Goal: Task Accomplishment & Management: Use online tool/utility

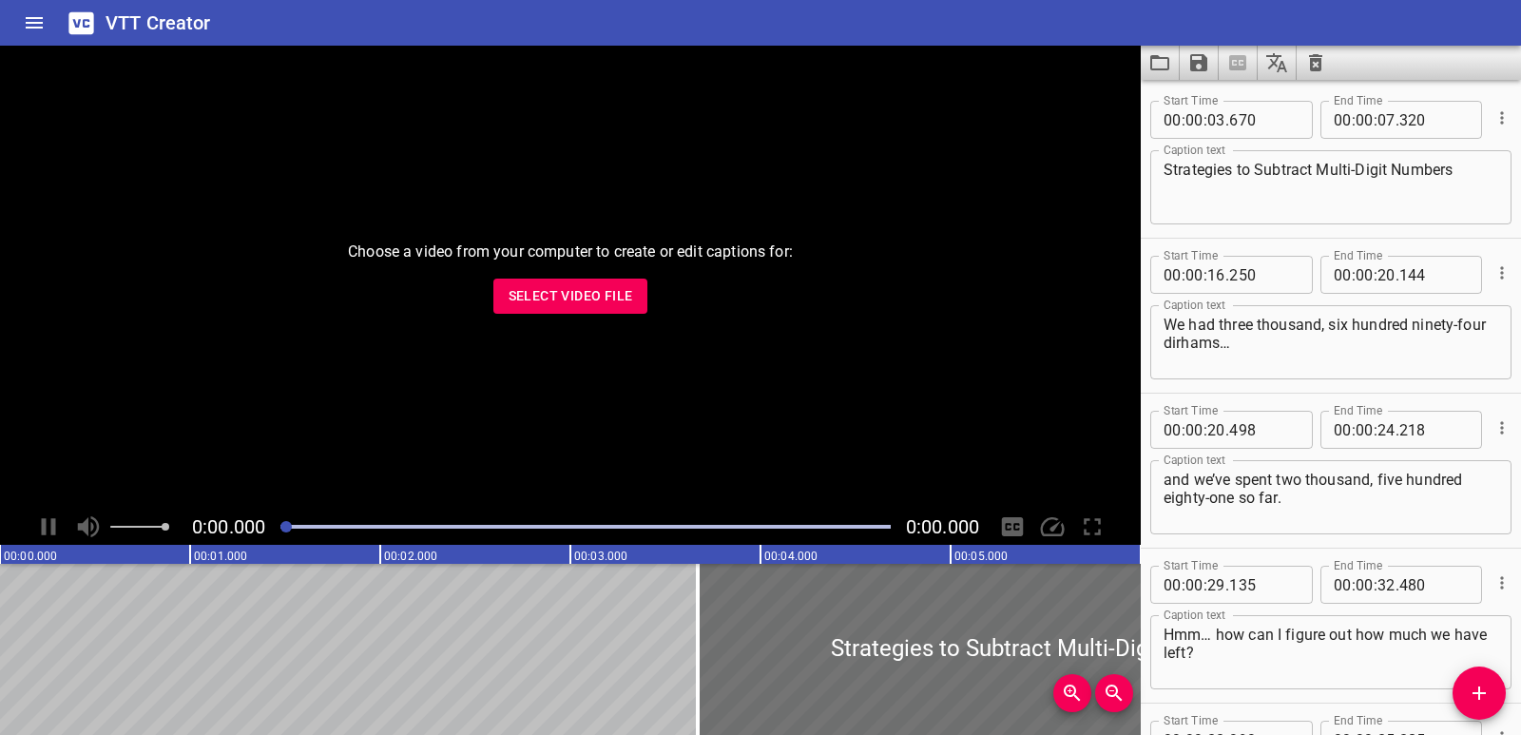
scroll to position [829, 0]
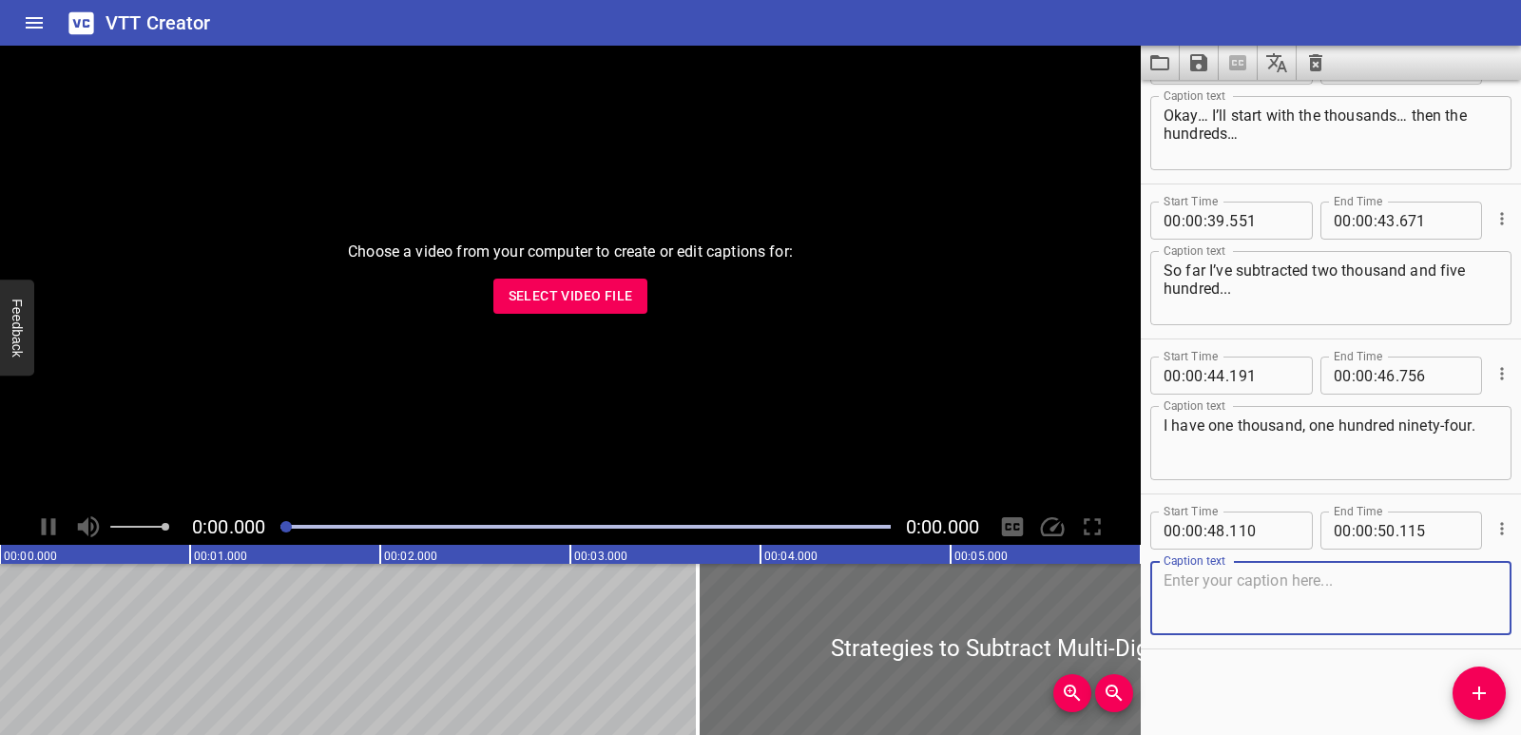
click at [1324, 73] on icon "Clear captions" at bounding box center [1316, 62] width 23 height 23
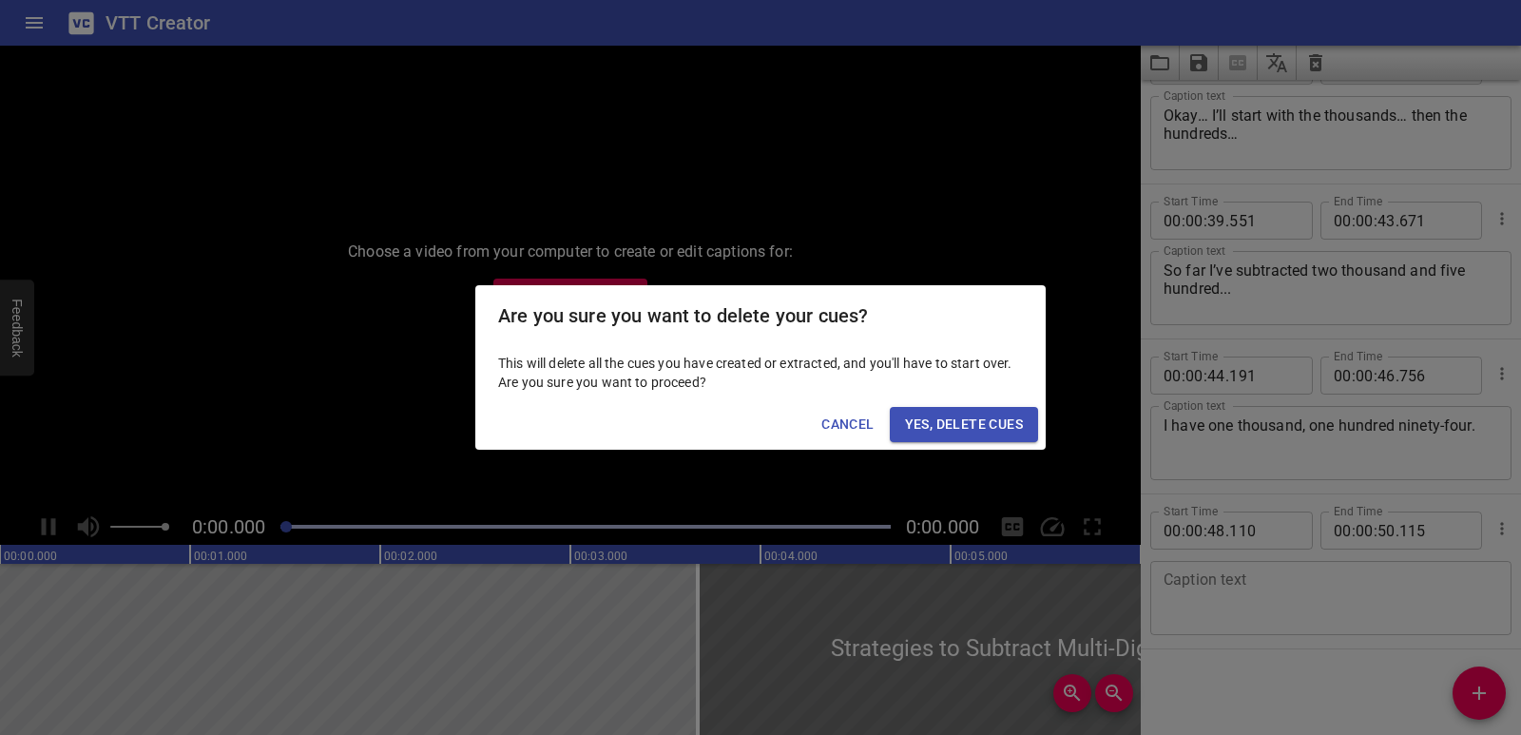
click at [976, 427] on span "Yes, Delete Cues" at bounding box center [964, 425] width 118 height 24
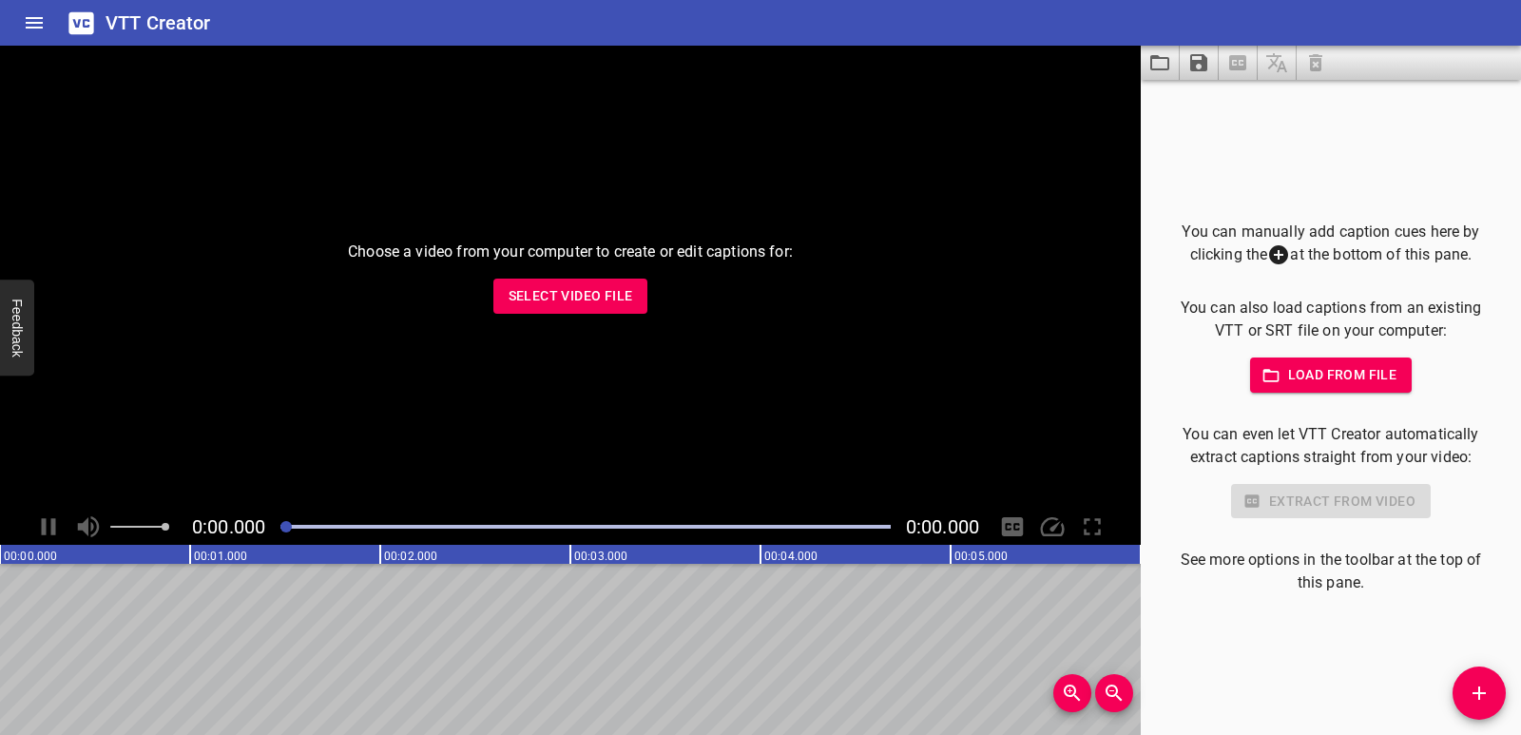
click at [592, 300] on span "Select Video File" at bounding box center [571, 296] width 125 height 24
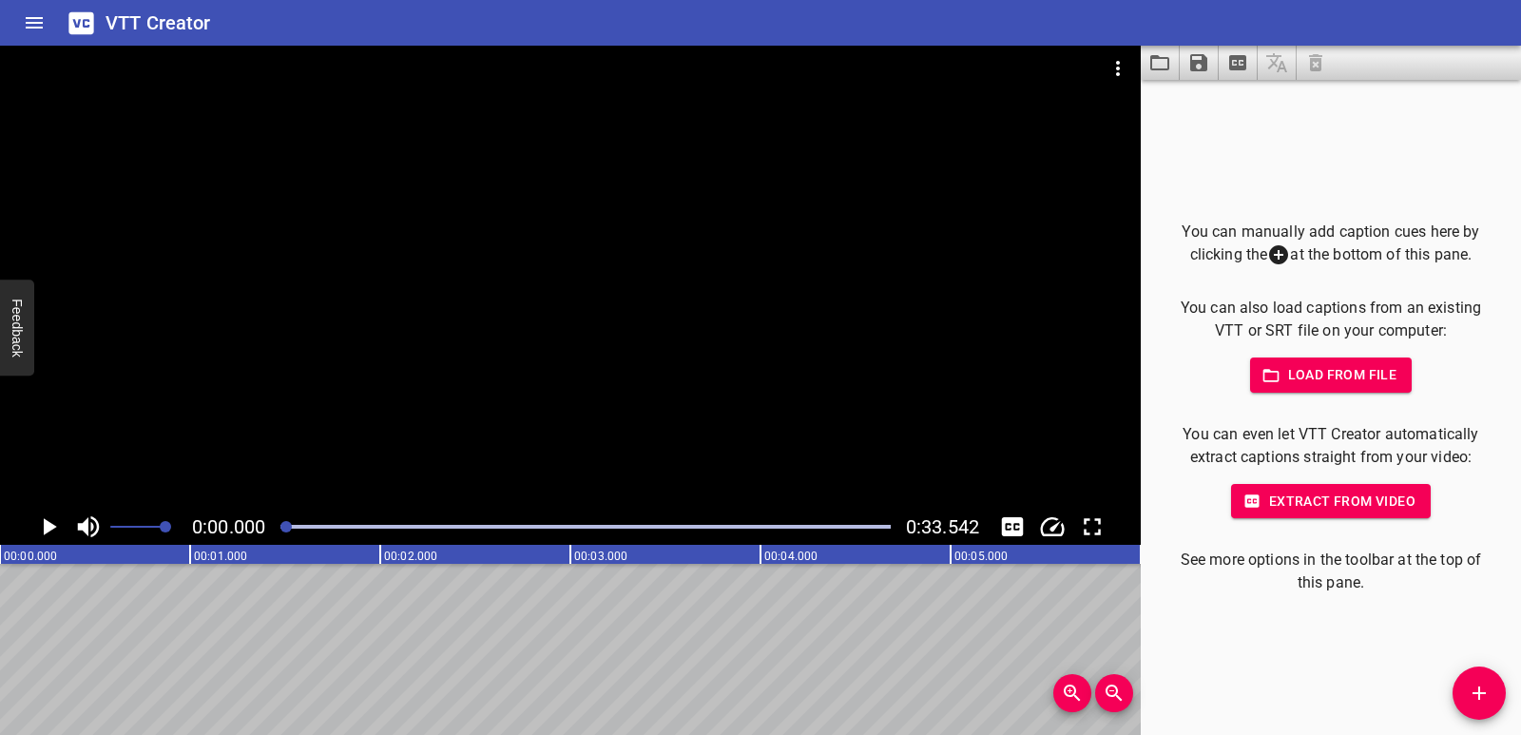
click at [43, 530] on icon "Play/Pause" at bounding box center [48, 526] width 29 height 29
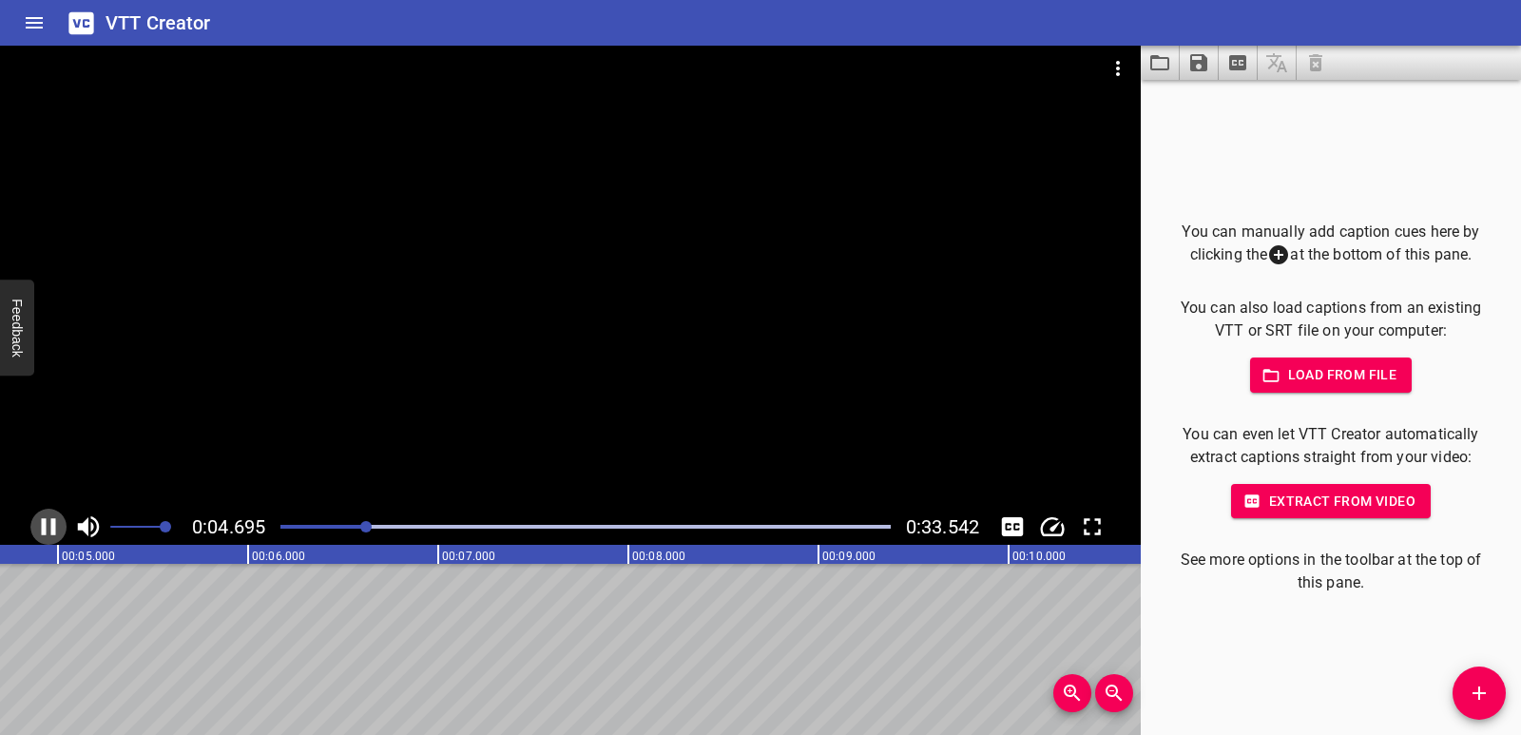
click at [53, 532] on icon "Play/Pause" at bounding box center [49, 526] width 14 height 17
click at [53, 536] on icon "Play/Pause" at bounding box center [48, 526] width 29 height 29
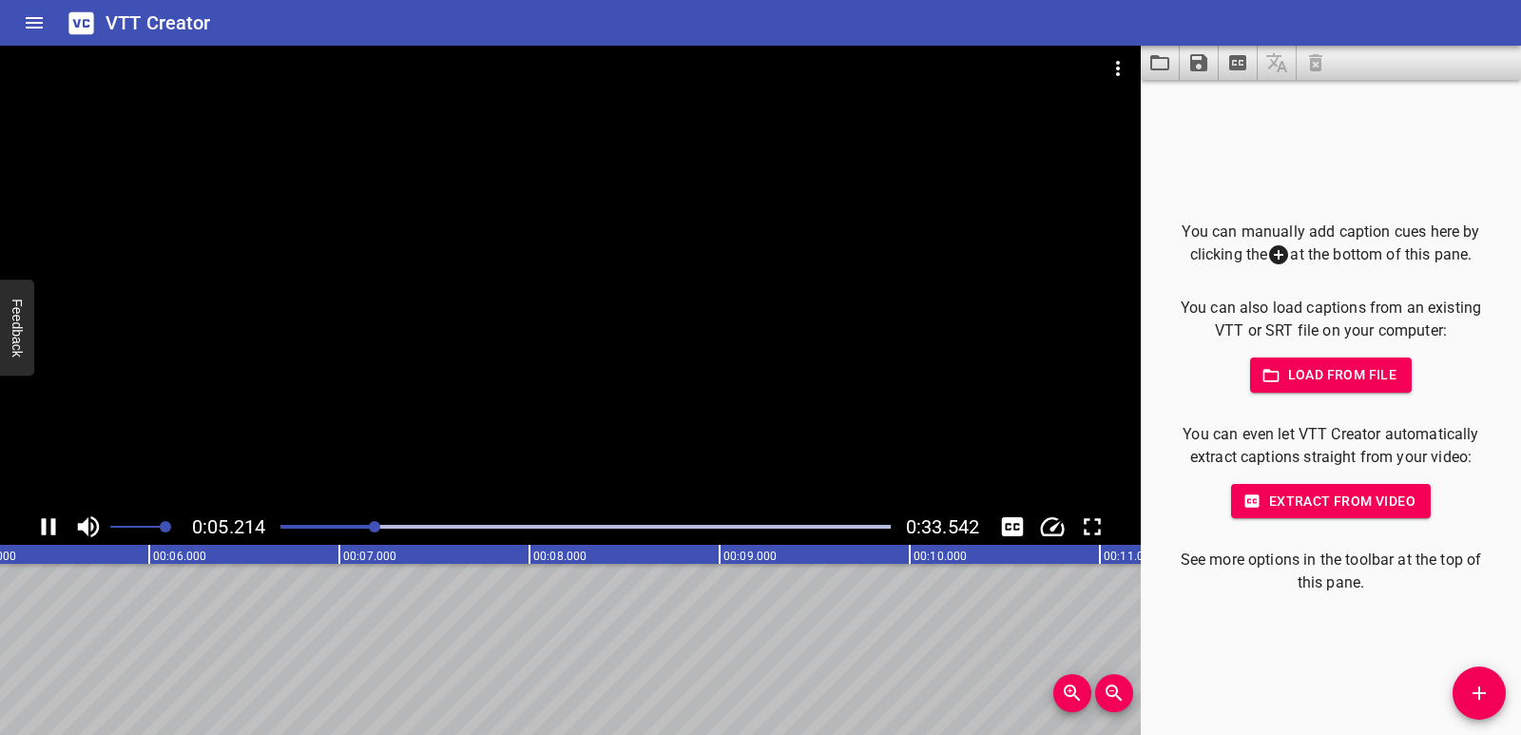
click at [55, 532] on icon "Play/Pause" at bounding box center [49, 526] width 14 height 17
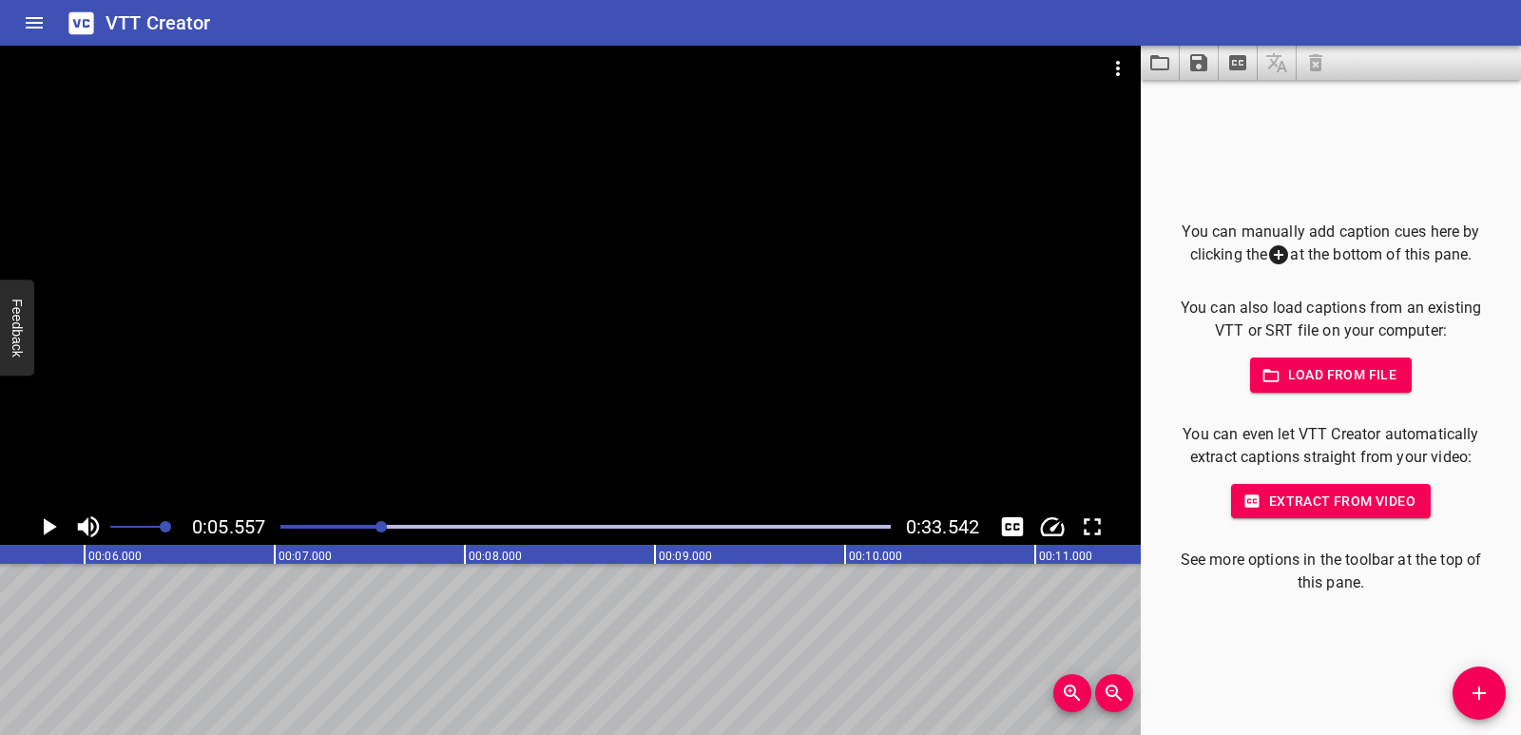
drag, startPoint x: 81, startPoint y: 626, endPoint x: 153, endPoint y: 623, distance: 72.3
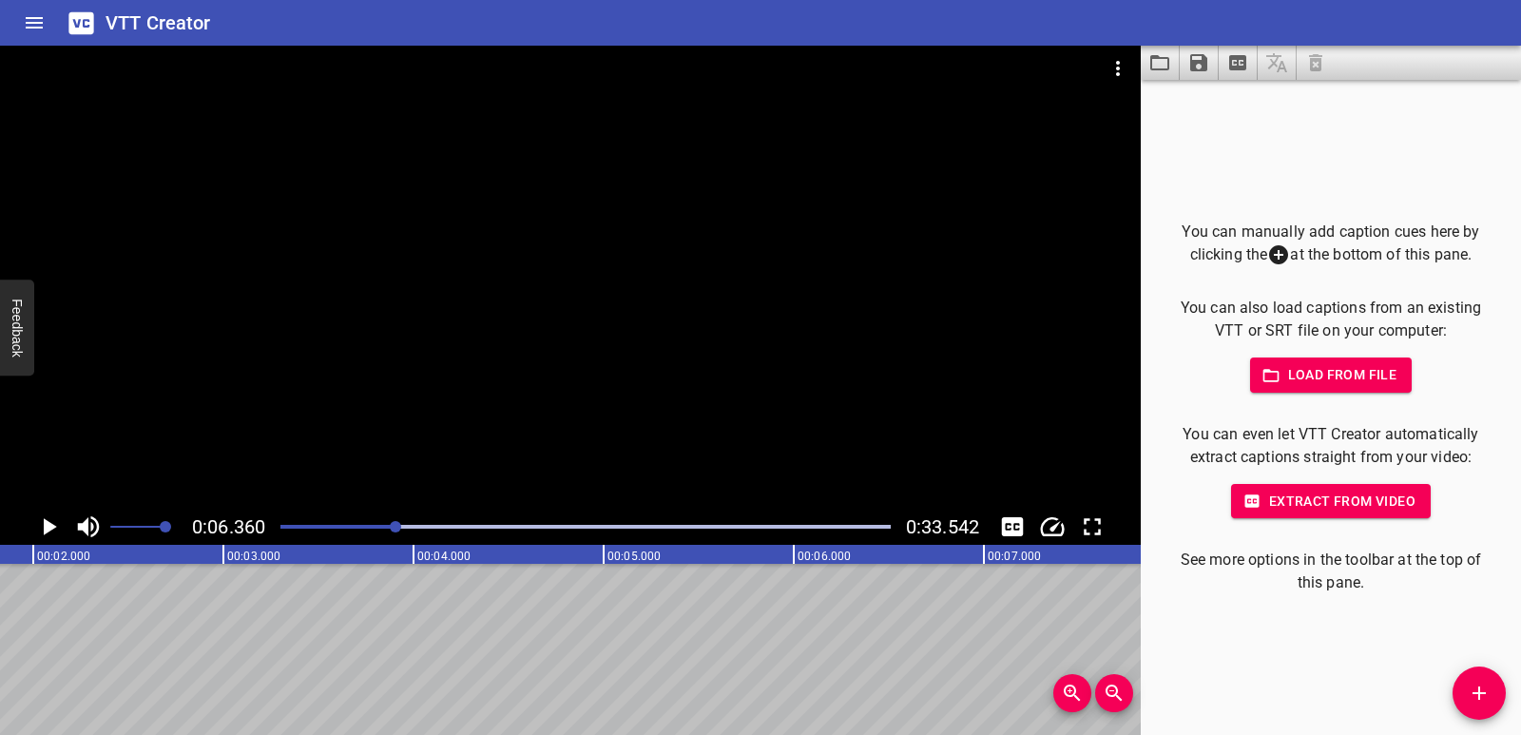
click at [1491, 692] on span "Add Cue" at bounding box center [1479, 693] width 53 height 23
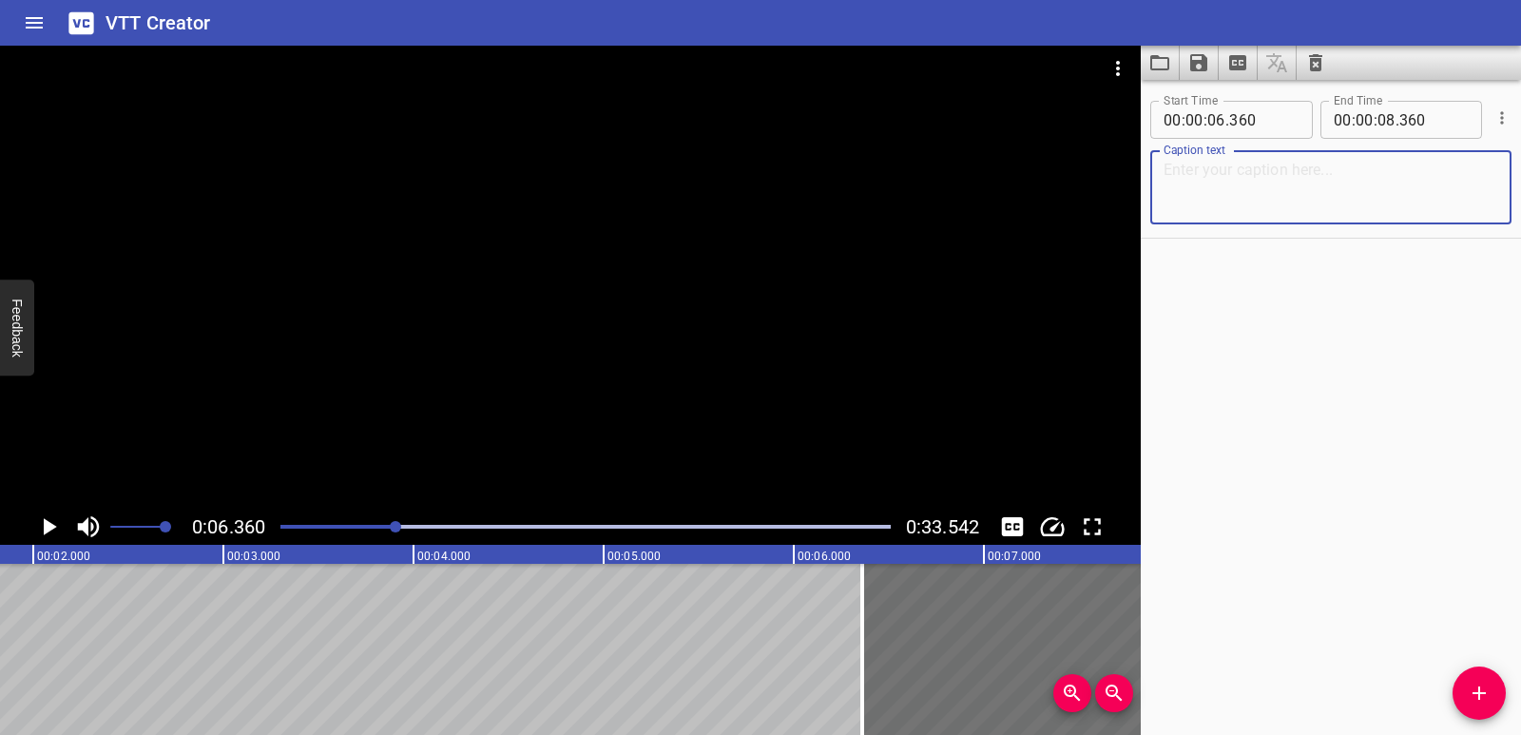
scroll to position [0, 0]
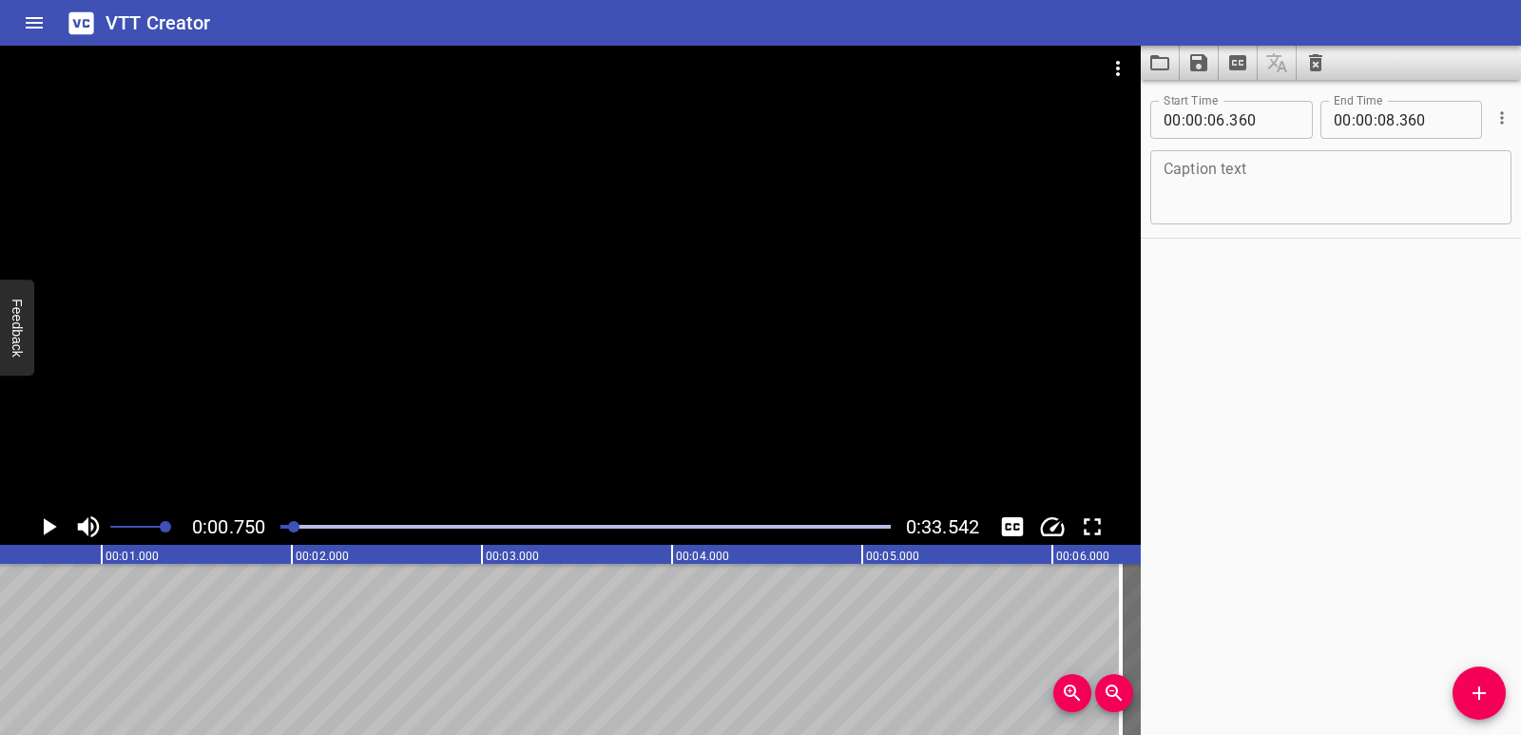
scroll to position [0, 143]
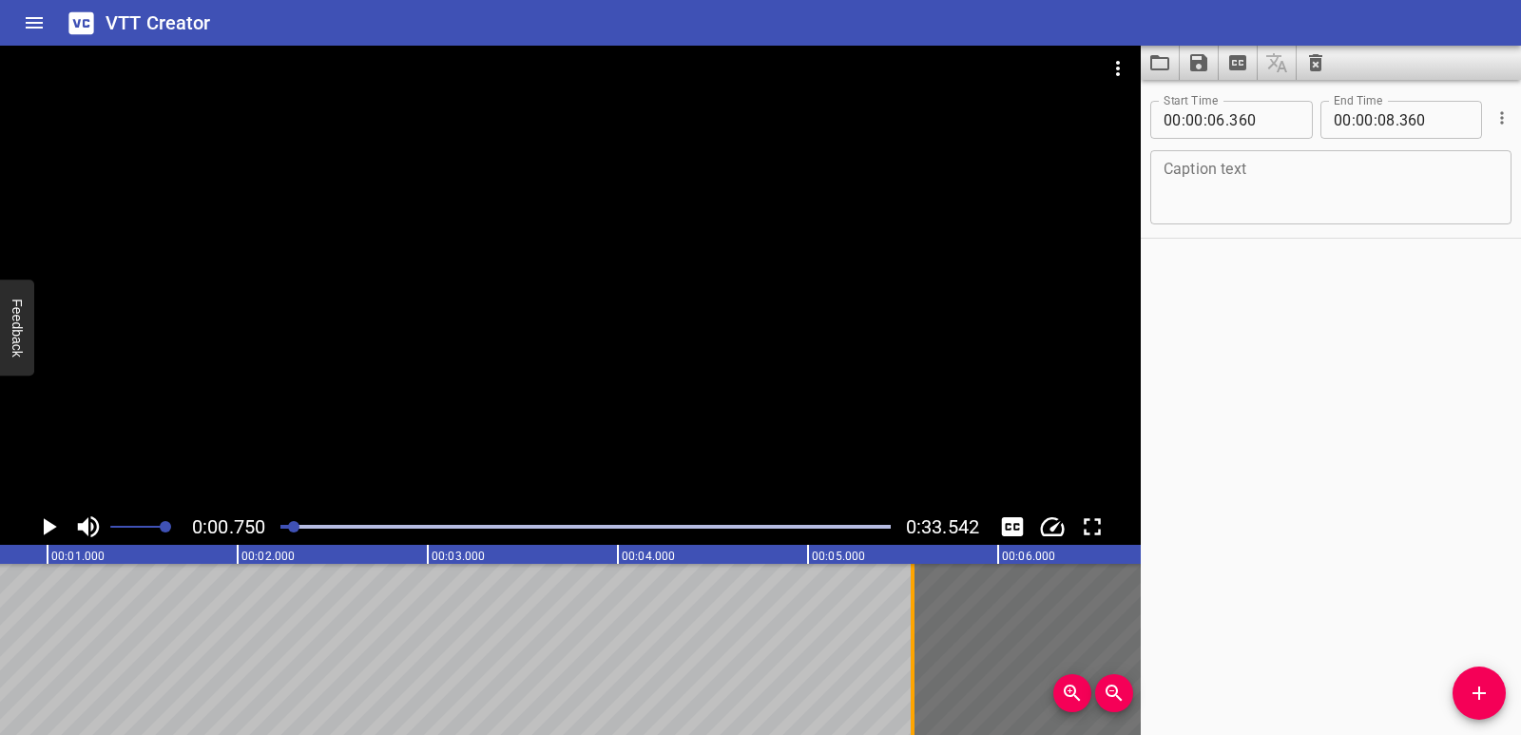
drag, startPoint x: 1071, startPoint y: 628, endPoint x: 917, endPoint y: 657, distance: 156.7
click at [917, 657] on div at bounding box center [912, 649] width 19 height 171
type input "05"
type input "550"
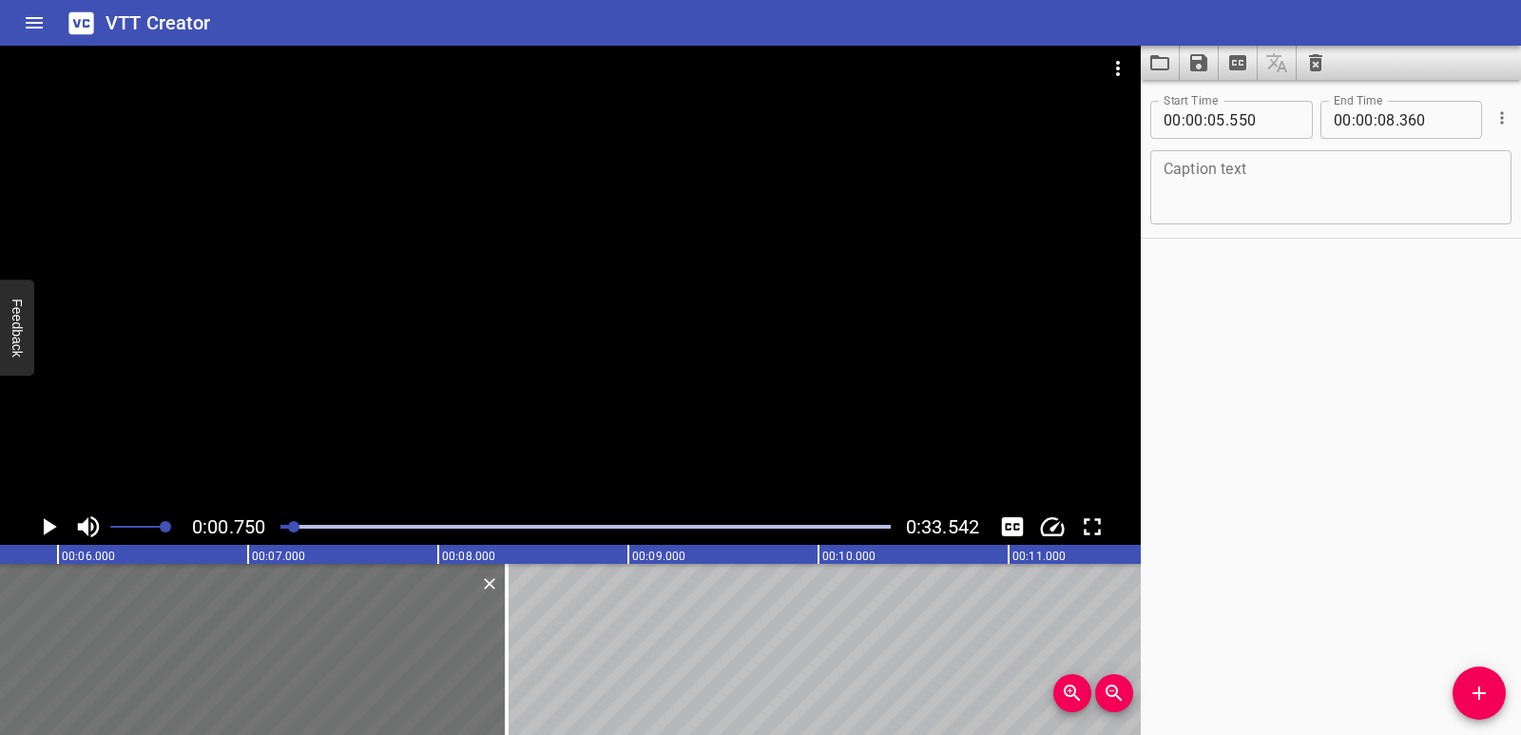
scroll to position [0, 0]
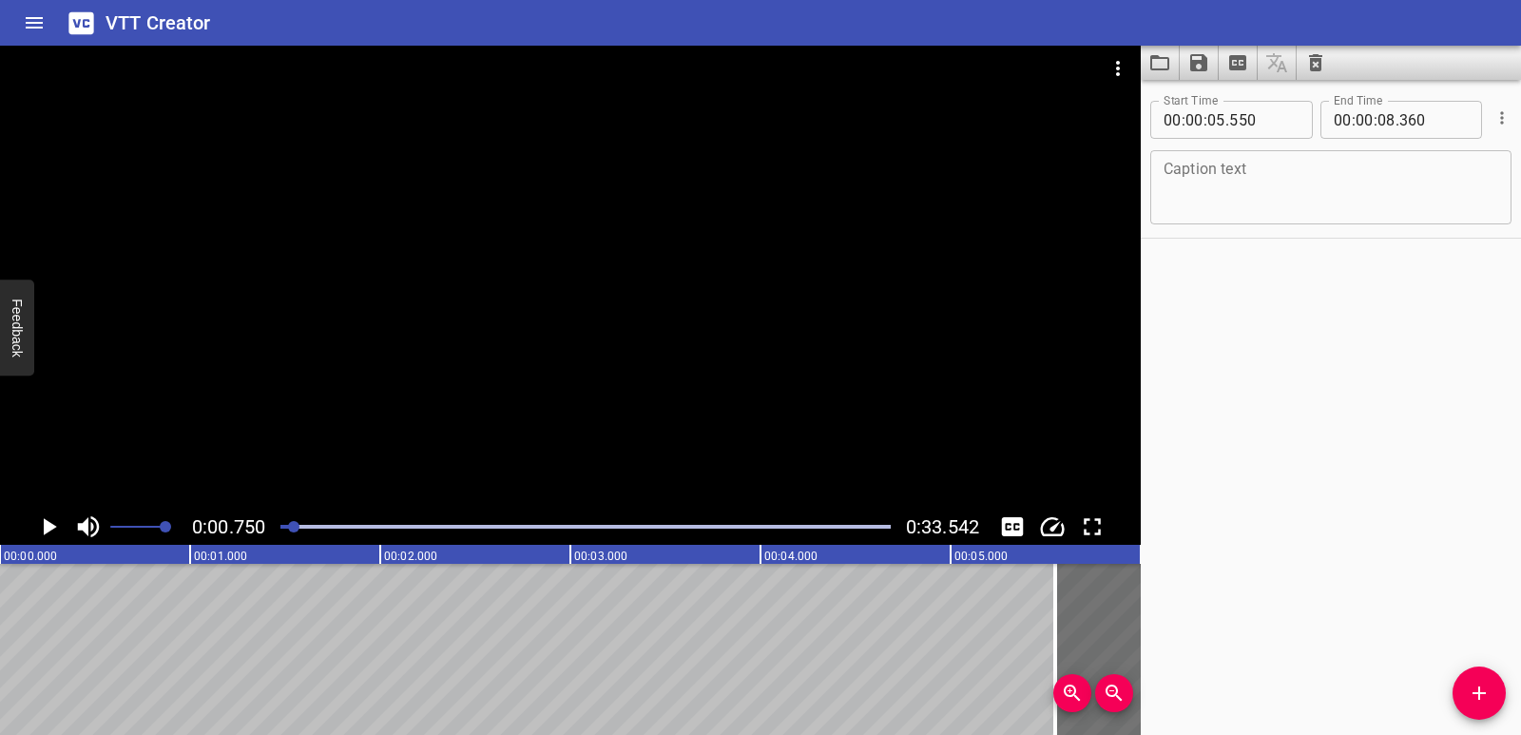
drag, startPoint x: 0, startPoint y: 667, endPoint x: 65, endPoint y: 666, distance: 64.7
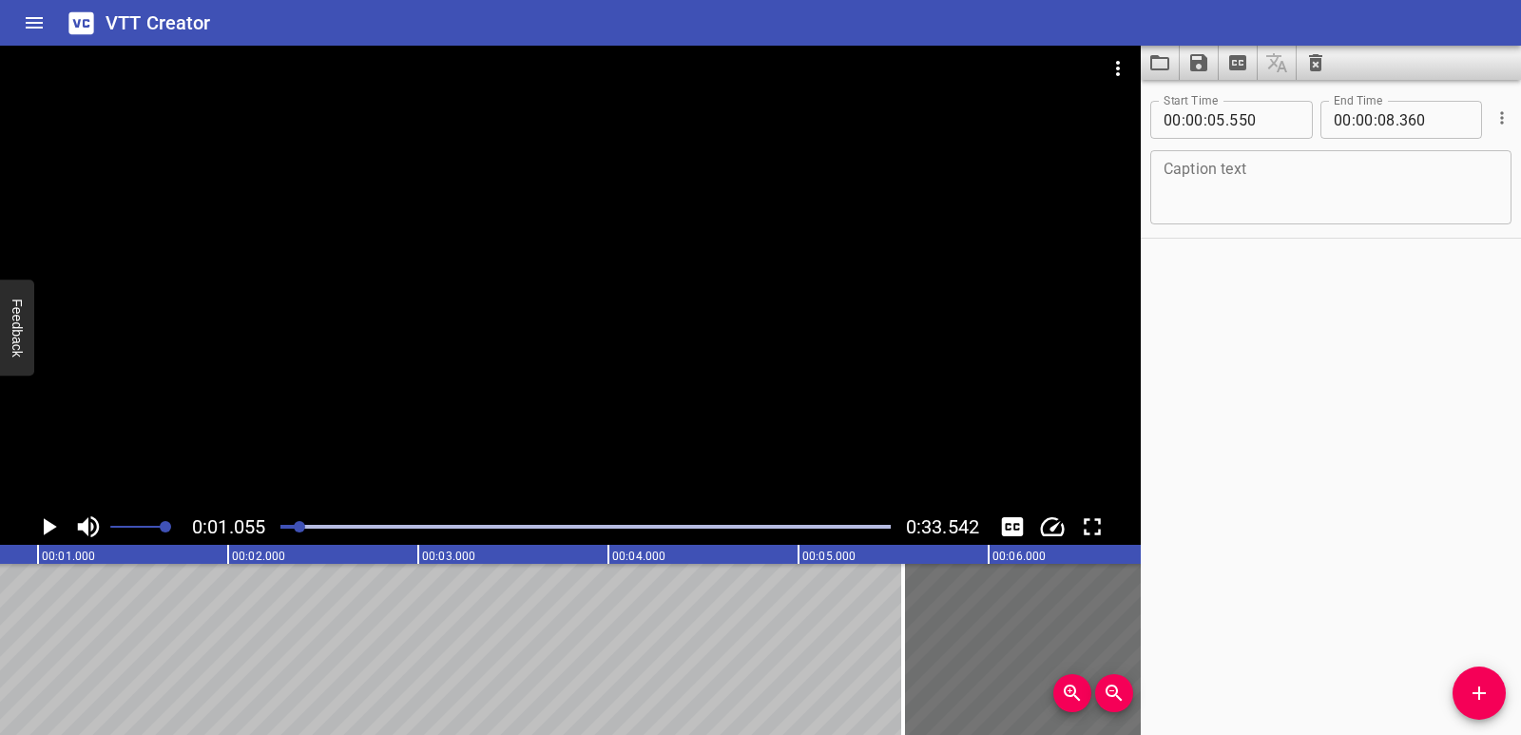
scroll to position [0, 201]
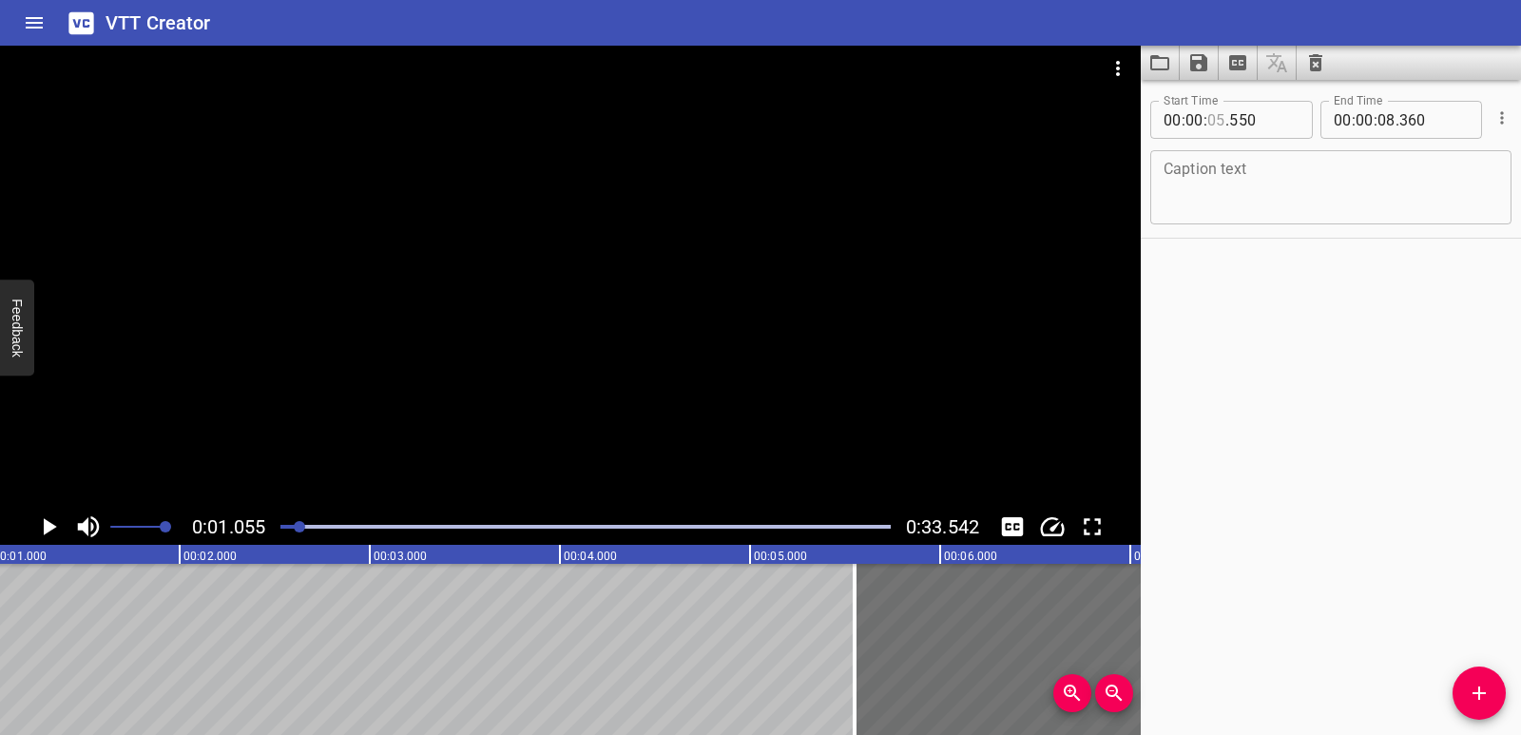
click at [1224, 122] on input "number" at bounding box center [1217, 120] width 18 height 38
type input "02"
type input "550"
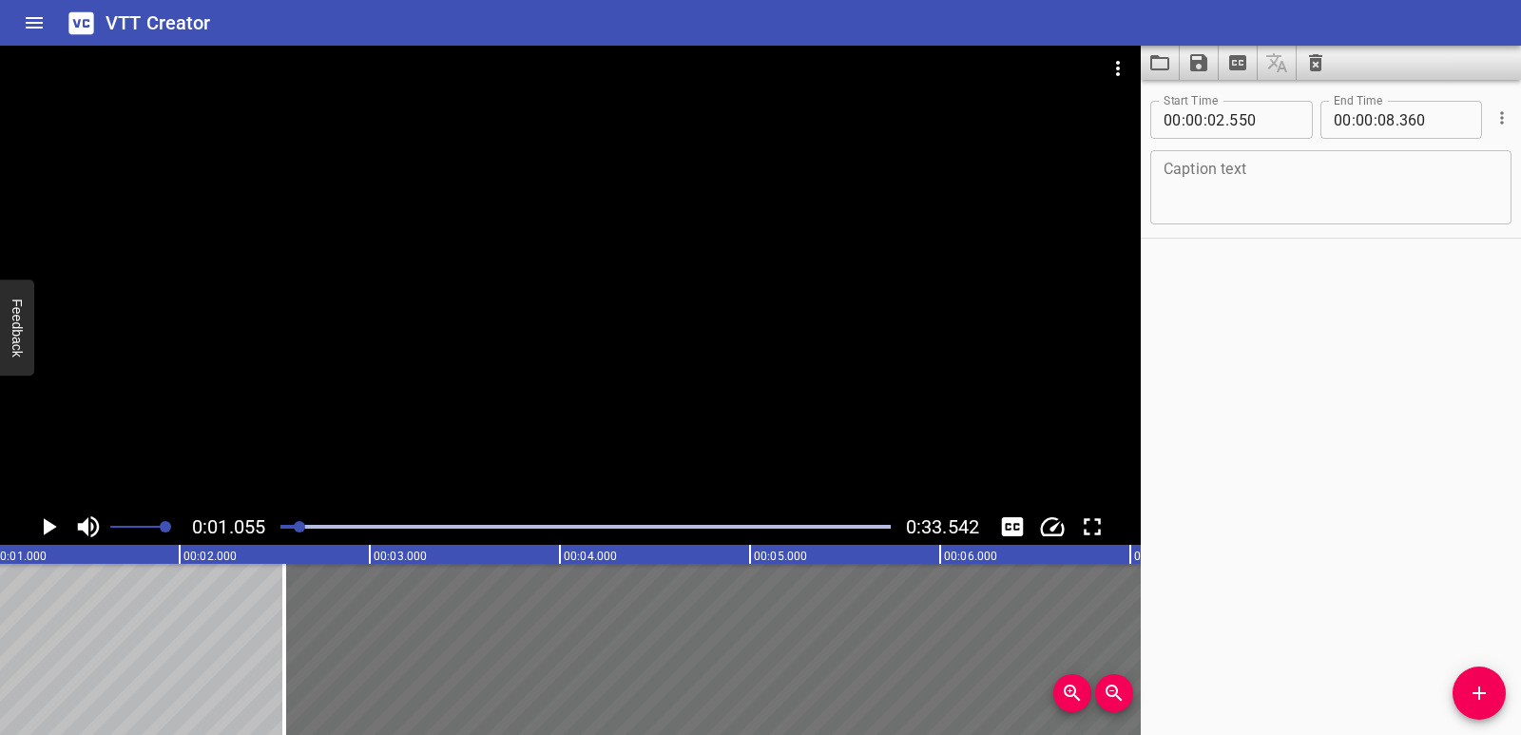
scroll to position [0, 0]
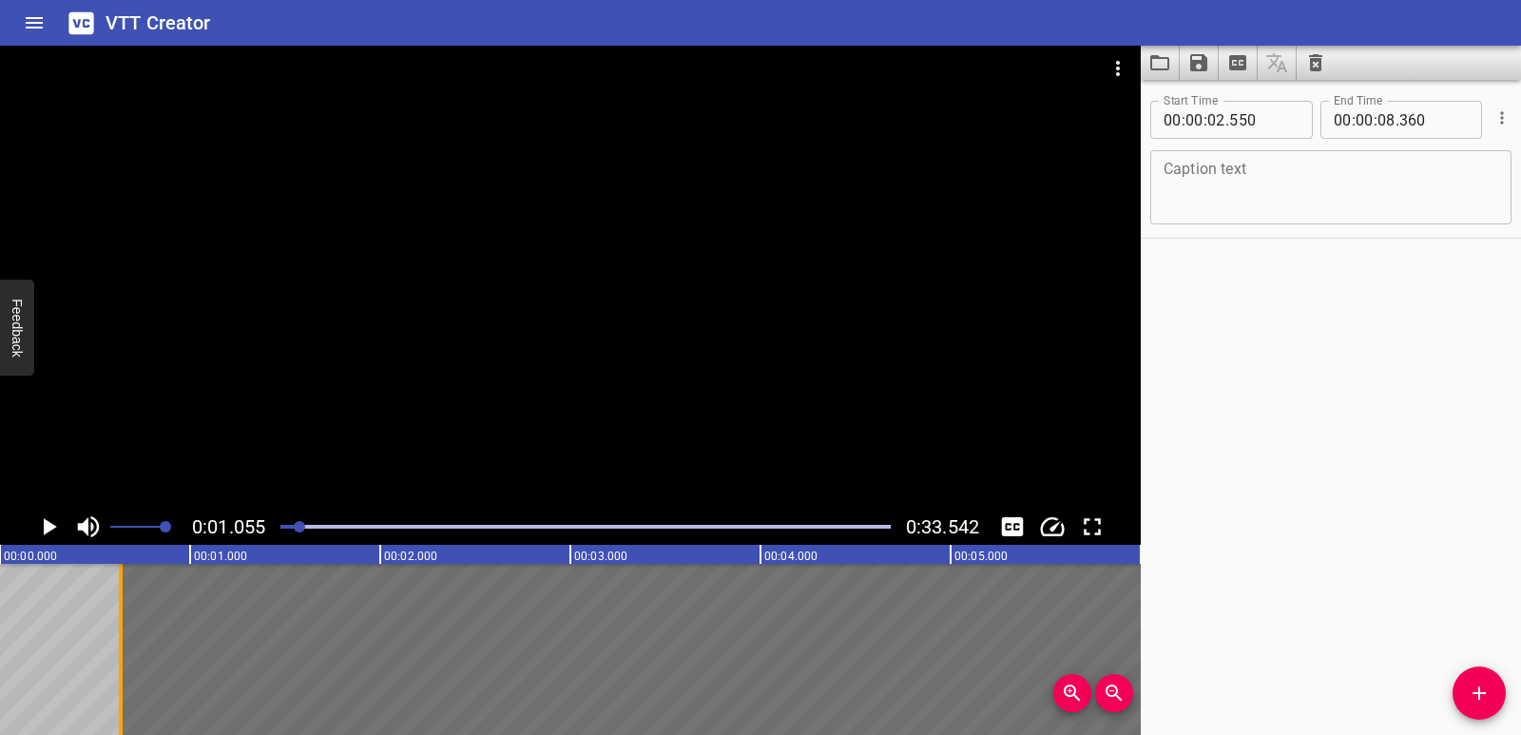
drag, startPoint x: 489, startPoint y: 636, endPoint x: 125, endPoint y: 629, distance: 364.2
click at [125, 629] on div at bounding box center [120, 649] width 19 height 171
type input "00"
type input "635"
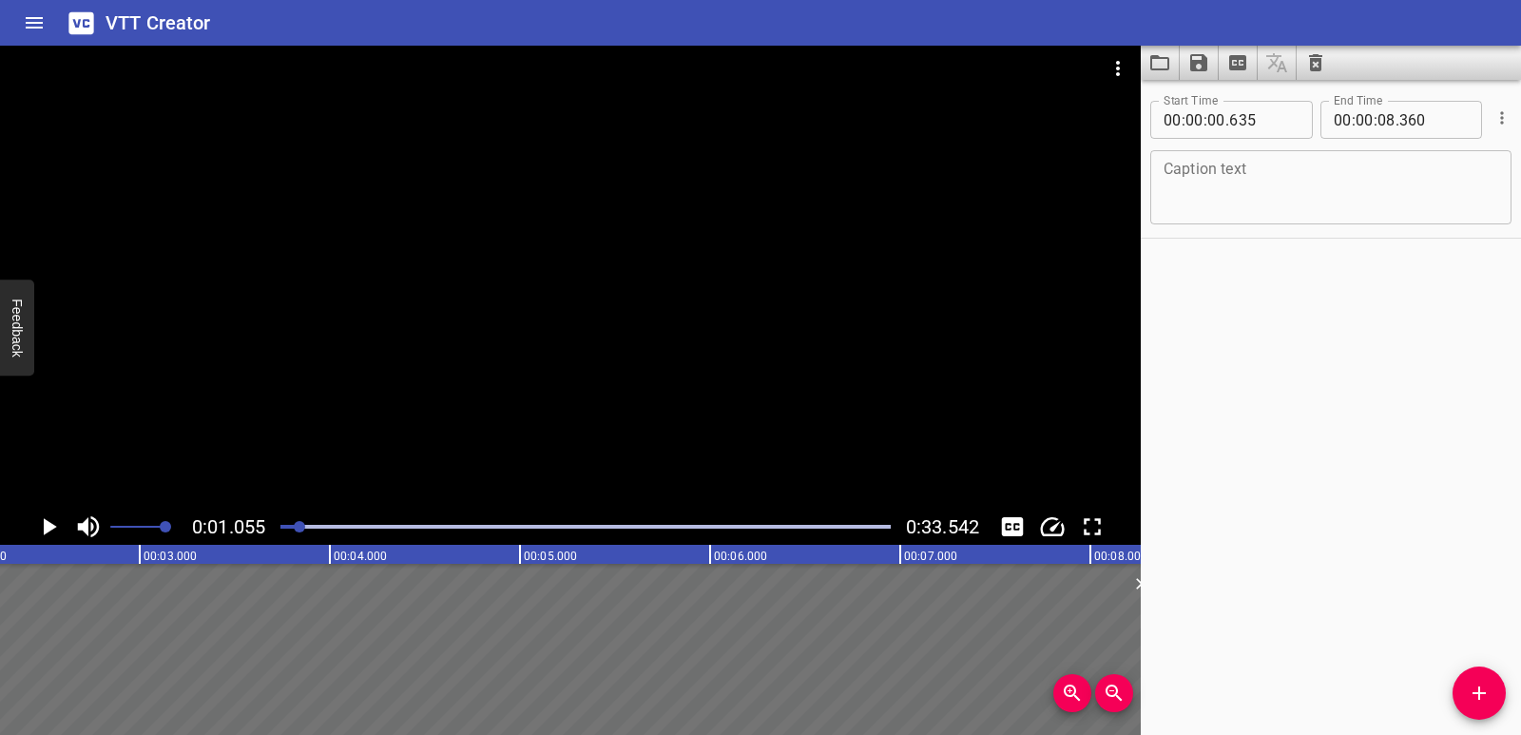
scroll to position [0, 706]
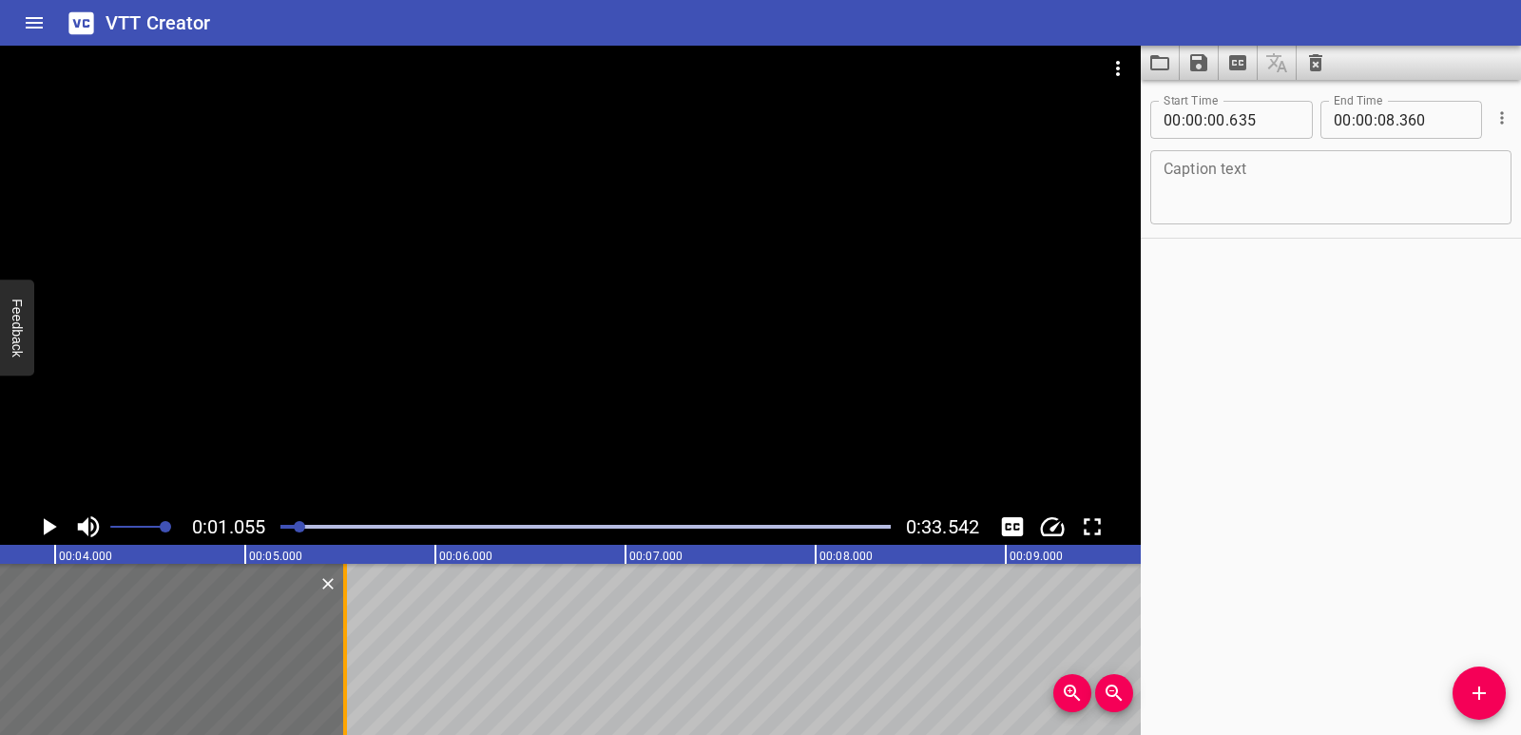
drag, startPoint x: 884, startPoint y: 614, endPoint x: 345, endPoint y: 628, distance: 539.3
click at [345, 627] on div at bounding box center [345, 649] width 4 height 171
type input "05"
type input "525"
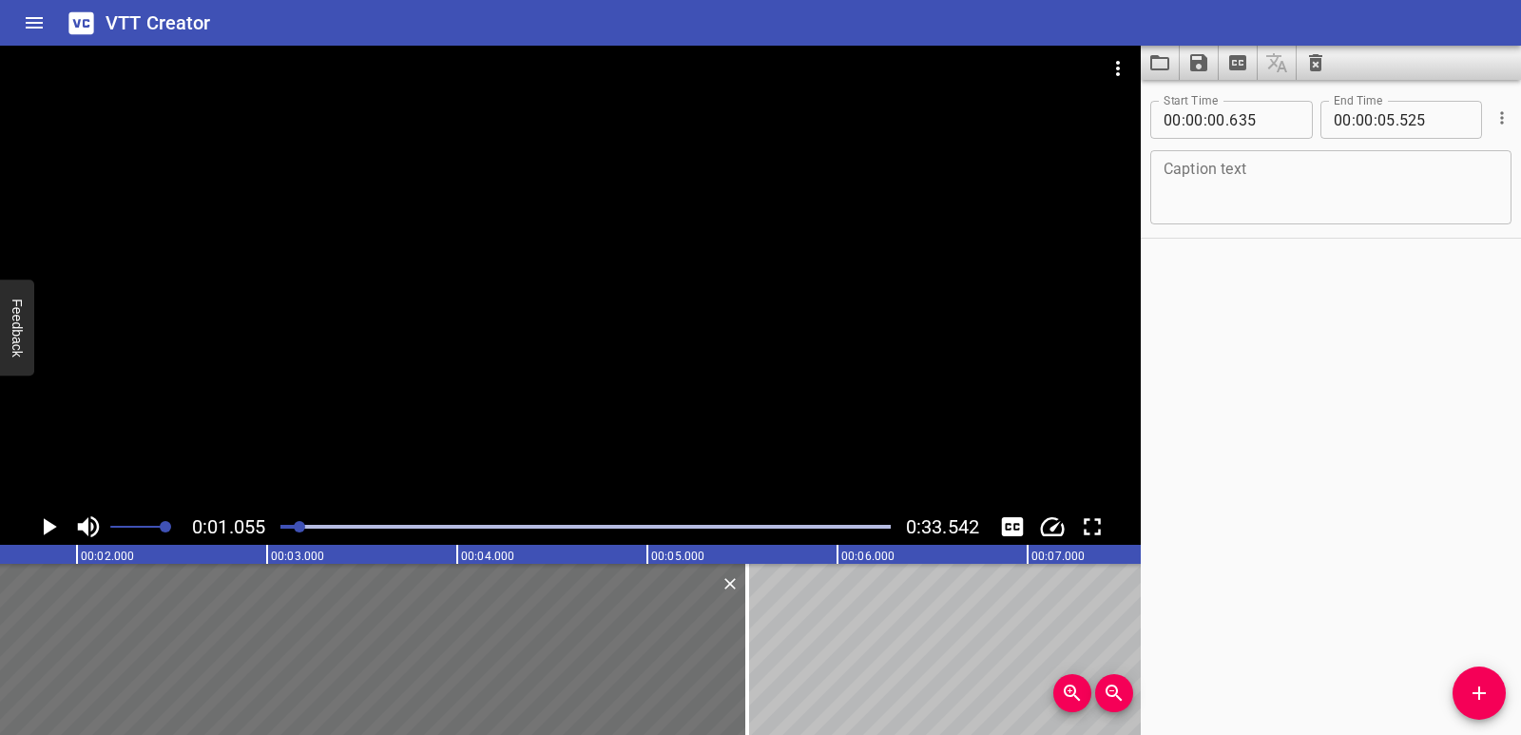
scroll to position [0, 0]
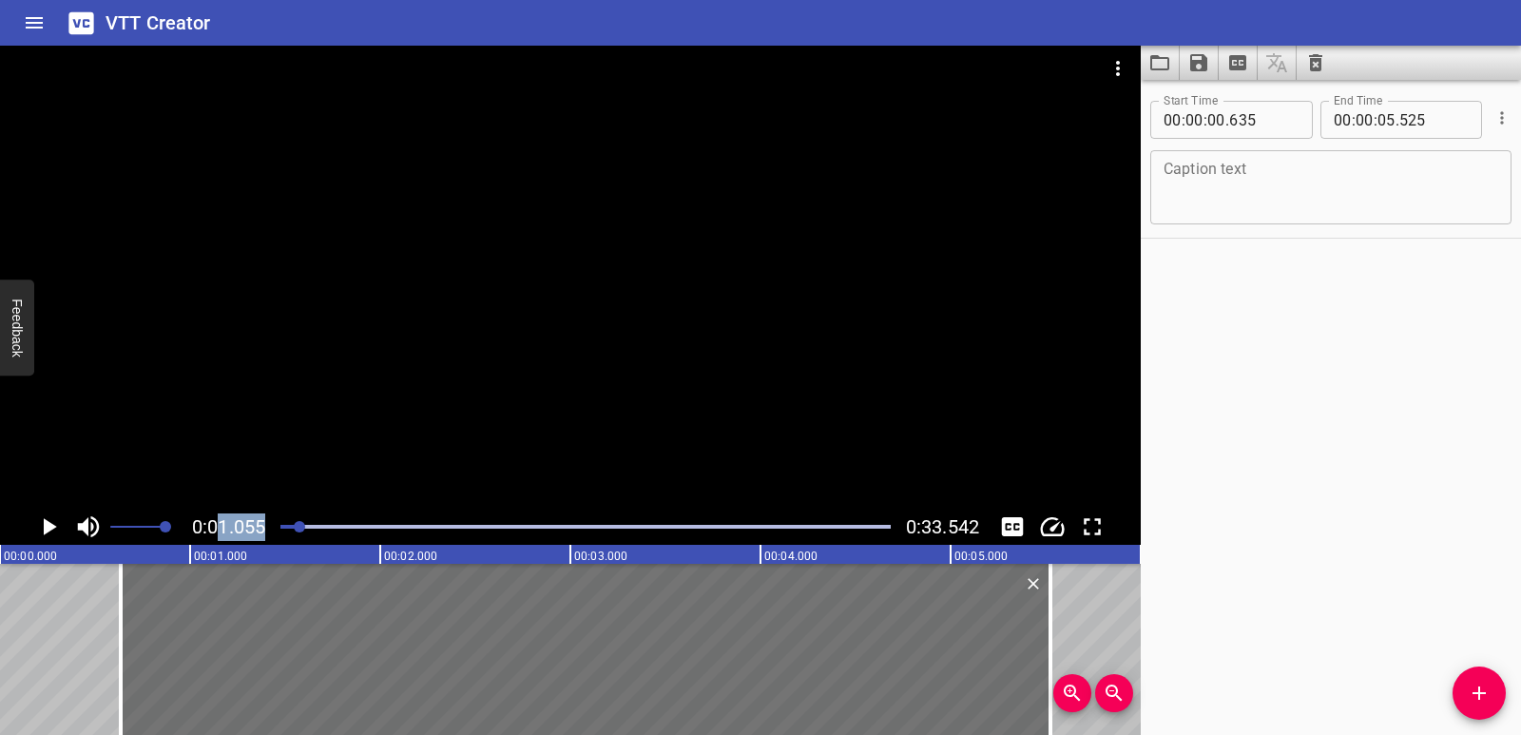
drag, startPoint x: 237, startPoint y: 530, endPoint x: 223, endPoint y: 531, distance: 13.3
click at [223, 531] on div "0:01.055 0:33.542" at bounding box center [570, 527] width 1141 height 36
drag, startPoint x: 300, startPoint y: 527, endPoint x: 283, endPoint y: 530, distance: 17.4
click at [283, 530] on div at bounding box center [281, 526] width 11 height 11
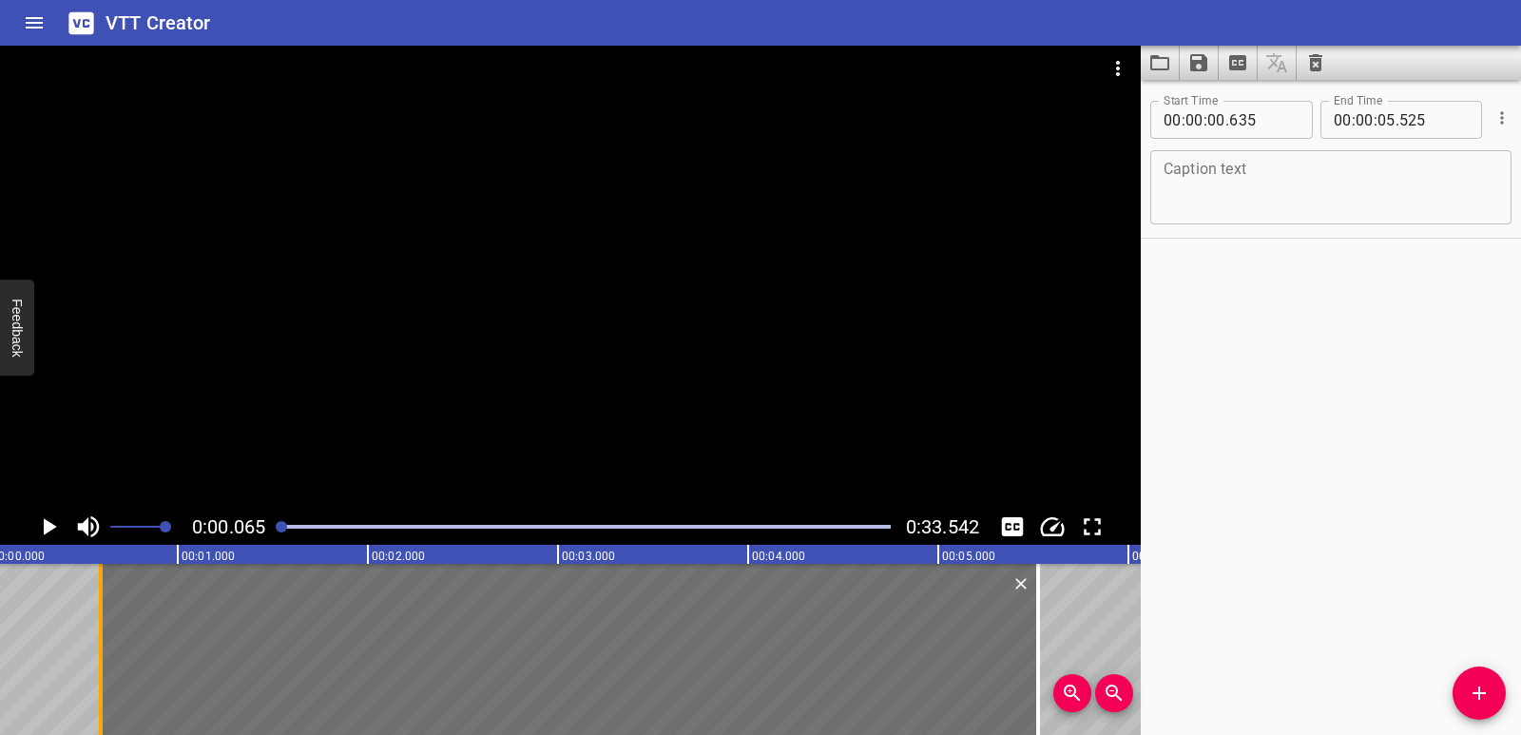
click at [103, 606] on div at bounding box center [100, 649] width 19 height 171
type input "595"
click at [1302, 201] on textarea at bounding box center [1331, 188] width 335 height 54
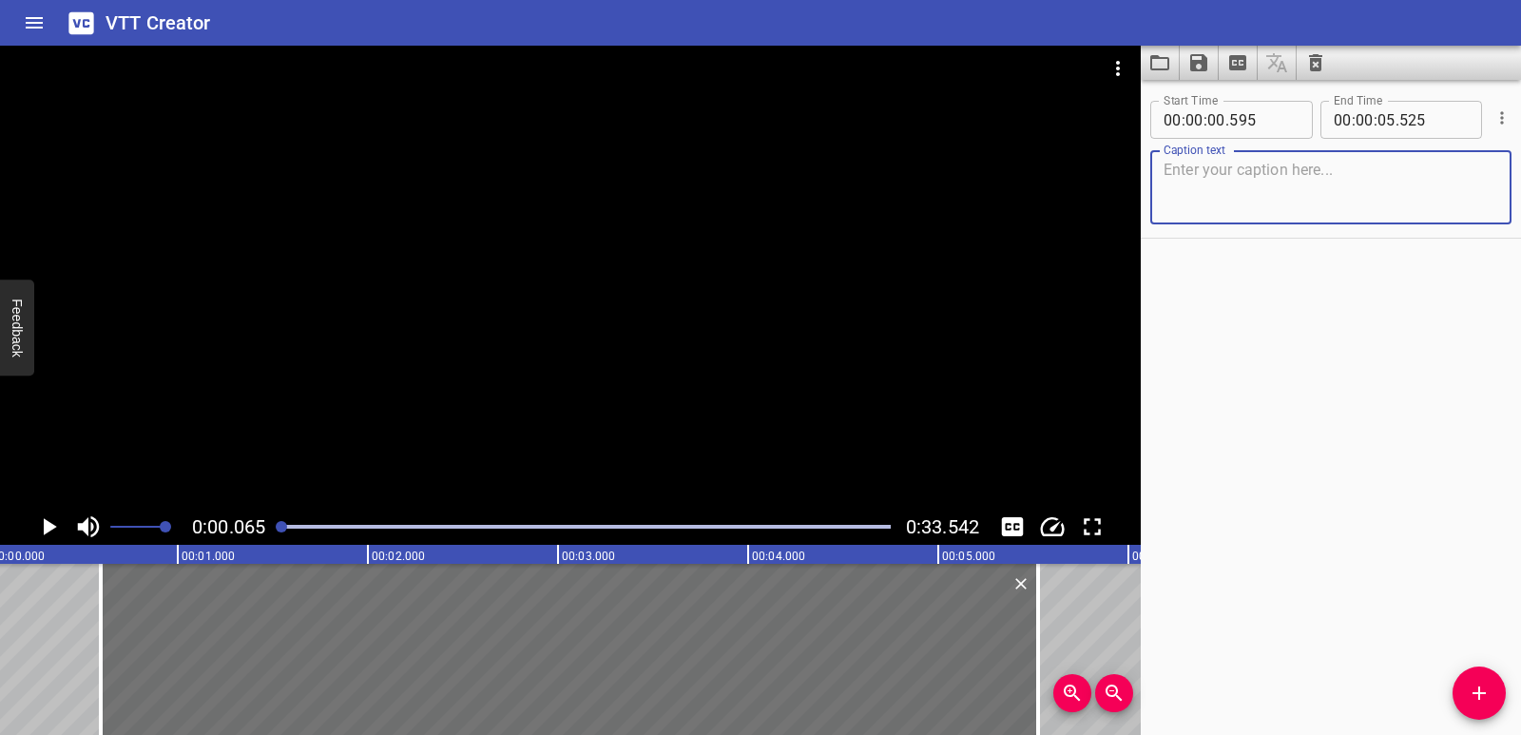
paste textarea "Earth’s tectonic plates float on a semi-molten rock layer."
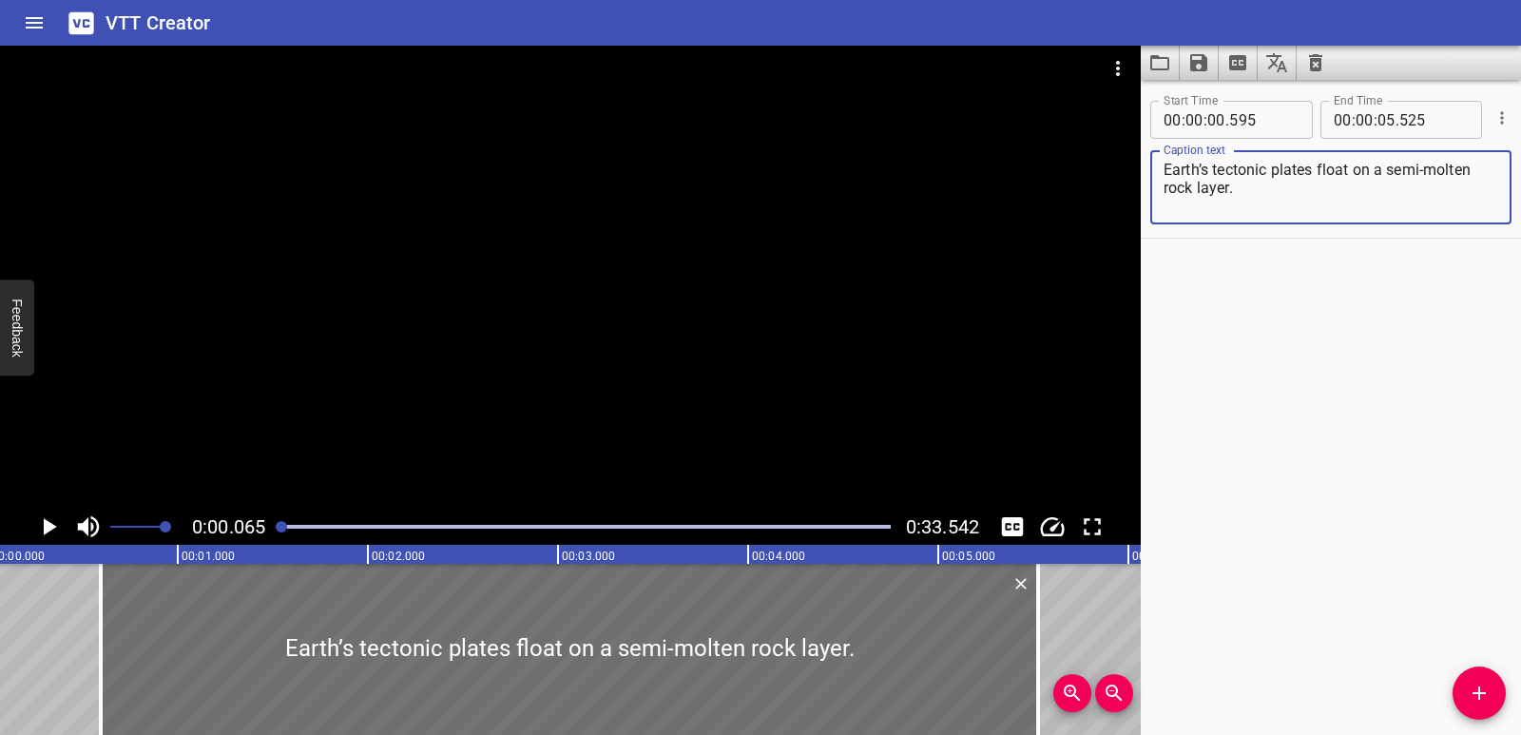
type textarea "Earth’s tectonic plates float on a semi-molten rock layer."
click at [41, 527] on icon "Play/Pause" at bounding box center [48, 526] width 29 height 29
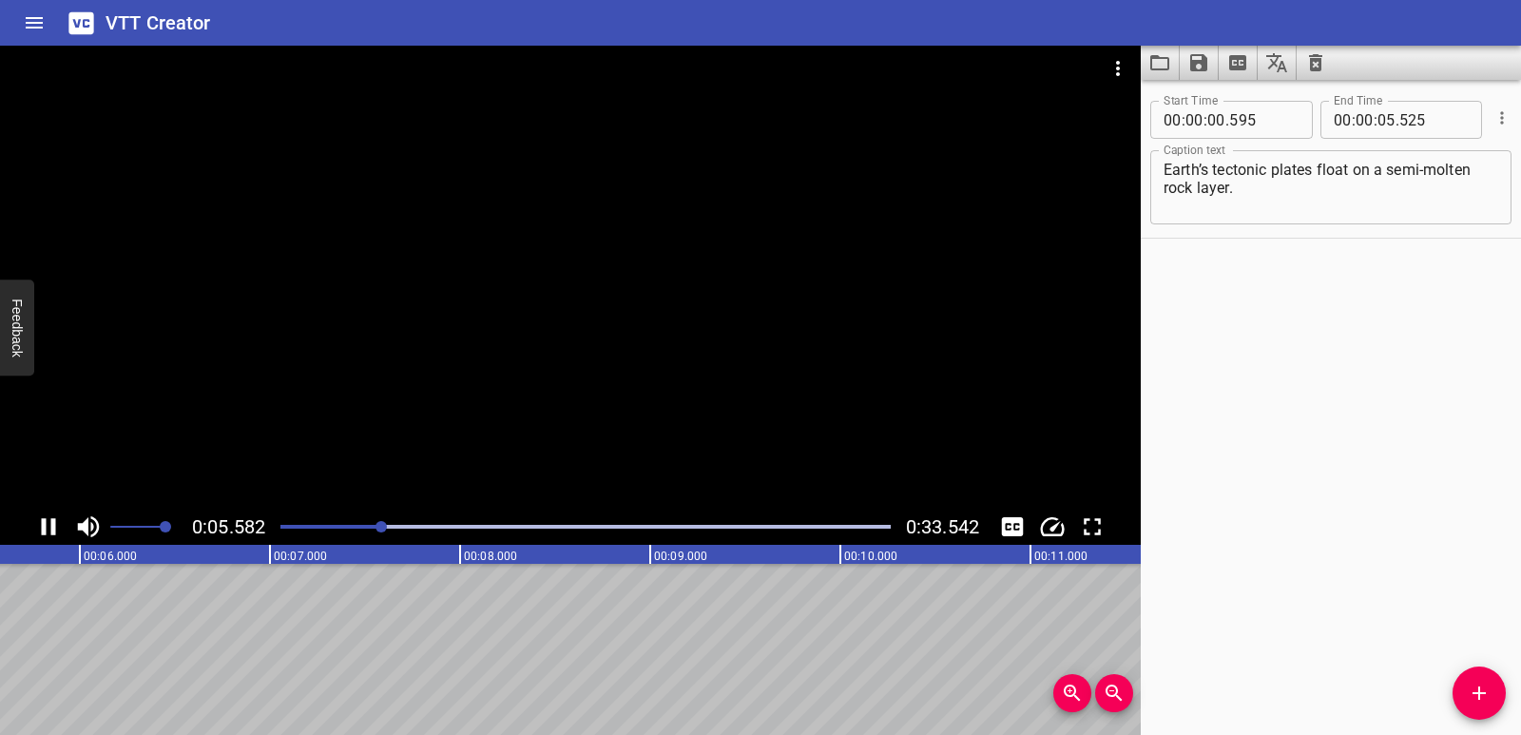
click at [49, 532] on icon "Play/Pause" at bounding box center [48, 526] width 29 height 29
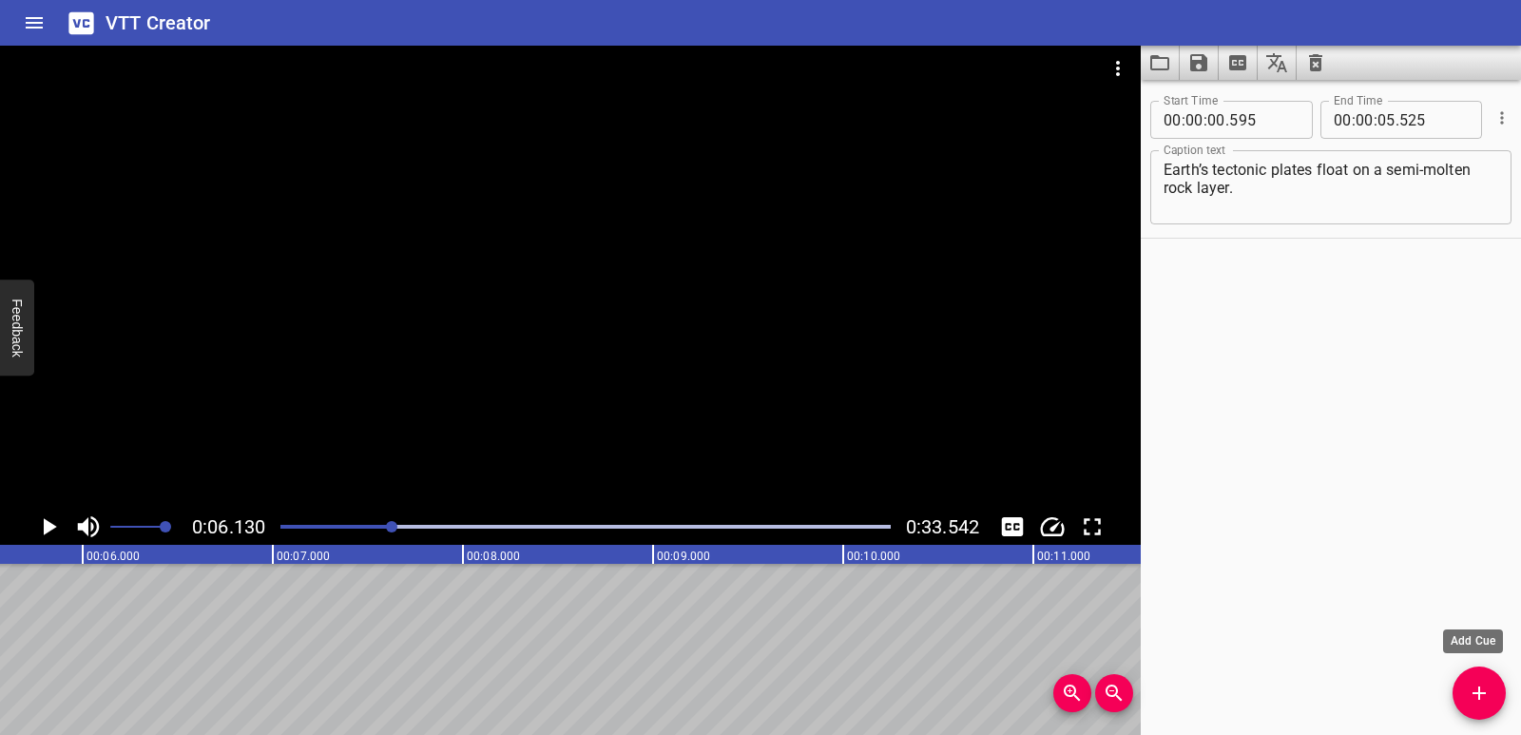
drag, startPoint x: 1485, startPoint y: 703, endPoint x: 1462, endPoint y: 700, distance: 23.0
click at [1485, 704] on icon "Add Cue" at bounding box center [1479, 693] width 23 height 23
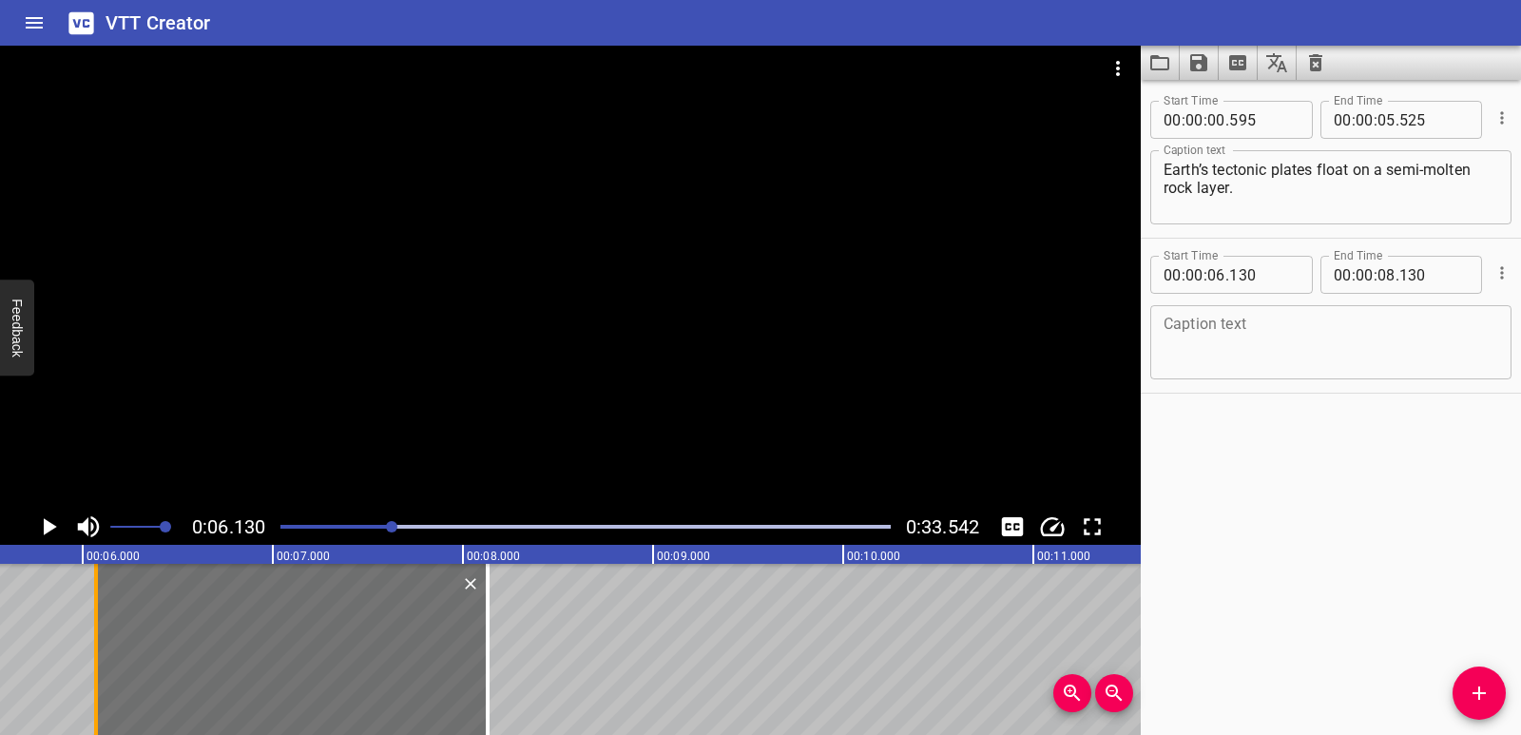
drag, startPoint x: 112, startPoint y: 655, endPoint x: 100, endPoint y: 657, distance: 12.5
click at [101, 657] on div at bounding box center [96, 649] width 19 height 171
type input "070"
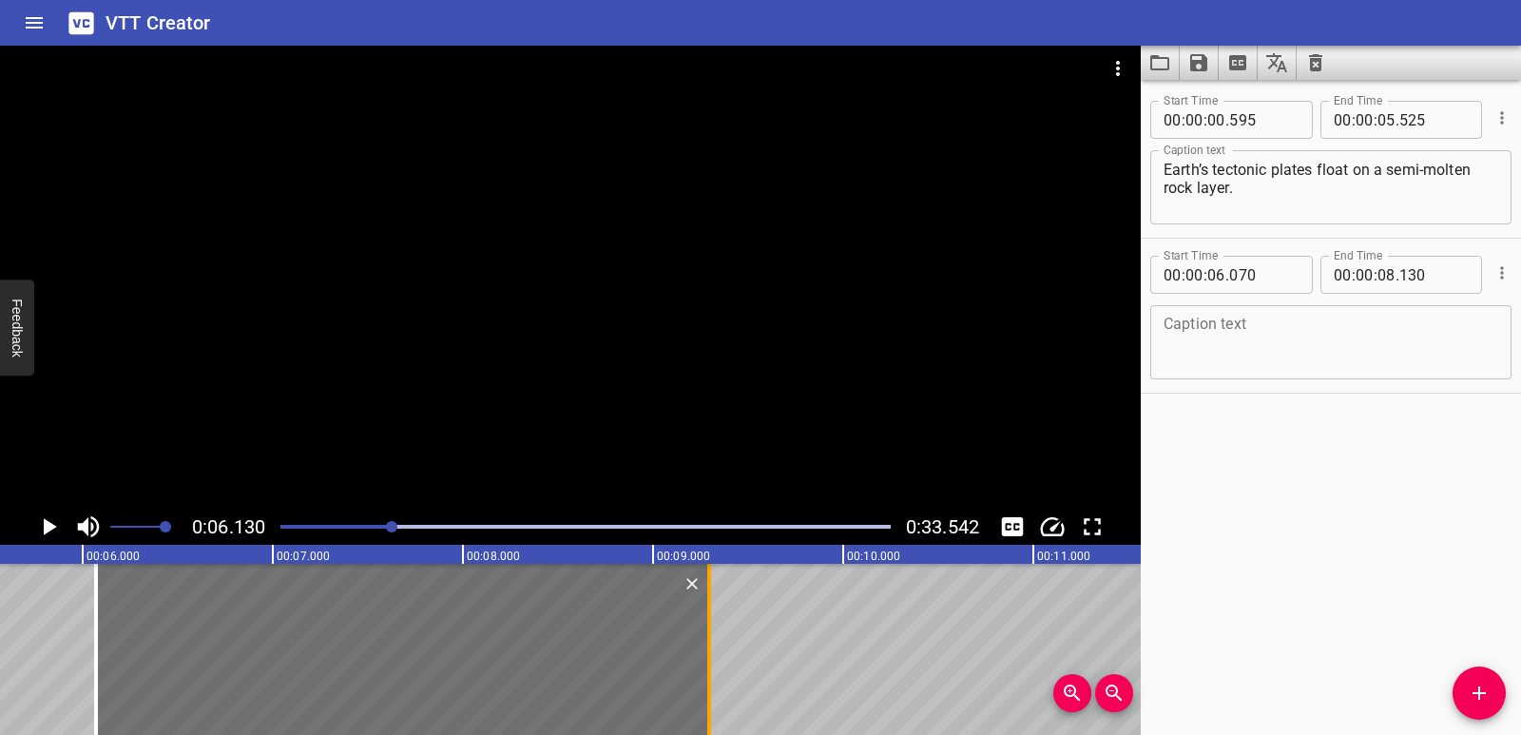
drag, startPoint x: 492, startPoint y: 645, endPoint x: 711, endPoint y: 635, distance: 219.8
click at [711, 635] on div at bounding box center [709, 649] width 19 height 171
type input "09"
type input "295"
click at [1292, 361] on textarea at bounding box center [1331, 343] width 335 height 54
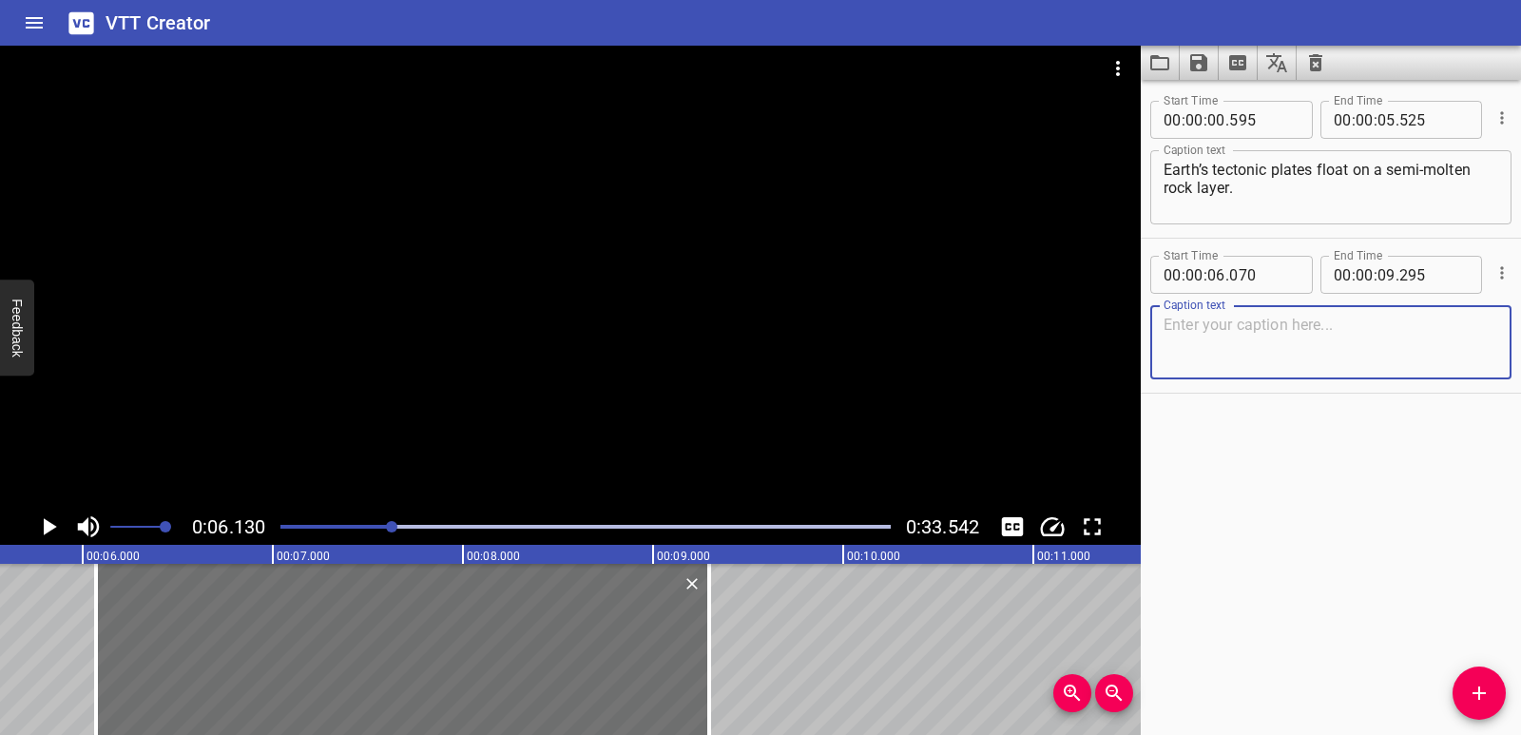
paste textarea "As the semi-molten rock layer flows, it causes the tectonic plates to move."
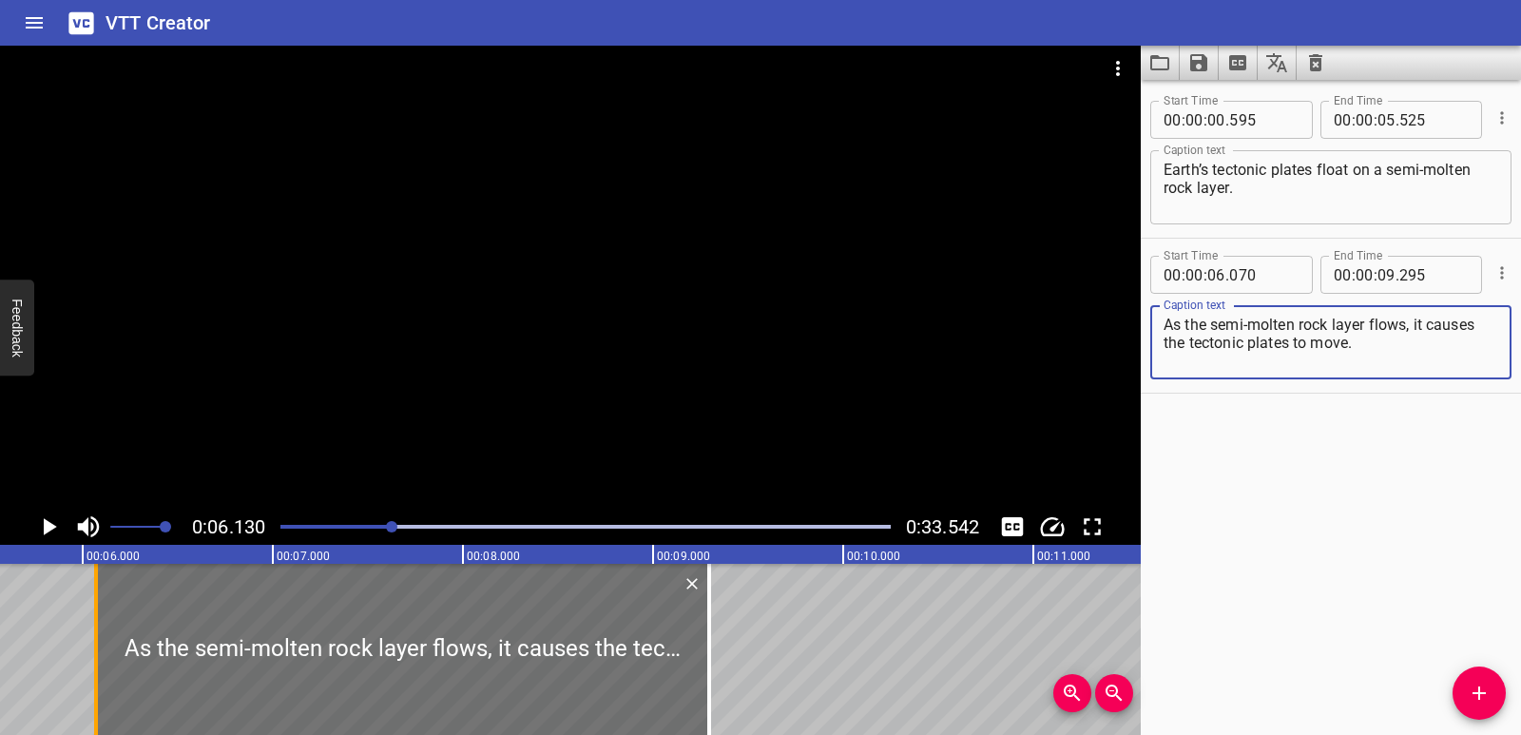
type textarea "As the semi-molten rock layer flows, it causes the tectonic plates to move."
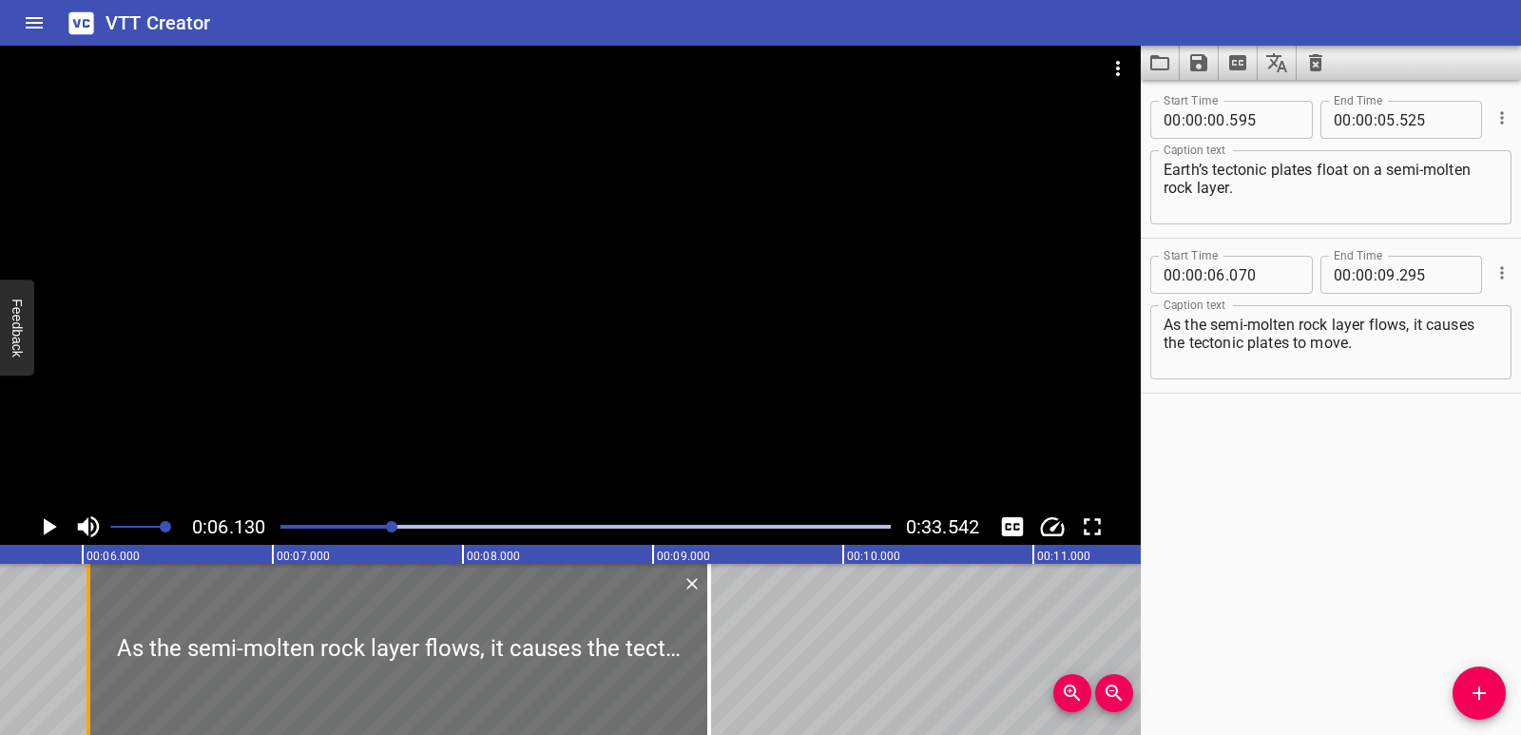
click at [88, 645] on div at bounding box center [89, 649] width 4 height 171
type input "030"
click at [58, 528] on icon "Play/Pause" at bounding box center [48, 526] width 29 height 29
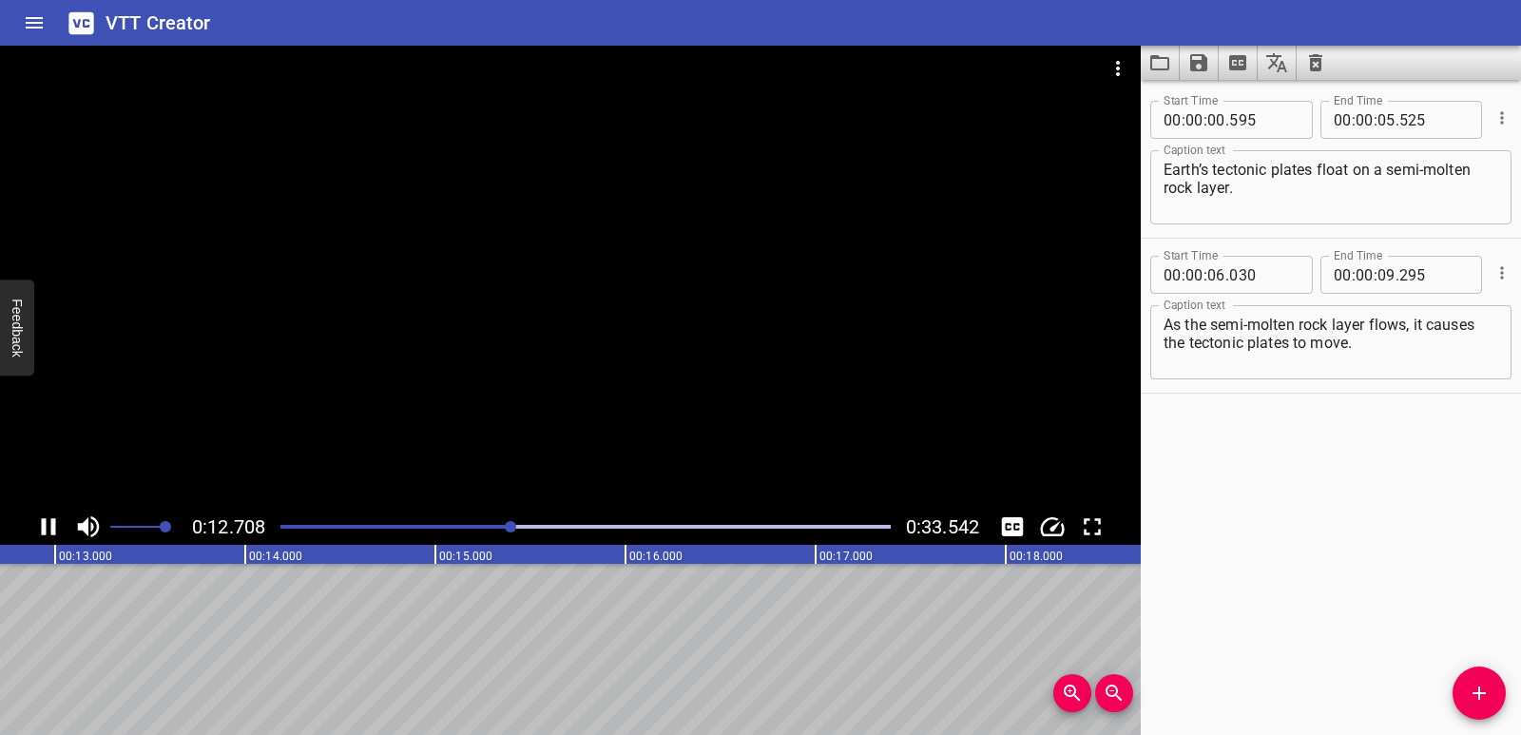
click at [51, 531] on icon "Play/Pause" at bounding box center [49, 526] width 14 height 17
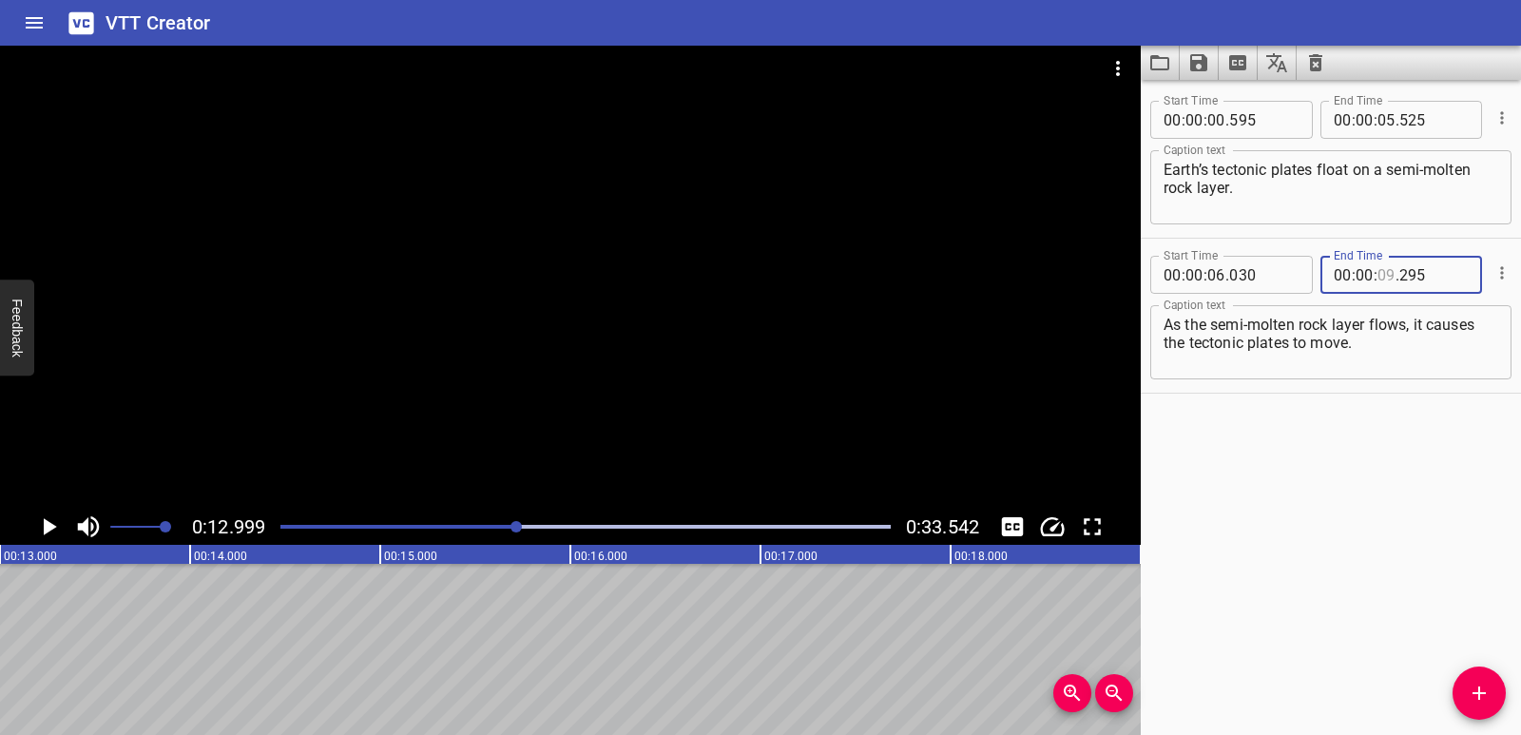
click at [1386, 278] on input "number" at bounding box center [1387, 275] width 18 height 38
type input "12"
type input "999"
click at [1382, 606] on div "Start Time 00 : 00 : 00 . 595 Start Time End Time 00 : 00 : 05 . 525 End Time C…" at bounding box center [1331, 407] width 380 height 655
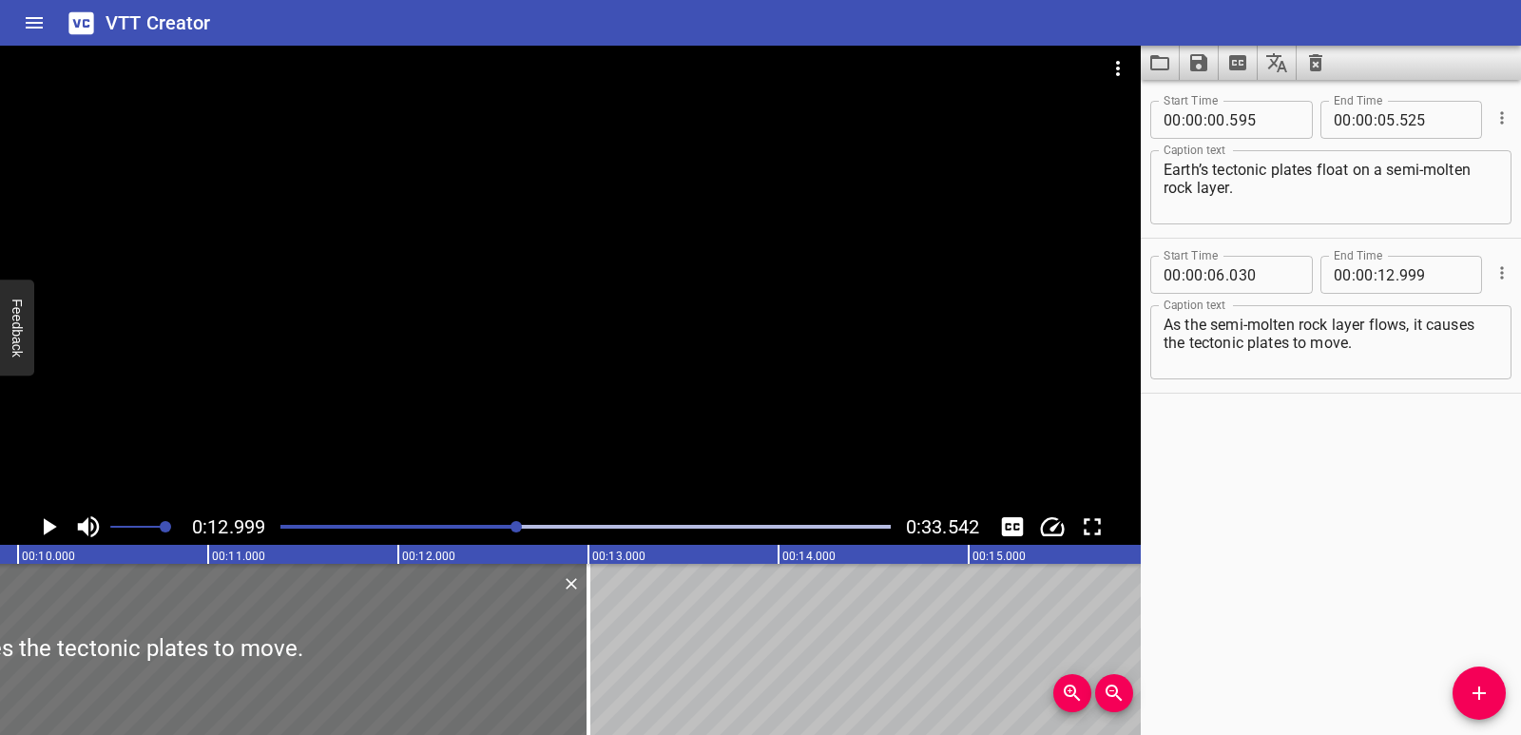
scroll to position [0, 1904]
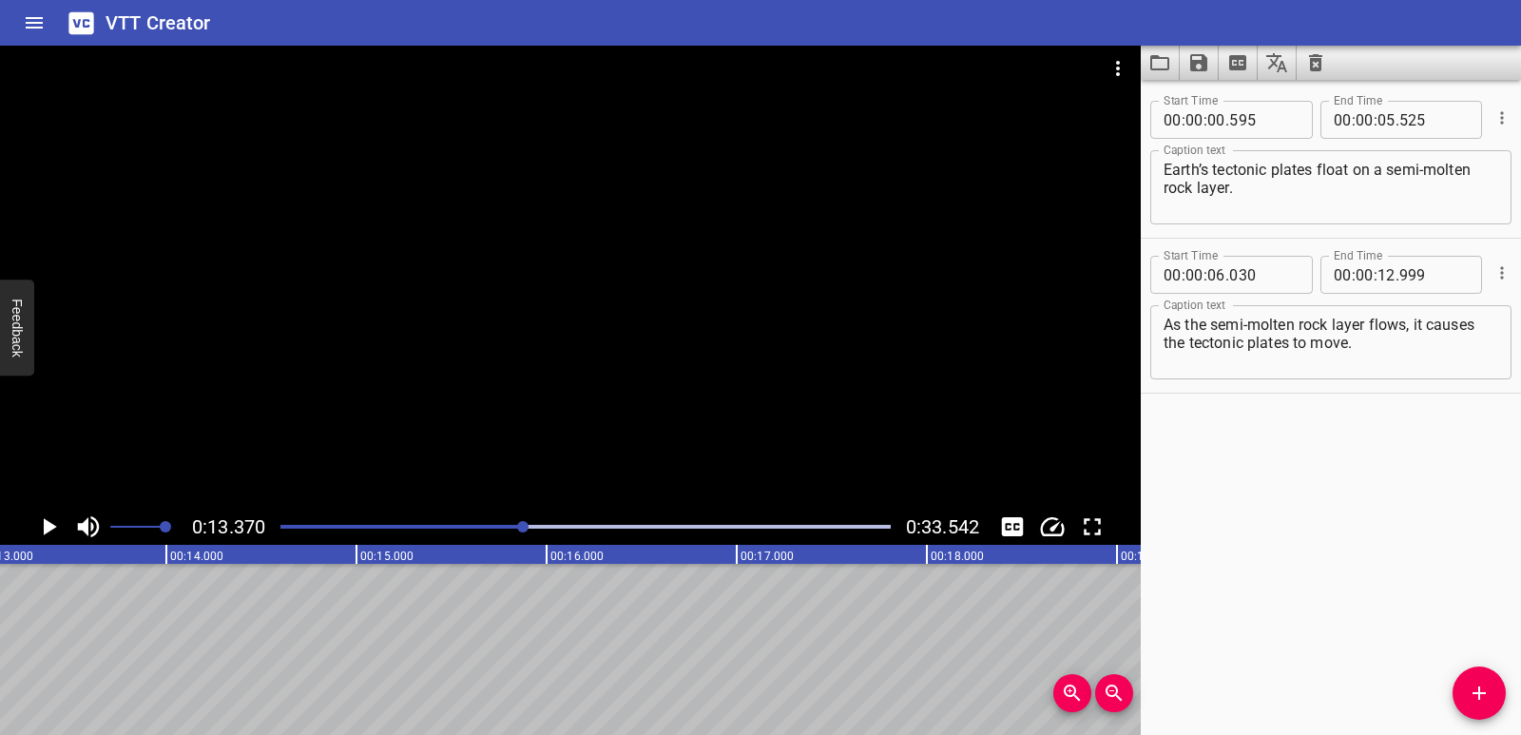
scroll to position [0, 2542]
click at [1478, 703] on icon "Add Cue" at bounding box center [1479, 693] width 23 height 23
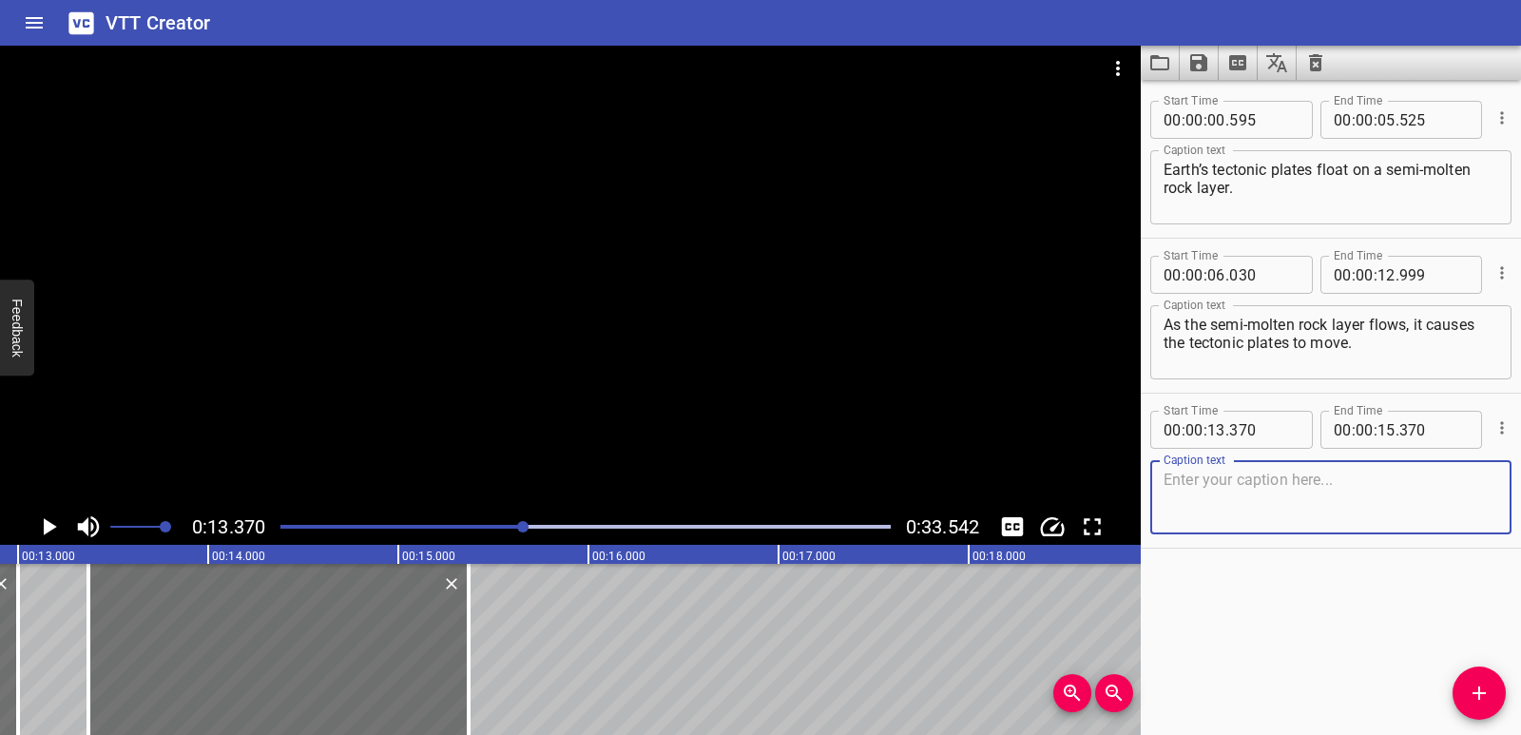
scroll to position [0, 2415]
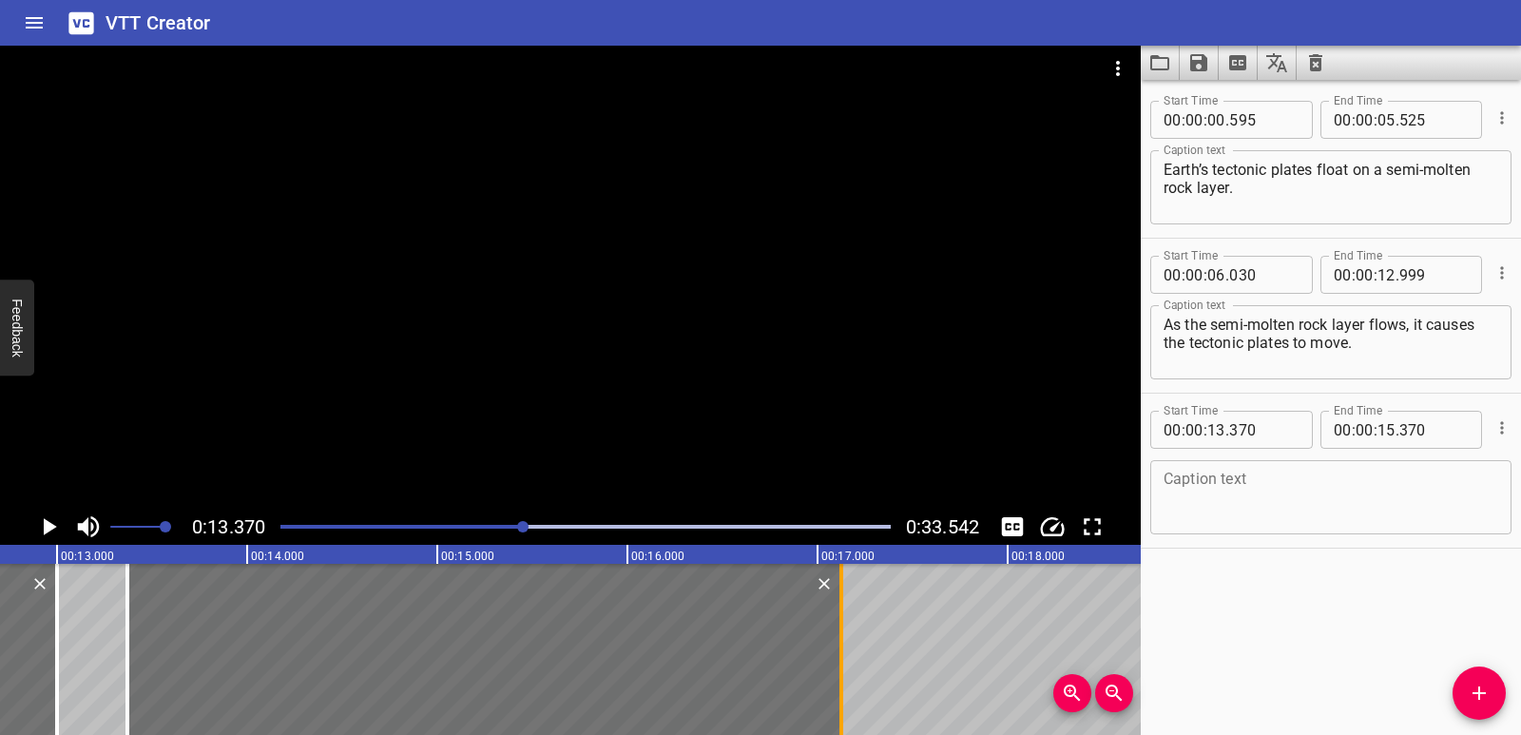
drag, startPoint x: 510, startPoint y: 633, endPoint x: 861, endPoint y: 634, distance: 351.8
click at [851, 634] on div at bounding box center [841, 649] width 19 height 171
type input "17"
type input "220"
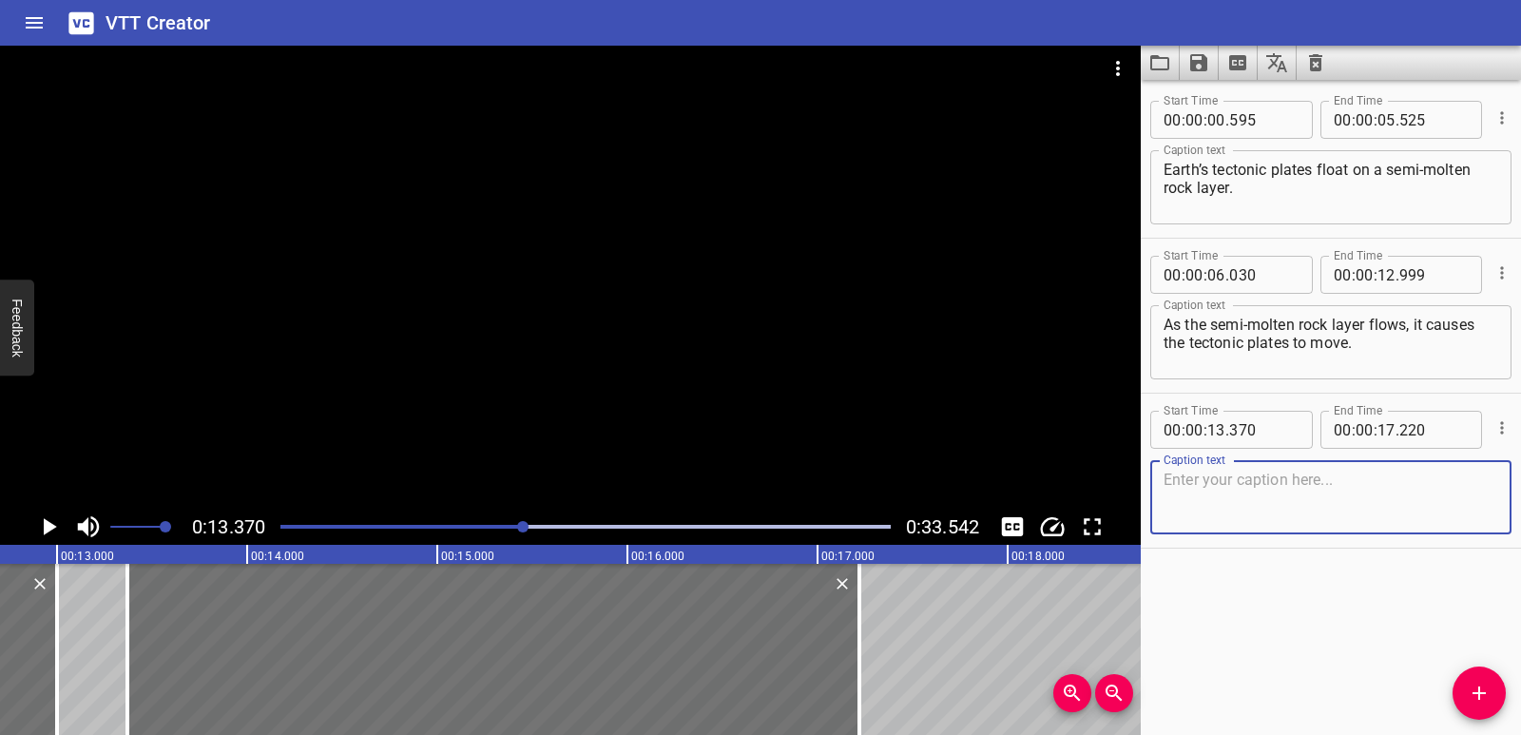
click at [1210, 492] on textarea at bounding box center [1331, 498] width 335 height 54
paste textarea "Most of the time, we cannot feel this movement."
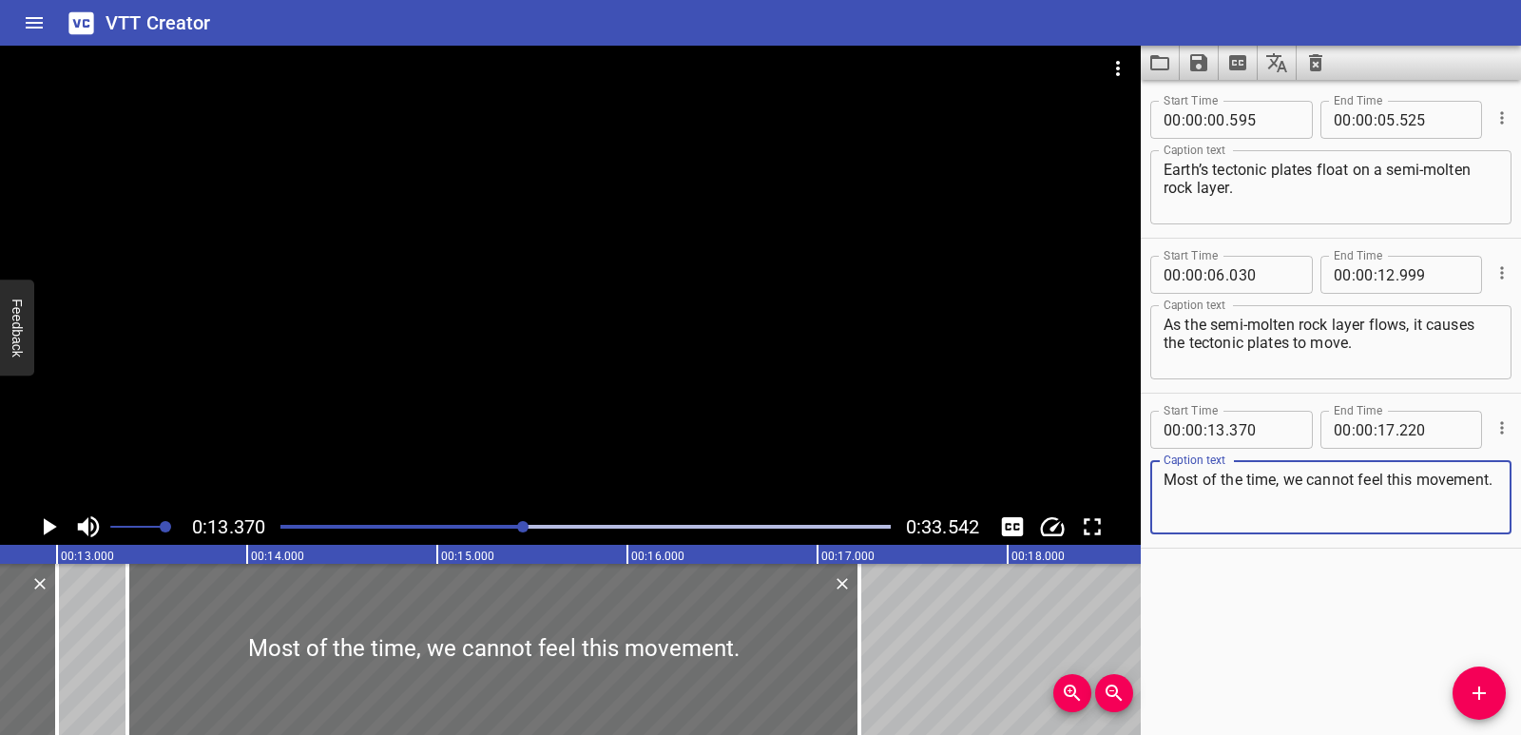
type textarea "Most of the time, we cannot feel this movement."
click at [502, 521] on div at bounding box center [585, 526] width 633 height 27
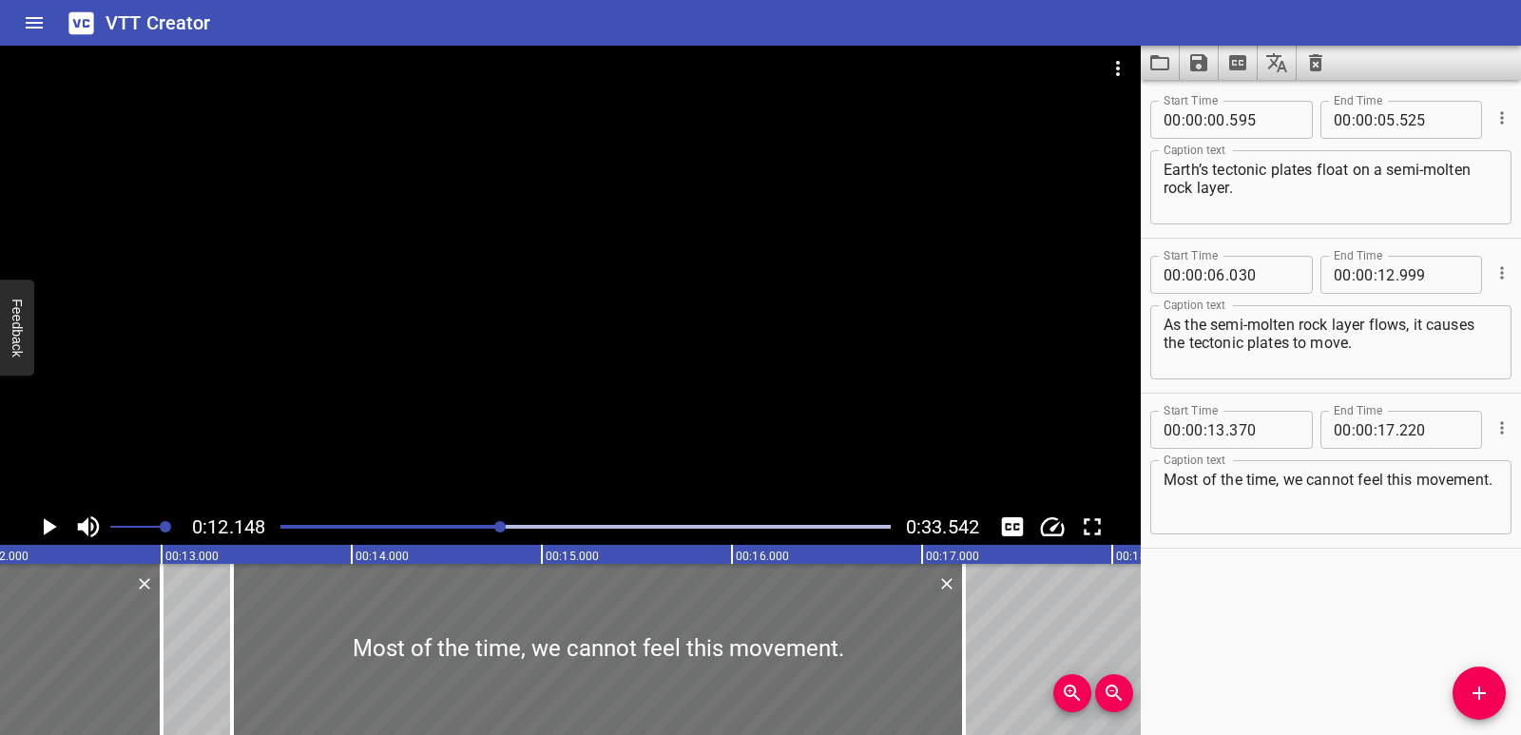
click at [489, 524] on div at bounding box center [585, 526] width 633 height 27
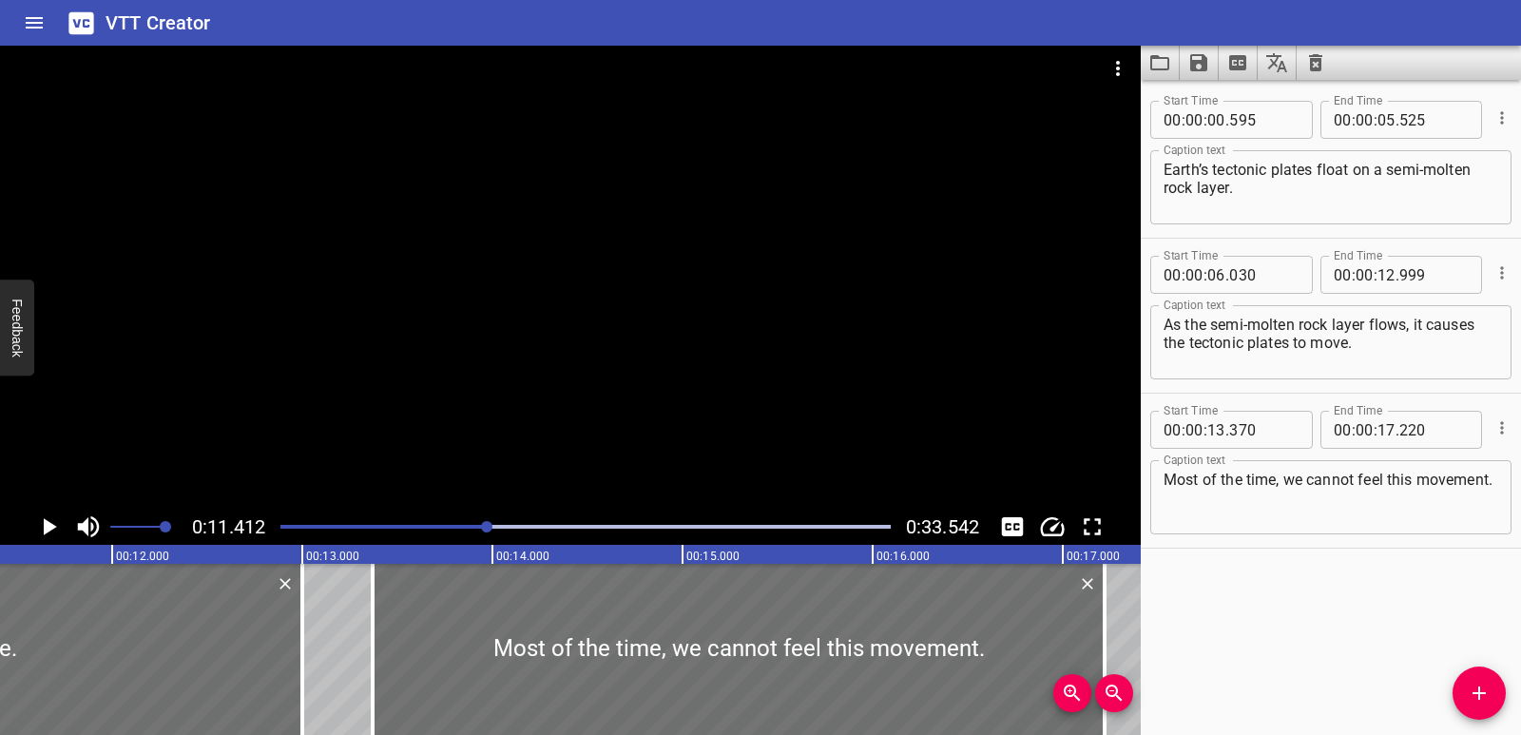
click at [48, 535] on icon "Play/Pause" at bounding box center [48, 526] width 29 height 29
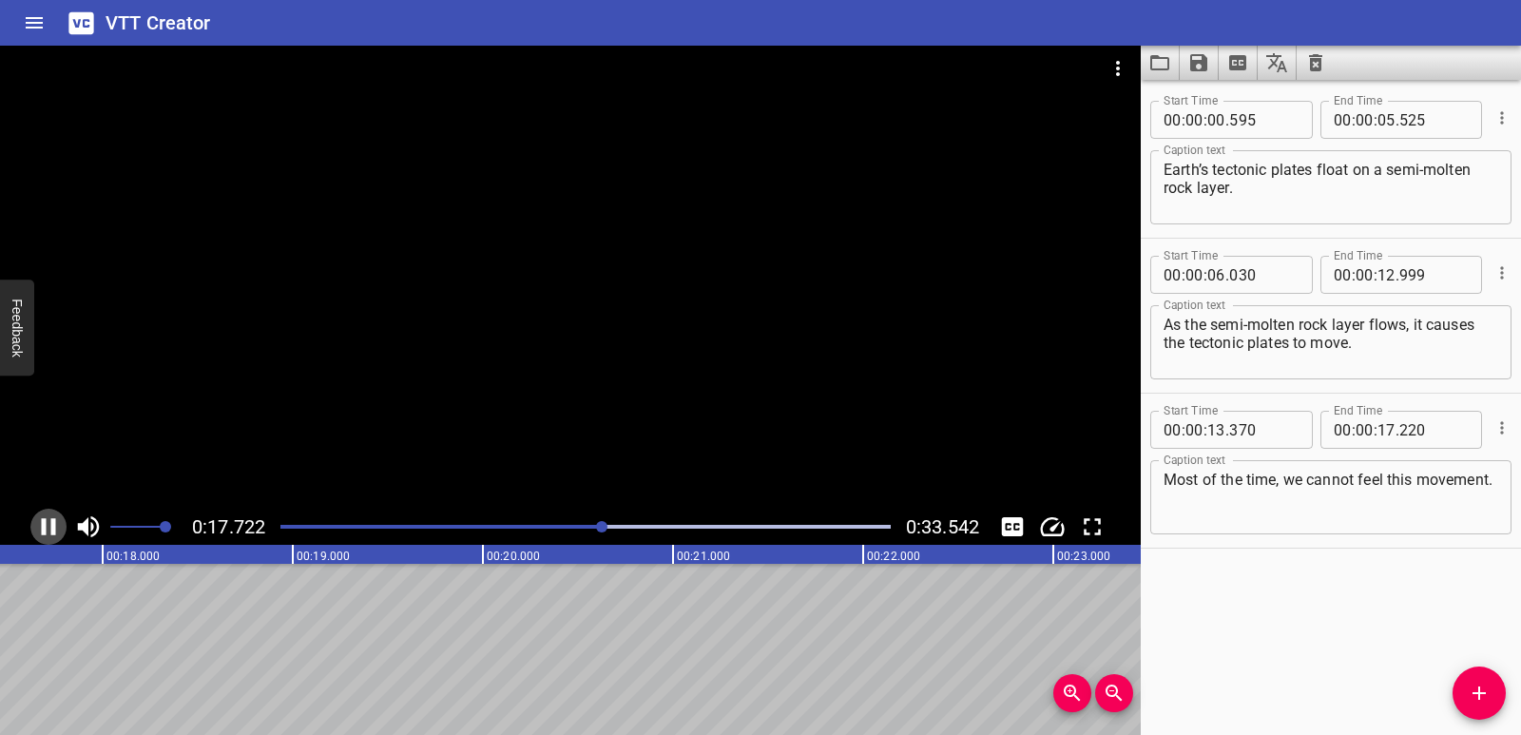
click at [52, 527] on icon "Play/Pause" at bounding box center [49, 526] width 14 height 17
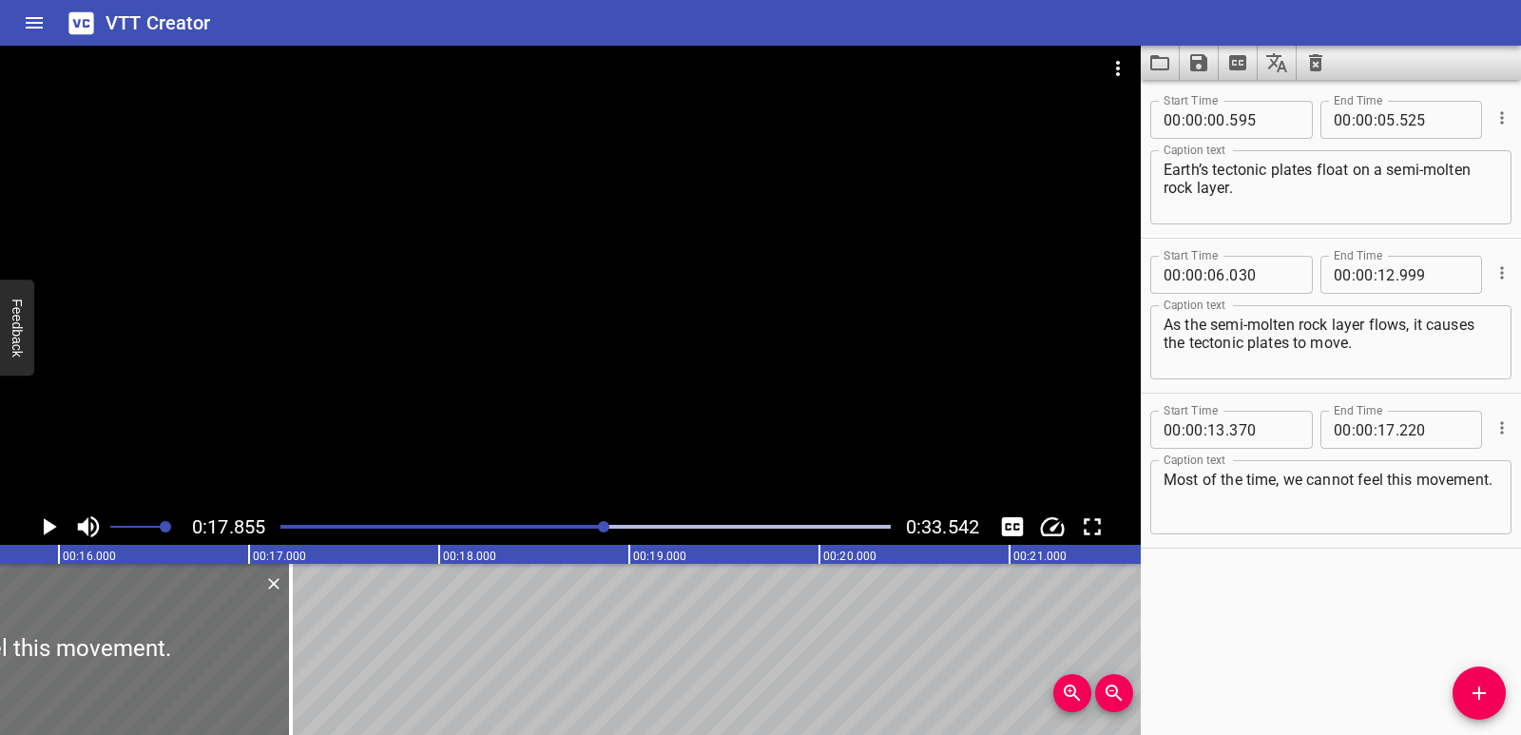
scroll to position [0, 2974]
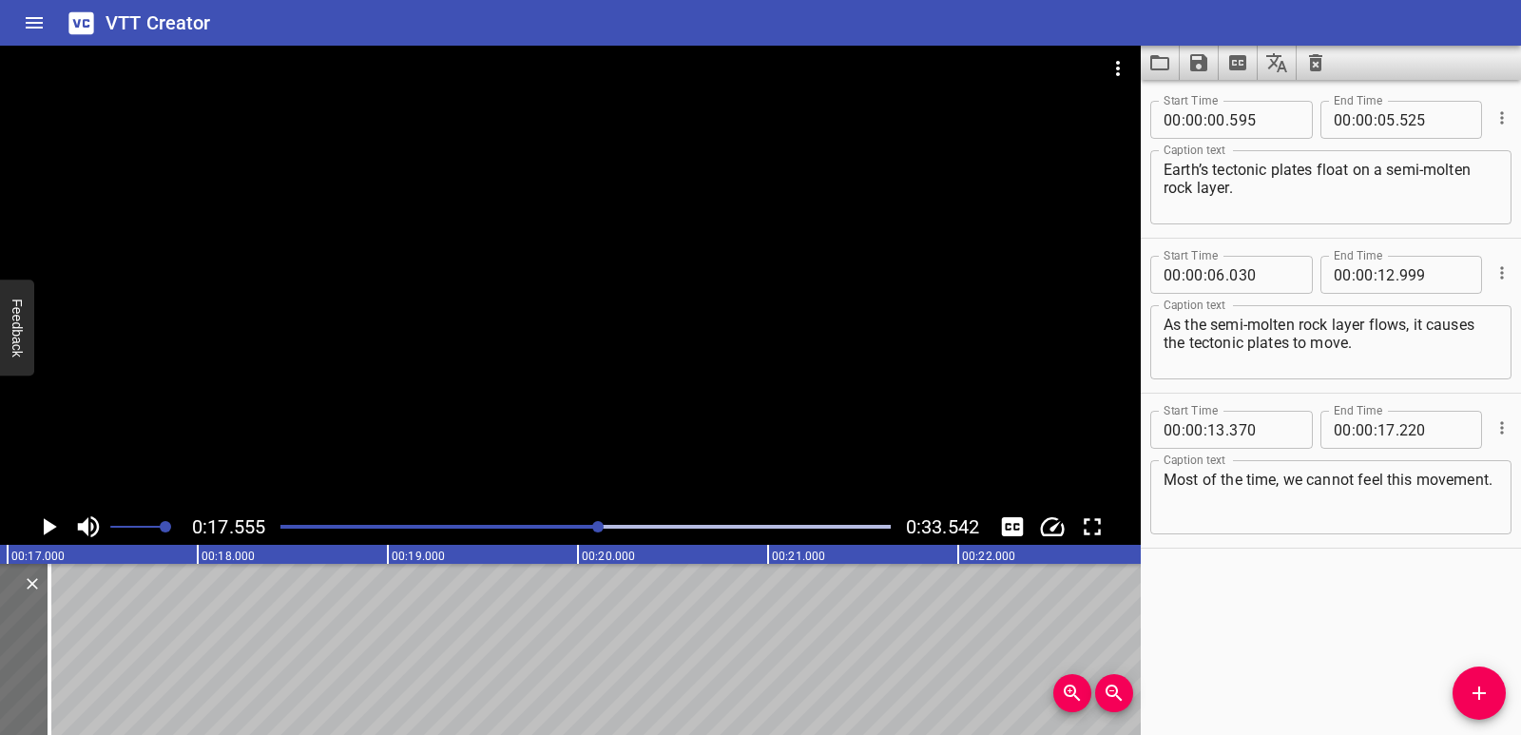
scroll to position [0, 3338]
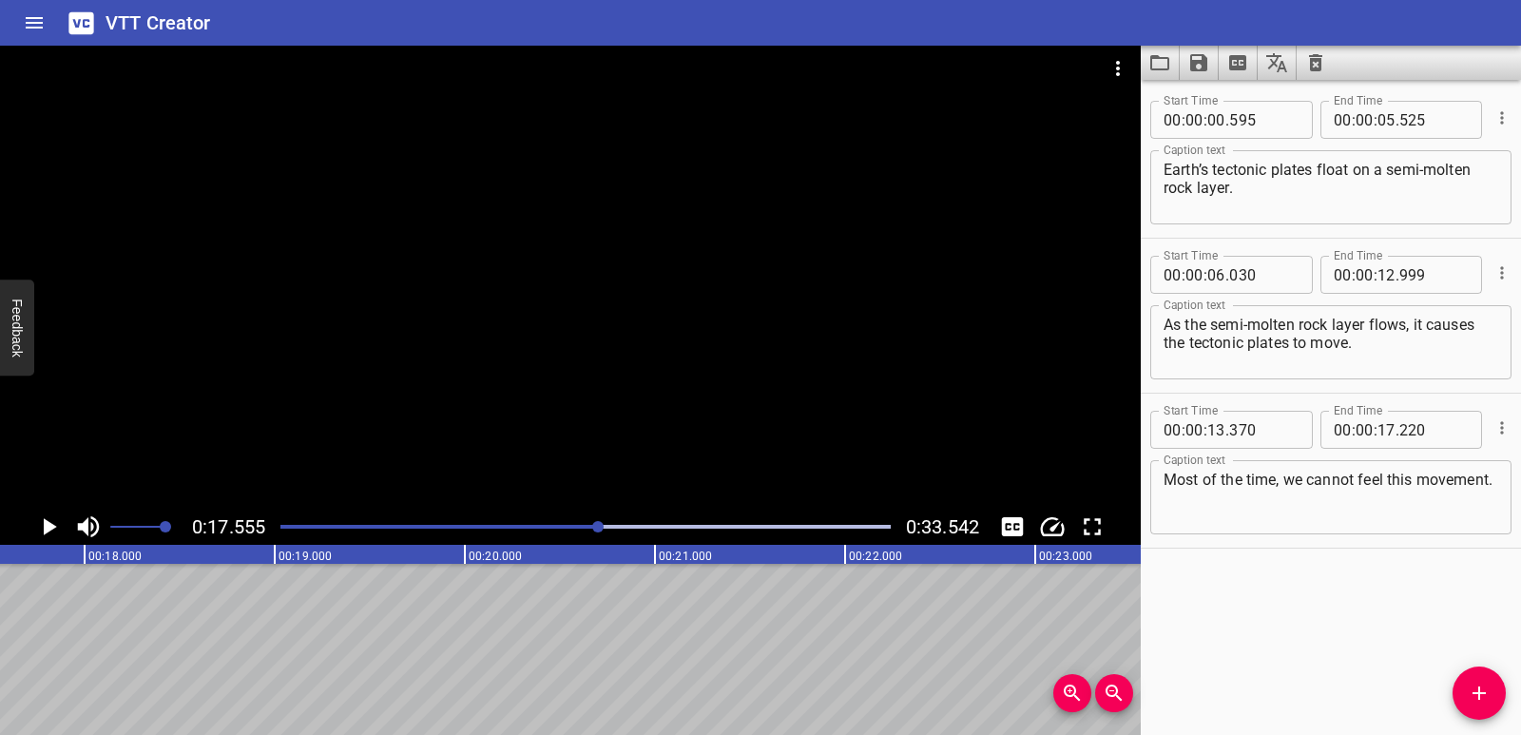
click at [1486, 697] on icon "Add Cue" at bounding box center [1479, 693] width 23 height 23
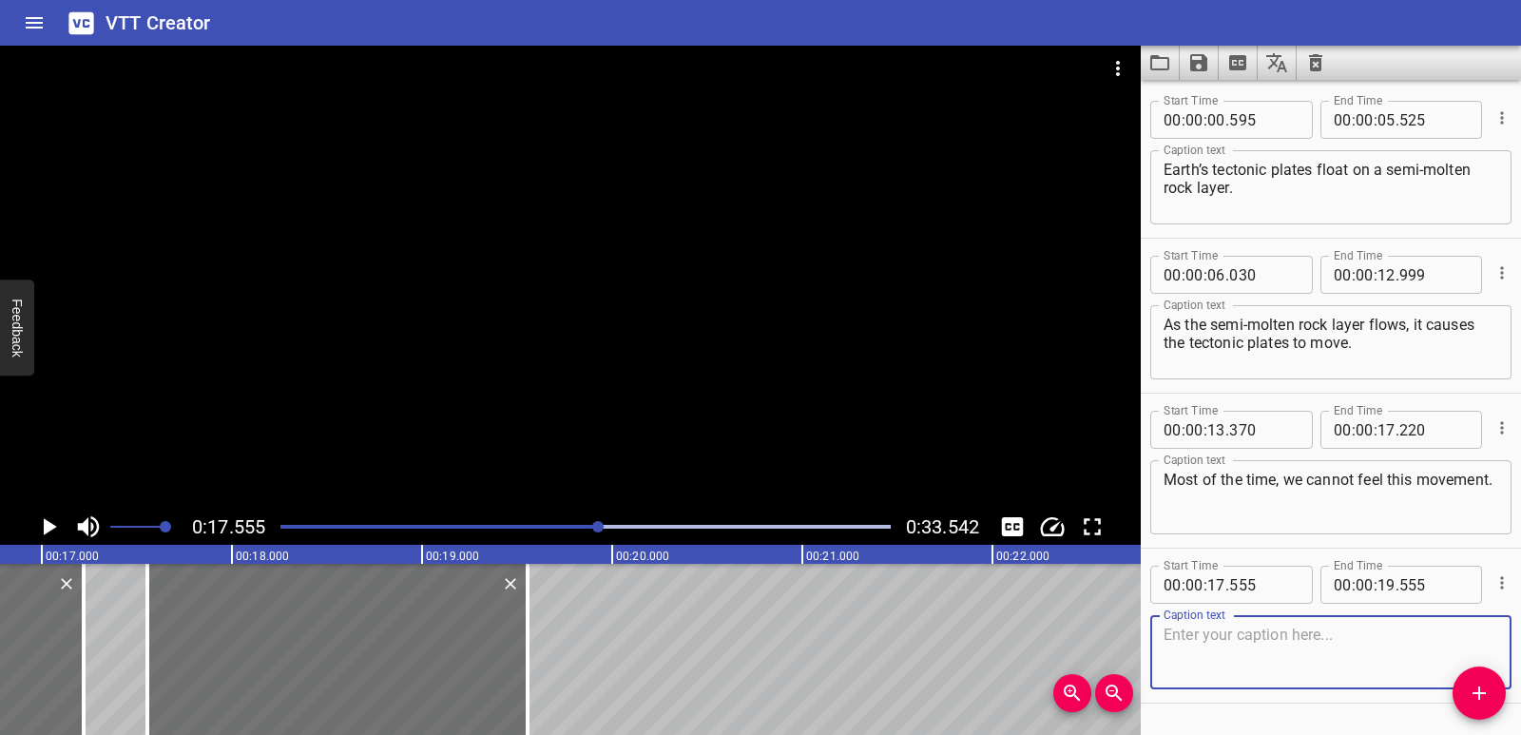
scroll to position [0, 2907]
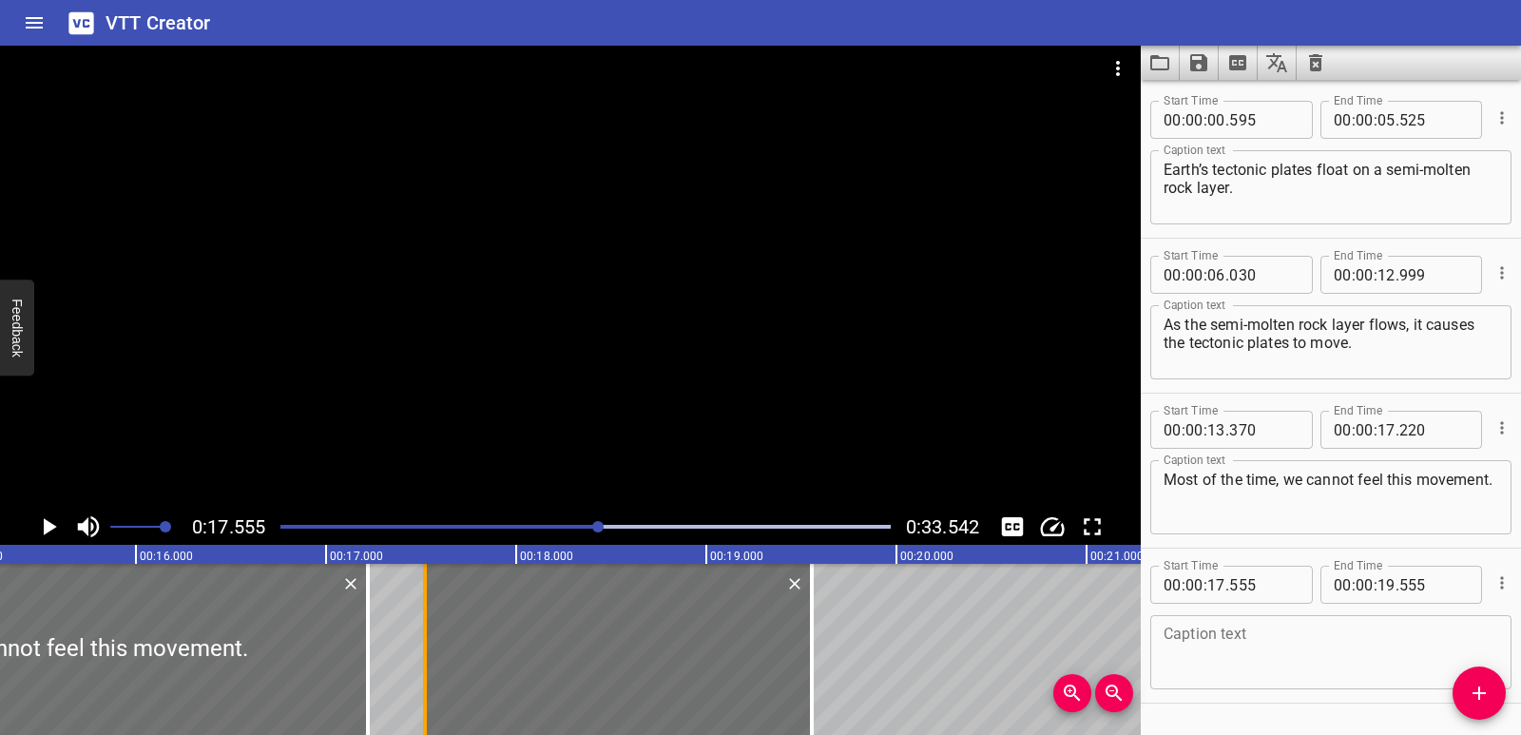
click at [423, 684] on div at bounding box center [425, 649] width 4 height 171
type input "520"
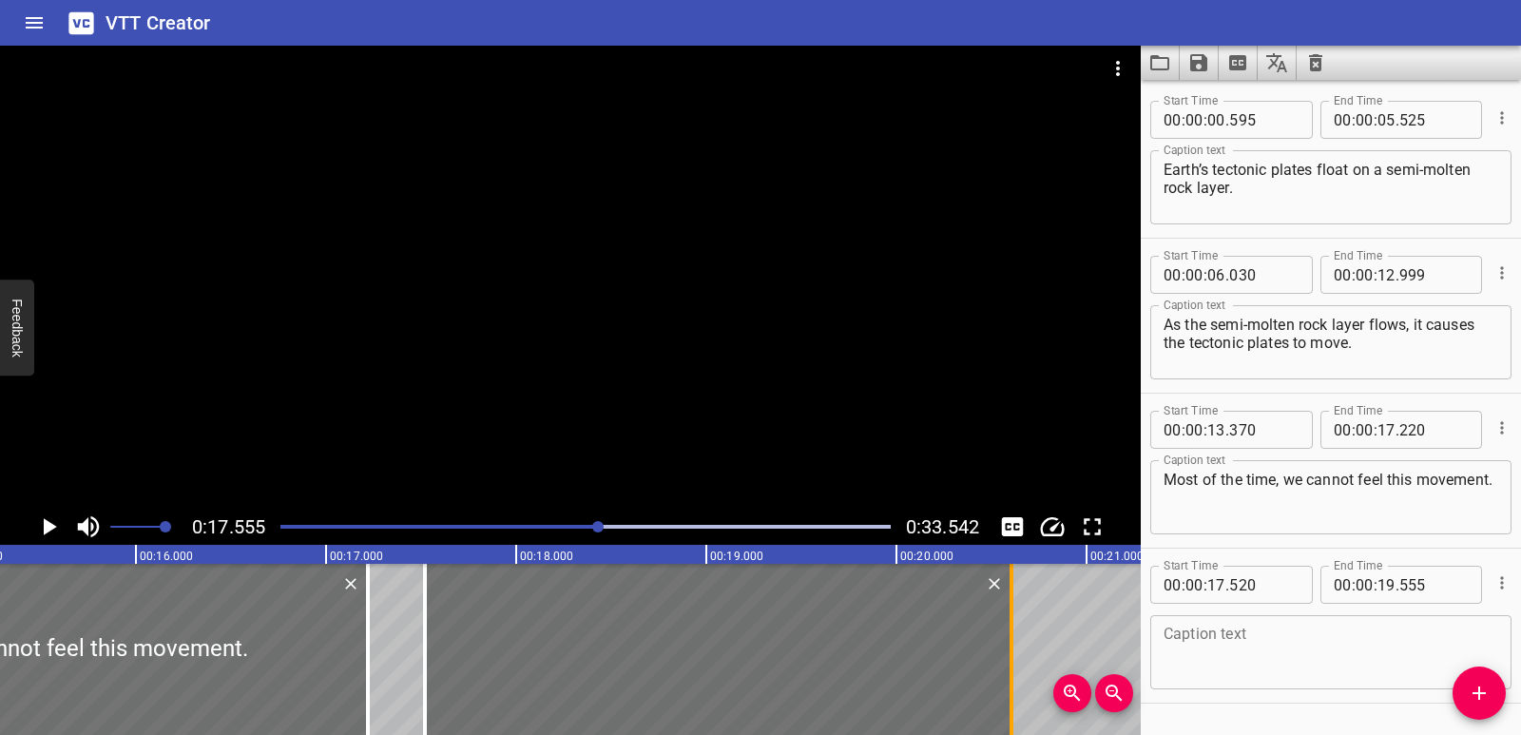
drag, startPoint x: 814, startPoint y: 667, endPoint x: 1014, endPoint y: 658, distance: 199.9
click at [1014, 658] on div at bounding box center [1011, 649] width 19 height 171
type input "20"
type input "605"
click at [1212, 628] on textarea at bounding box center [1331, 653] width 335 height 54
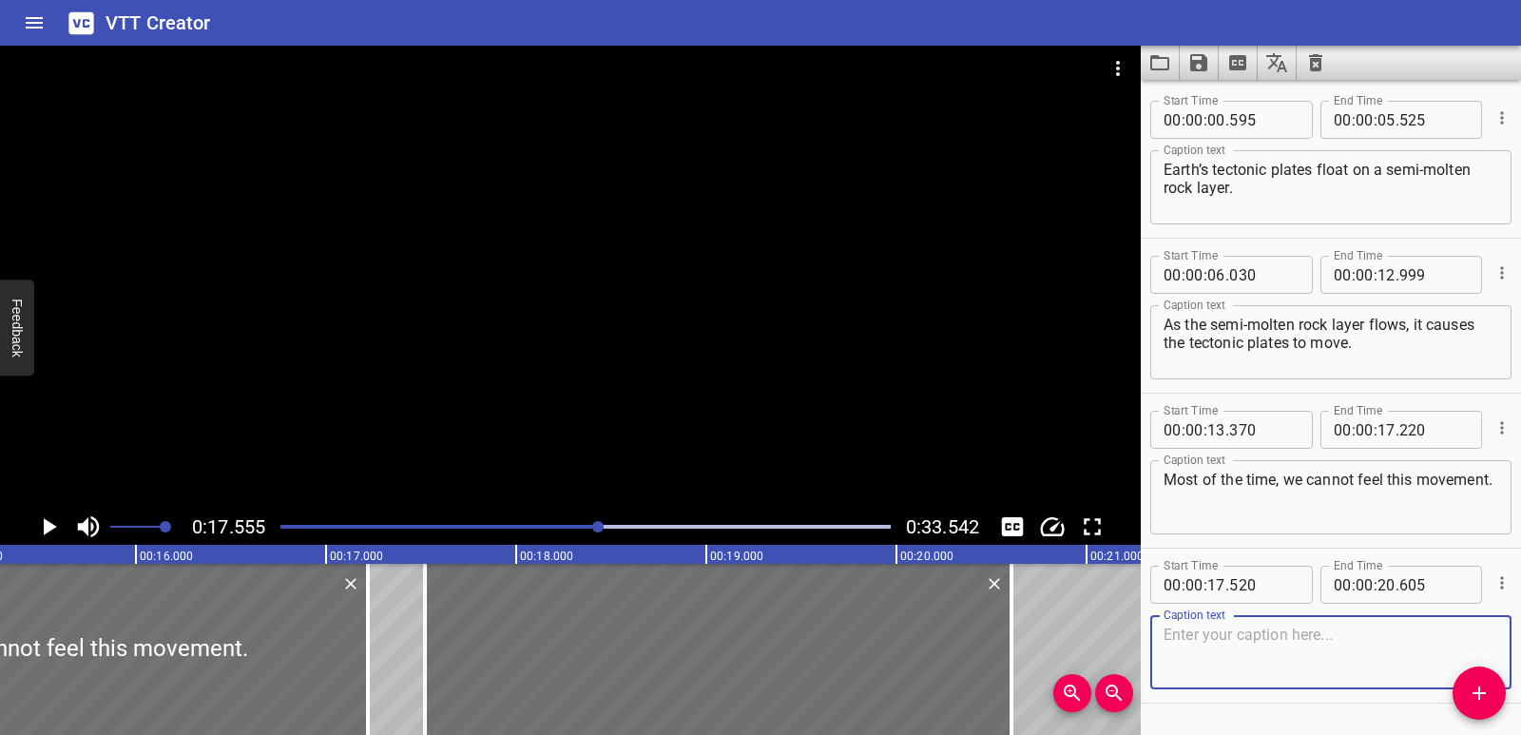
paste textarea "But it causes changes all over the world."
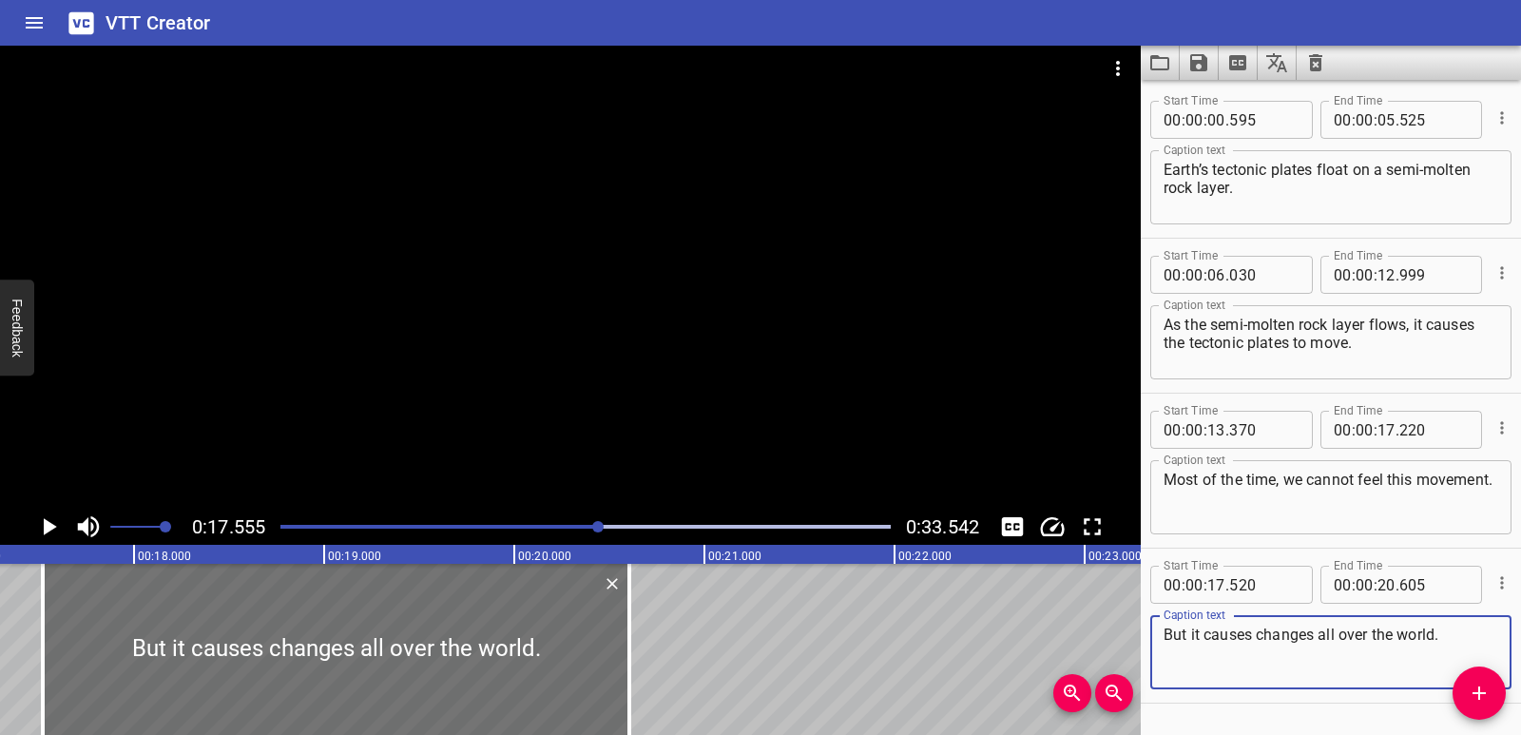
scroll to position [0, 3446]
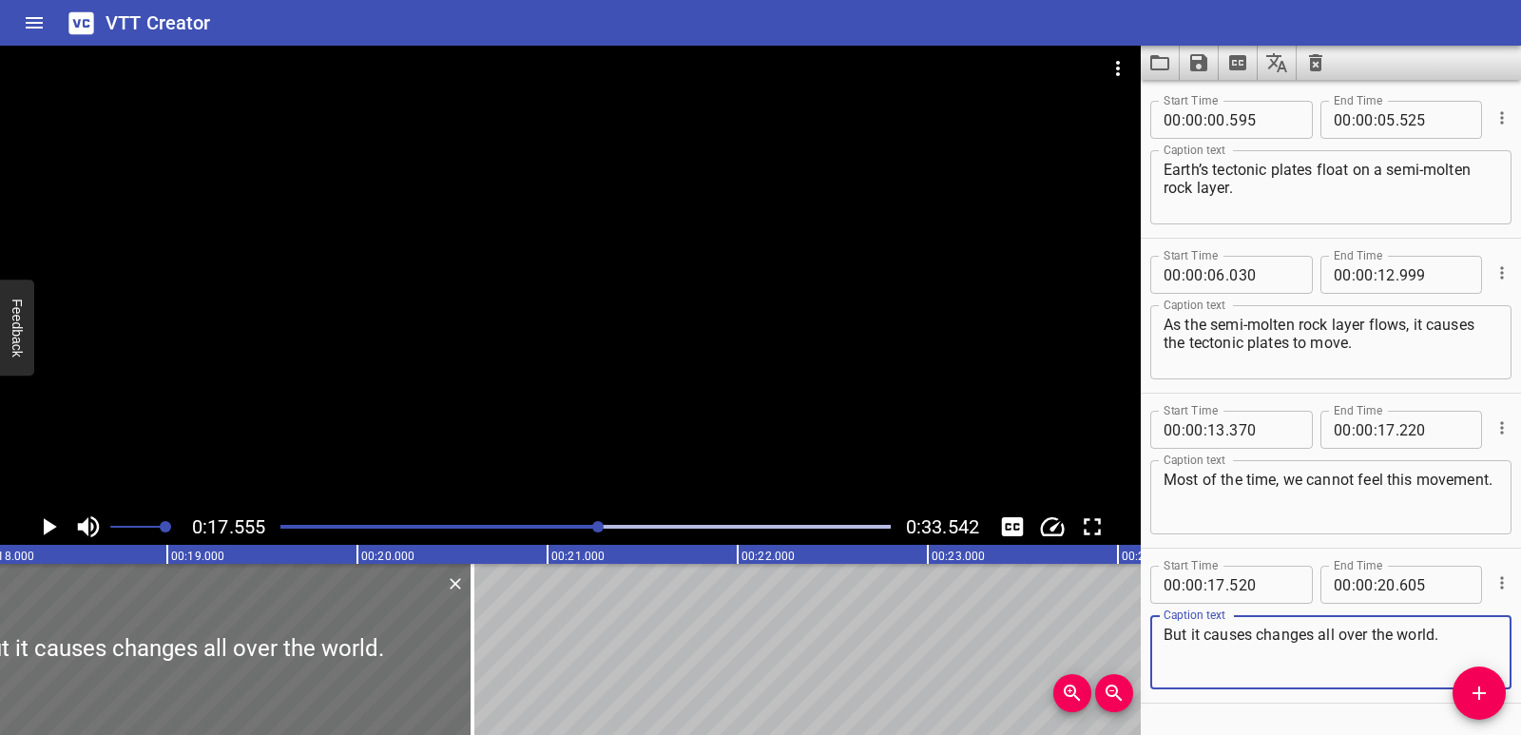
type textarea "But it causes changes all over the world."
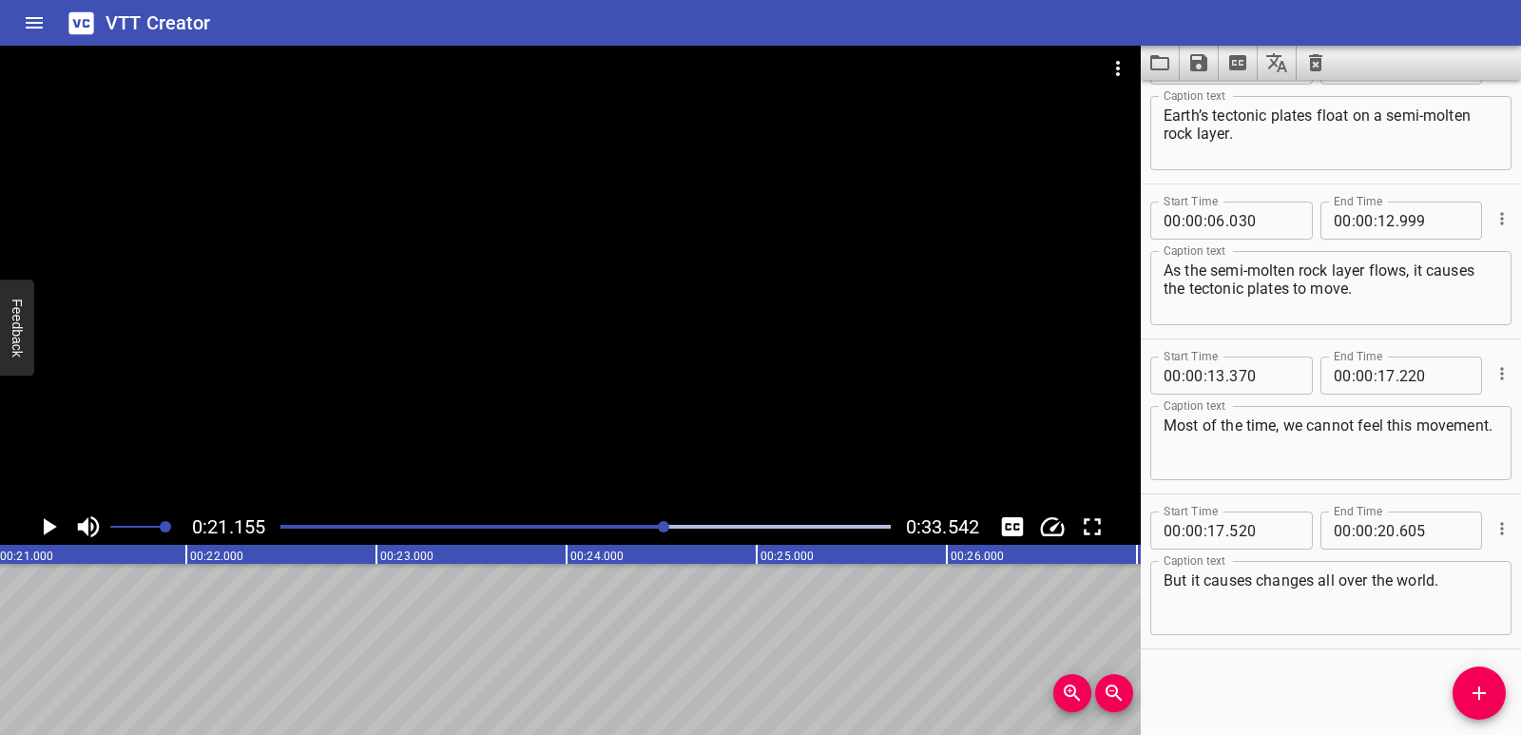
scroll to position [0, 4023]
click at [1468, 689] on span "Add Cue" at bounding box center [1479, 693] width 53 height 23
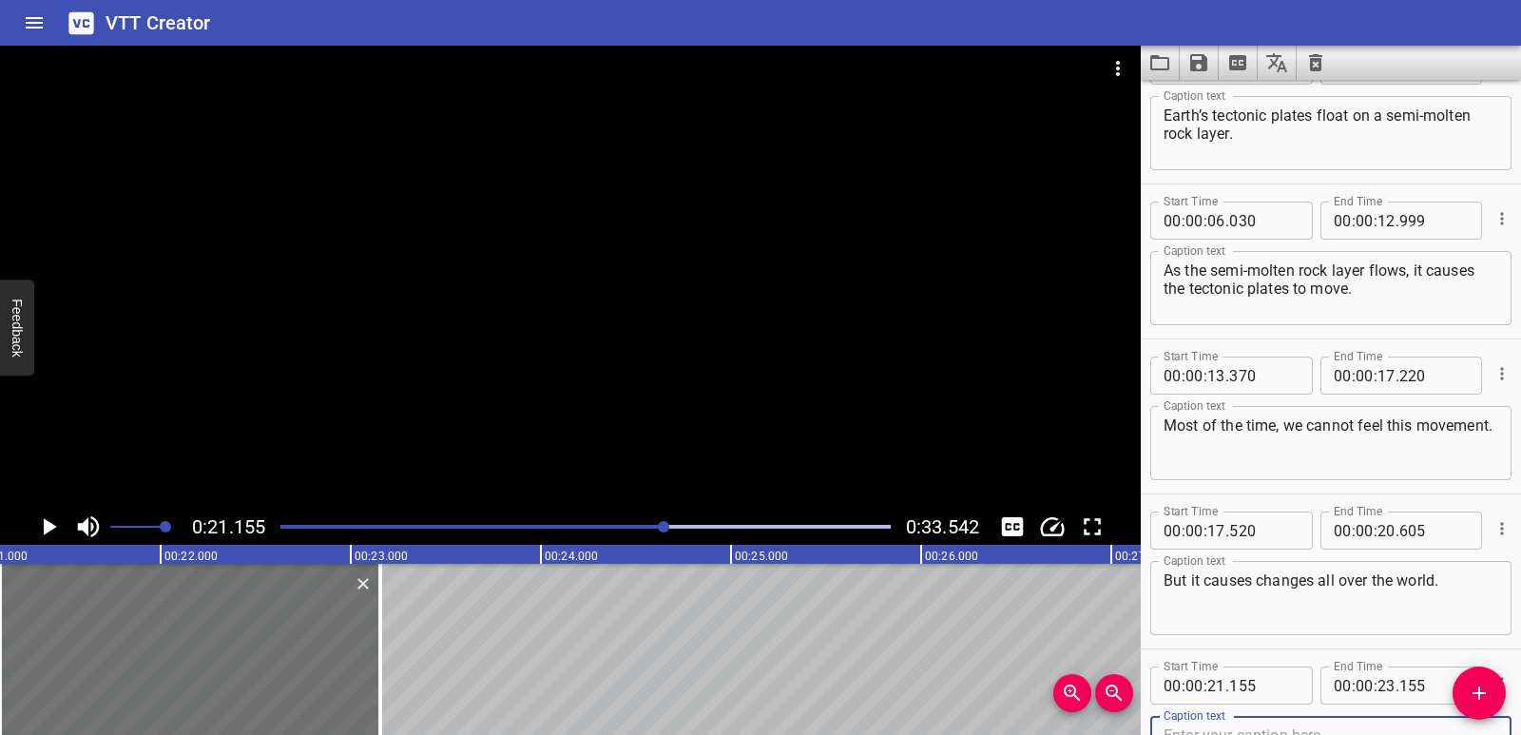
scroll to position [64, 0]
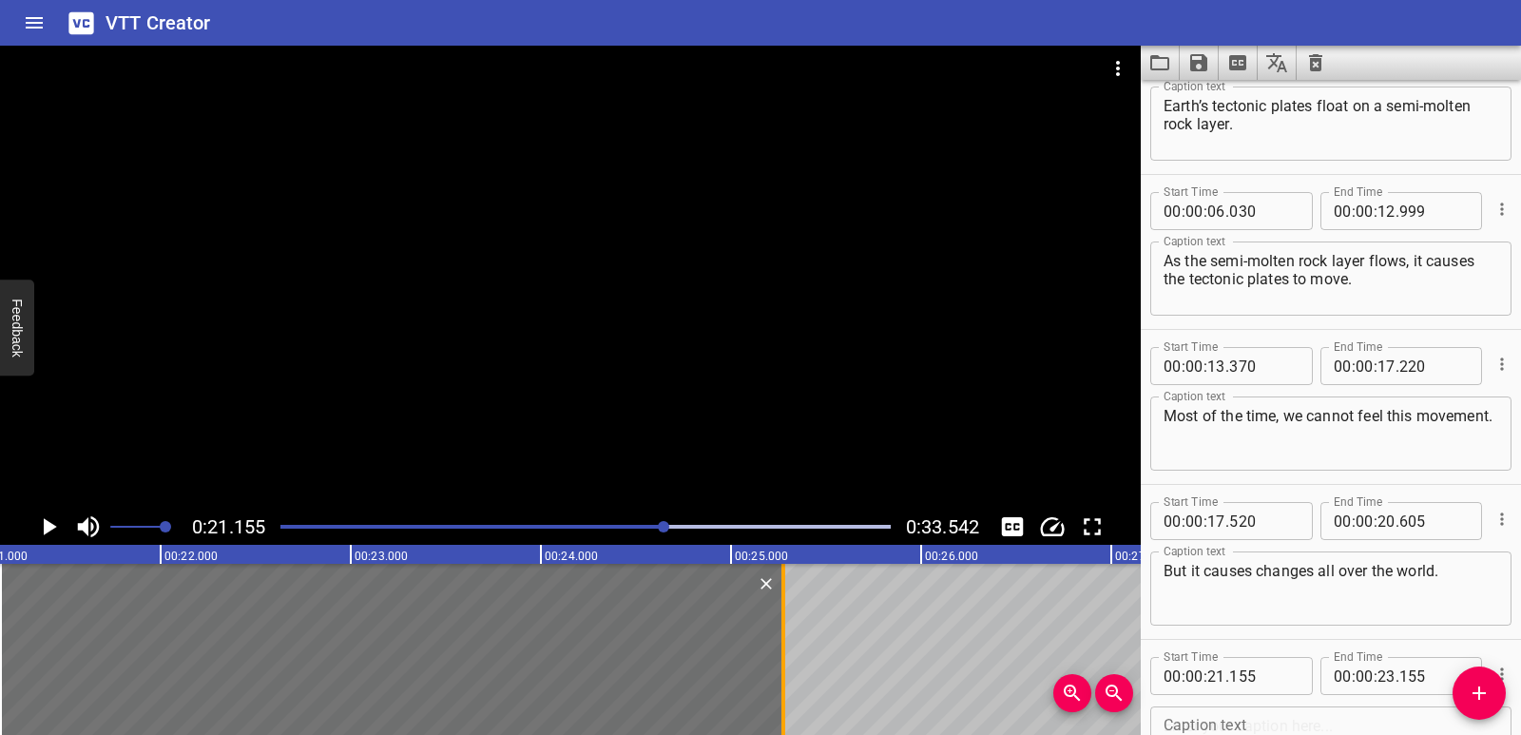
drag, startPoint x: 386, startPoint y: 663, endPoint x: 787, endPoint y: 660, distance: 401.3
click at [787, 660] on div at bounding box center [783, 649] width 19 height 171
type input "25"
type input "275"
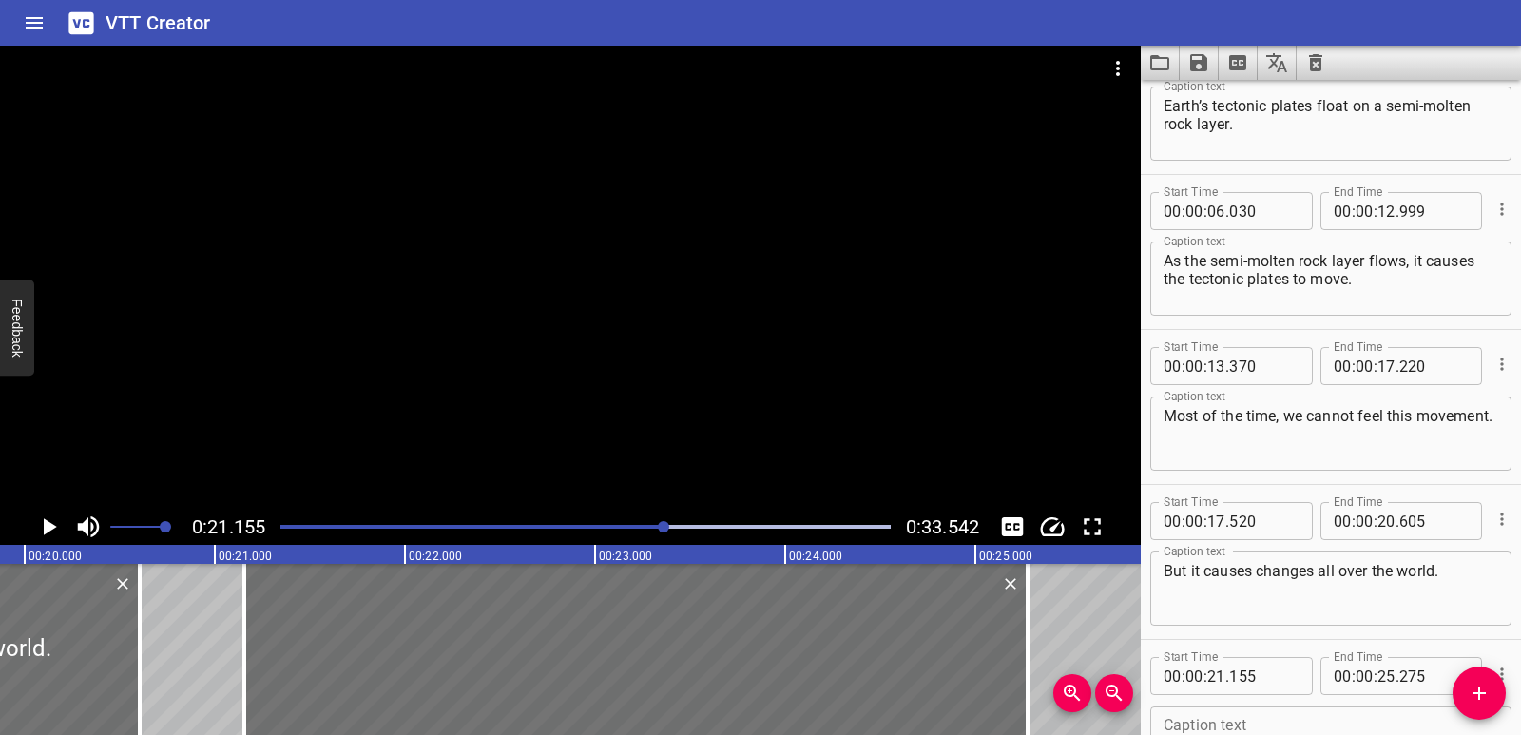
scroll to position [0, 3709]
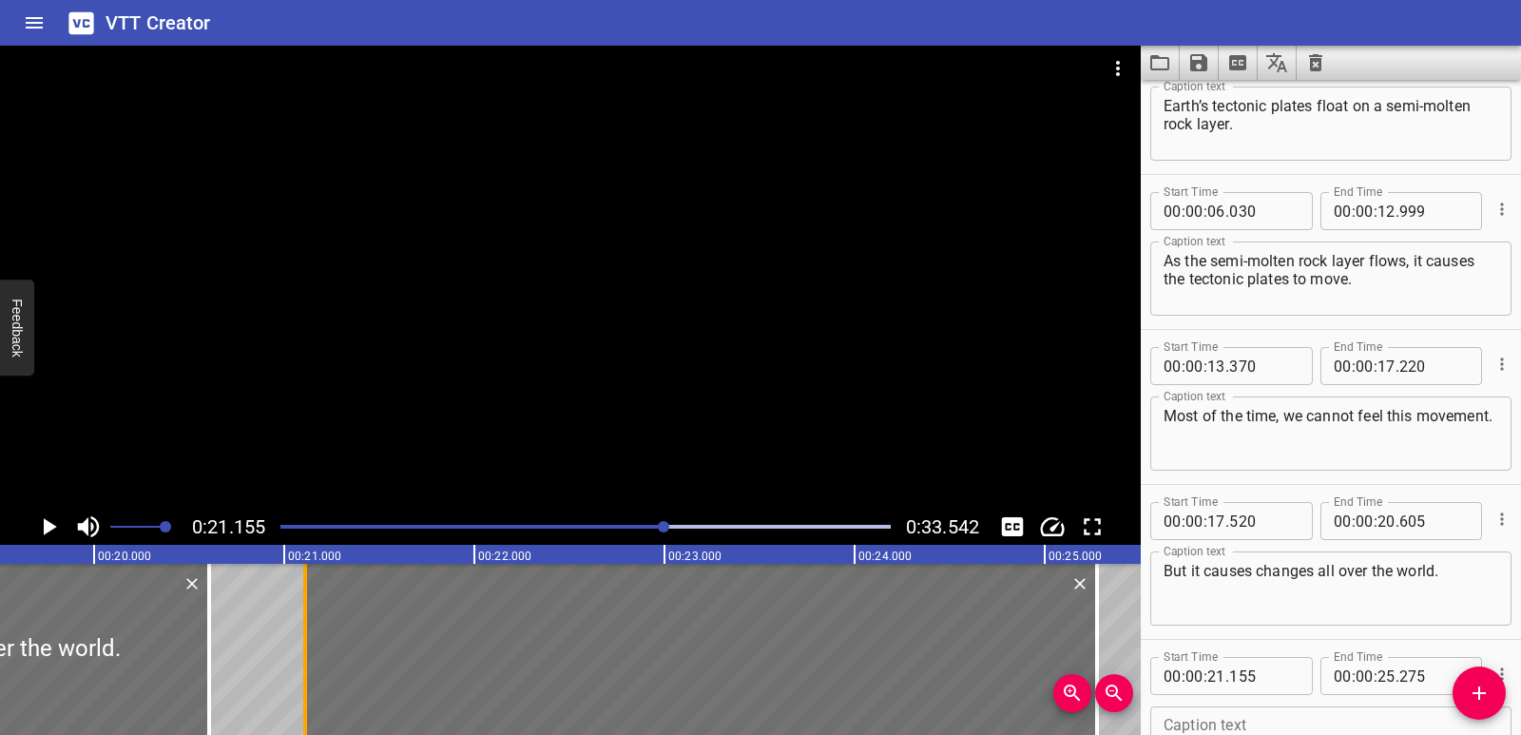
click at [304, 670] on div at bounding box center [305, 649] width 4 height 171
type input "110"
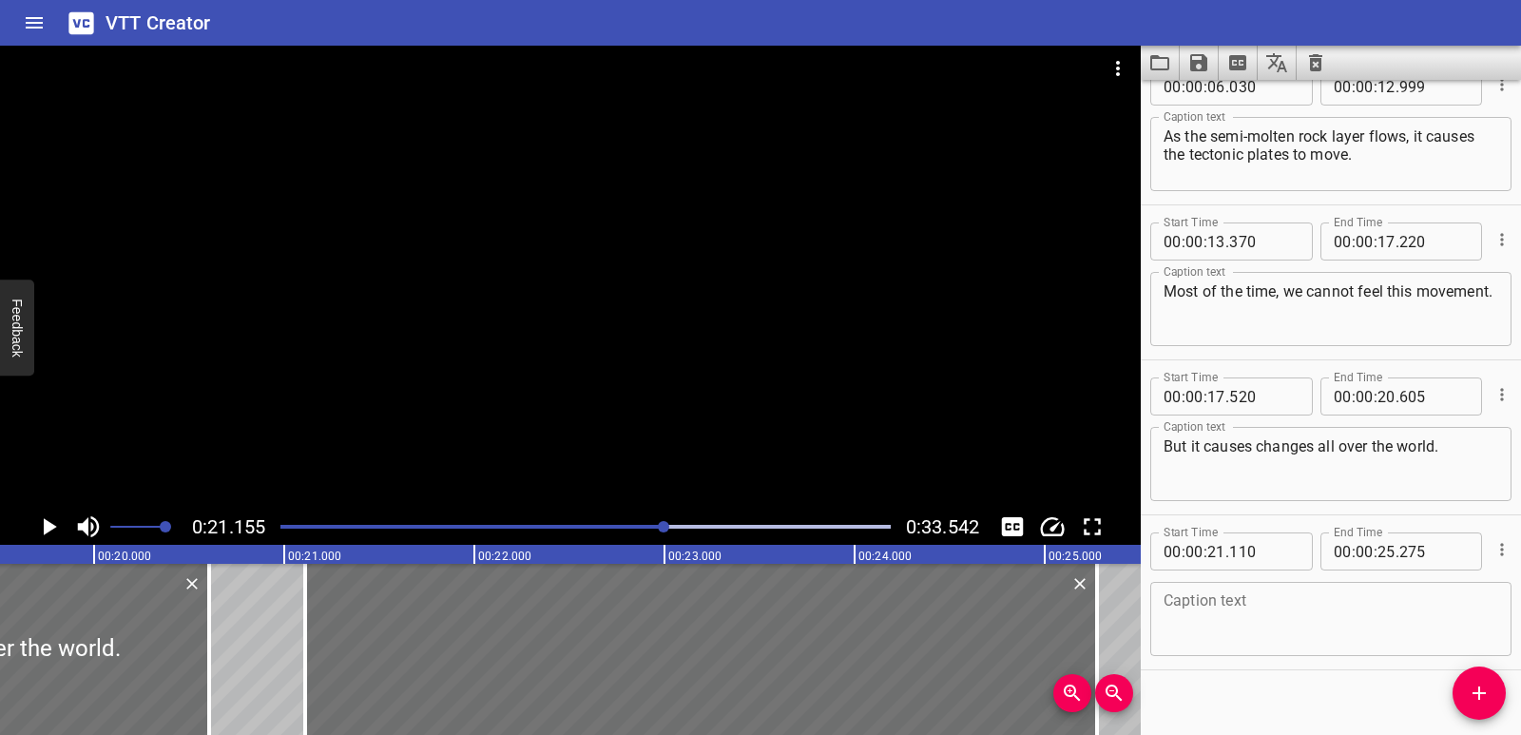
scroll to position [190, 0]
click at [1231, 619] on textarea at bounding box center [1331, 617] width 335 height 54
paste textarea "When plates move against each other, they can cause earthquakes."
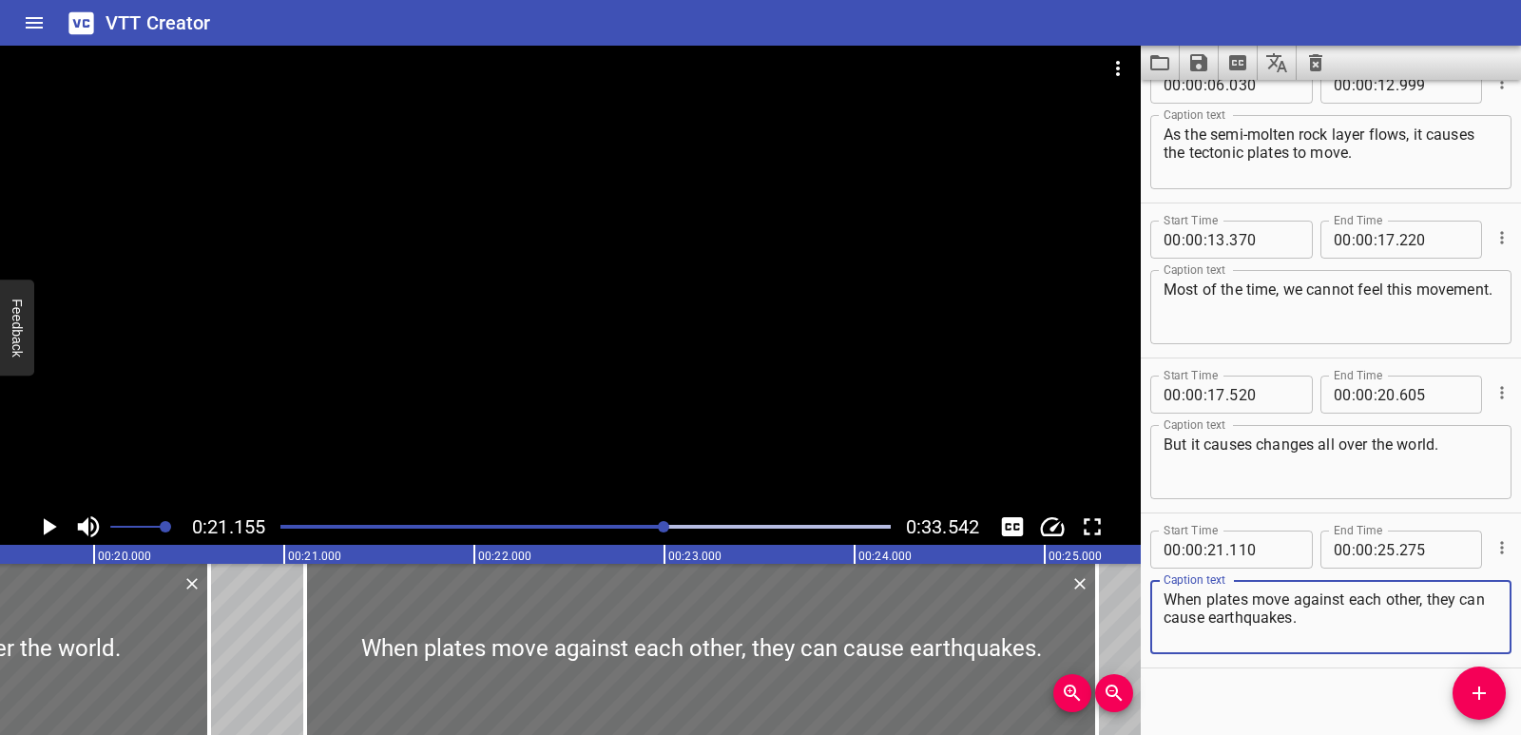
type textarea "When plates move against each other, they can cause earthquakes."
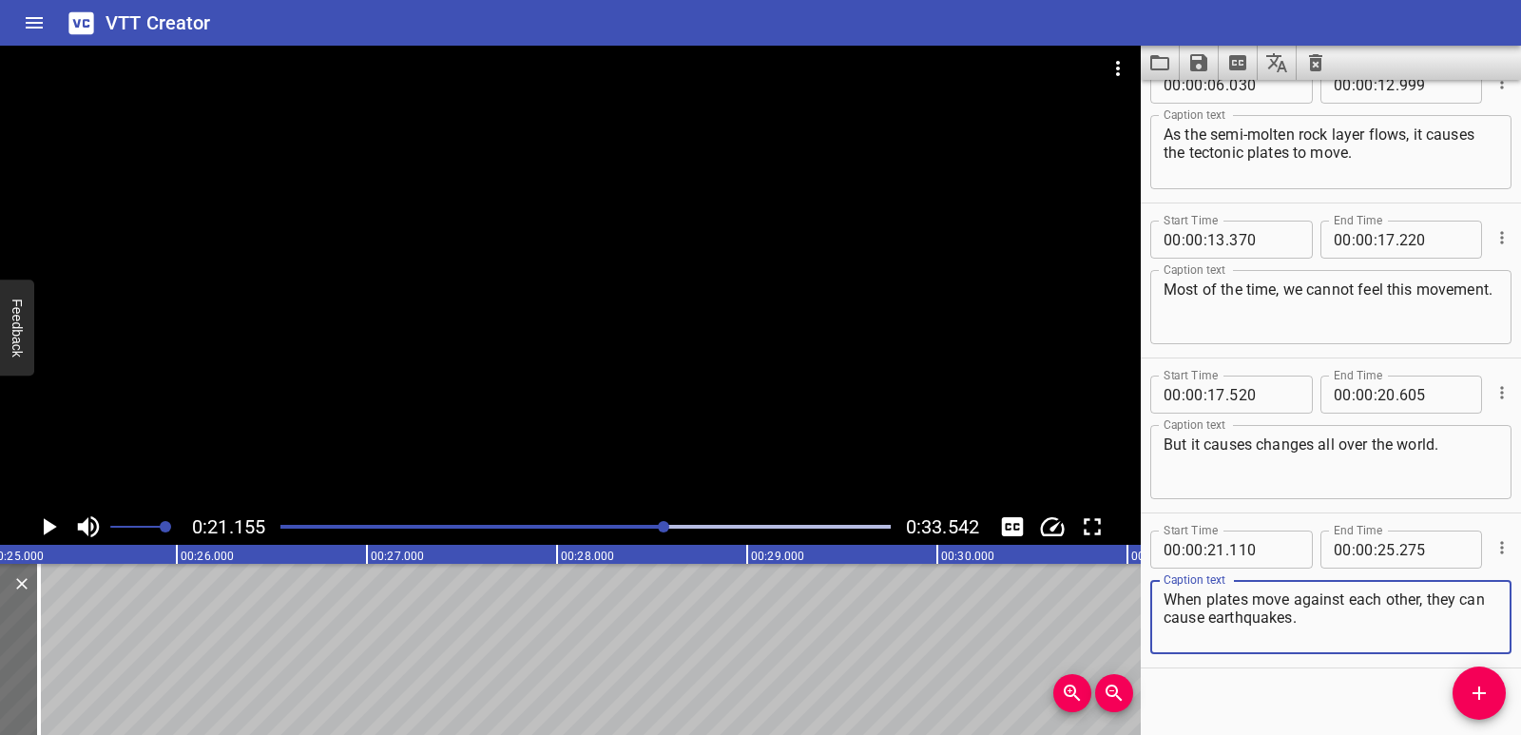
scroll to position [0, 4778]
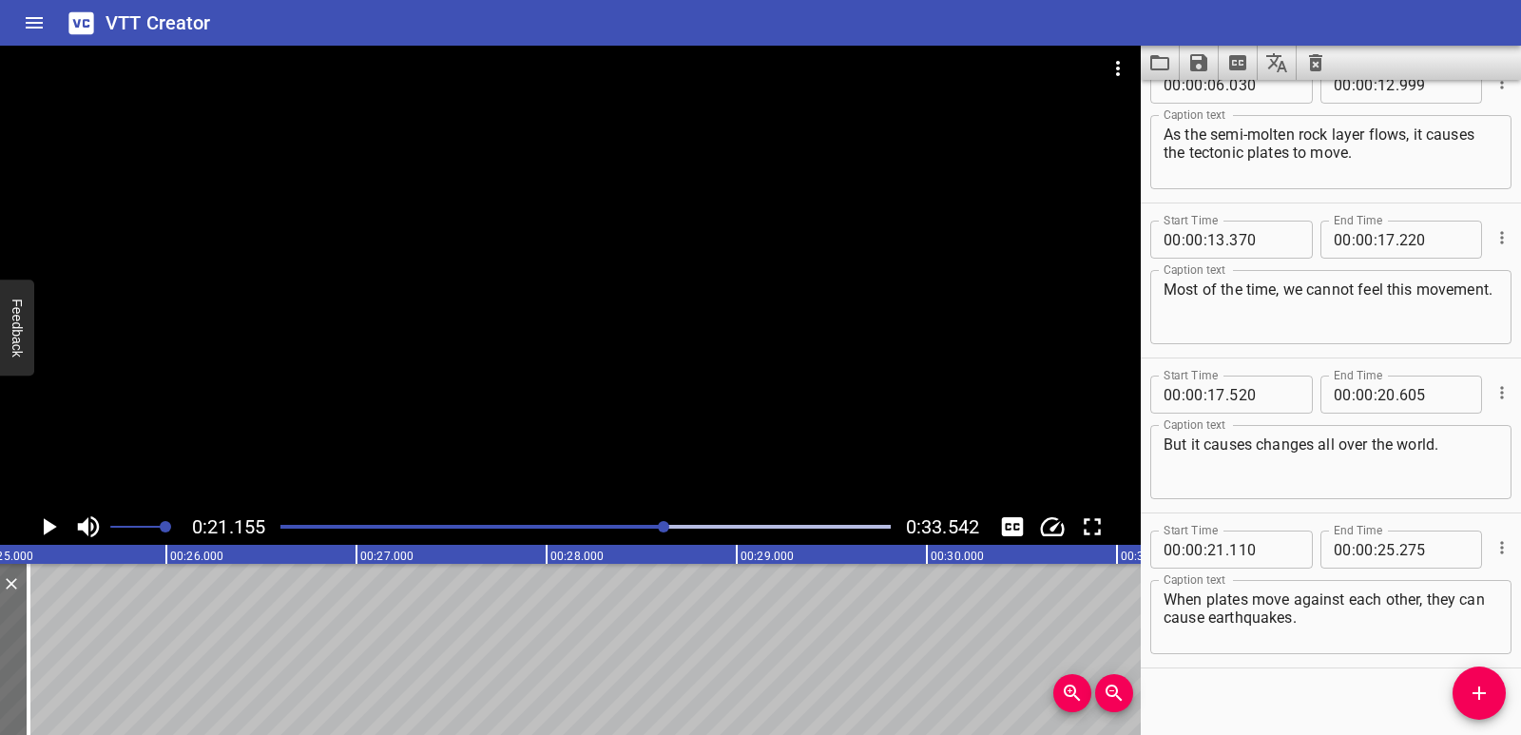
click at [369, 653] on div "Earth’s tectonic plates float on a semi-molten rock layer. As the semi-molten r…" at bounding box center [927, 649] width 11410 height 171
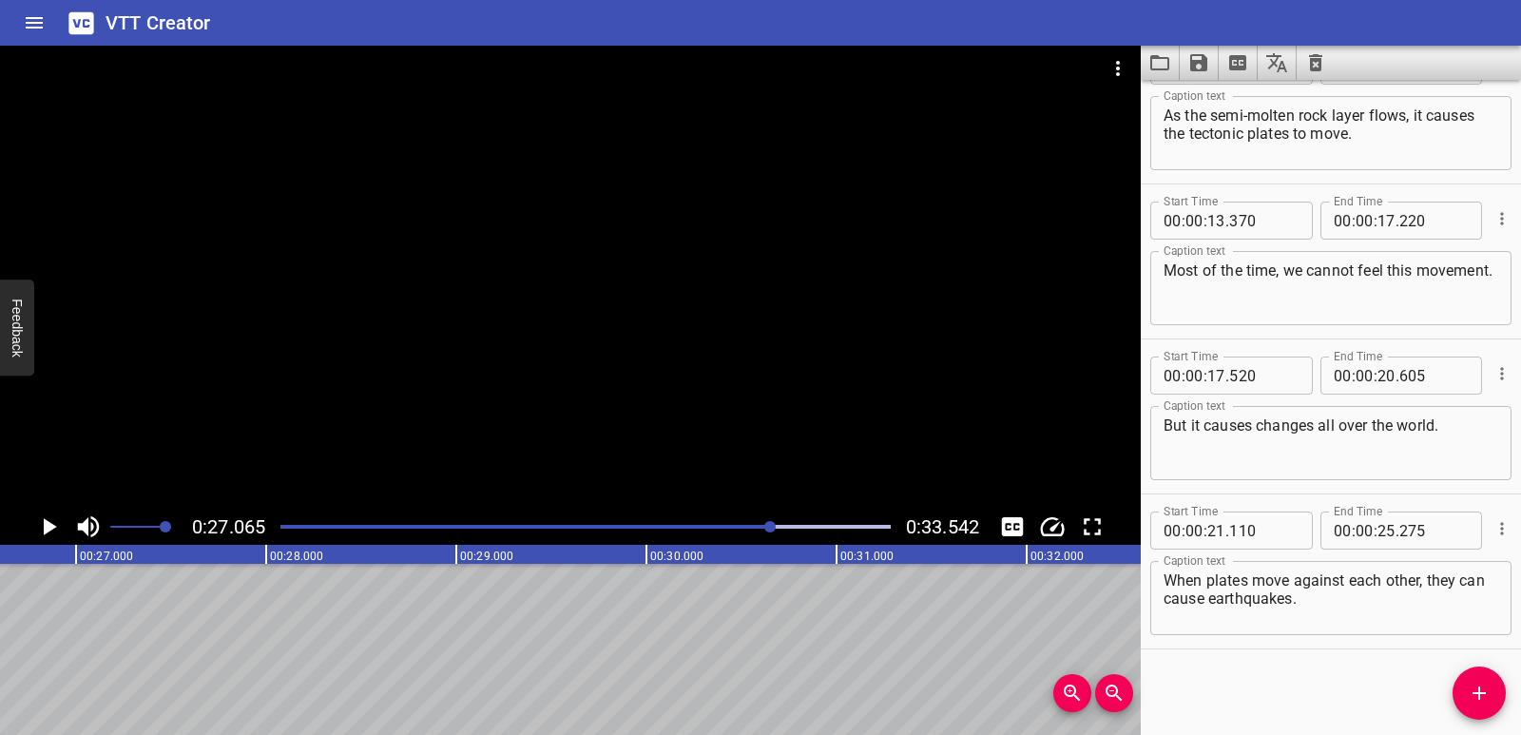
scroll to position [0, 5147]
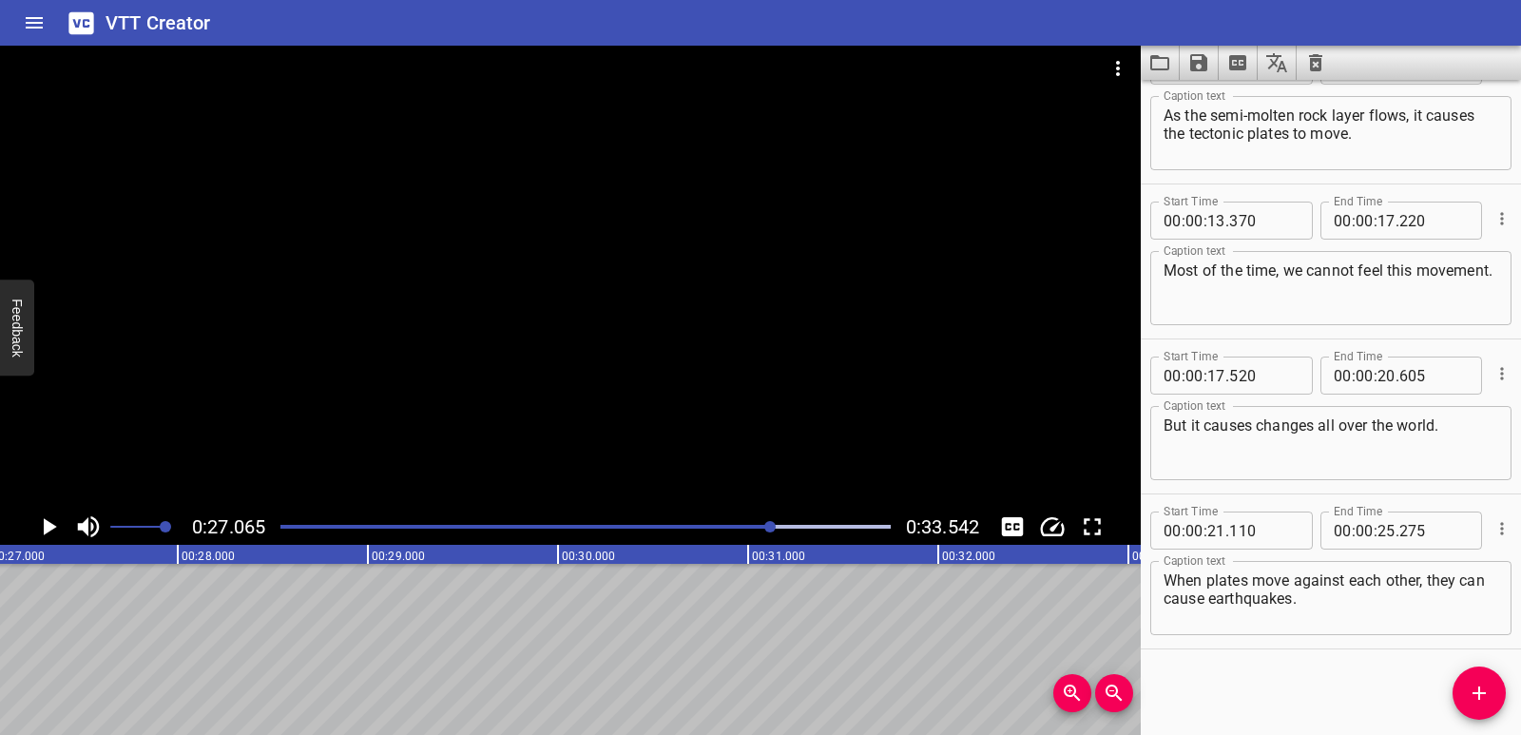
click at [1506, 694] on div "Start Time 00 : 00 : 00 . 595 Start Time End Time 00 : 00 : 05 . 525 End Time C…" at bounding box center [1331, 407] width 380 height 655
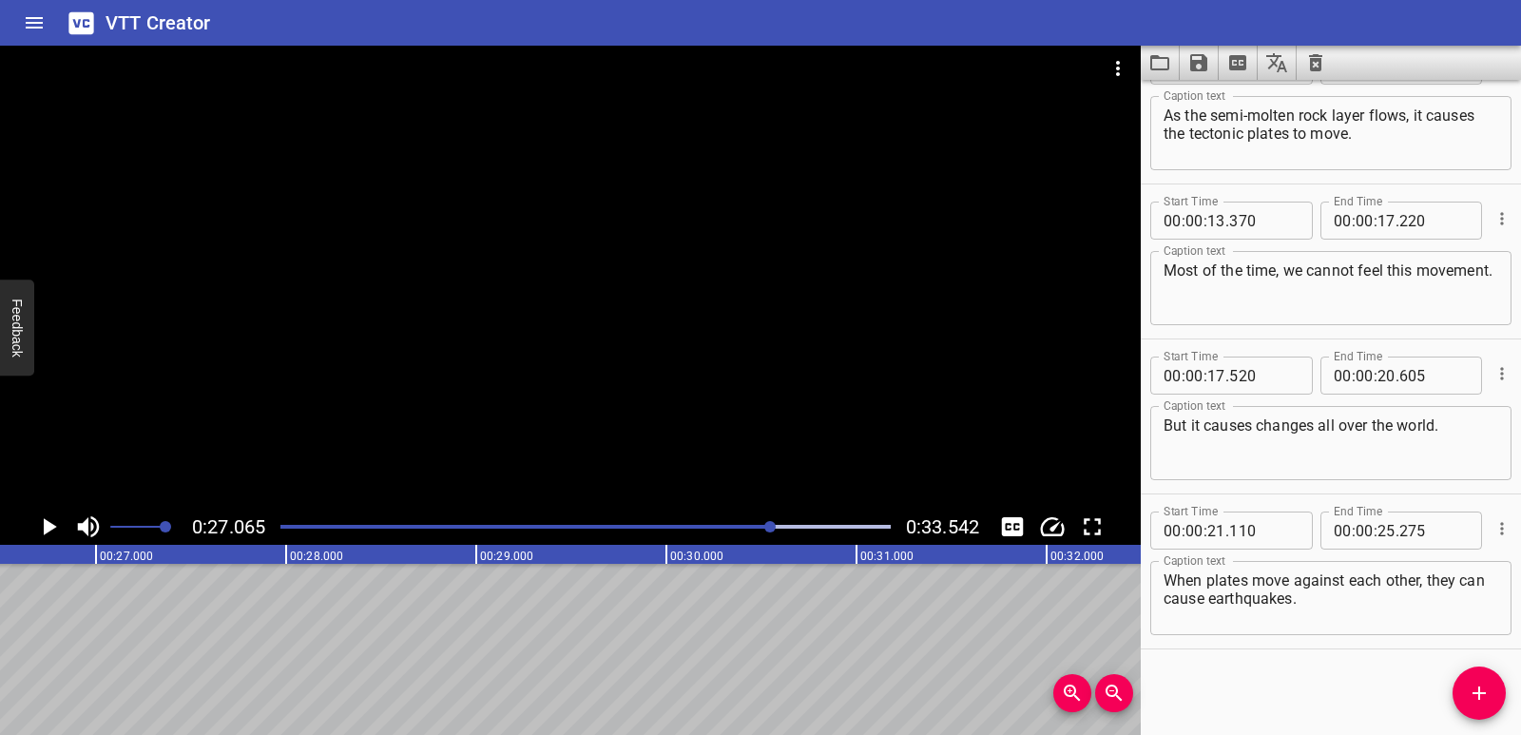
scroll to position [0, 5019]
click at [1486, 682] on icon "Add Cue" at bounding box center [1479, 693] width 23 height 23
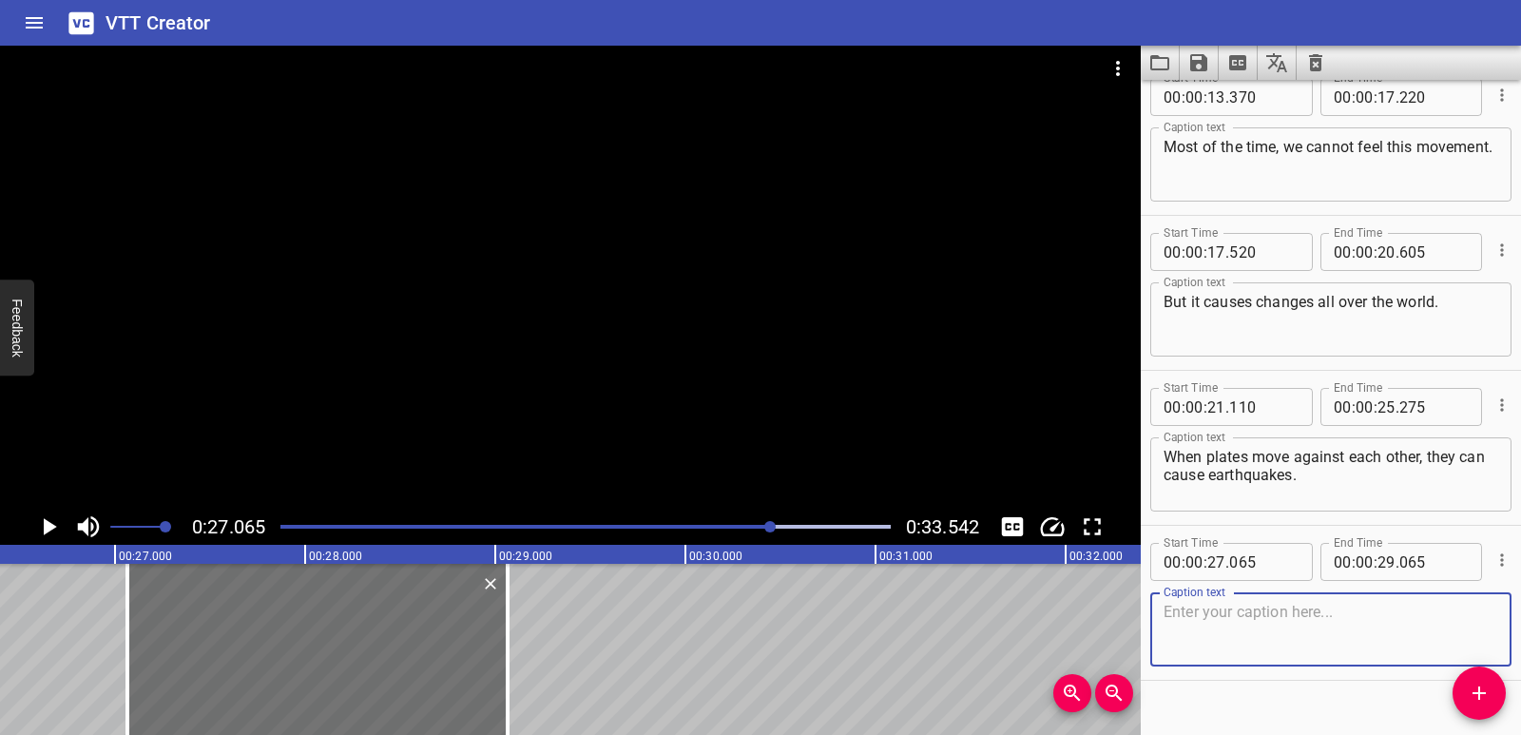
scroll to position [364, 0]
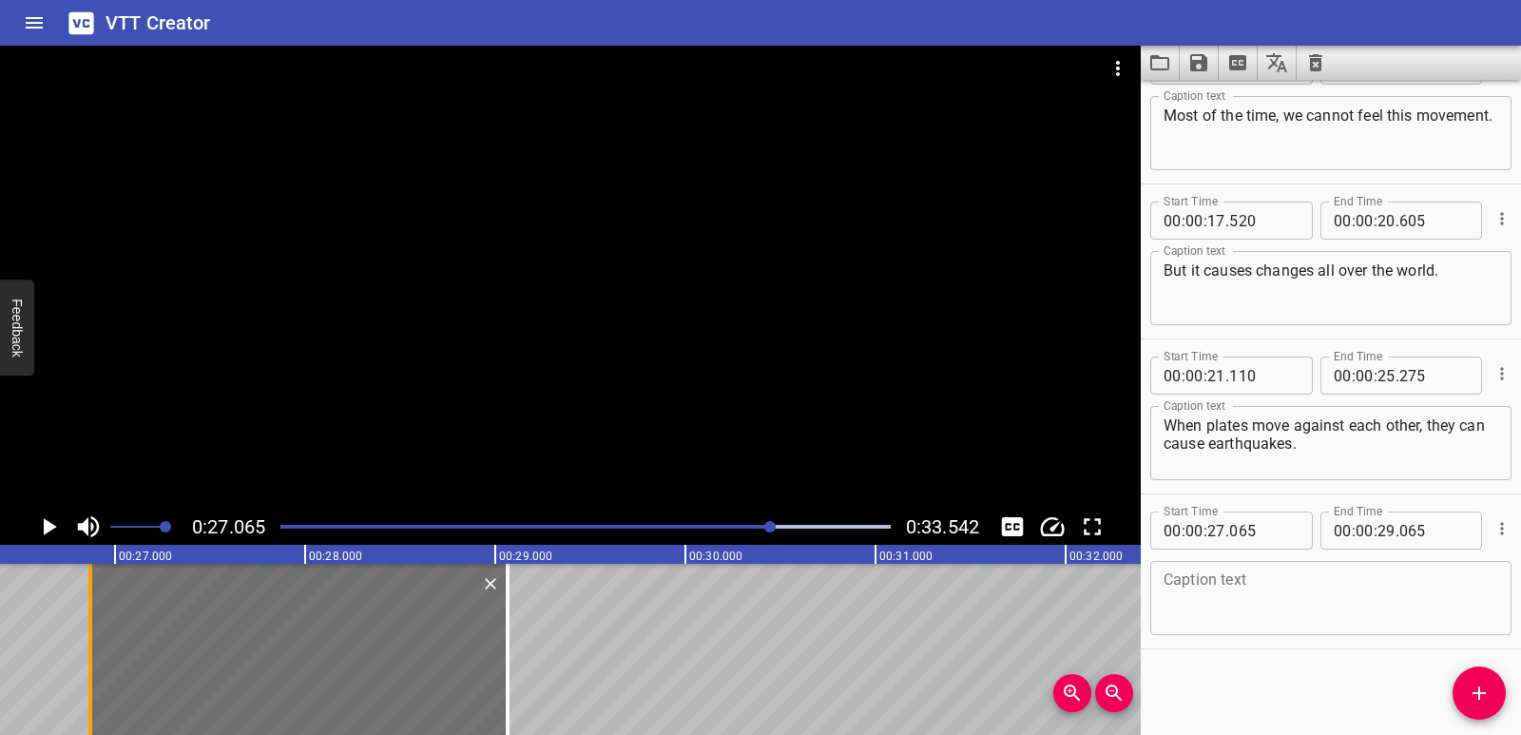
drag, startPoint x: 122, startPoint y: 631, endPoint x: 85, endPoint y: 626, distance: 37.5
click at [85, 626] on div at bounding box center [90, 649] width 19 height 171
type input "26"
type input "870"
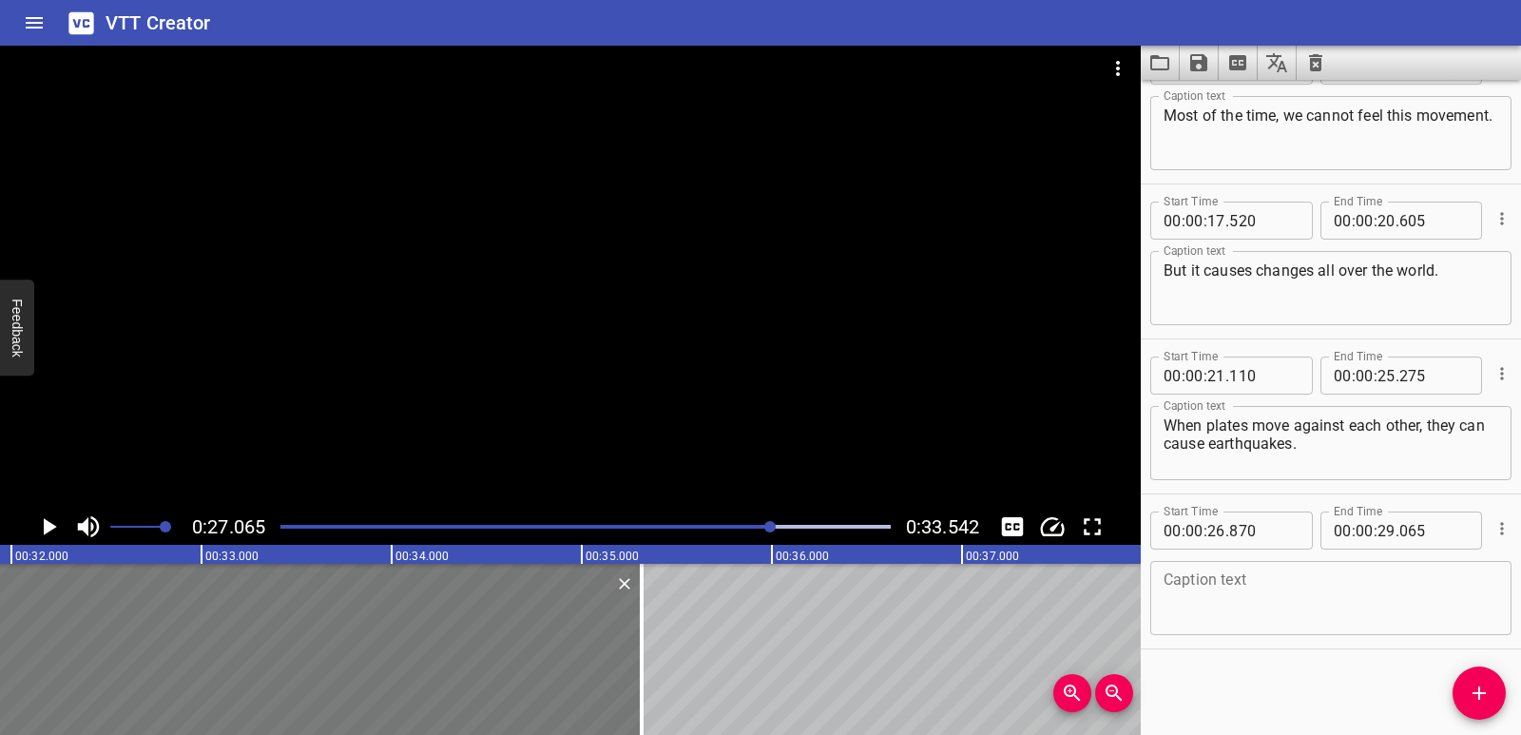
scroll to position [0, 6146]
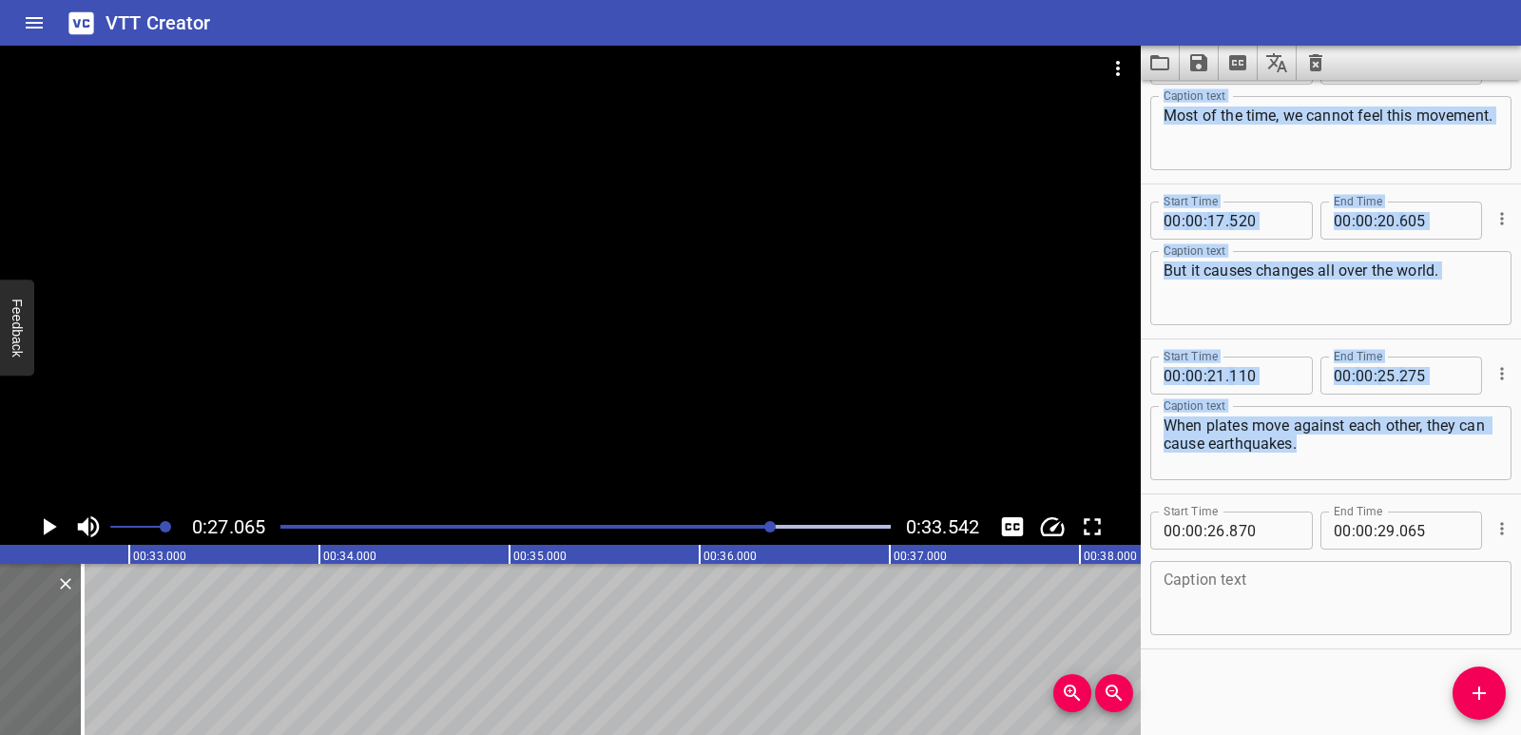
drag, startPoint x: 515, startPoint y: 661, endPoint x: 429, endPoint y: 721, distance: 105.2
click at [89, 627] on div at bounding box center [82, 649] width 19 height 171
type input "32"
type input "765"
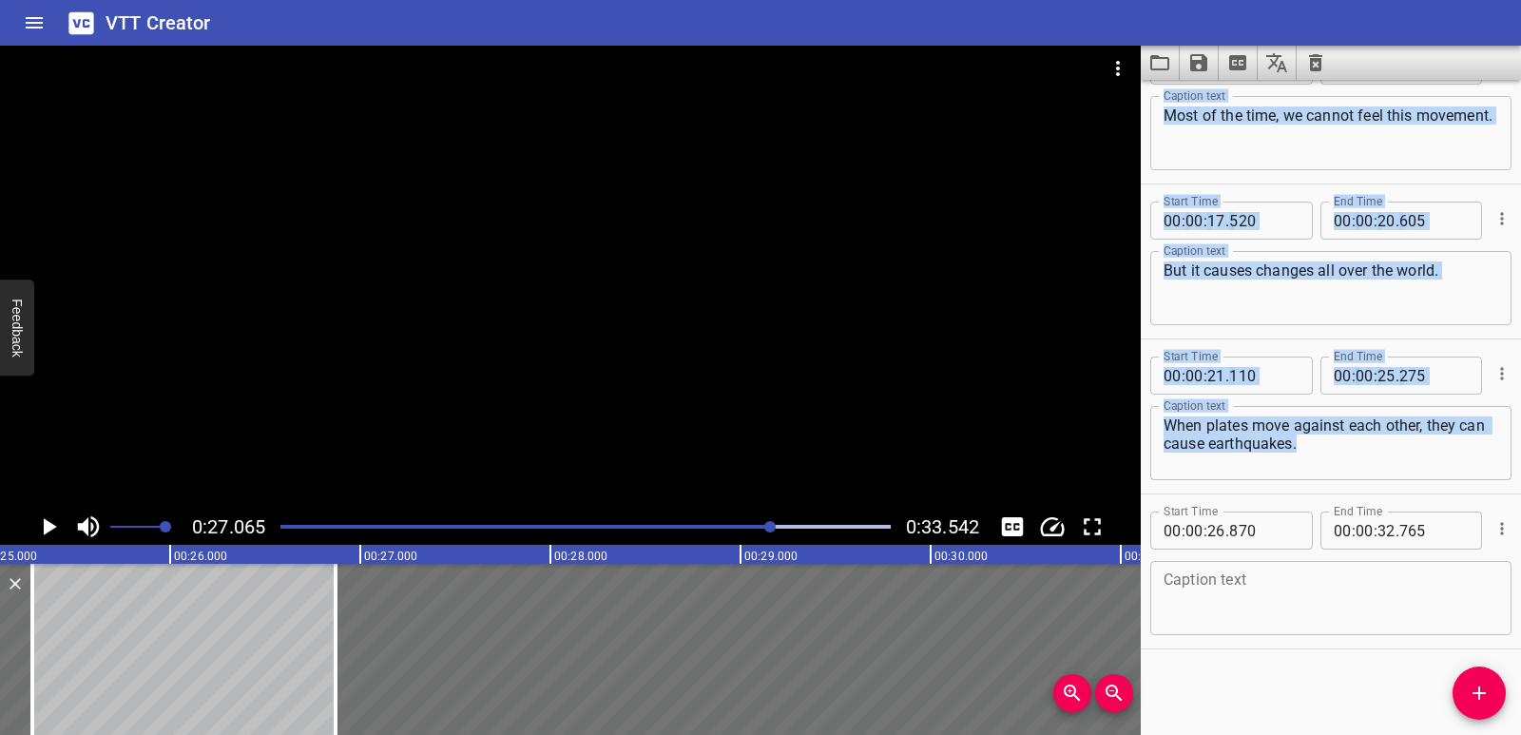
scroll to position [0, 4784]
click at [1238, 619] on textarea at bounding box center [1331, 598] width 335 height 54
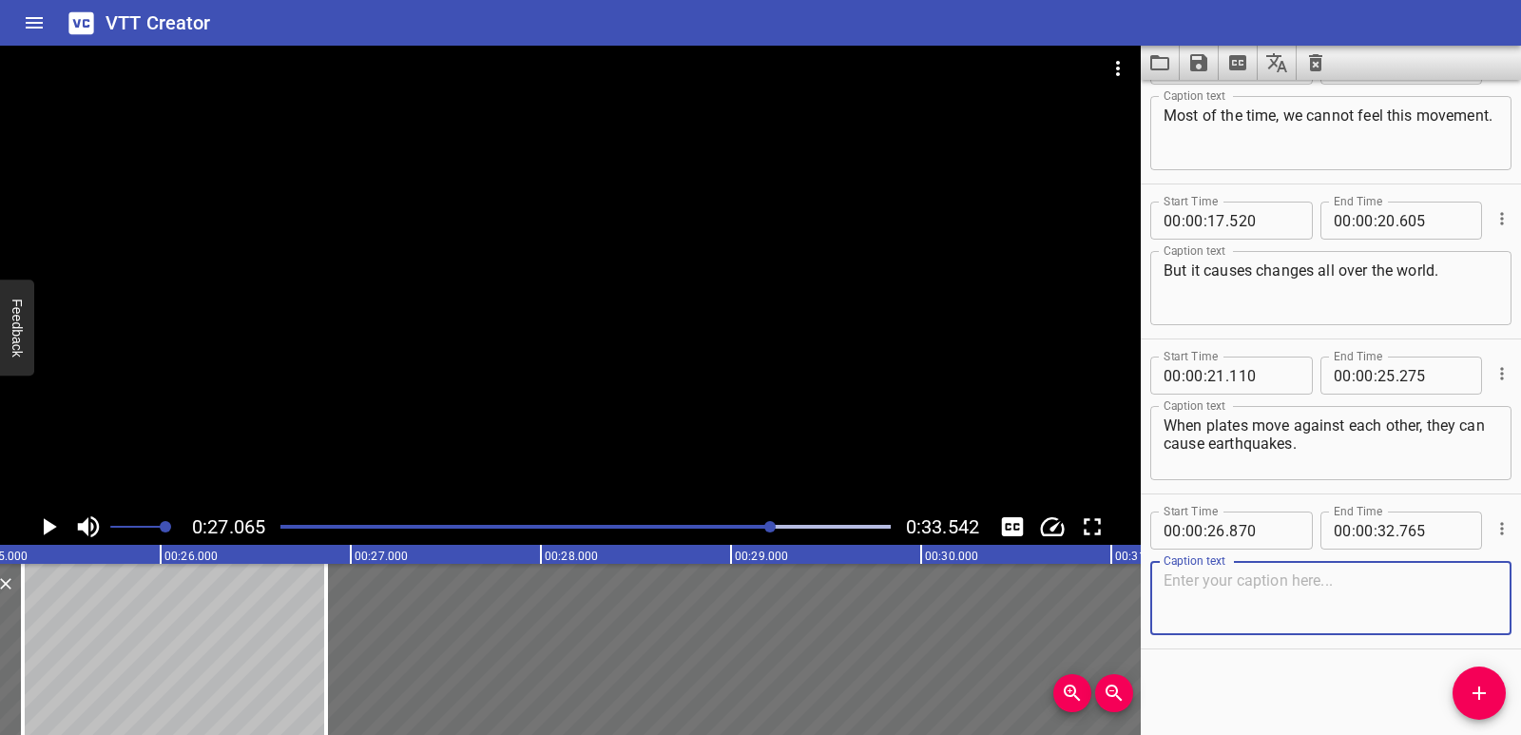
paste textarea "And sometimes this movement causes pressure to build up and volcanoes to erupt."
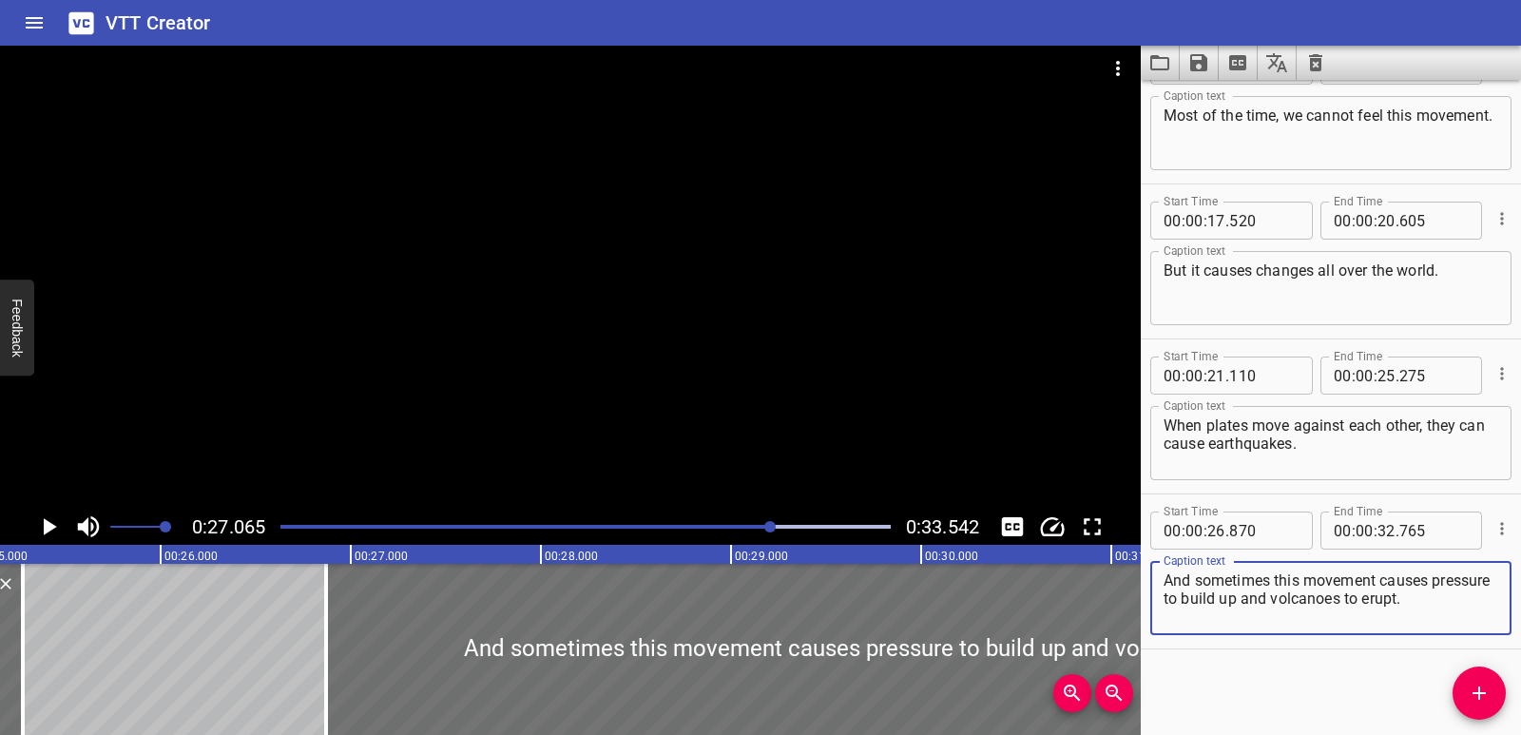
type textarea "And sometimes this movement causes pressure to build up and volcanoes to erupt."
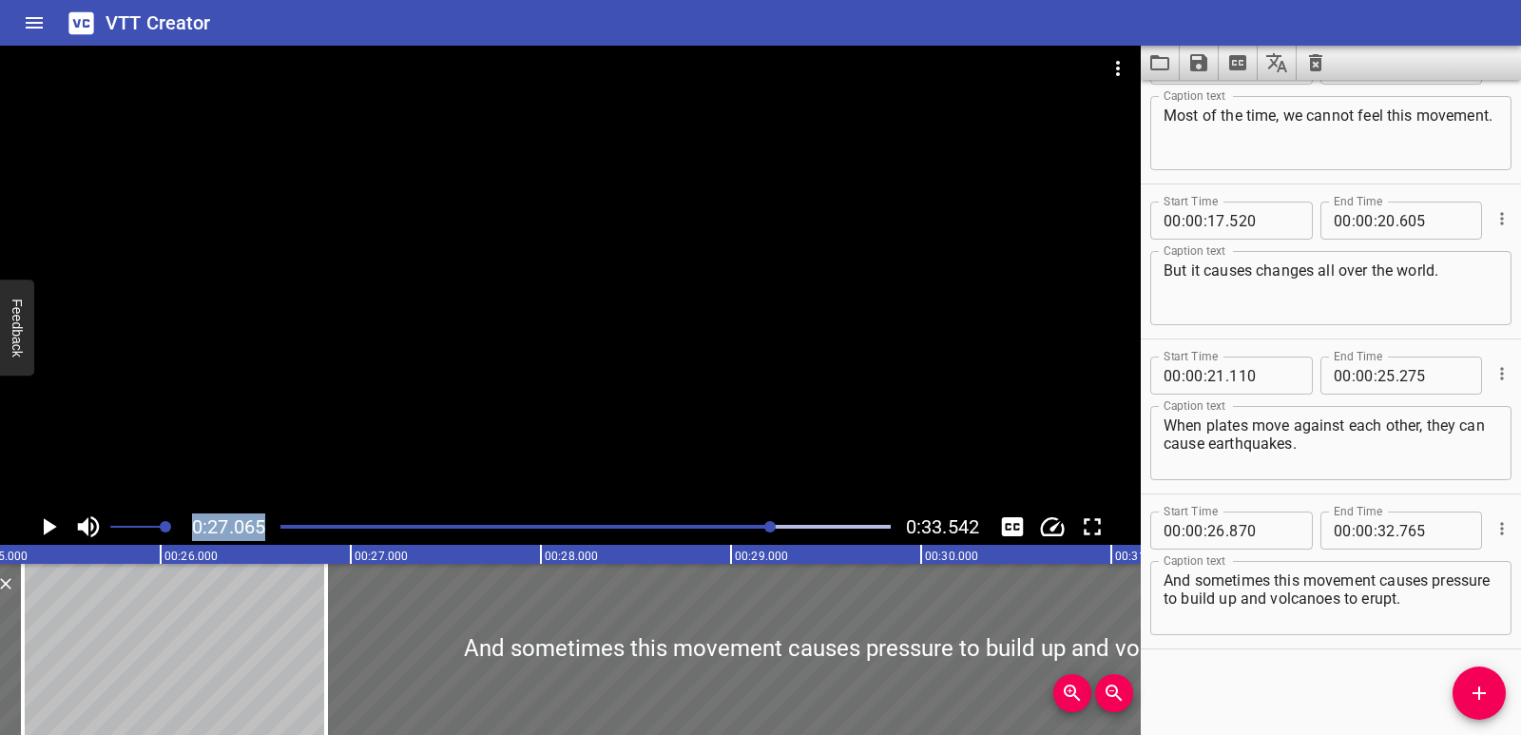
drag, startPoint x: 752, startPoint y: 521, endPoint x: 226, endPoint y: 525, distance: 525.8
click at [86, 524] on div "0:27.065 0:33.542" at bounding box center [570, 527] width 1141 height 36
click at [283, 525] on div "Play progress" at bounding box center [468, 527] width 610 height 4
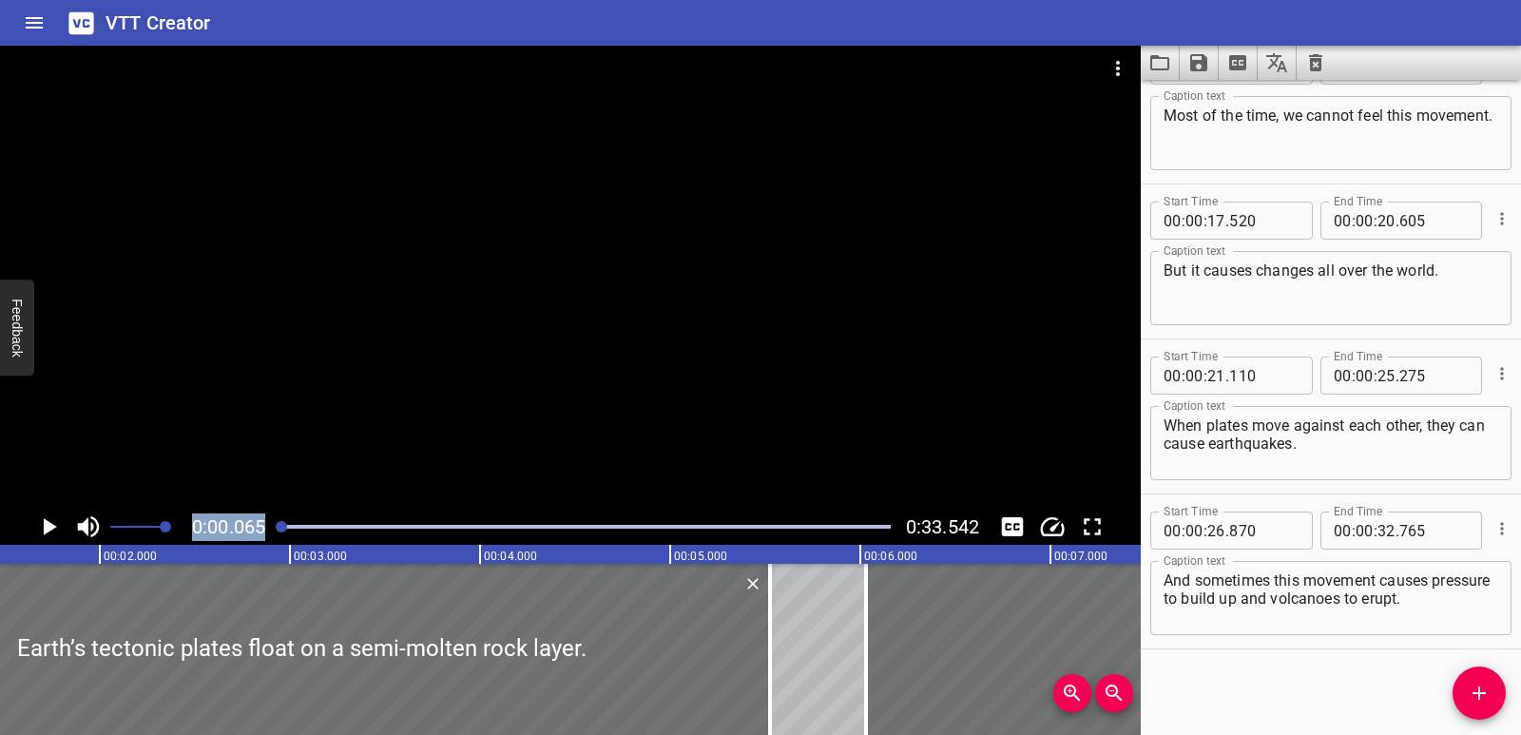
scroll to position [0, 12]
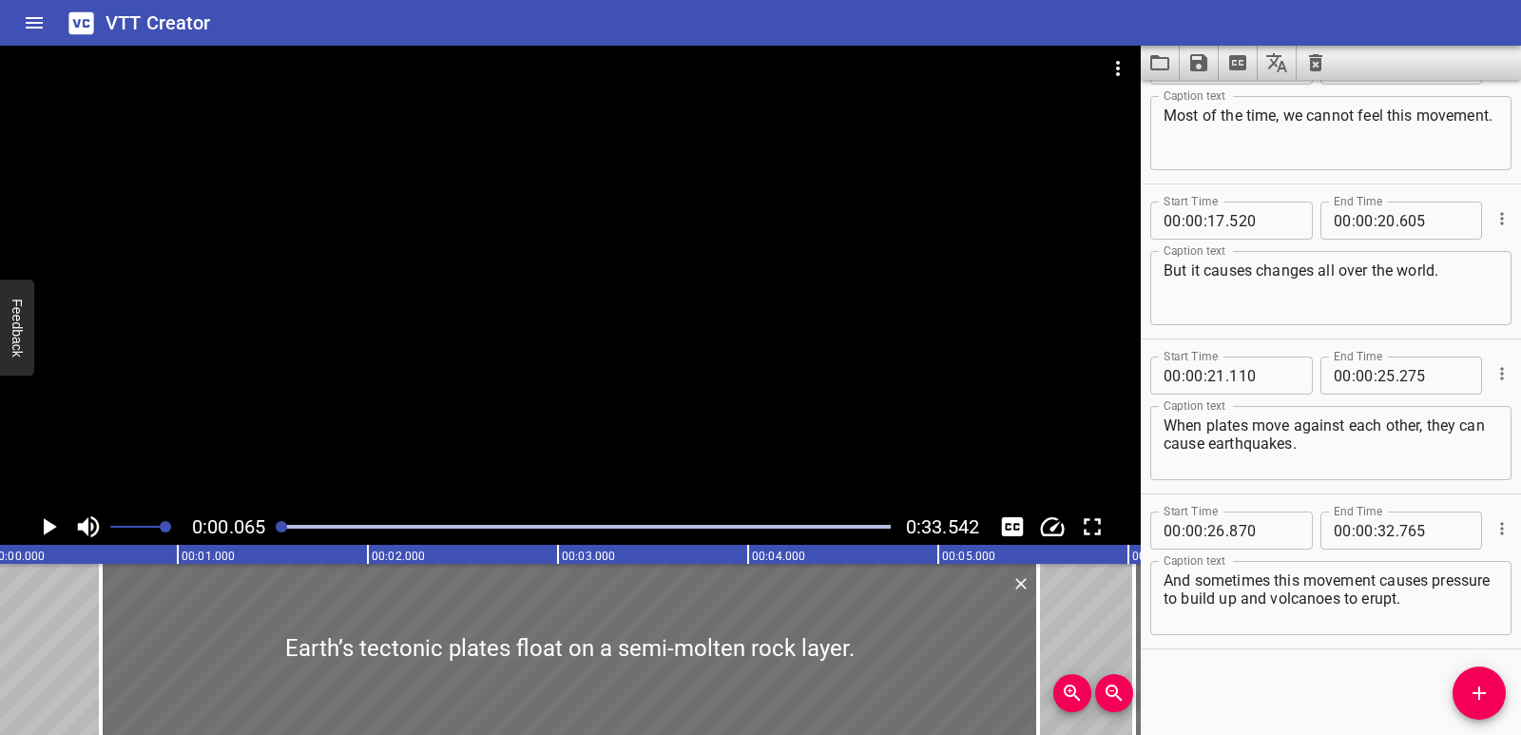
drag, startPoint x: 87, startPoint y: 491, endPoint x: 97, endPoint y: 493, distance: 10.6
click at [87, 492] on div at bounding box center [570, 277] width 1141 height 463
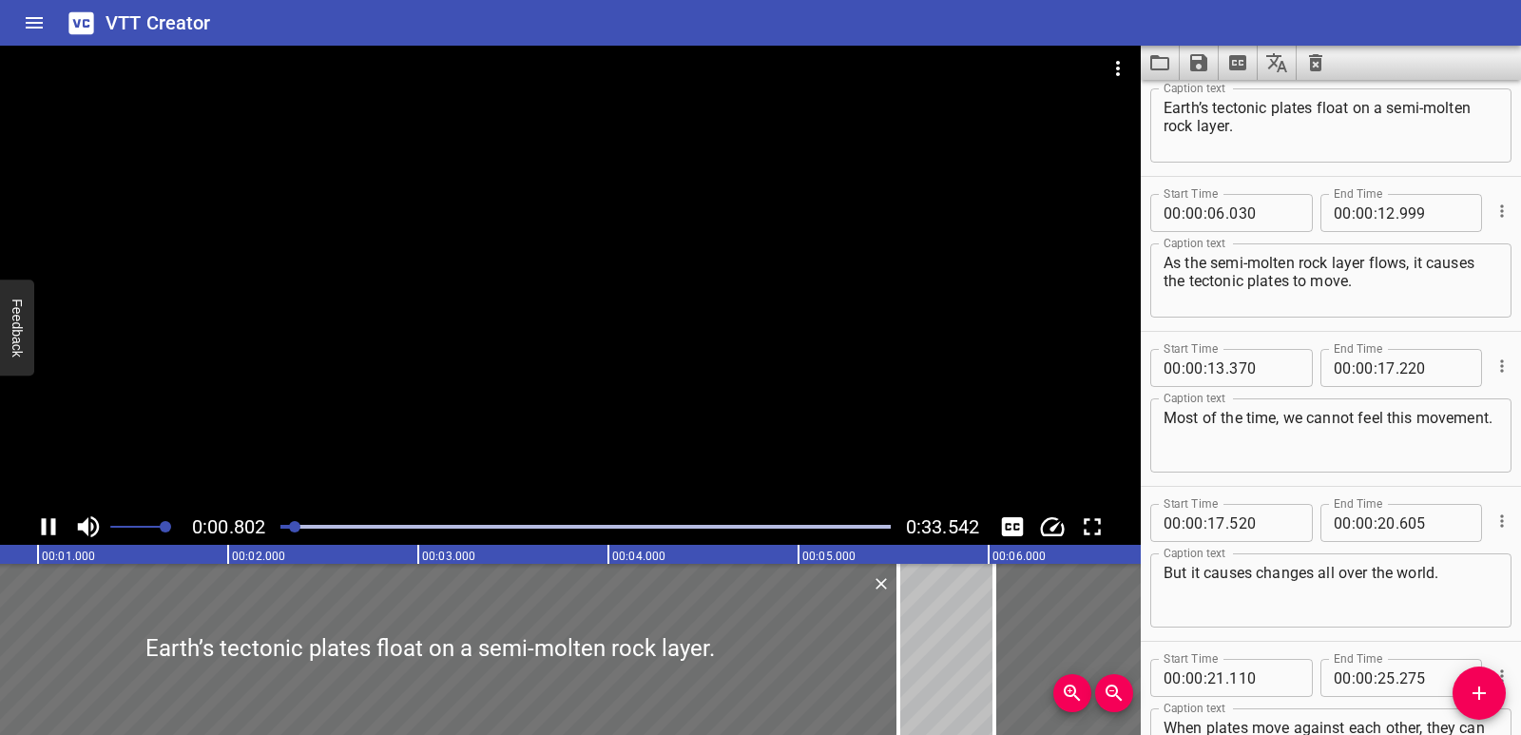
scroll to position [0, 0]
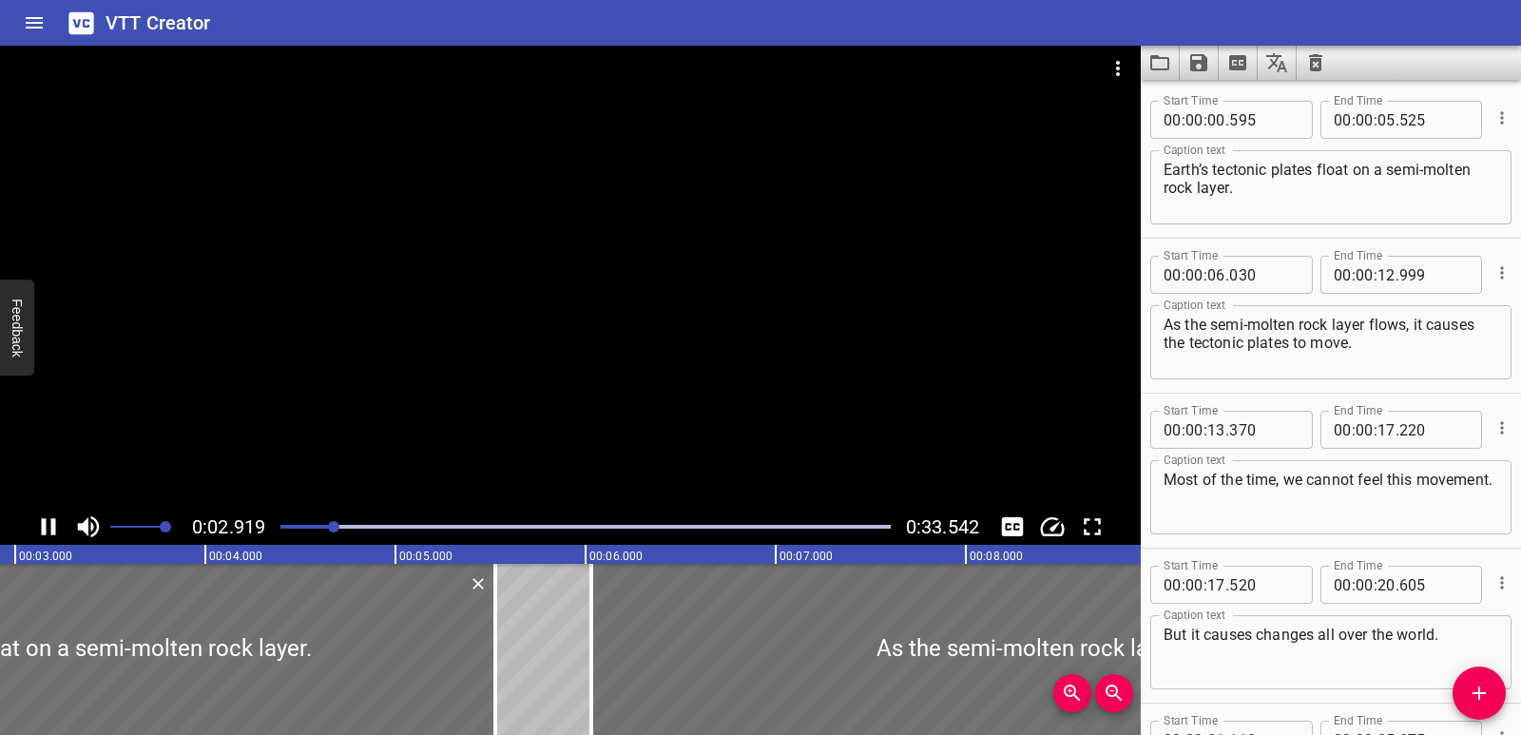
click at [295, 523] on div at bounding box center [585, 526] width 633 height 27
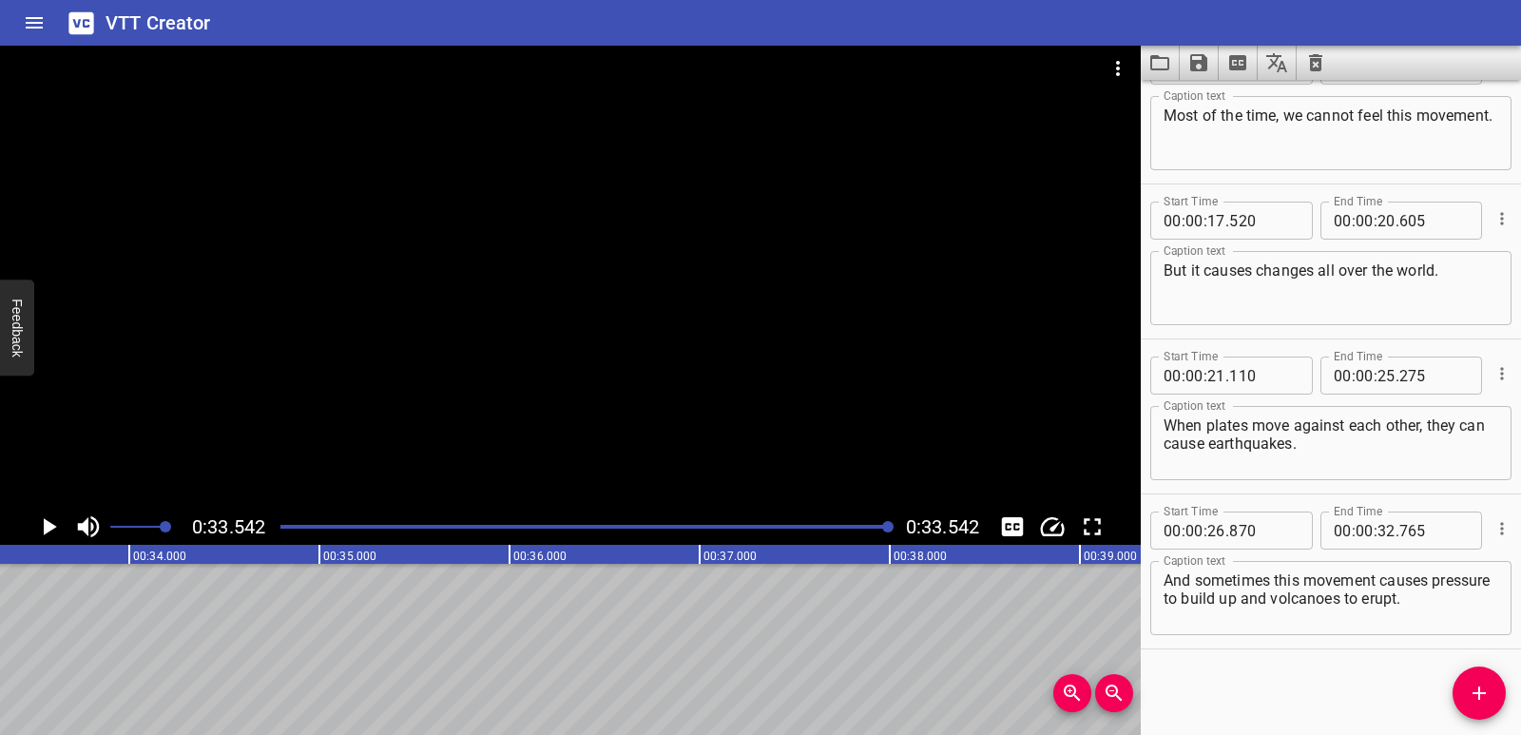
scroll to position [0, 6378]
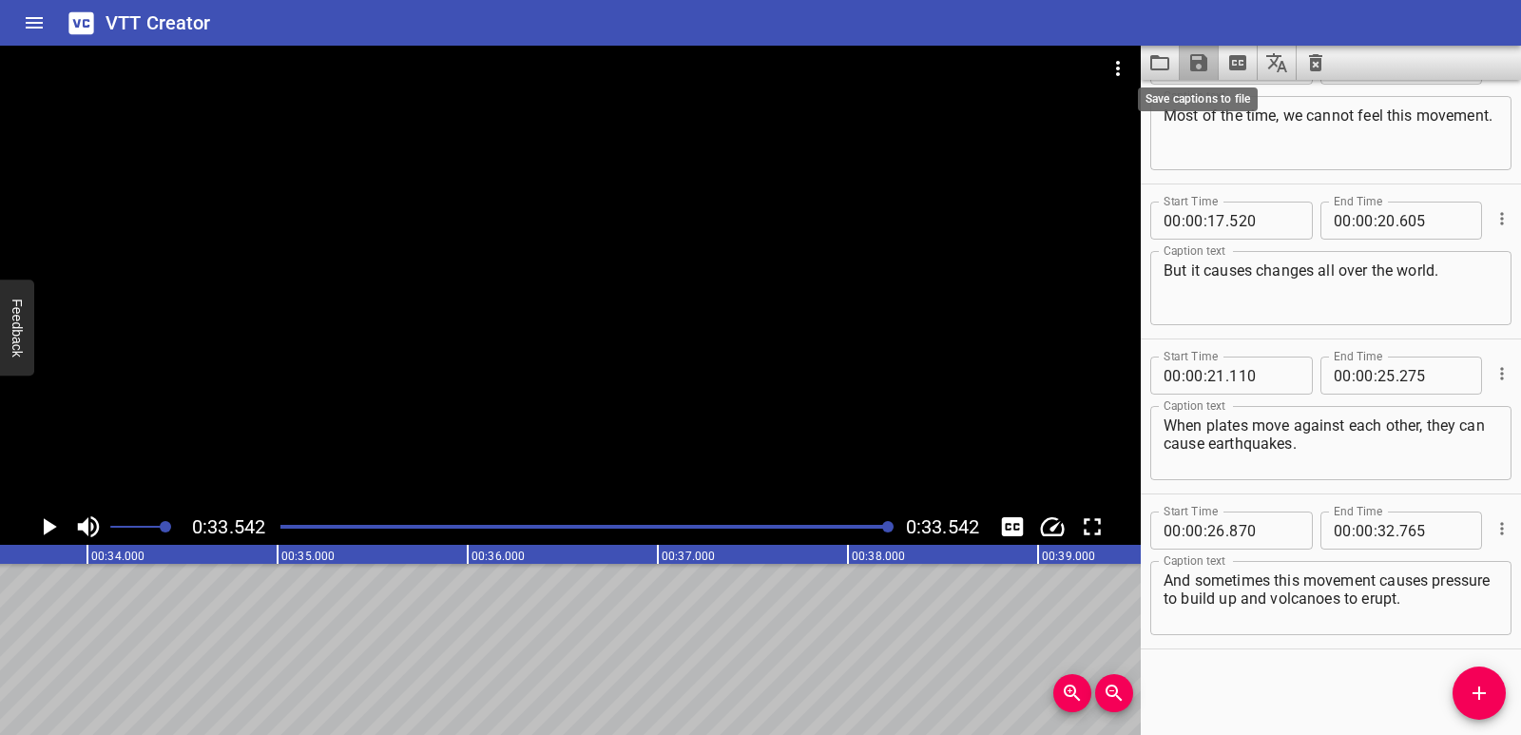
click at [1198, 66] on icon "Save captions to file" at bounding box center [1199, 62] width 23 height 23
click at [1239, 109] on li "Save to VTT file" at bounding box center [1250, 104] width 140 height 34
click at [1248, 66] on icon "Extract captions from video" at bounding box center [1238, 62] width 23 height 23
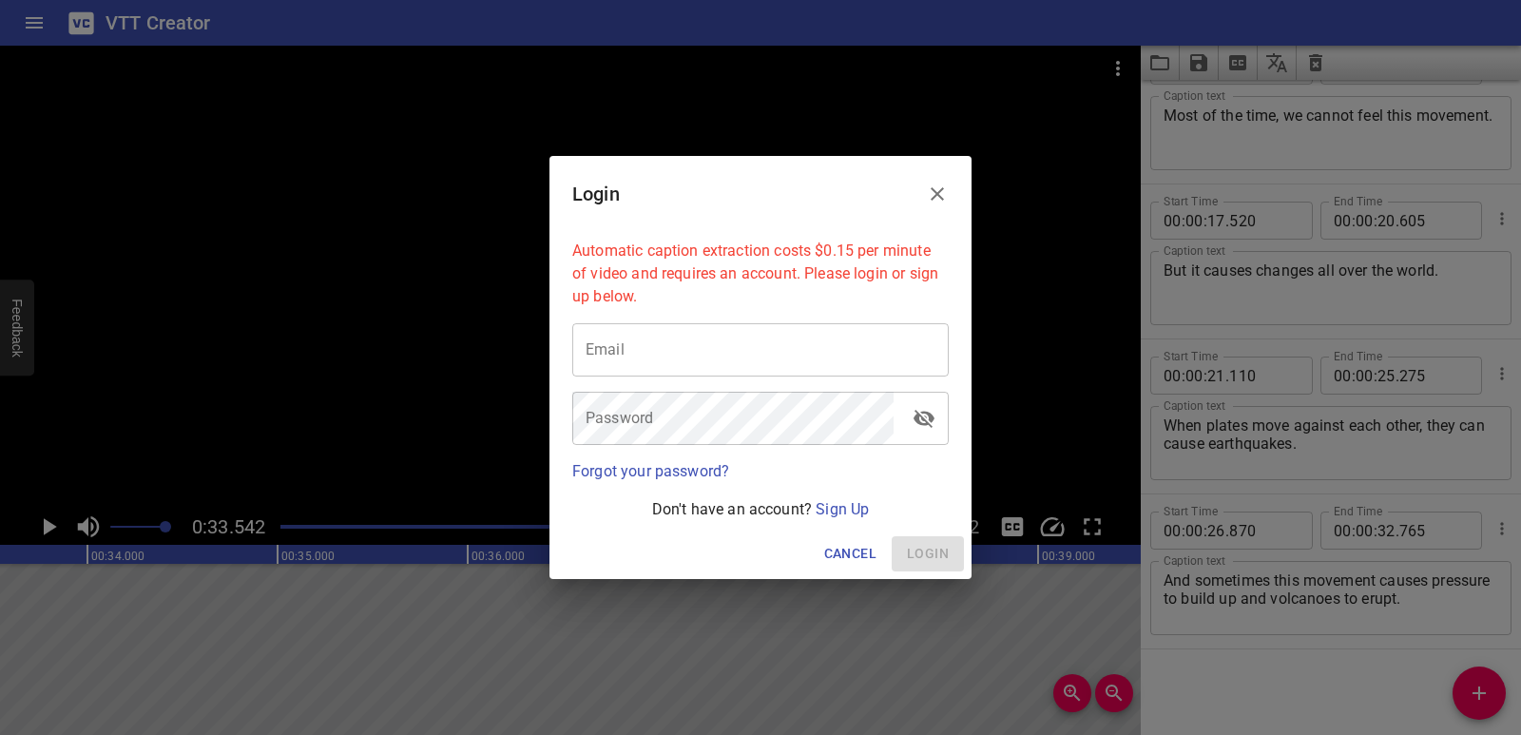
click at [948, 188] on icon "Close" at bounding box center [937, 194] width 23 height 23
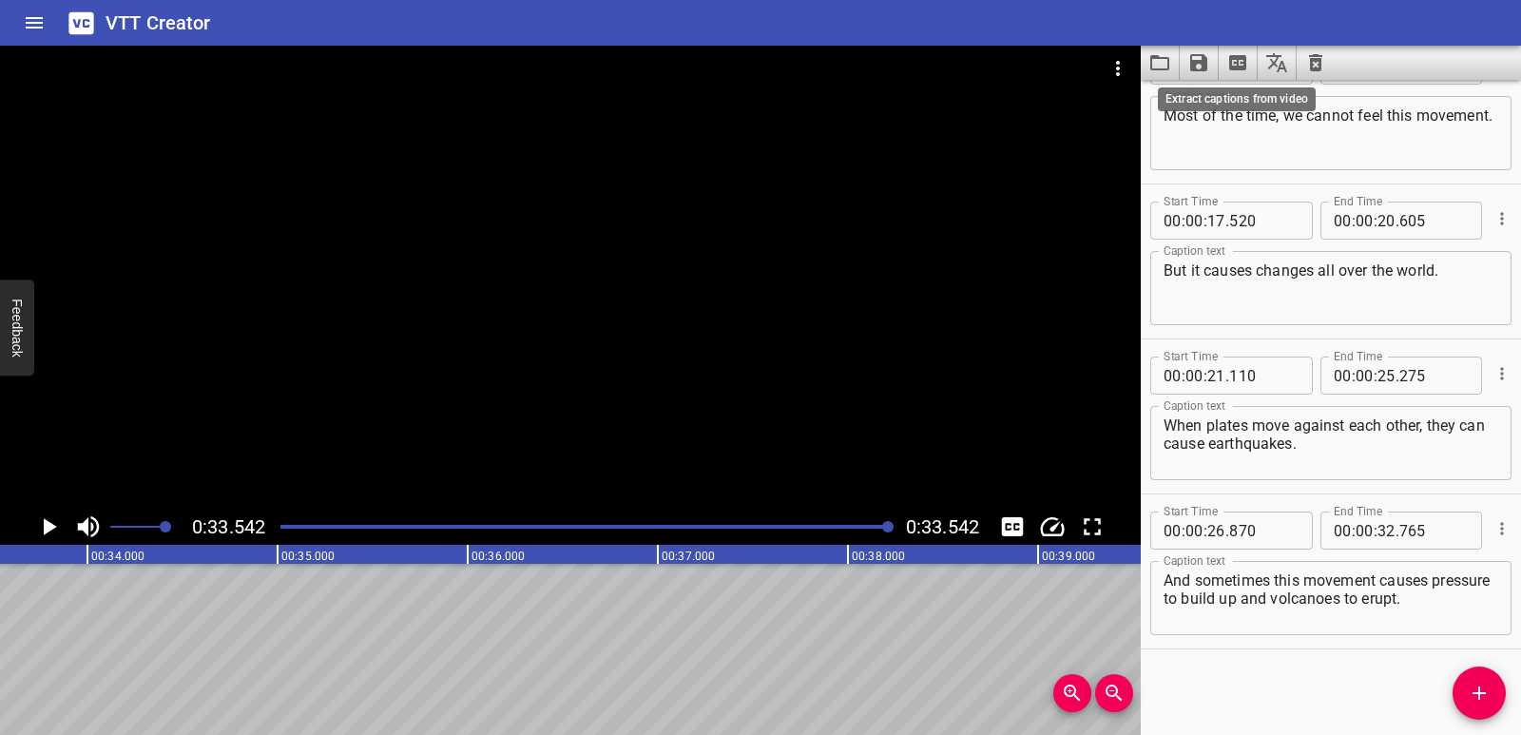
click at [1242, 58] on icon "Extract captions from video" at bounding box center [1237, 62] width 17 height 15
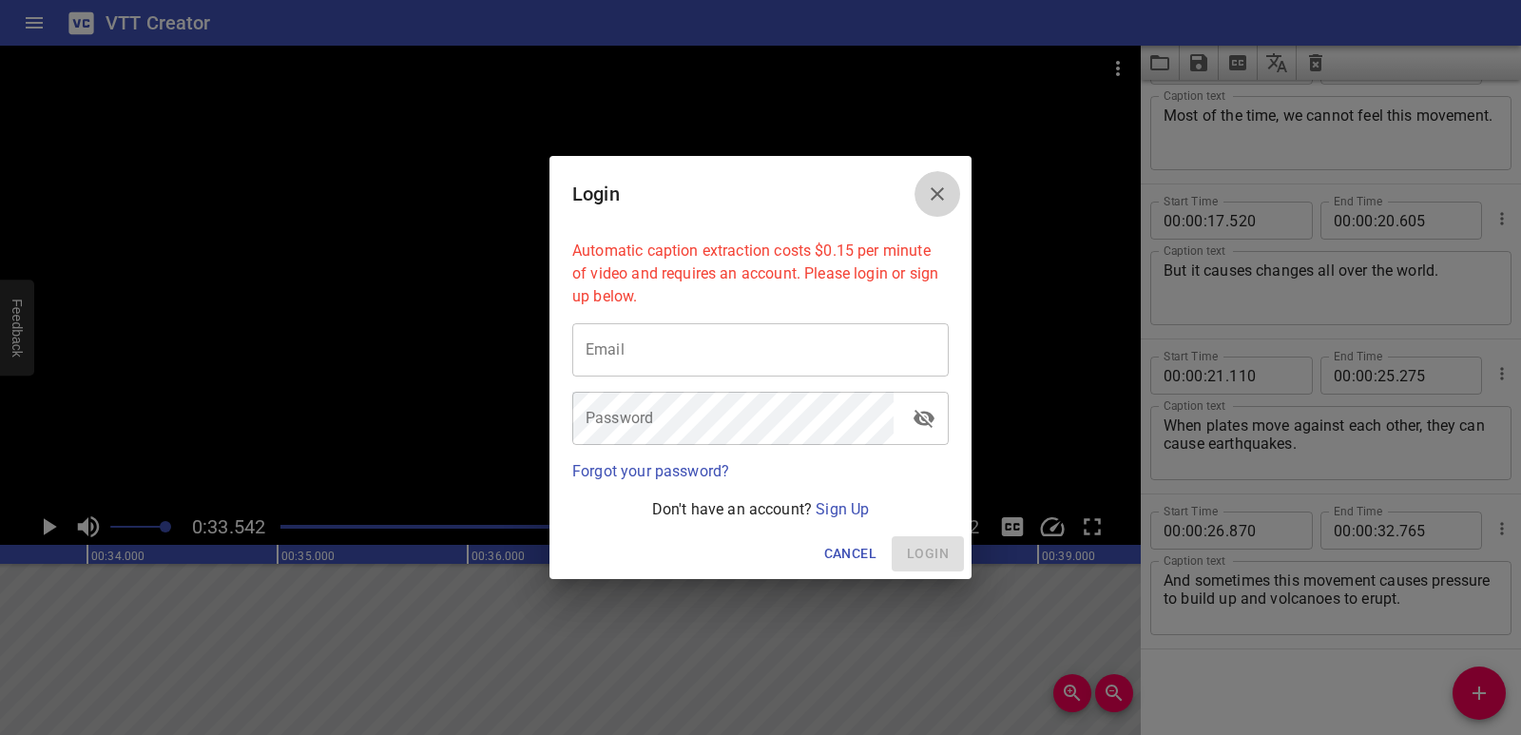
click at [948, 204] on icon "Close" at bounding box center [937, 194] width 23 height 23
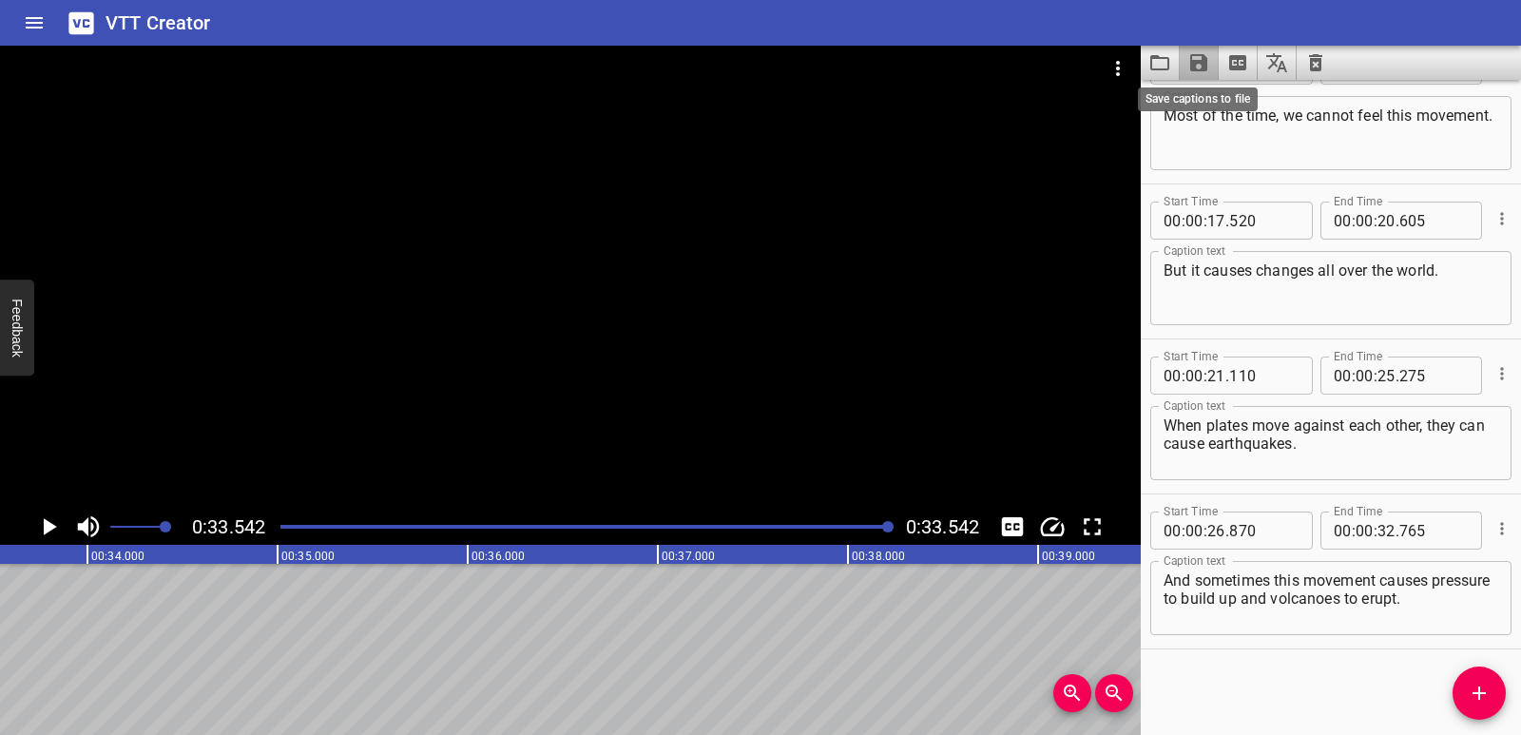
click at [1208, 71] on icon "Save captions to file" at bounding box center [1199, 62] width 23 height 23
click at [1206, 104] on li "Save to VTT file" at bounding box center [1250, 104] width 140 height 34
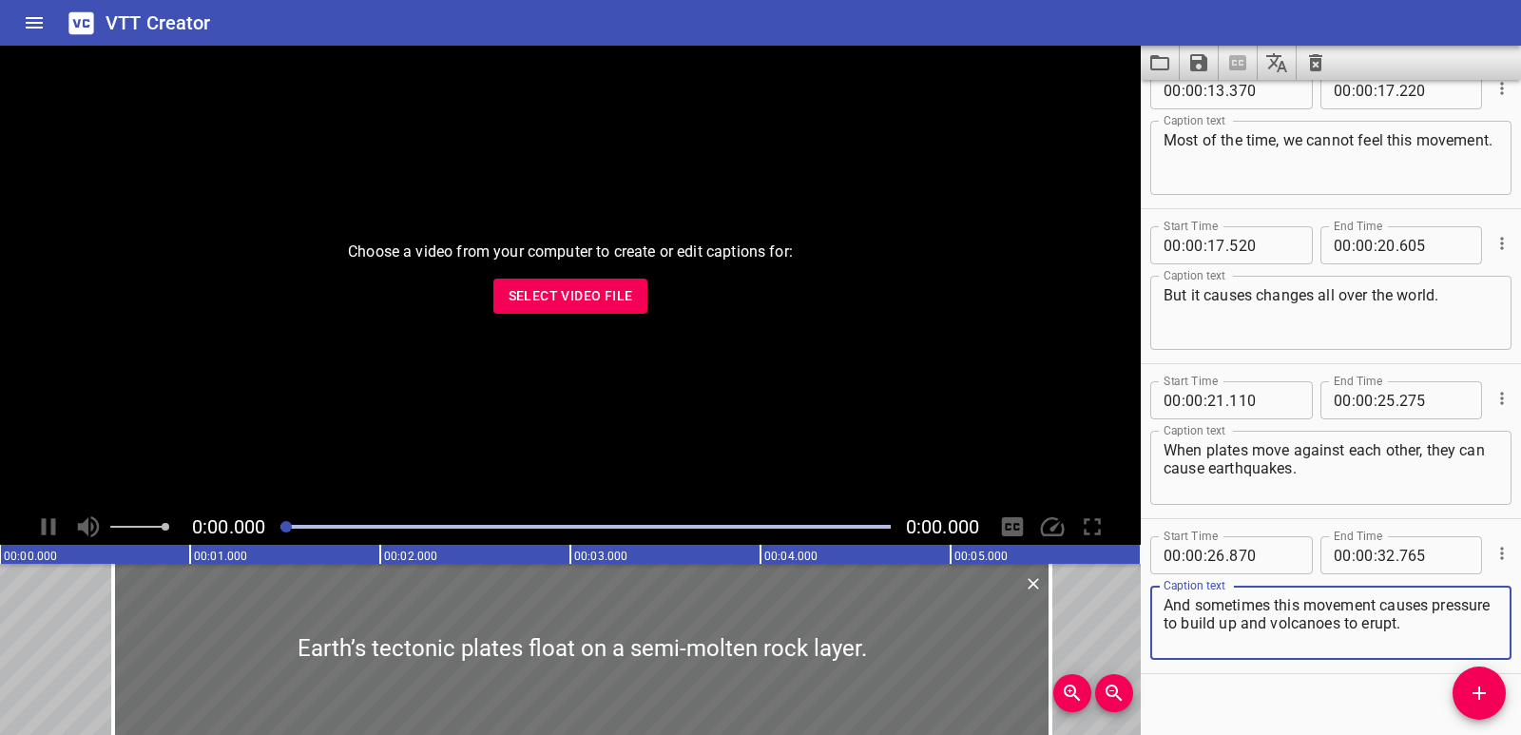
scroll to position [364, 0]
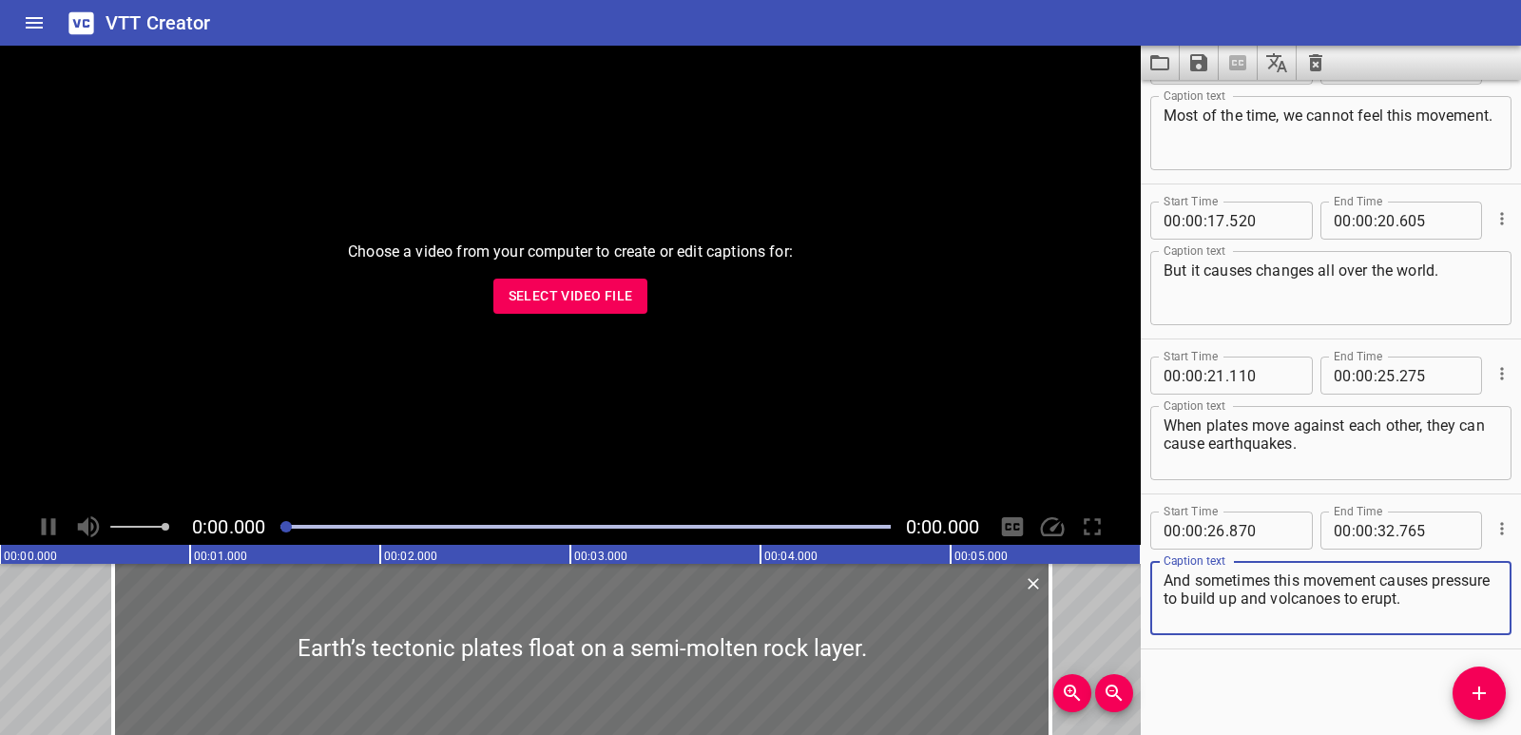
click at [574, 278] on div "Choose a video from your computer to create or edit captions for: Select Video …" at bounding box center [570, 277] width 1141 height 463
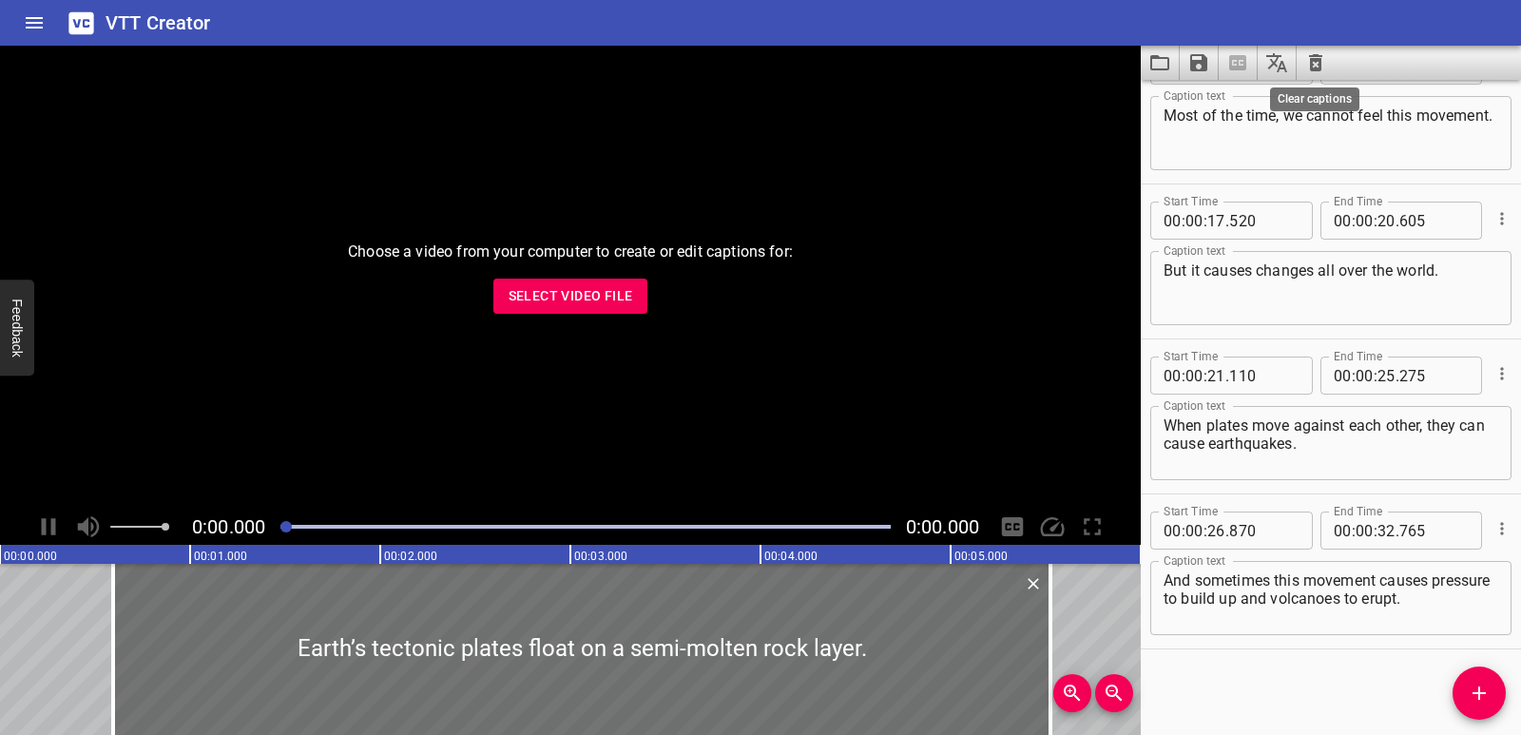
click at [1320, 66] on icon "Clear captions" at bounding box center [1315, 62] width 13 height 17
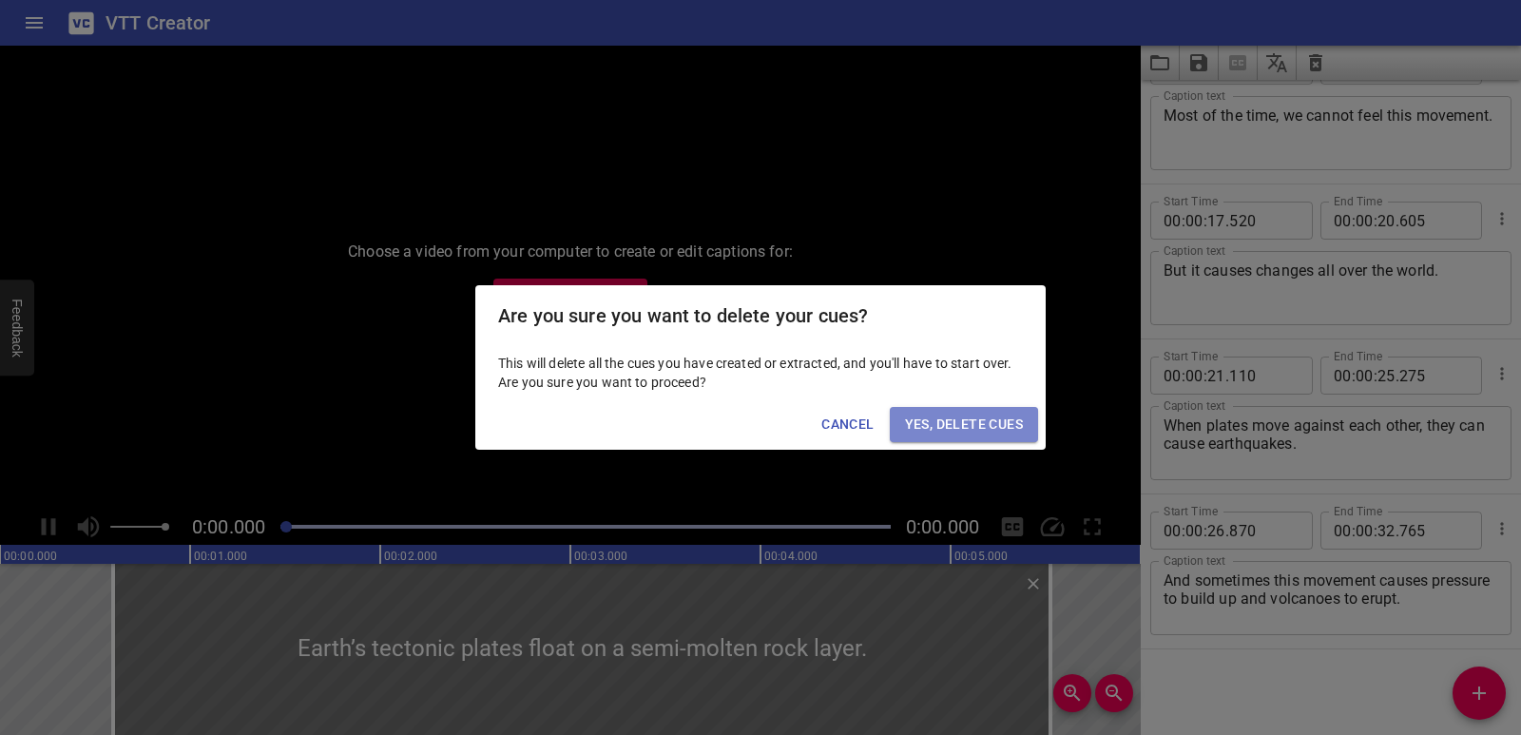
click at [964, 417] on span "Yes, Delete Cues" at bounding box center [964, 425] width 118 height 24
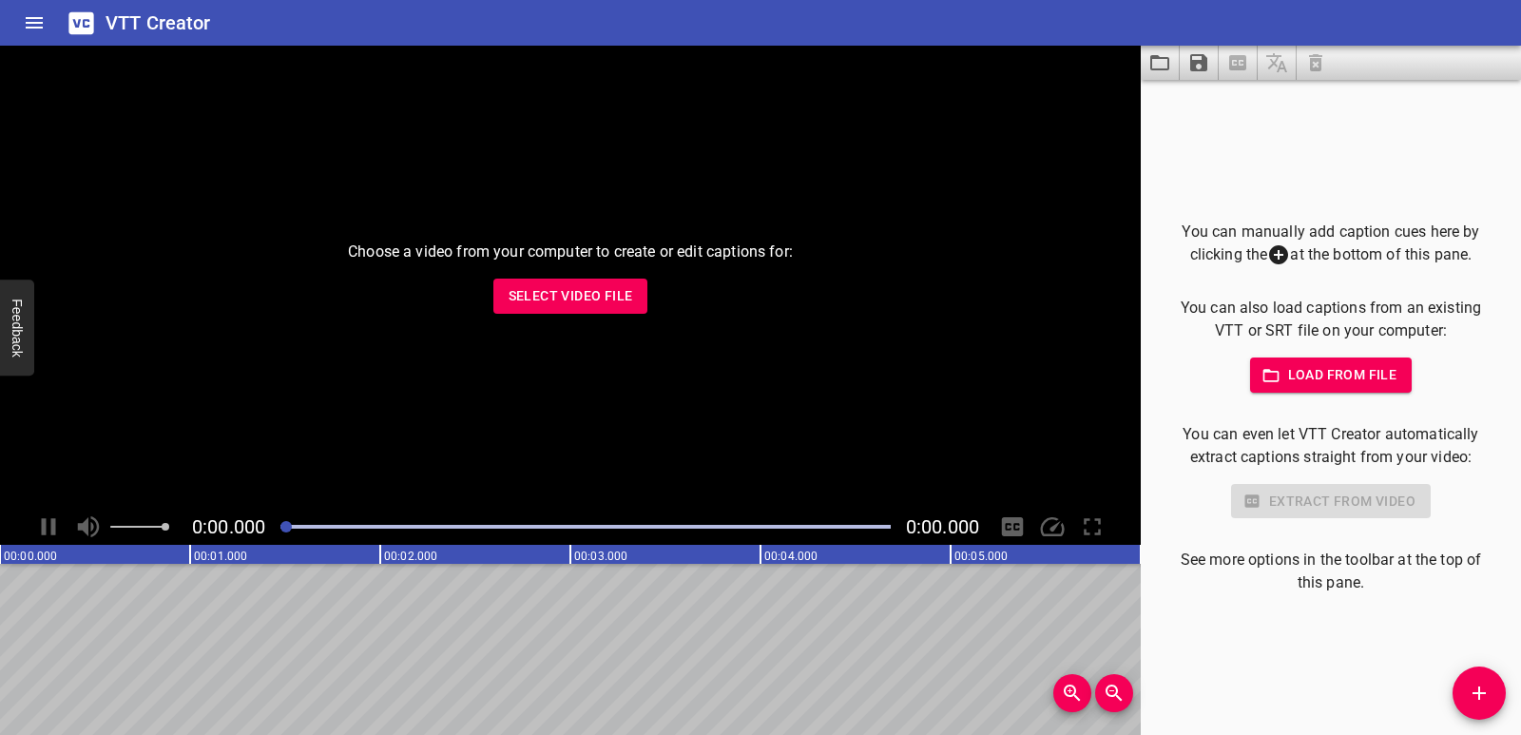
click at [586, 290] on span "Select Video File" at bounding box center [571, 296] width 125 height 24
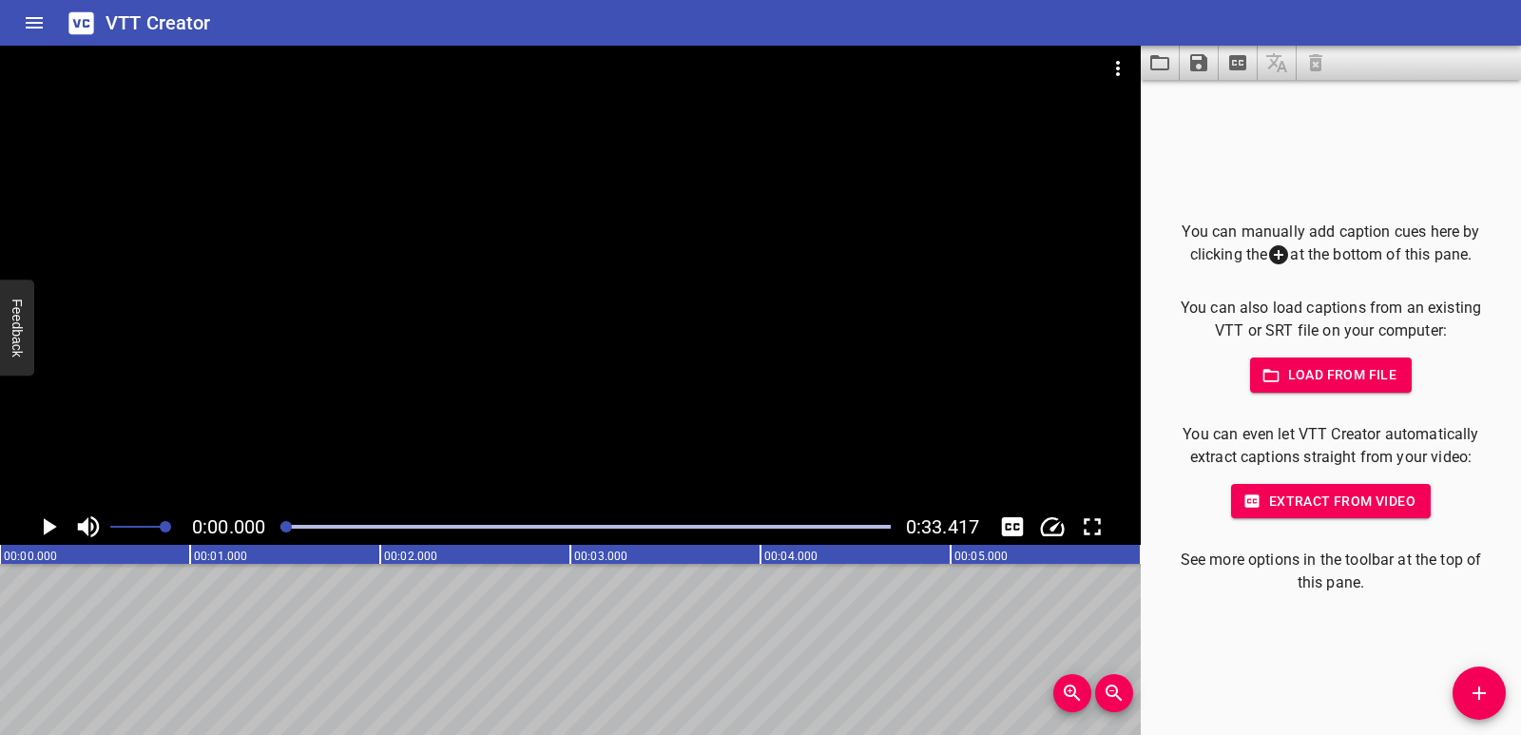
click at [1494, 685] on span "Add Cue" at bounding box center [1479, 693] width 53 height 23
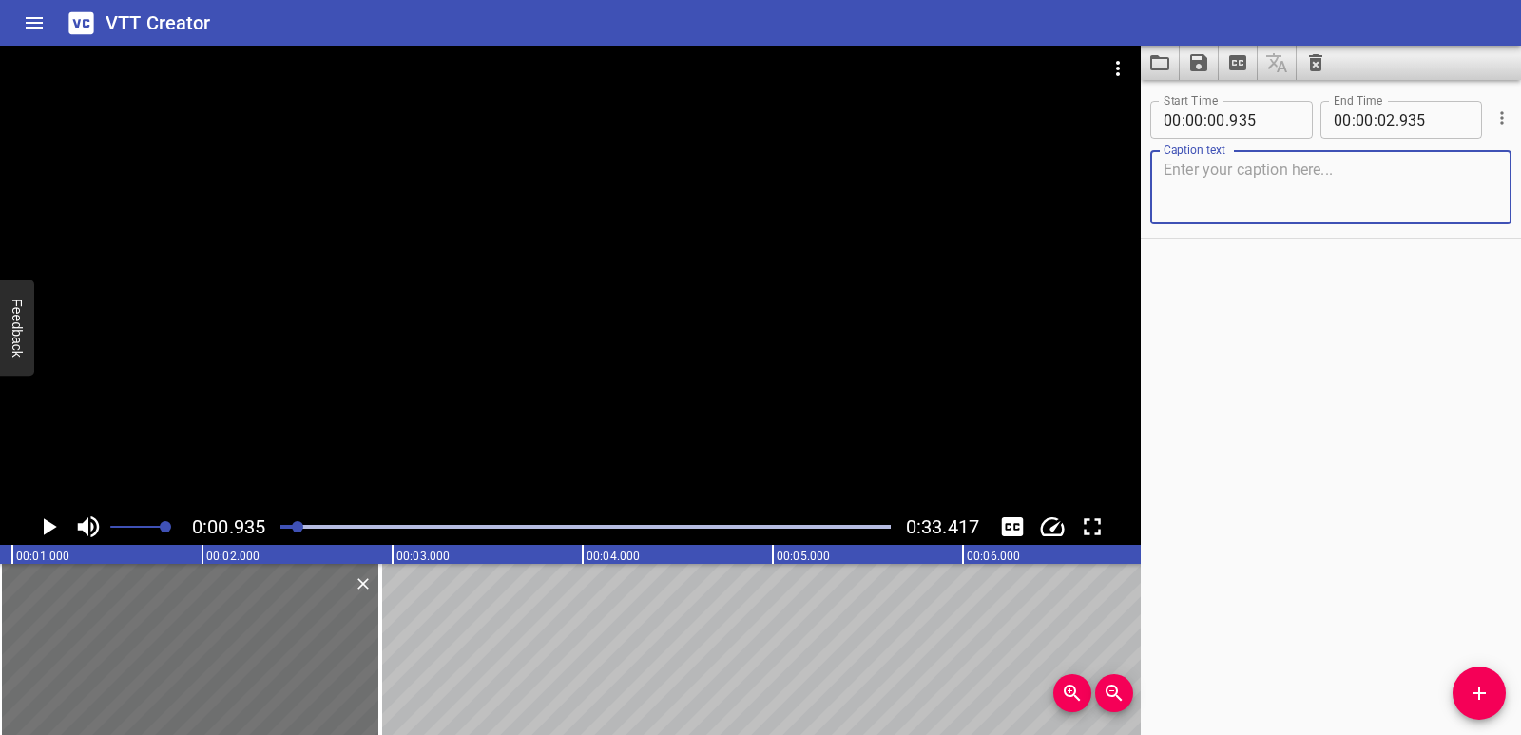
scroll to position [0, 0]
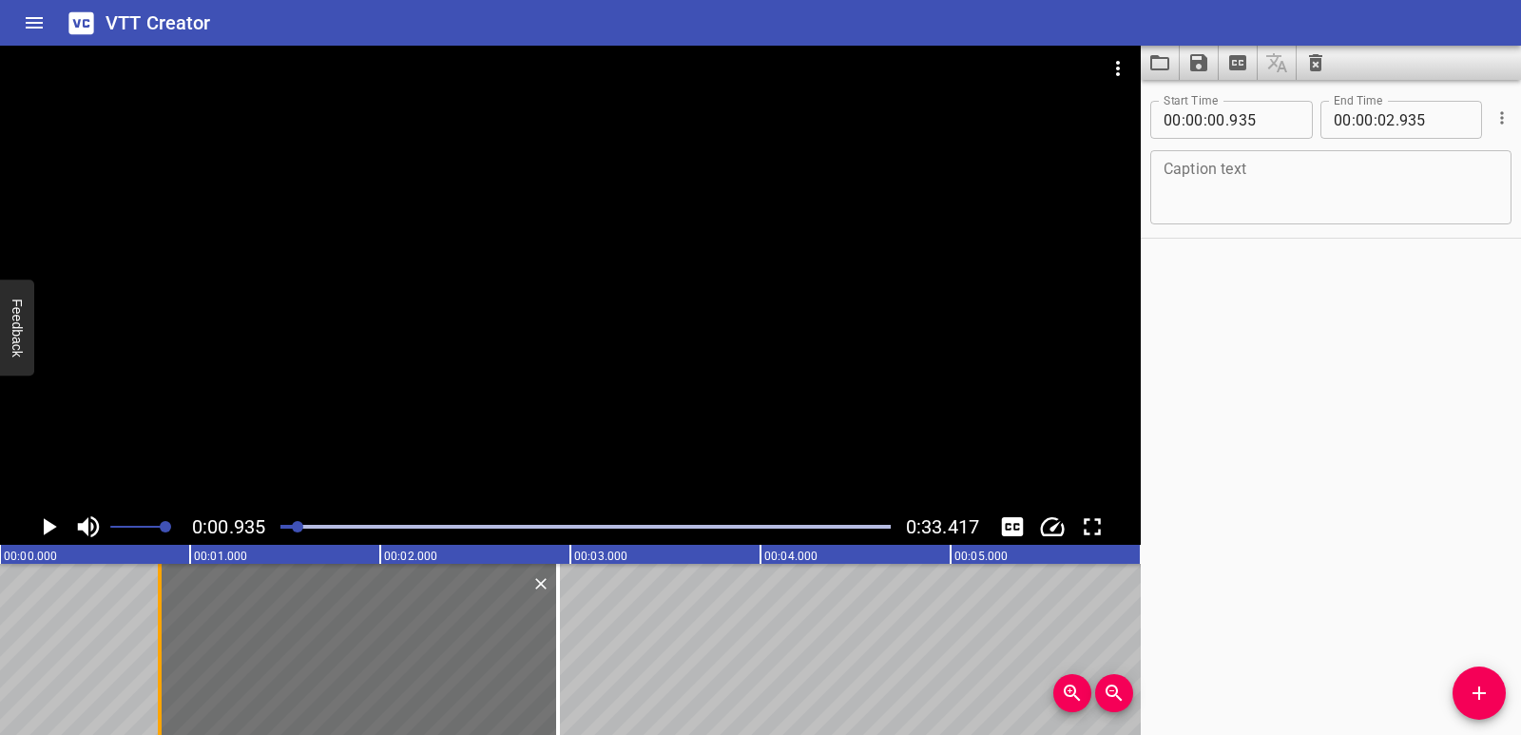
drag, startPoint x: 174, startPoint y: 620, endPoint x: 156, endPoint y: 619, distance: 18.1
click at [156, 619] on div at bounding box center [159, 649] width 19 height 171
type input "840"
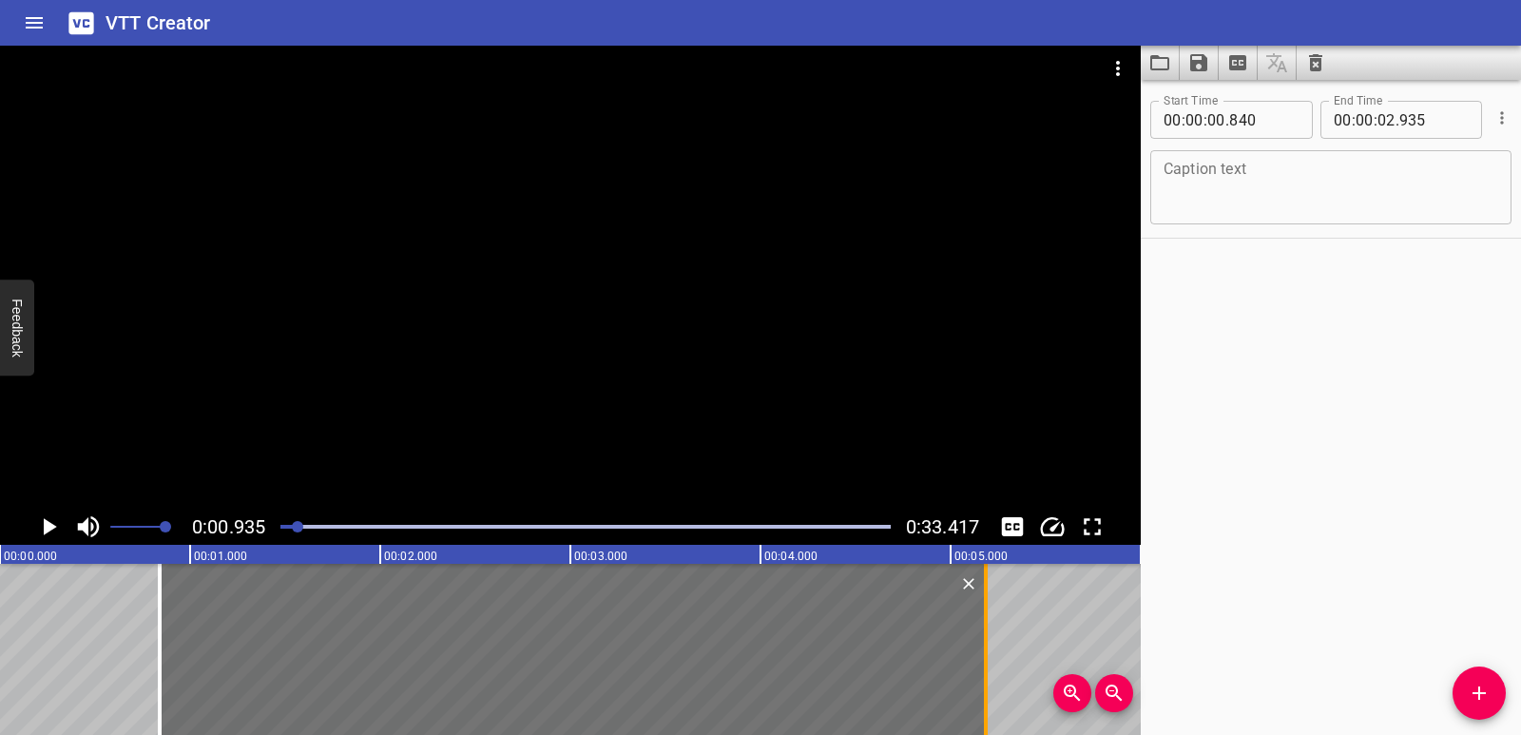
drag, startPoint x: 555, startPoint y: 647, endPoint x: 983, endPoint y: 595, distance: 430.9
click at [983, 595] on div at bounding box center [985, 649] width 19 height 171
type input "05"
type input "185"
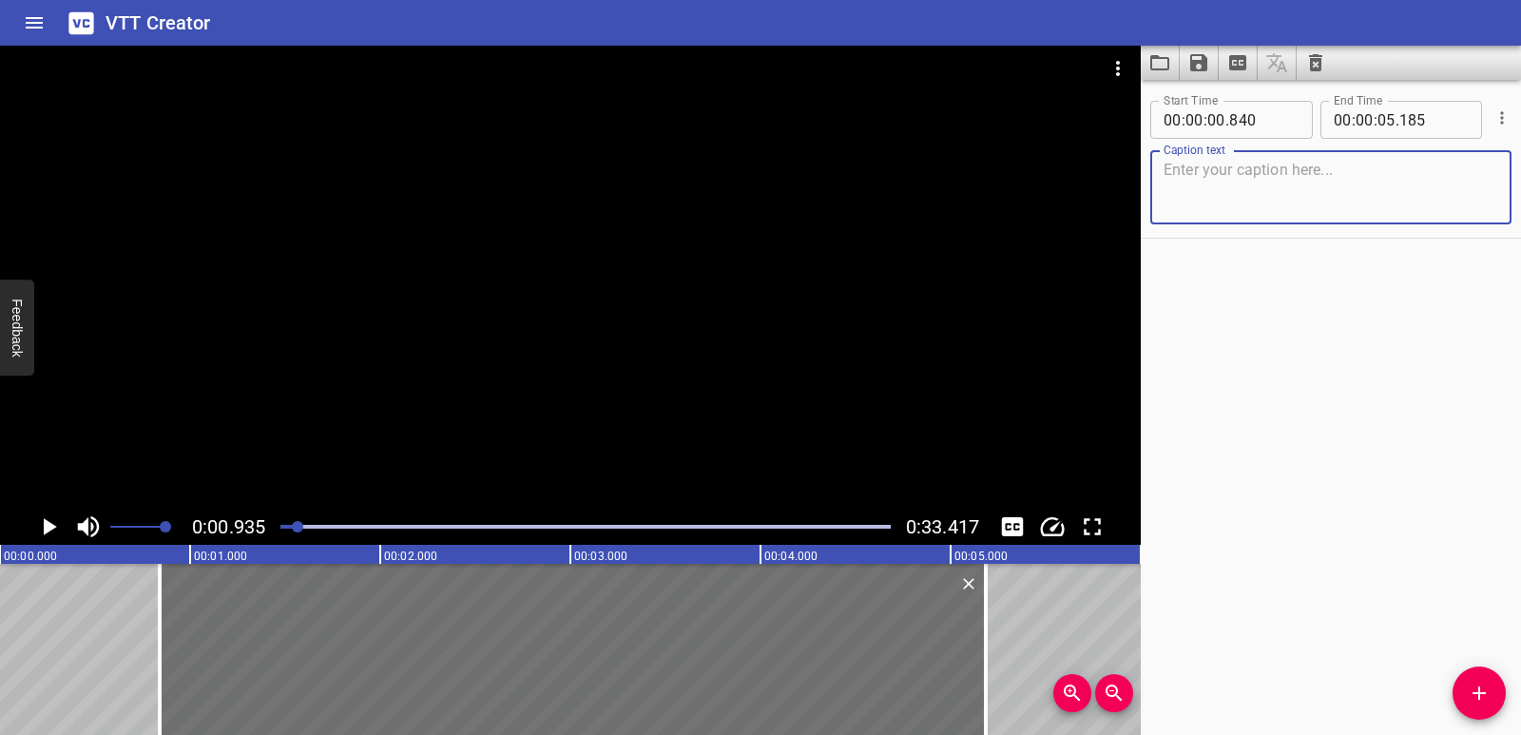
click at [1256, 178] on textarea at bounding box center [1331, 188] width 335 height 54
paste textarea "This map shows the distribution of mountain ranges in the world. Mountain range…"
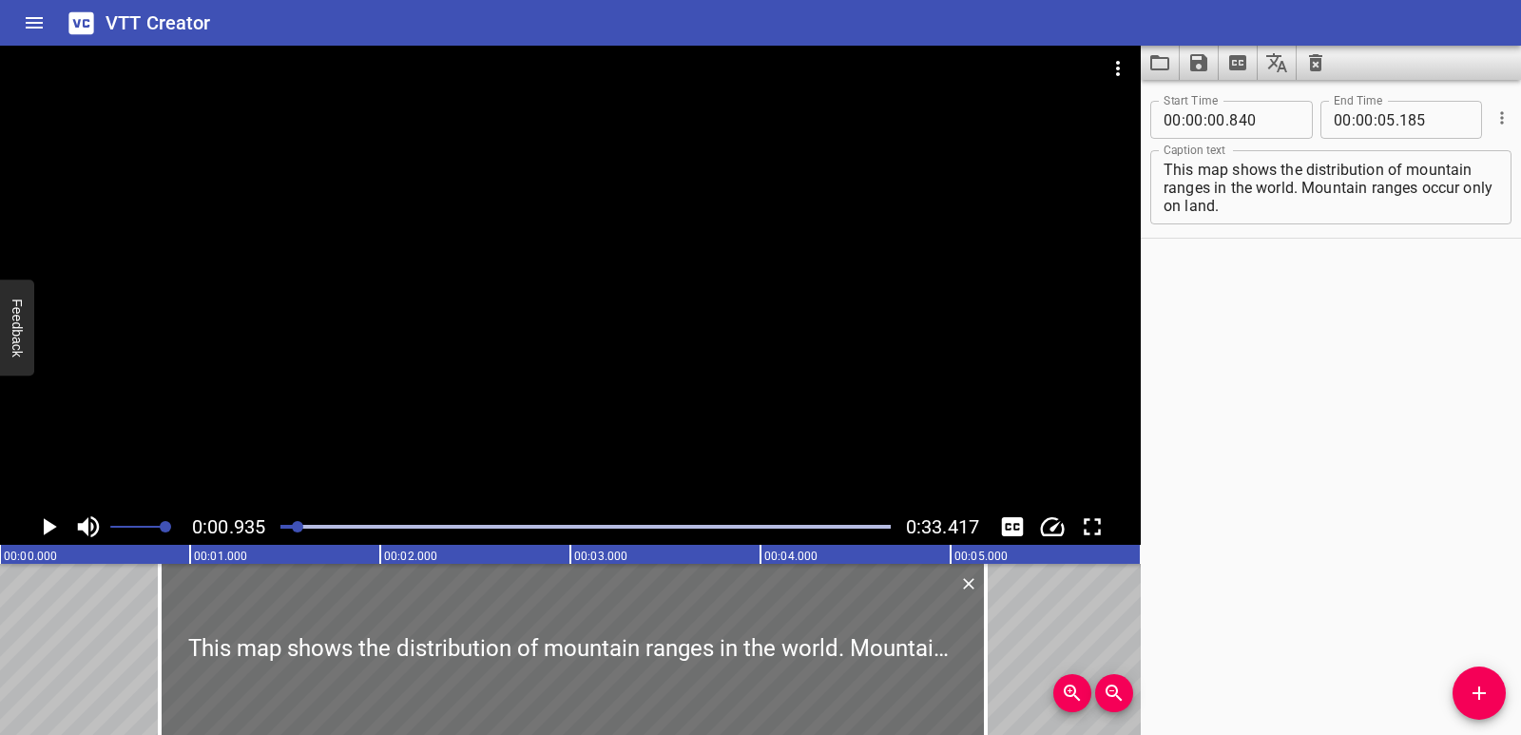
click at [295, 529] on div at bounding box center [585, 526] width 633 height 27
click at [52, 523] on icon "Play/Pause" at bounding box center [48, 526] width 29 height 29
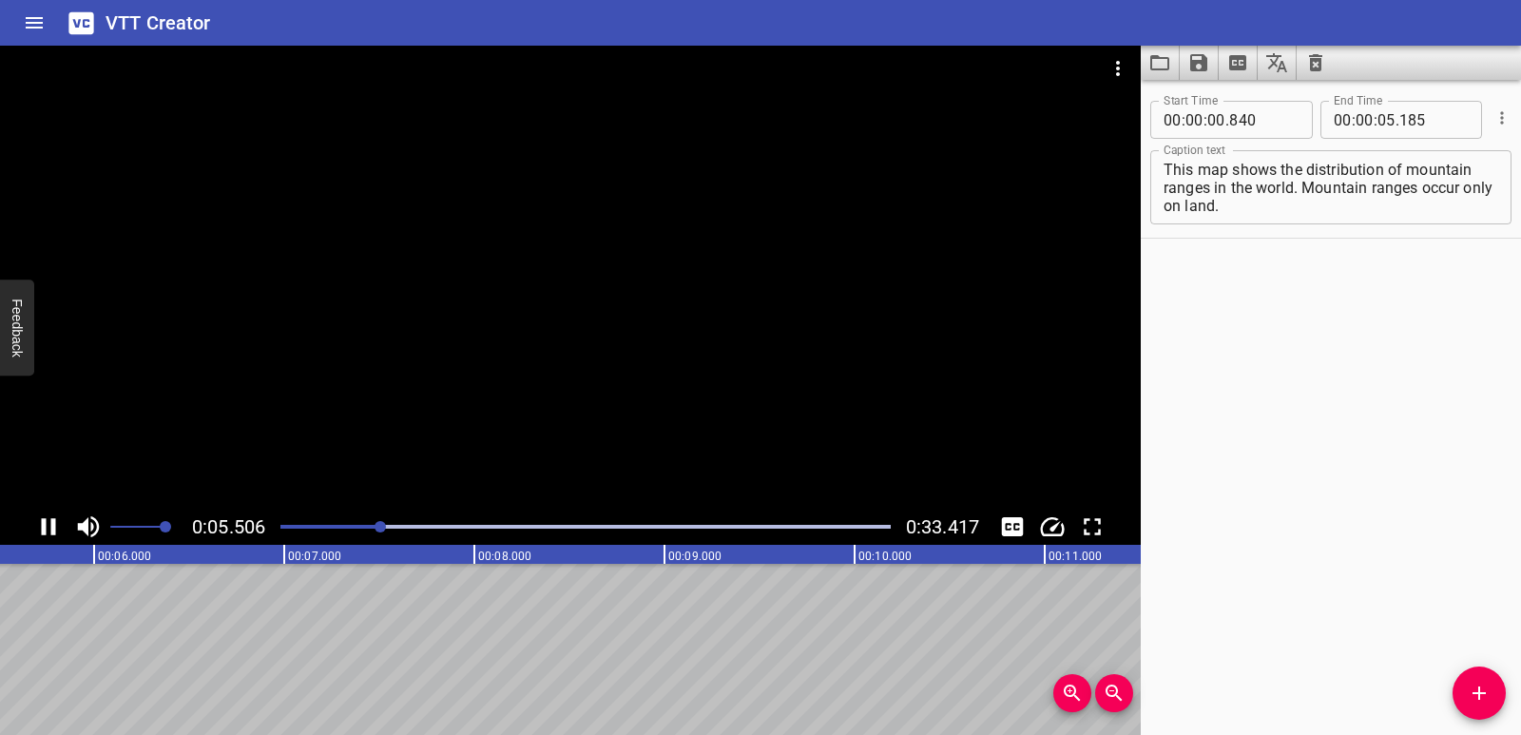
click at [50, 528] on icon "Play/Pause" at bounding box center [48, 526] width 29 height 29
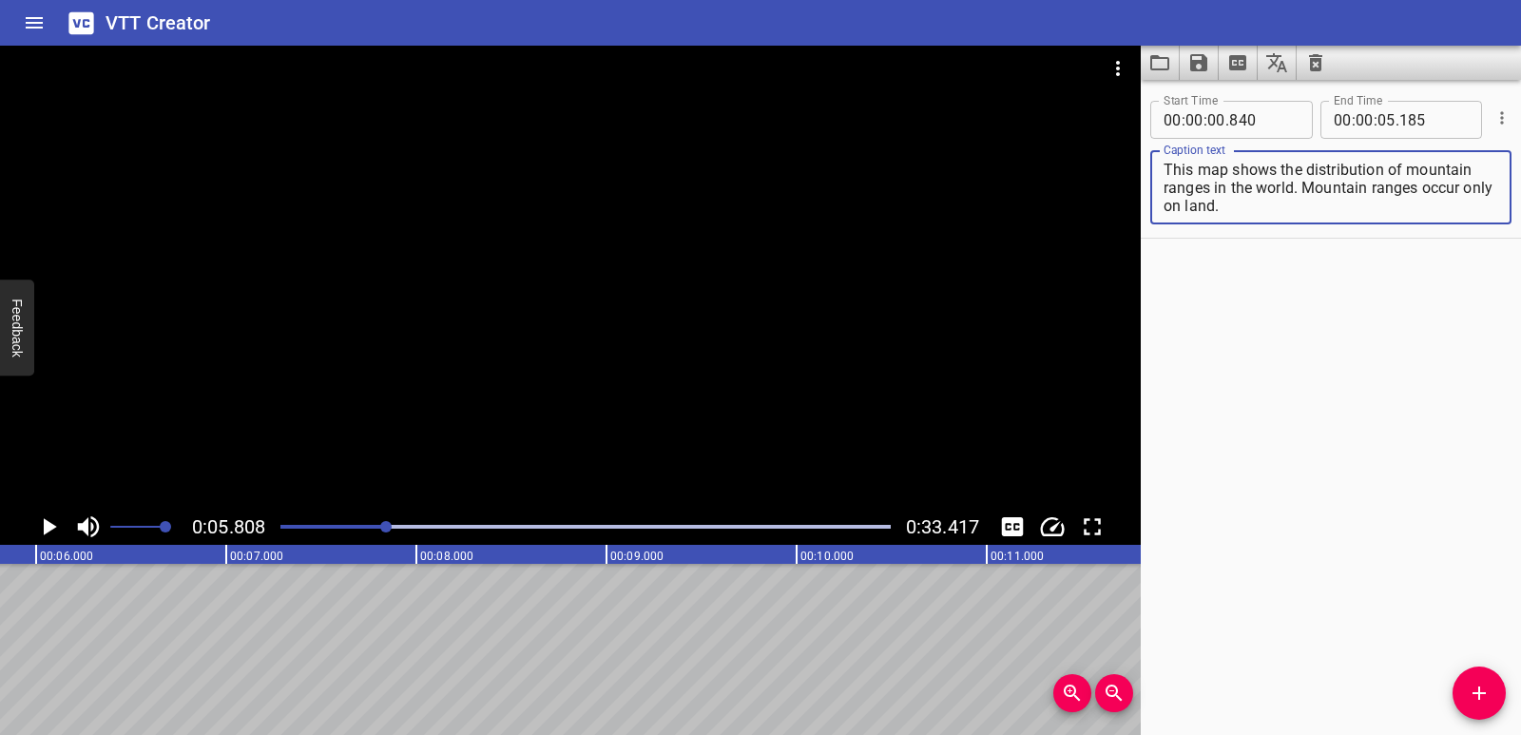
drag, startPoint x: 1307, startPoint y: 187, endPoint x: 1326, endPoint y: 205, distance: 26.2
click at [1326, 205] on textarea "This map shows the distribution of mountain ranges in the world. Mountain range…" at bounding box center [1331, 188] width 335 height 54
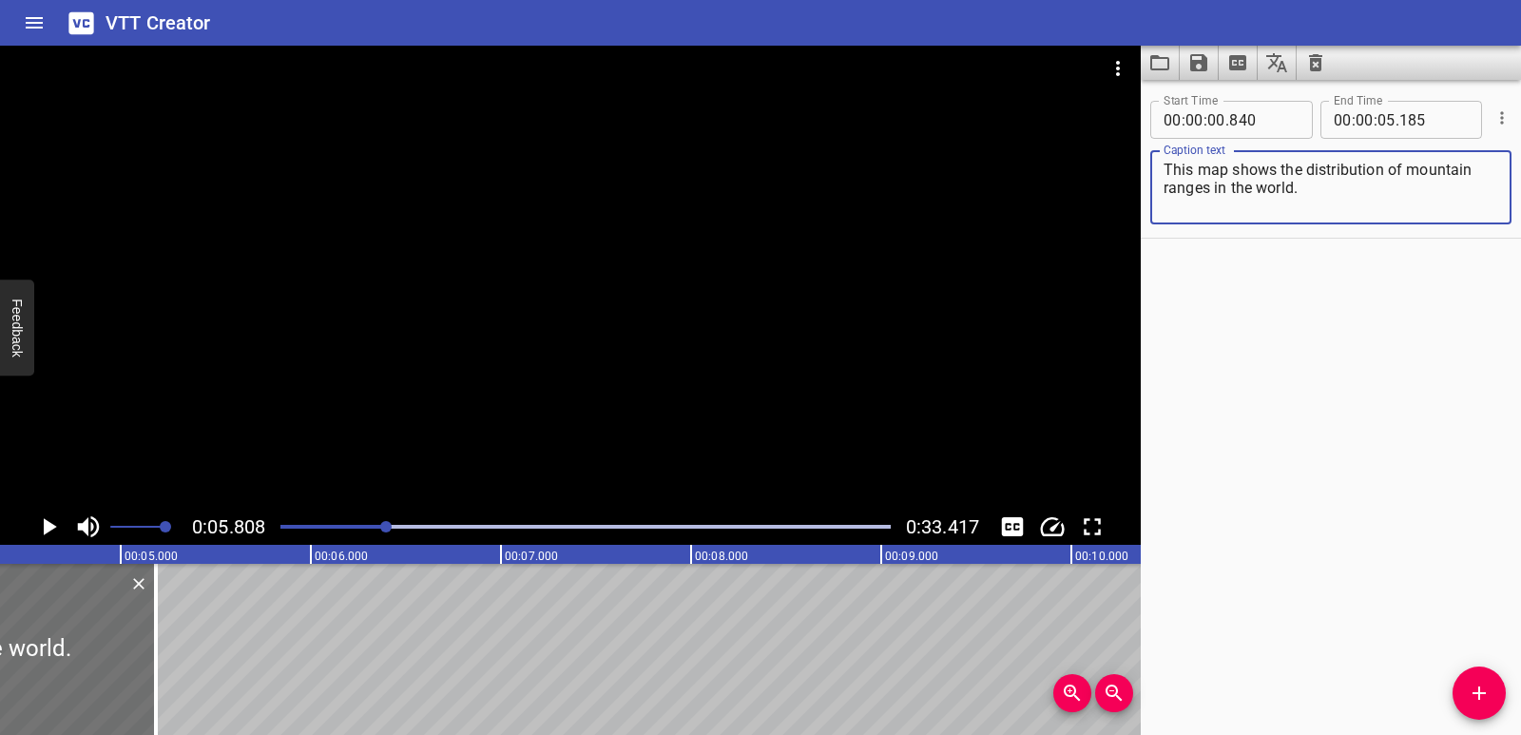
scroll to position [0, 850]
type textarea "This map shows the distribution of mountain ranges in the world."
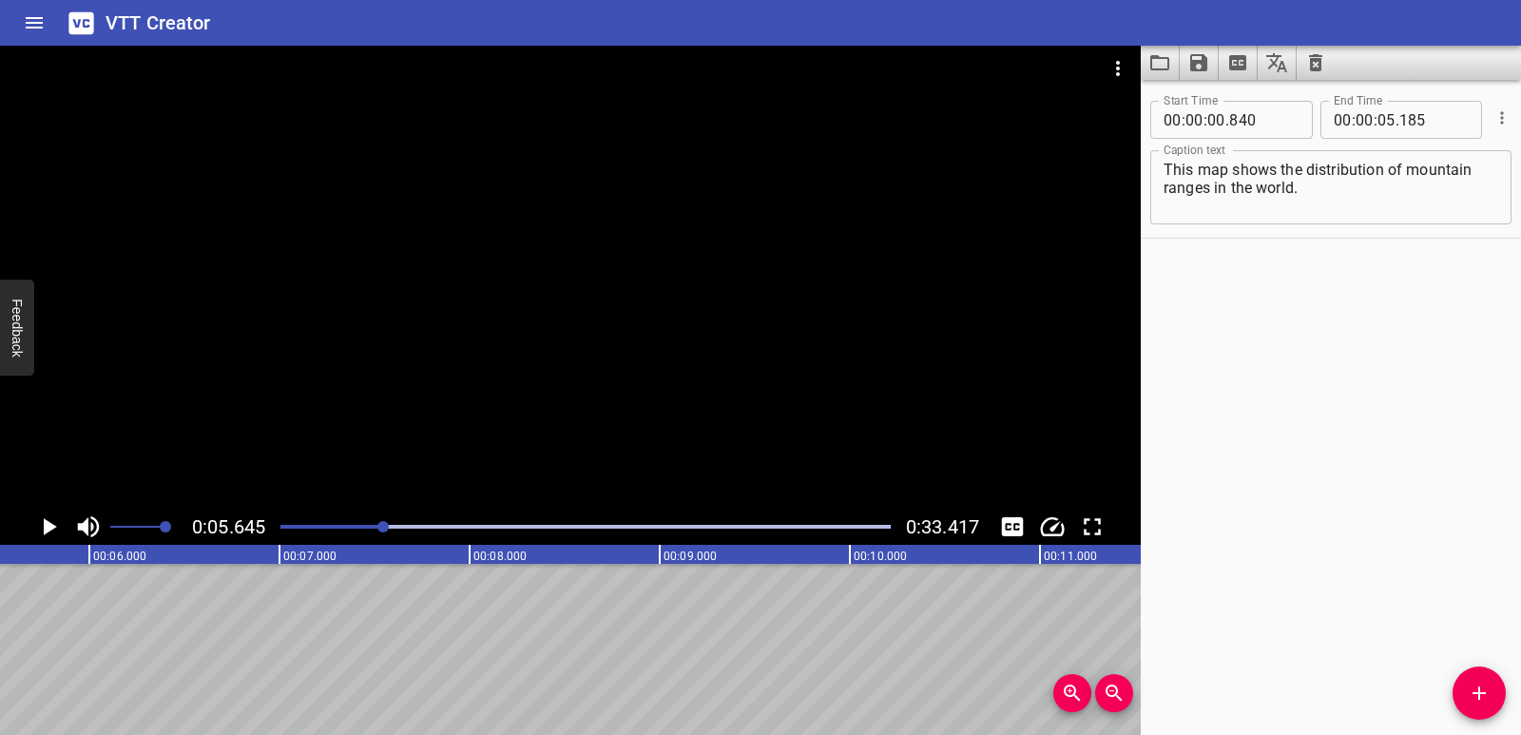
scroll to position [0, 1073]
click at [1479, 683] on icon "Add Cue" at bounding box center [1479, 693] width 23 height 23
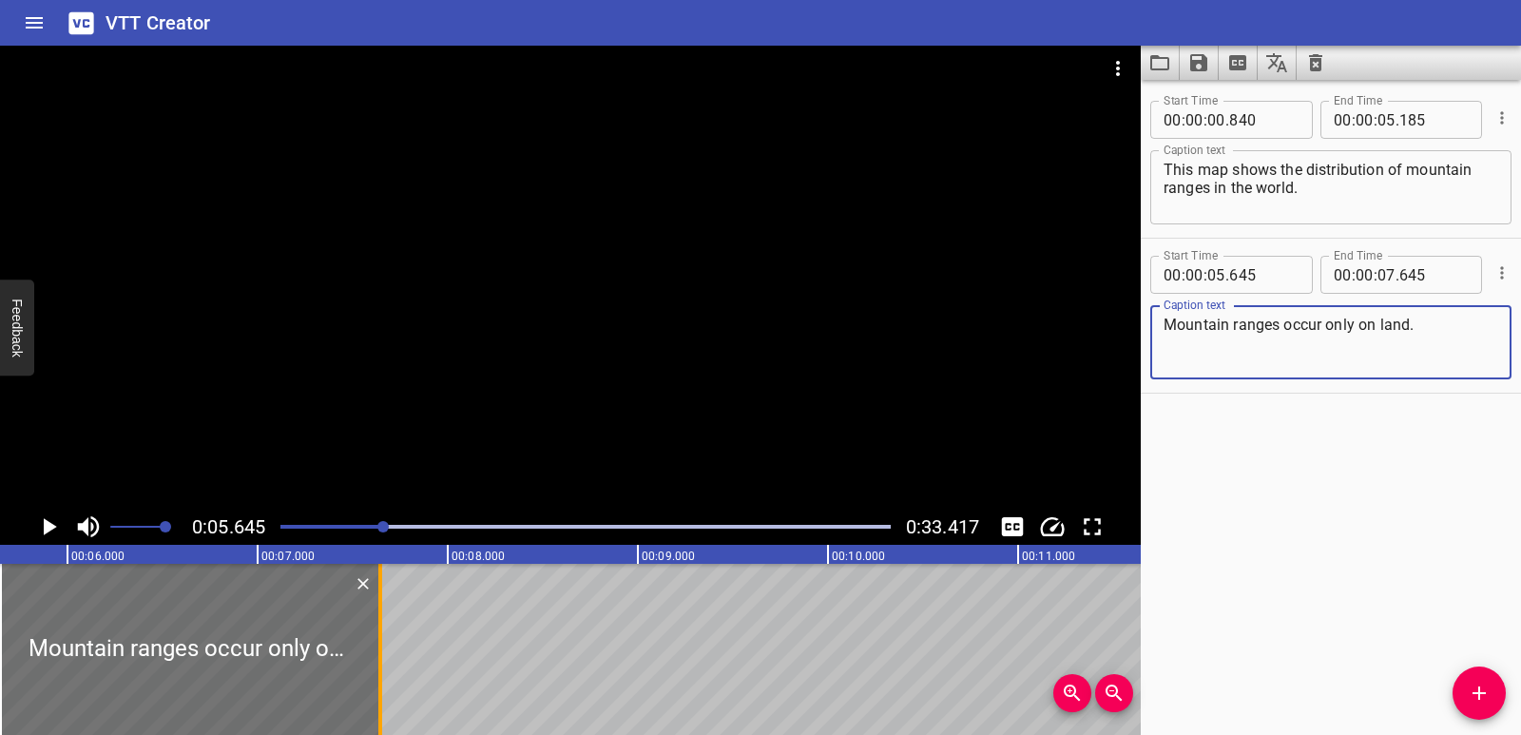
type textarea "Mountain ranges occur only on land."
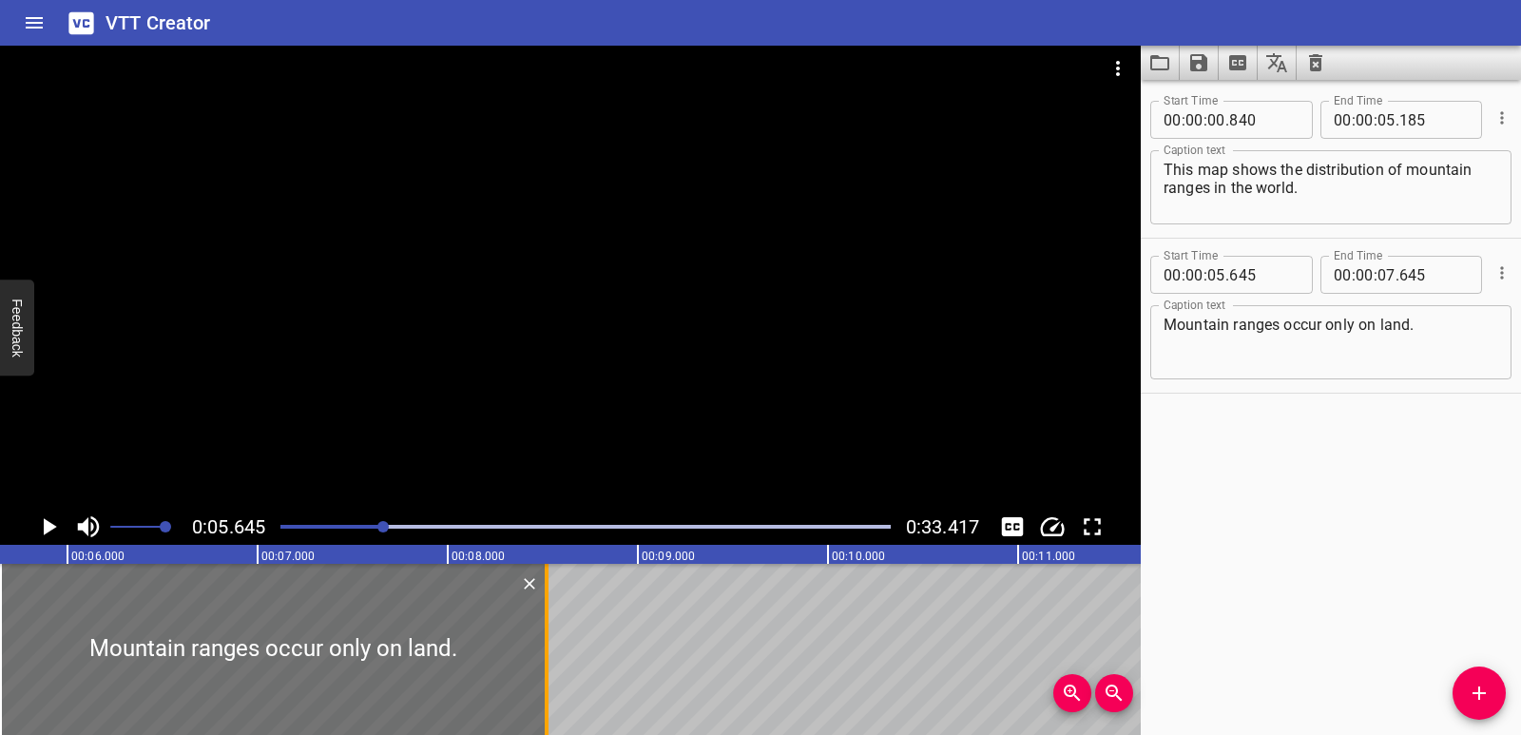
drag, startPoint x: 382, startPoint y: 649, endPoint x: 548, endPoint y: 631, distance: 166.4
click at [548, 631] on div at bounding box center [546, 649] width 19 height 171
type input "08"
type input "515"
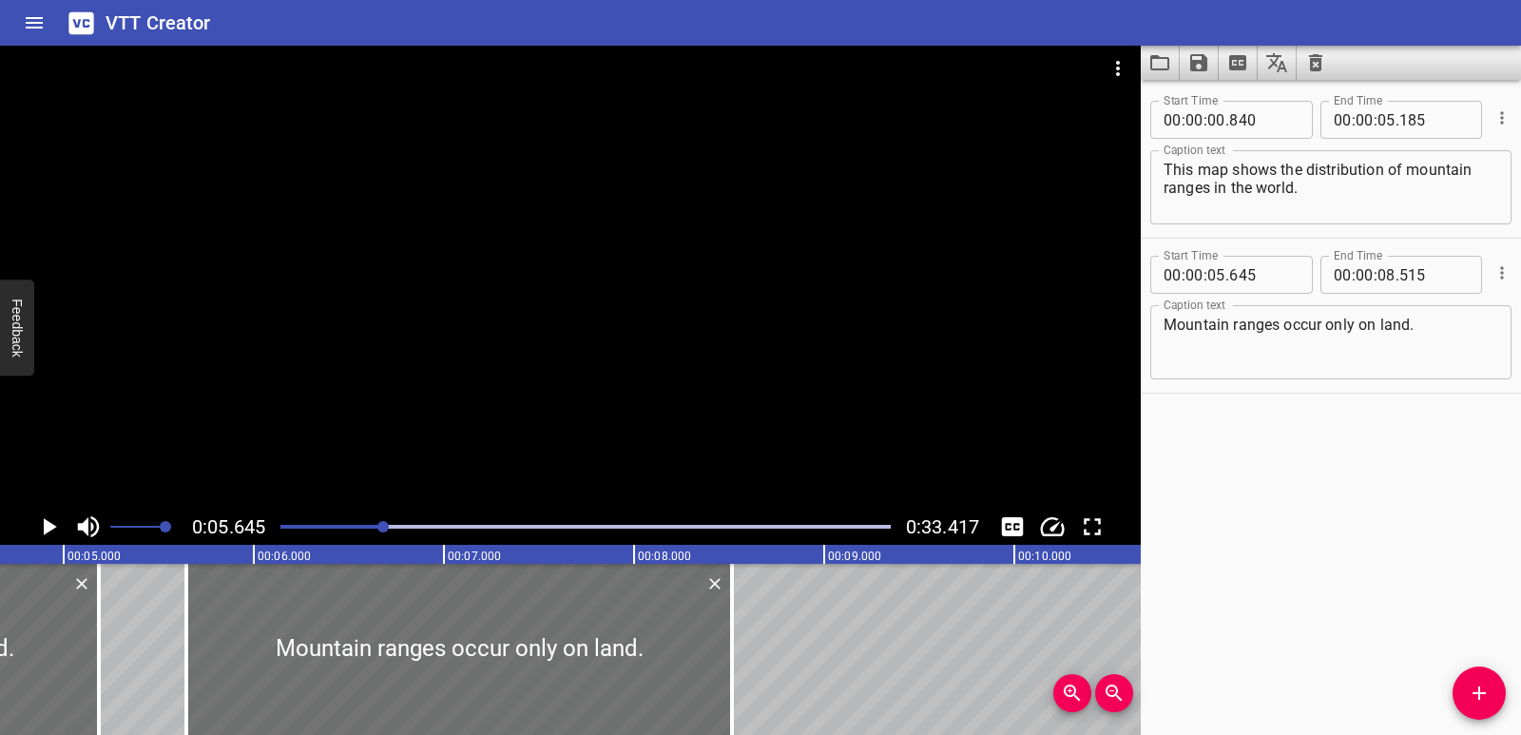
scroll to position [0, 0]
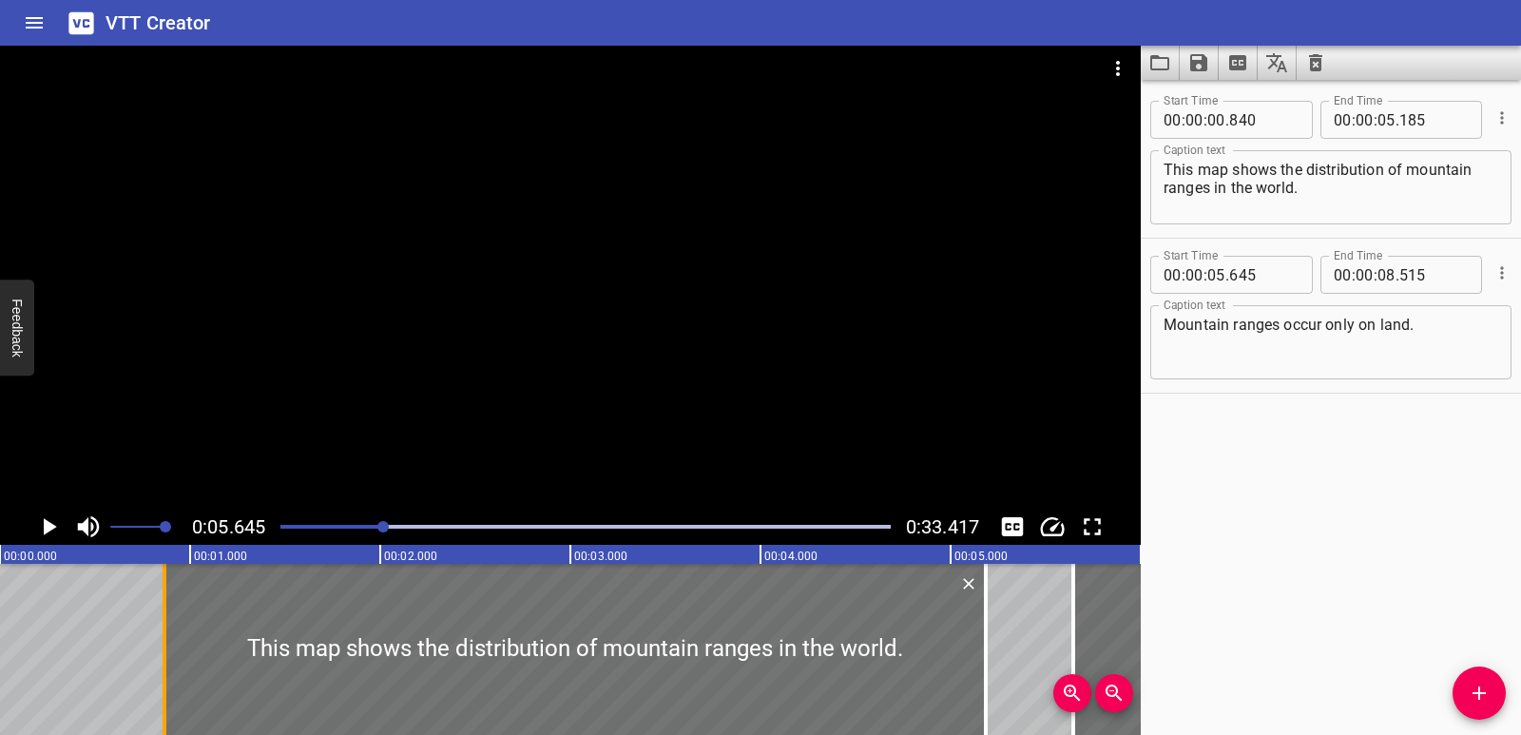
click at [170, 654] on div at bounding box center [164, 649] width 19 height 171
type input "865"
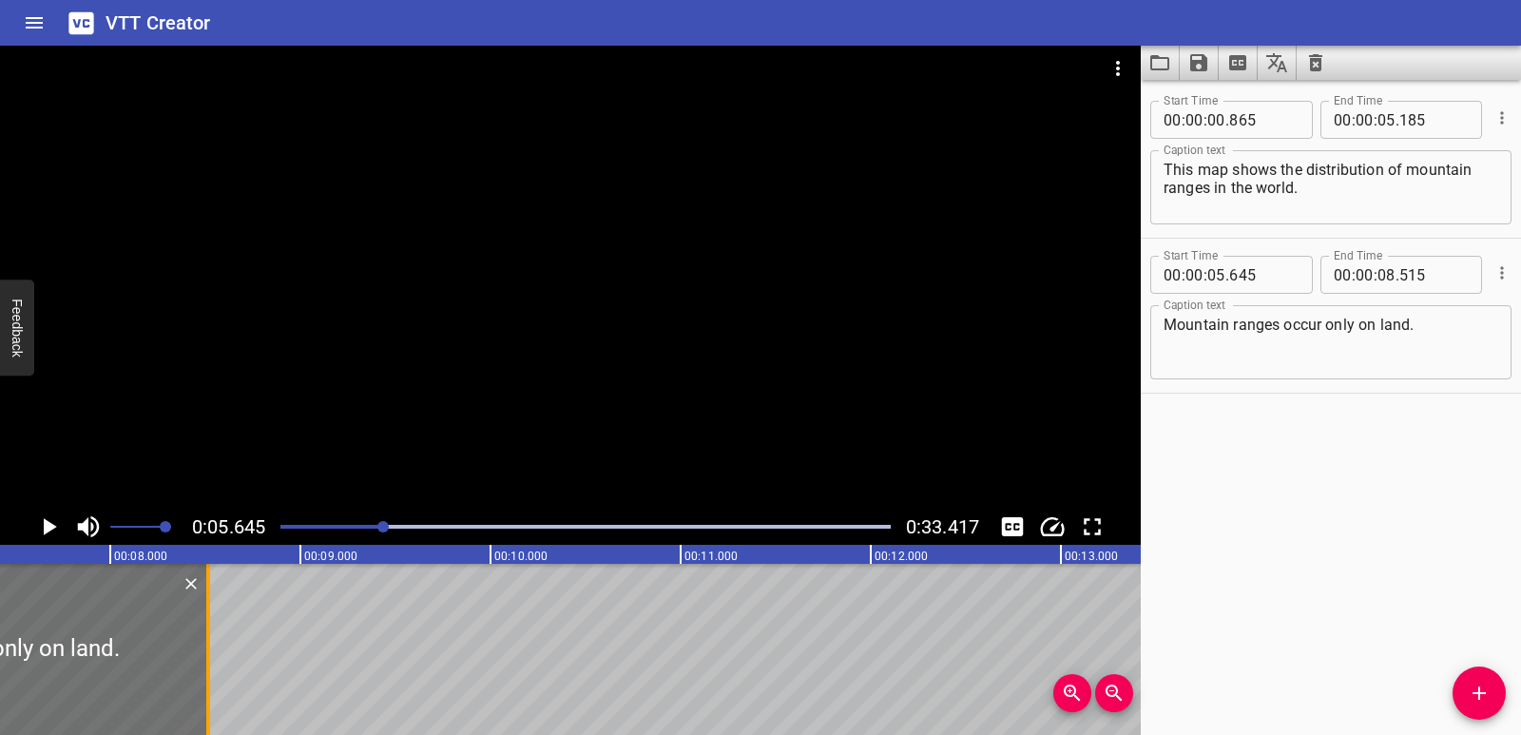
scroll to position [0, 1421]
click at [37, 519] on icon "Play/Pause" at bounding box center [48, 526] width 29 height 29
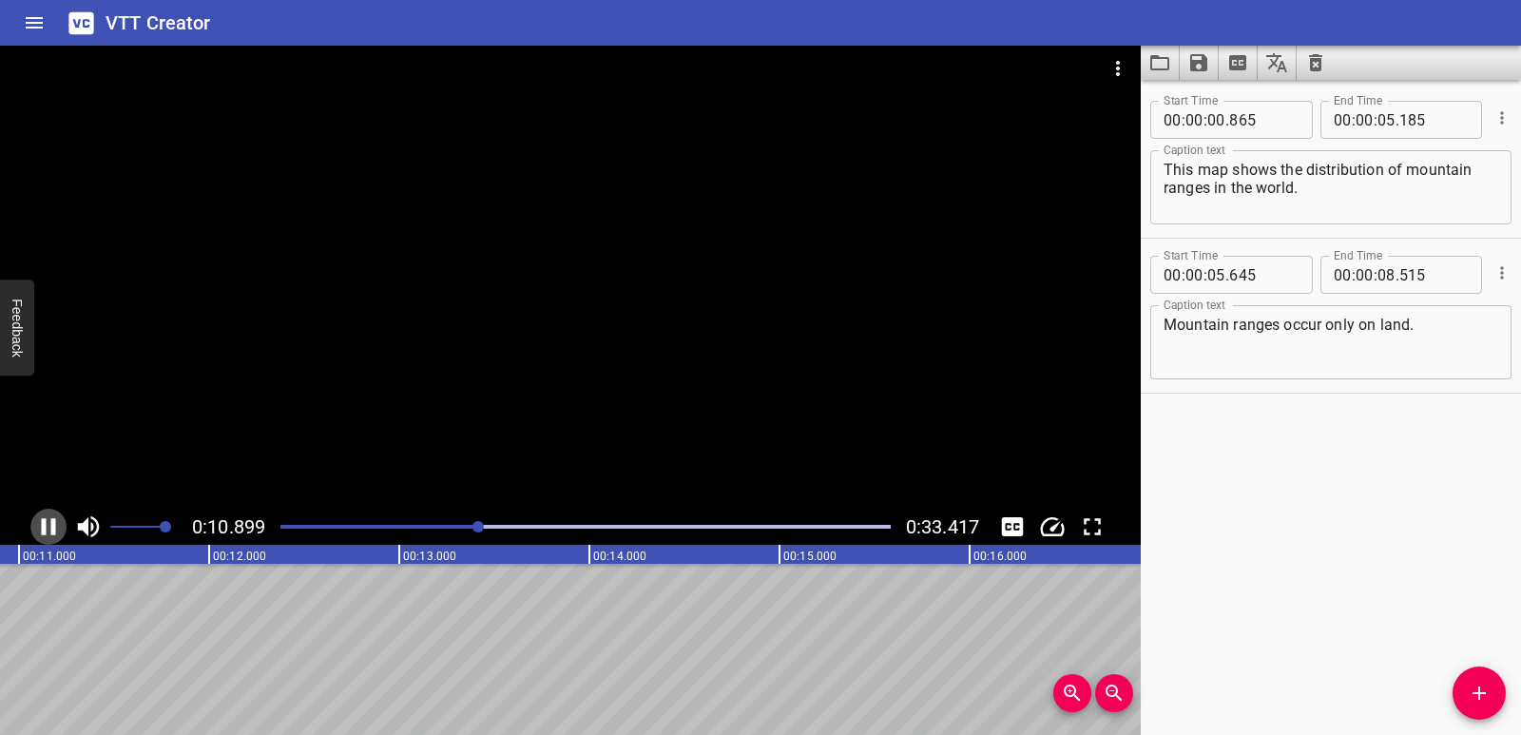
click at [47, 531] on icon "Play/Pause" at bounding box center [48, 526] width 29 height 29
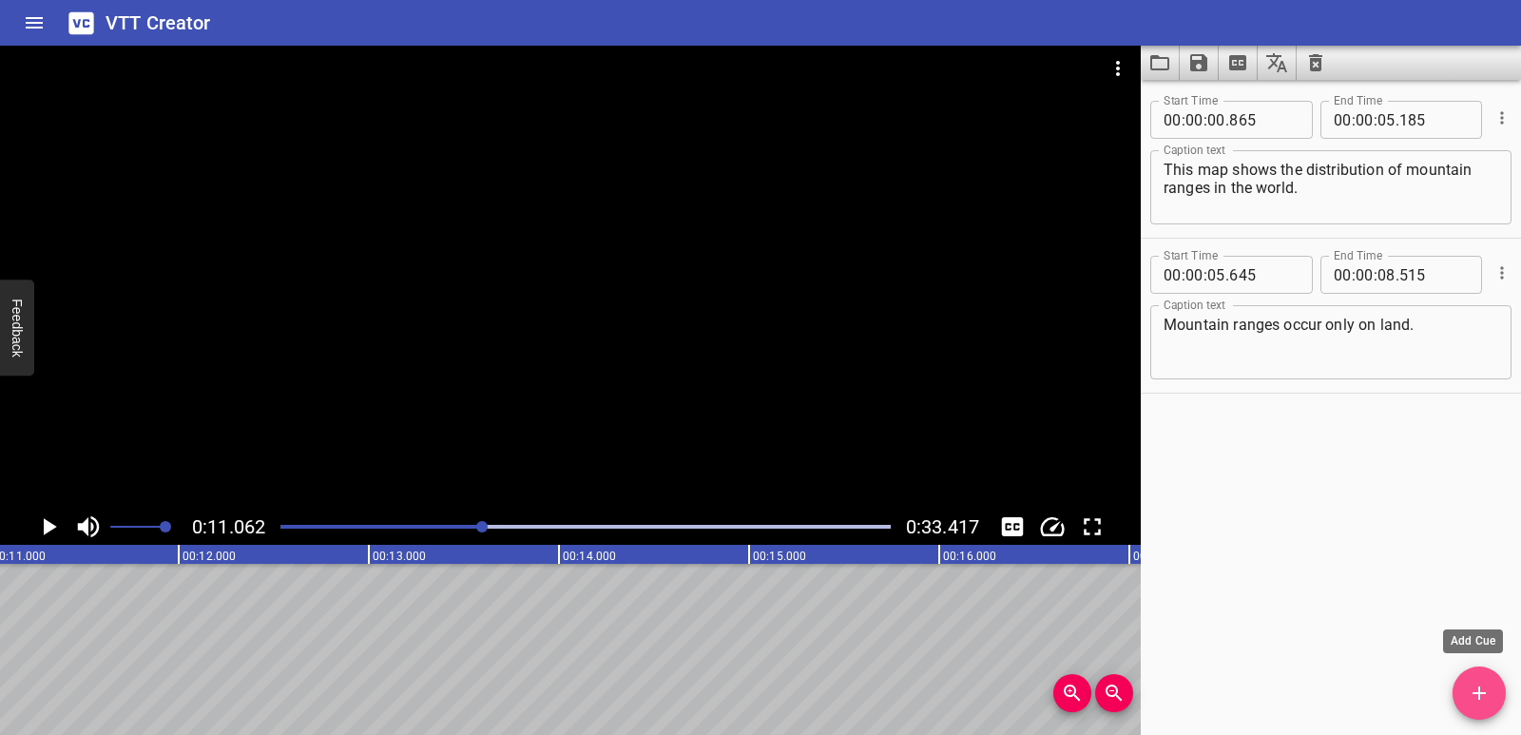
click at [1473, 702] on icon "Add Cue" at bounding box center [1479, 693] width 23 height 23
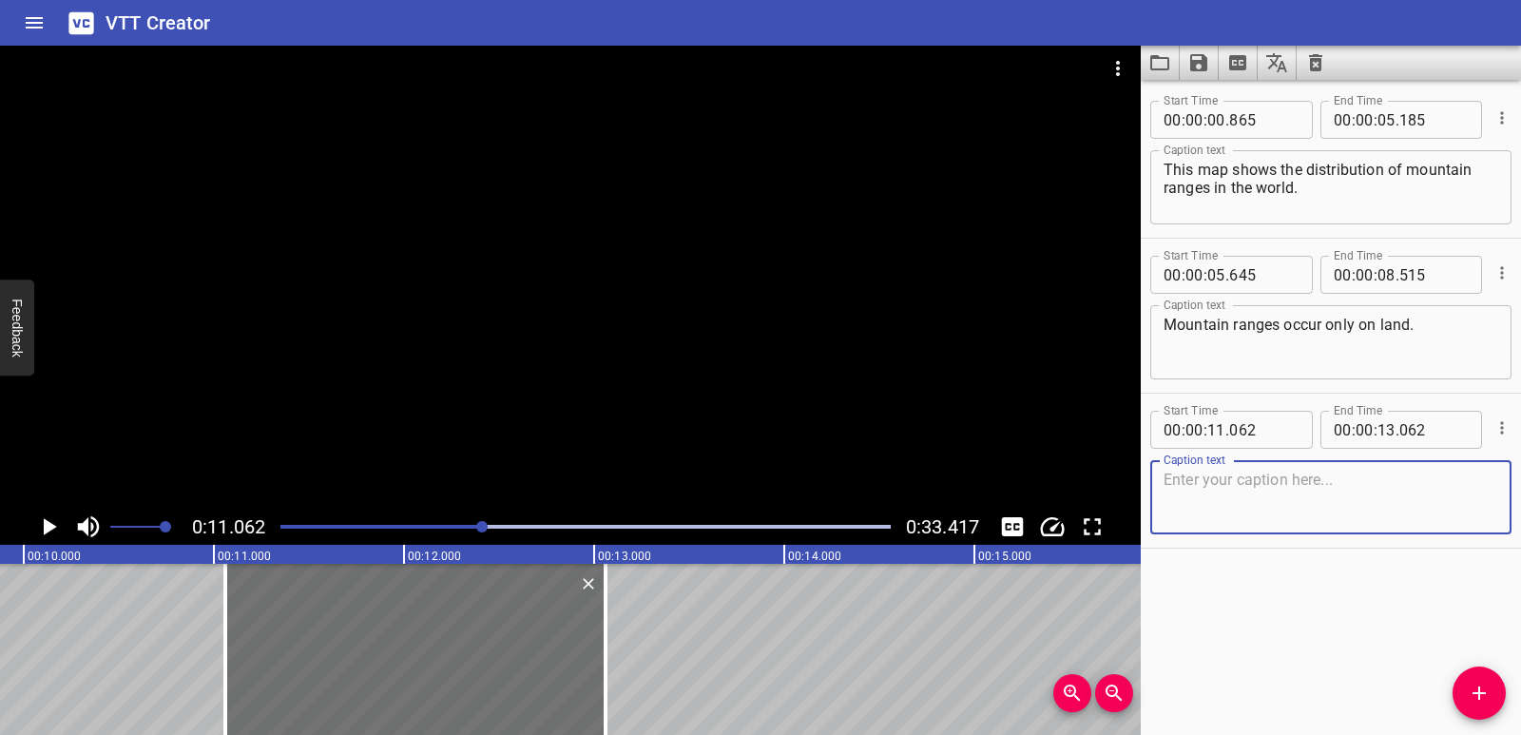
scroll to position [0, 1839]
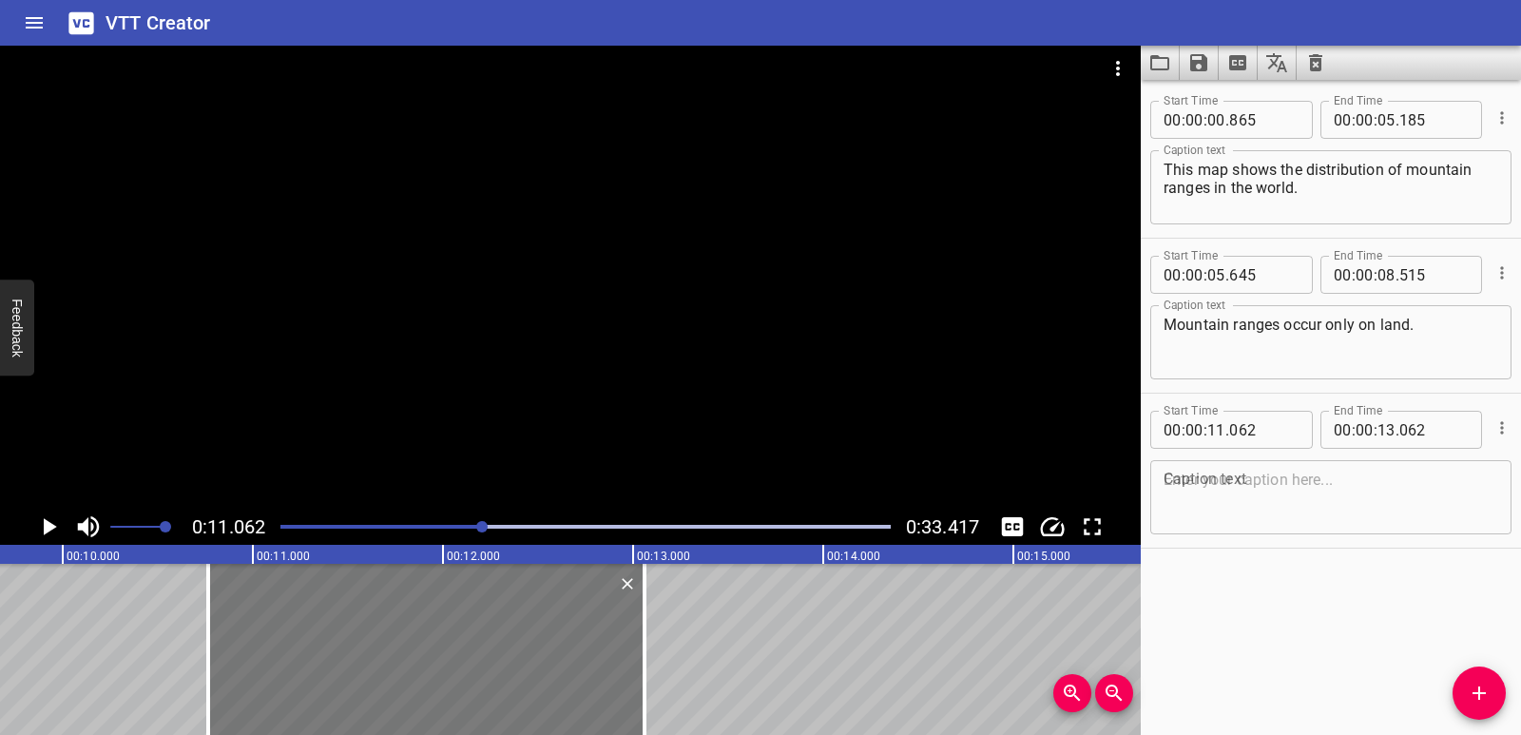
drag, startPoint x: 264, startPoint y: 668, endPoint x: 418, endPoint y: 628, distance: 159.4
click at [210, 663] on div at bounding box center [208, 649] width 4 height 171
type input "10"
type input "797"
click at [1236, 484] on textarea at bounding box center [1331, 498] width 335 height 54
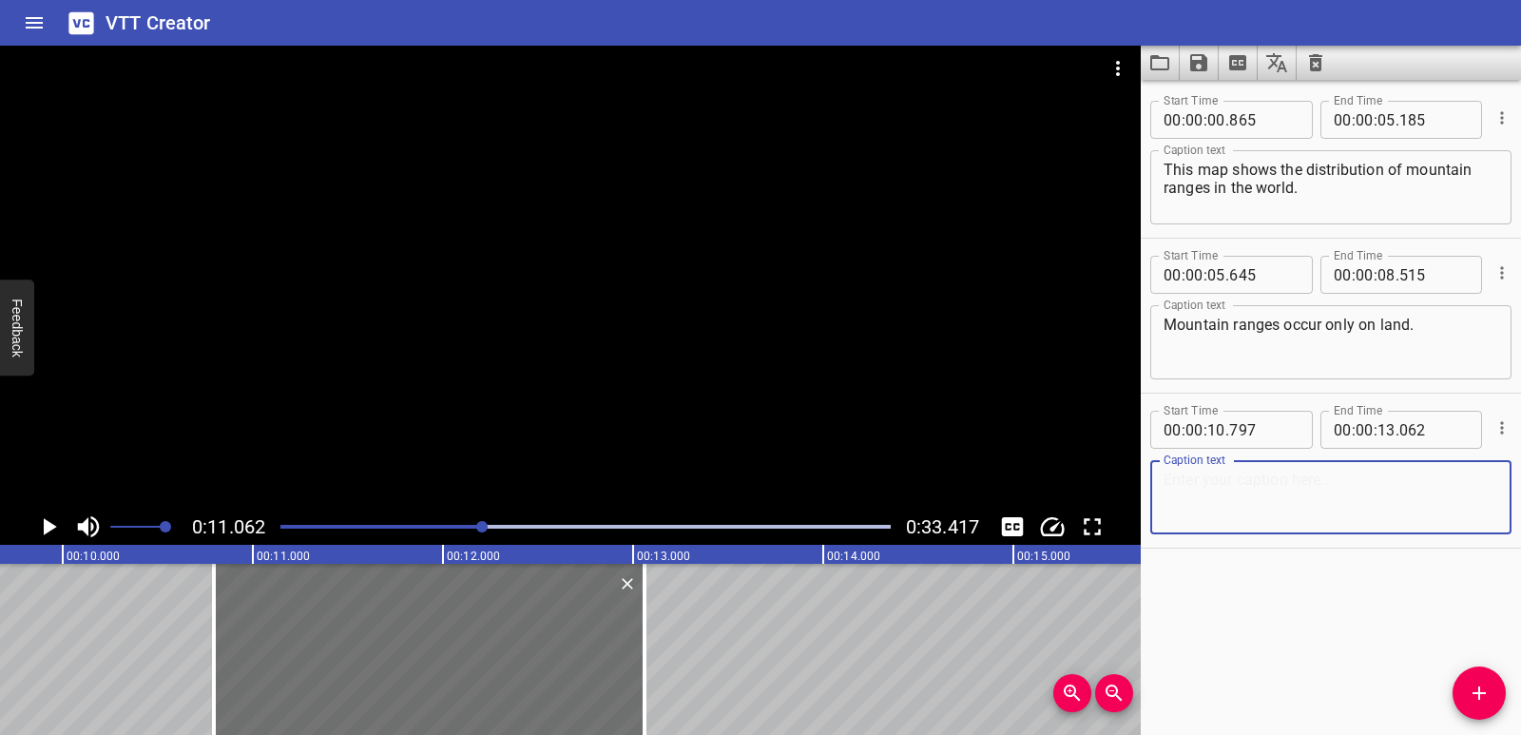
paste textarea "Volcanoes, however, occur on both land and in water."
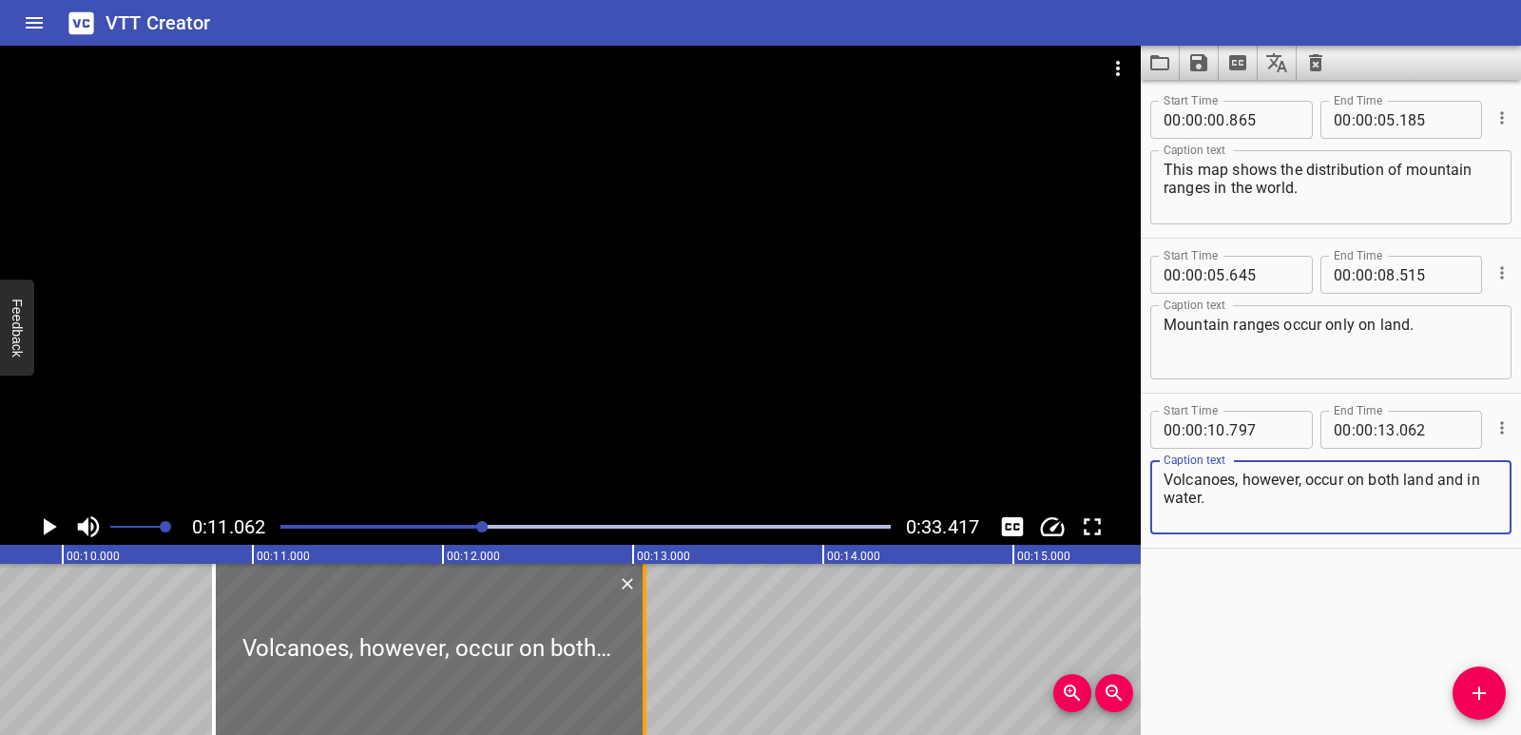
type textarea "Volcanoes, however, occur on both land and in water."
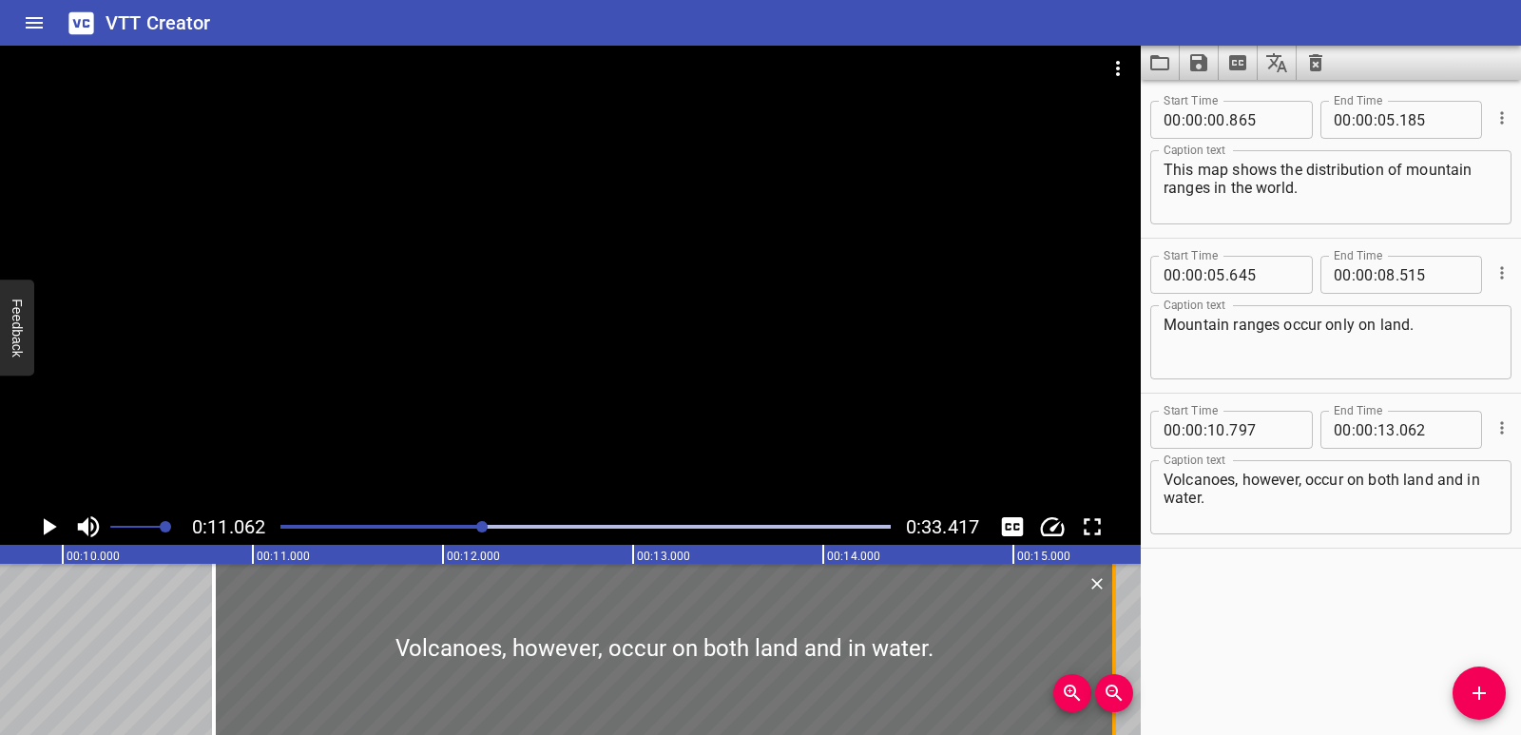
drag, startPoint x: 642, startPoint y: 624, endPoint x: 1112, endPoint y: 600, distance: 470.3
click at [1112, 600] on div at bounding box center [1114, 649] width 19 height 171
type input "15"
type input "532"
click at [464, 529] on div at bounding box center [585, 526] width 633 height 27
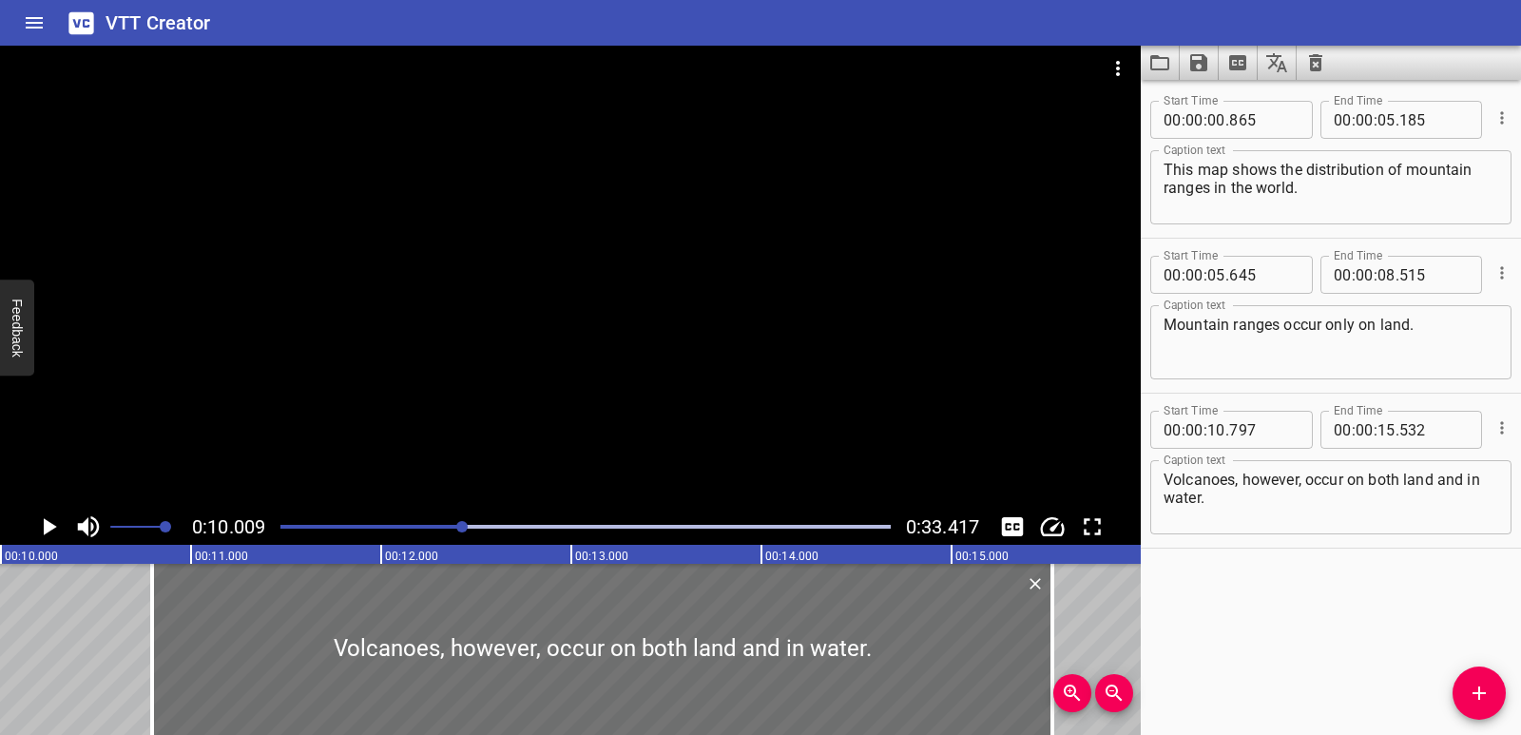
scroll to position [0, 1904]
click at [51, 522] on icon "Play/Pause" at bounding box center [48, 526] width 29 height 29
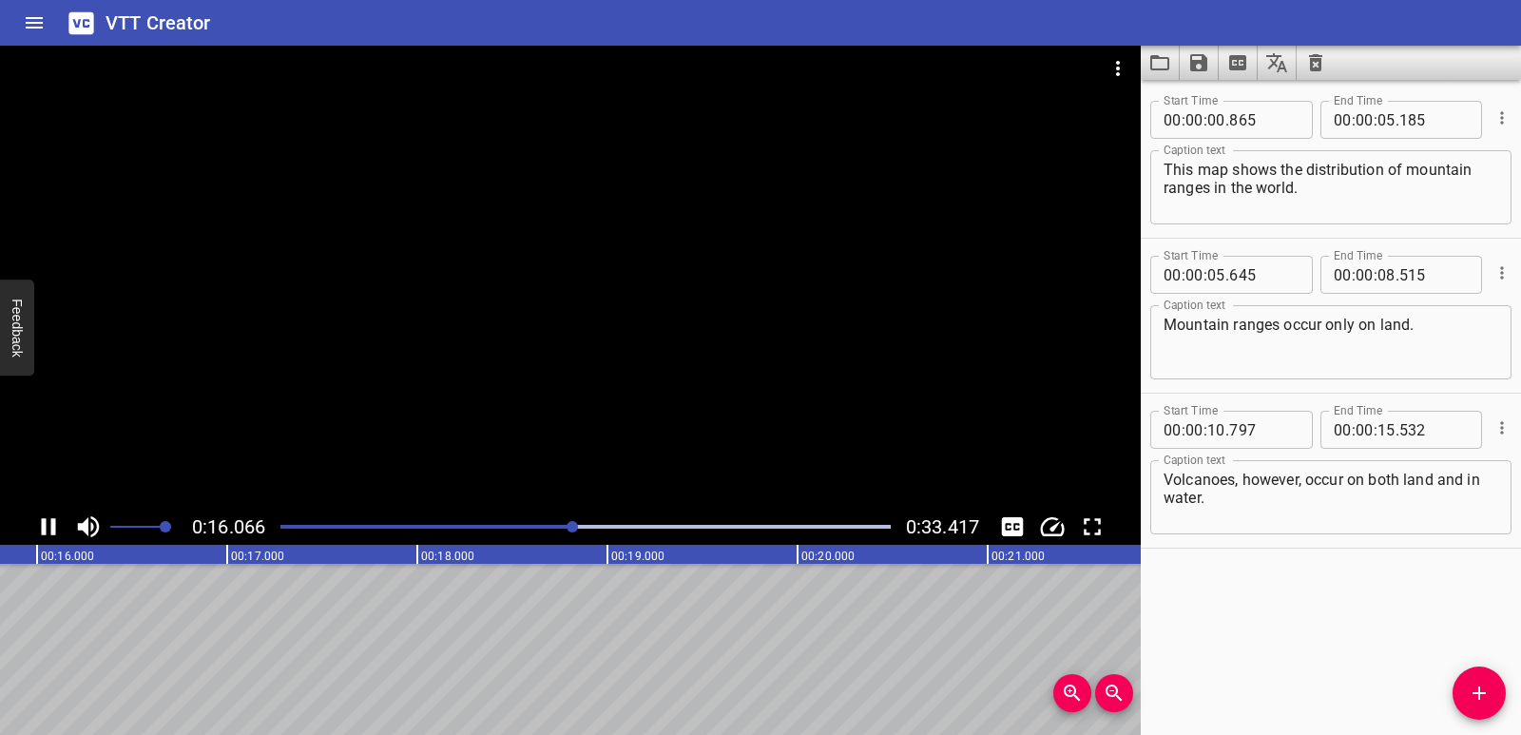
click at [47, 525] on icon "Play/Pause" at bounding box center [48, 526] width 29 height 29
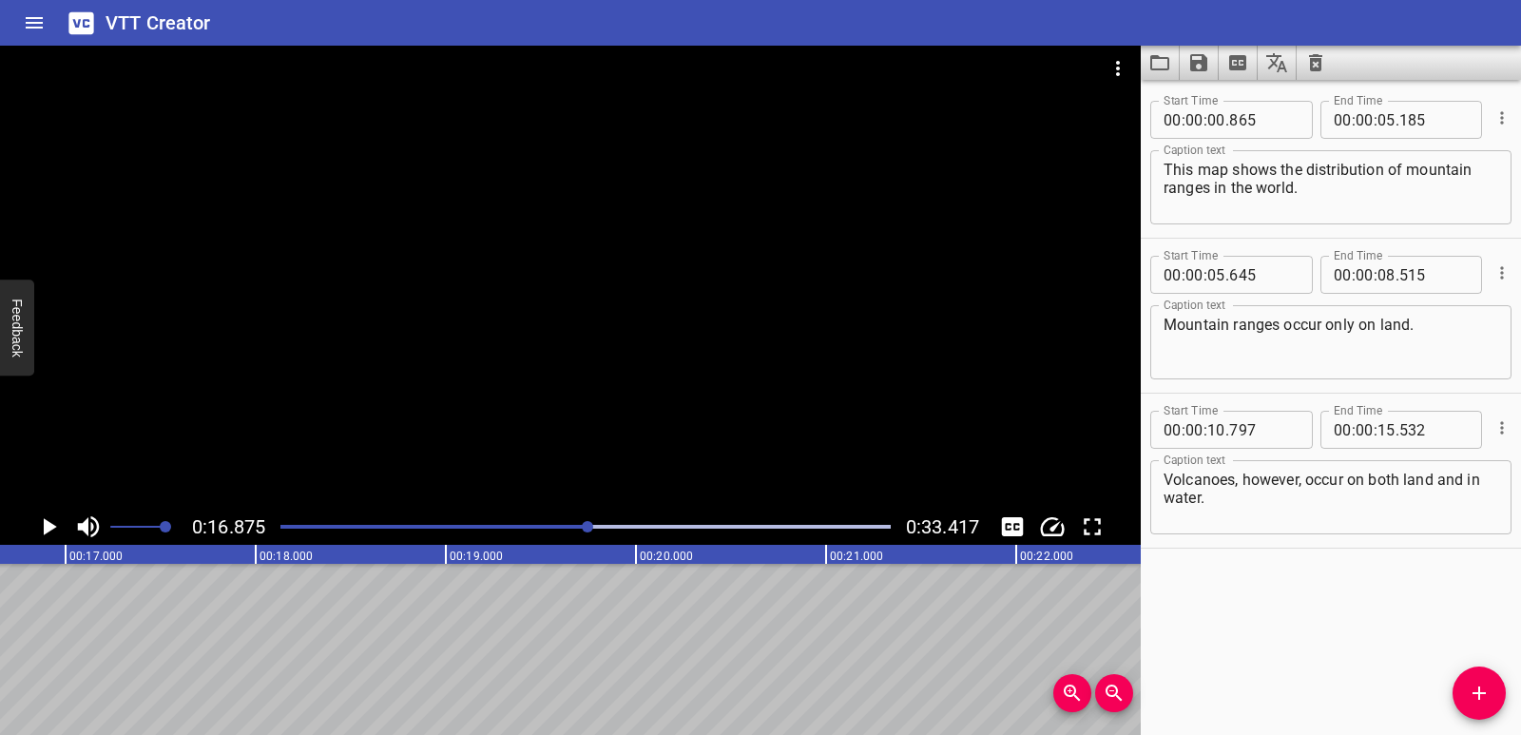
scroll to position [0, 3209]
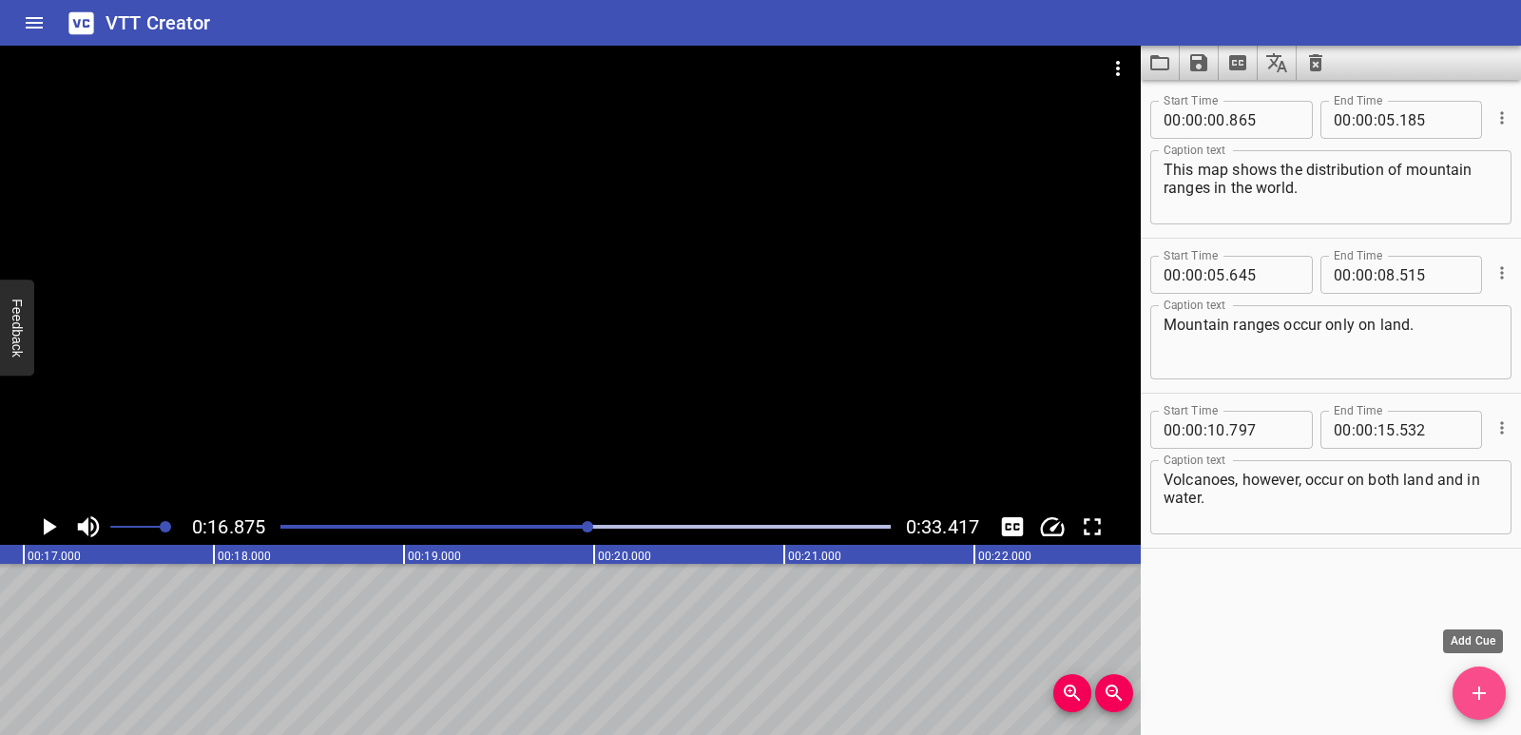
click at [1486, 683] on icon "Add Cue" at bounding box center [1479, 693] width 23 height 23
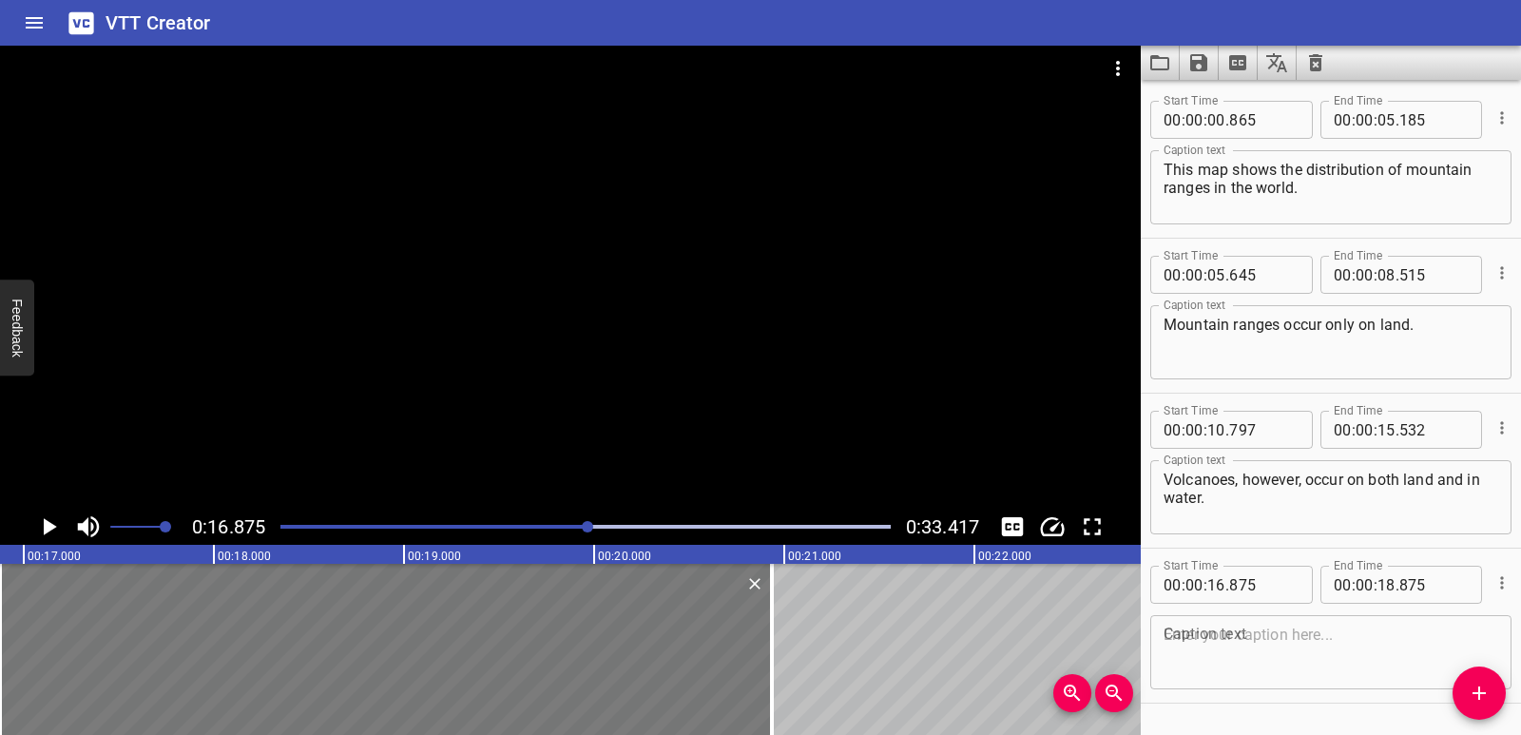
drag, startPoint x: 380, startPoint y: 664, endPoint x: 563, endPoint y: 660, distance: 182.6
click at [770, 657] on div at bounding box center [772, 649] width 4 height 171
type input "20"
type input "930"
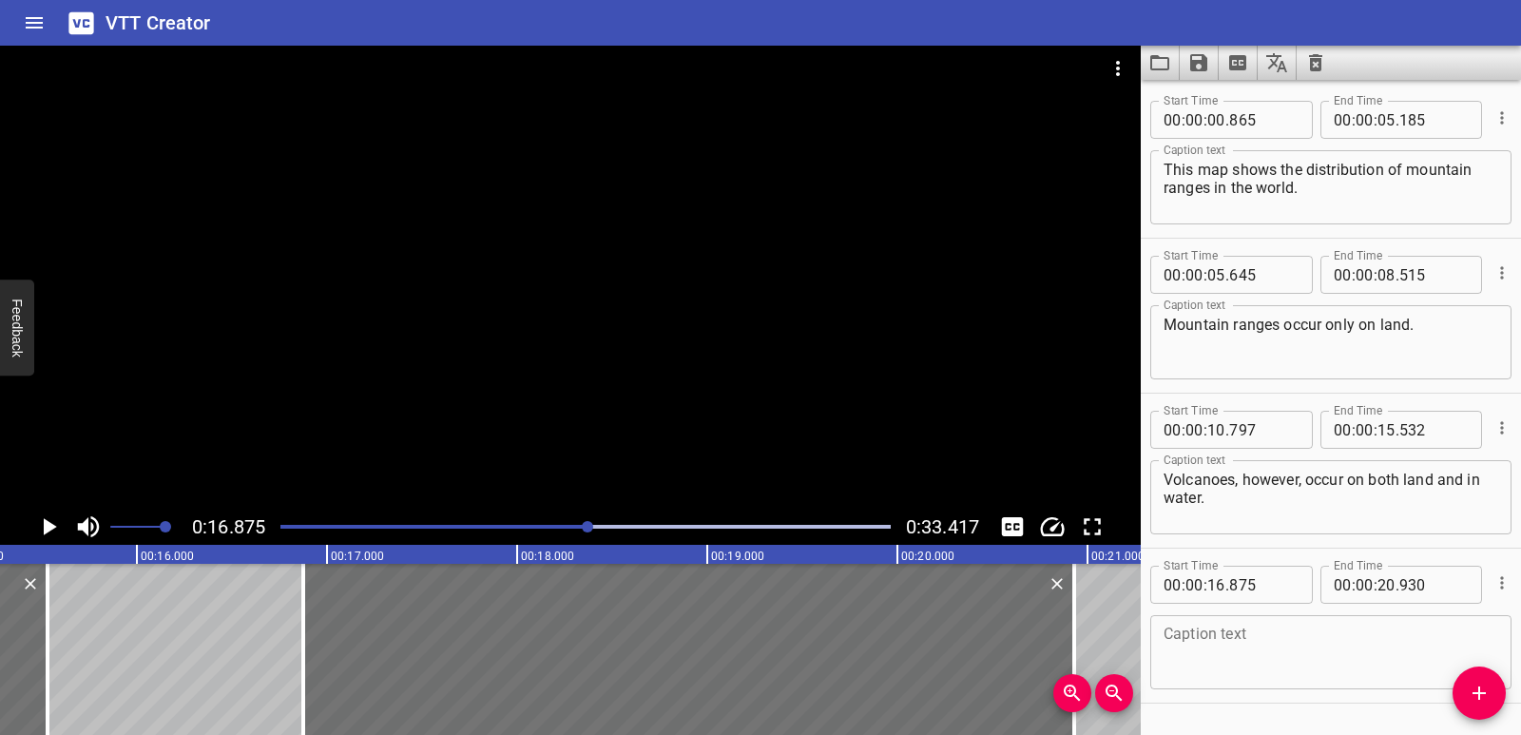
scroll to position [0, 2866]
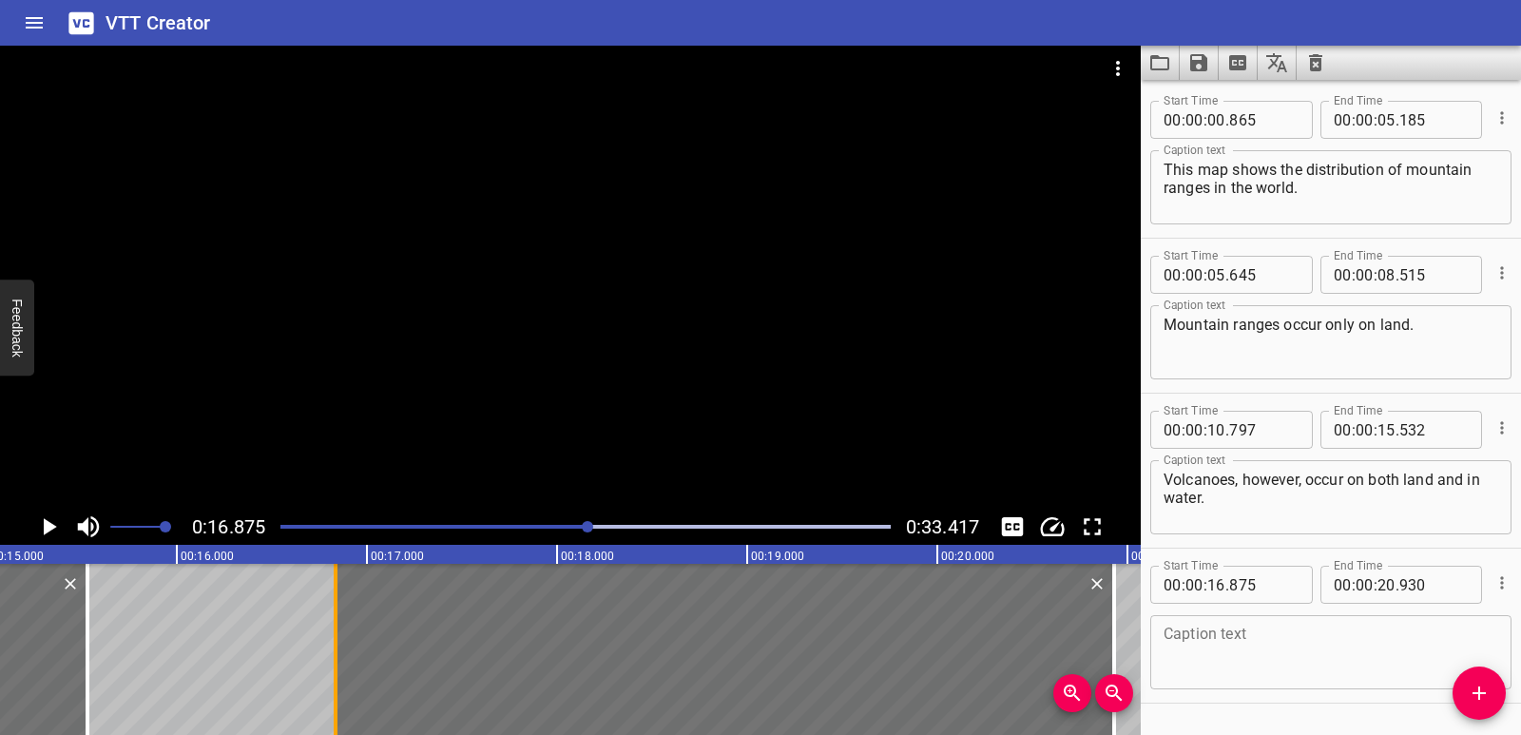
drag, startPoint x: 348, startPoint y: 650, endPoint x: 338, endPoint y: 651, distance: 10.5
click at [338, 652] on div at bounding box center [335, 649] width 19 height 171
type input "835"
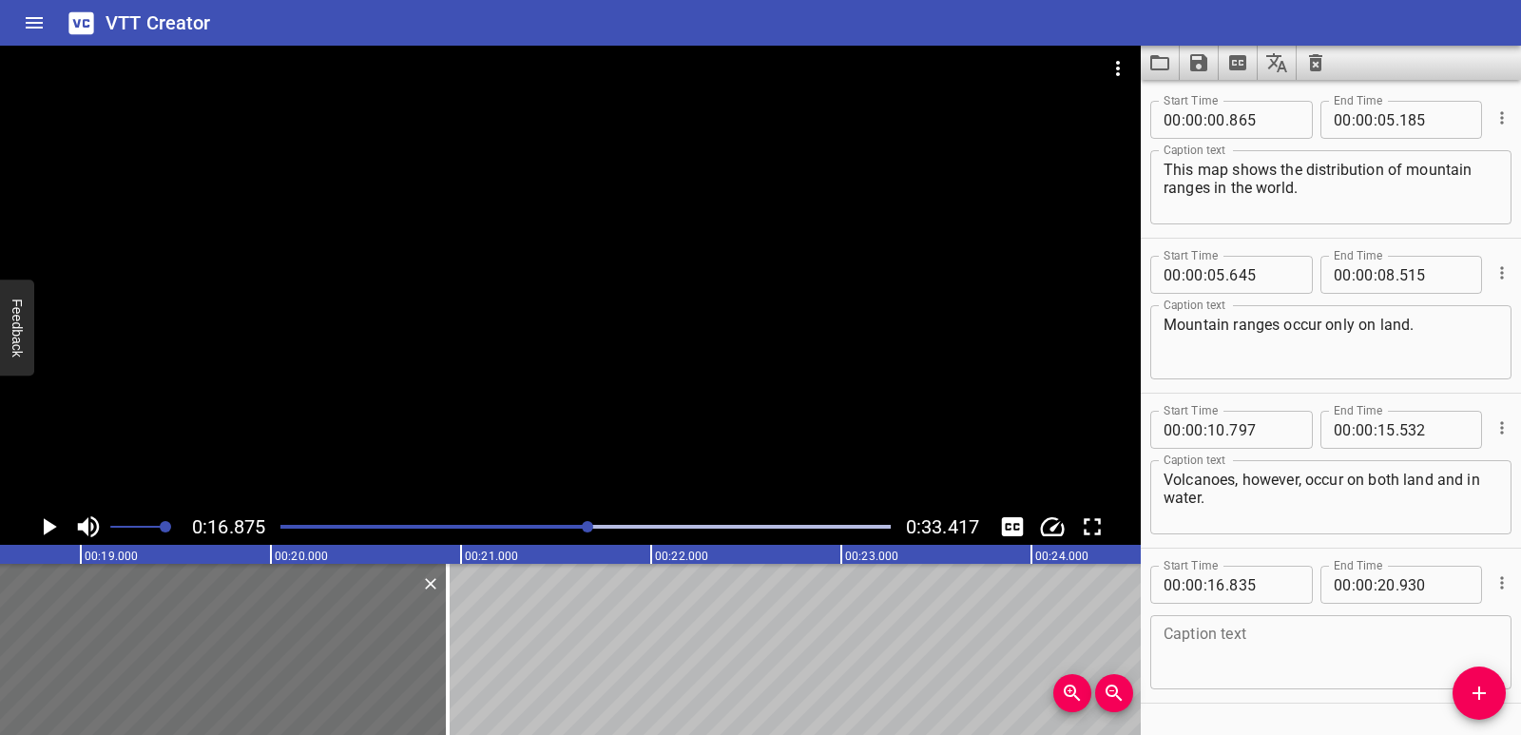
scroll to position [0, 3542]
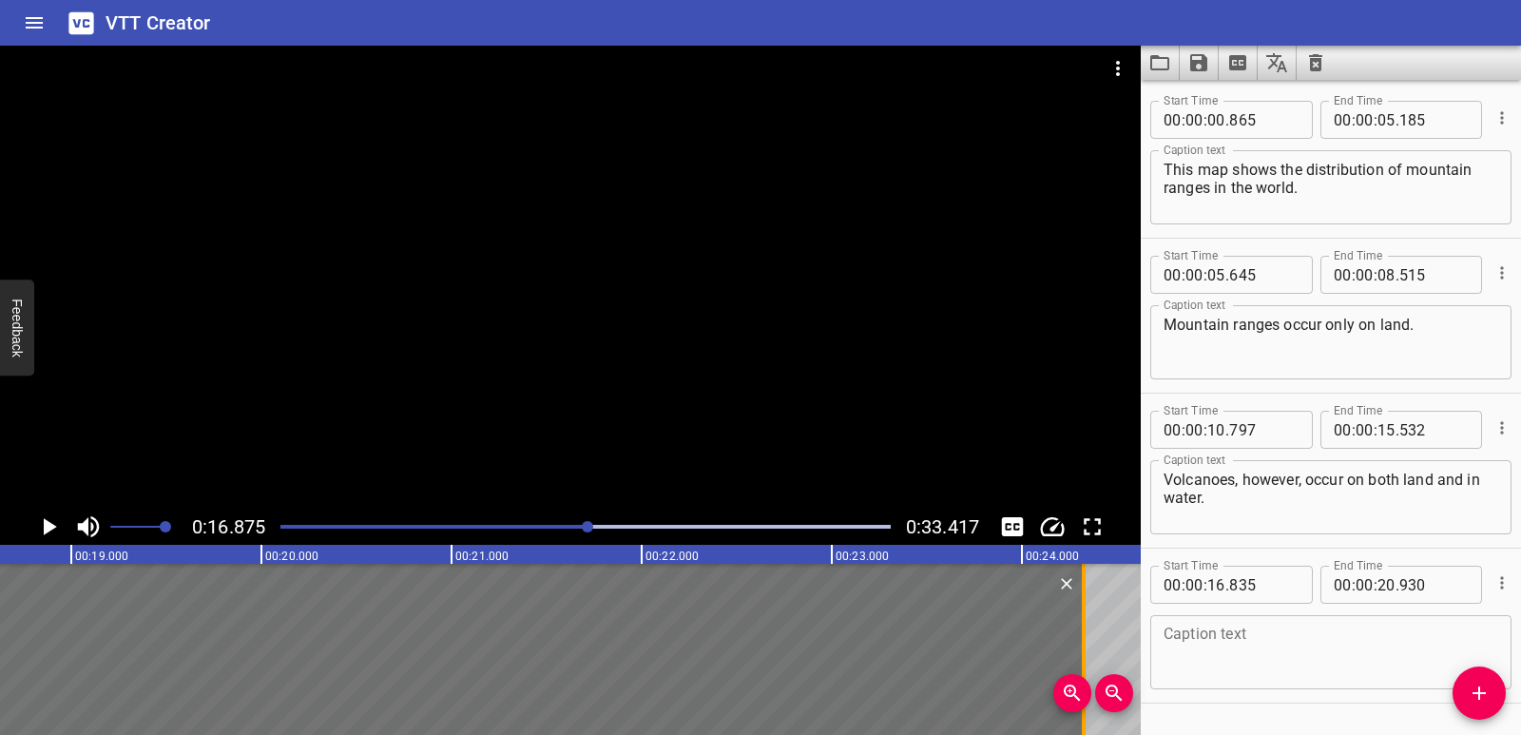
drag, startPoint x: 440, startPoint y: 667, endPoint x: 1083, endPoint y: 670, distance: 642.8
click at [1083, 670] on div at bounding box center [1083, 649] width 19 height 171
type input "24"
type input "310"
click at [1274, 671] on textarea at bounding box center [1331, 653] width 335 height 54
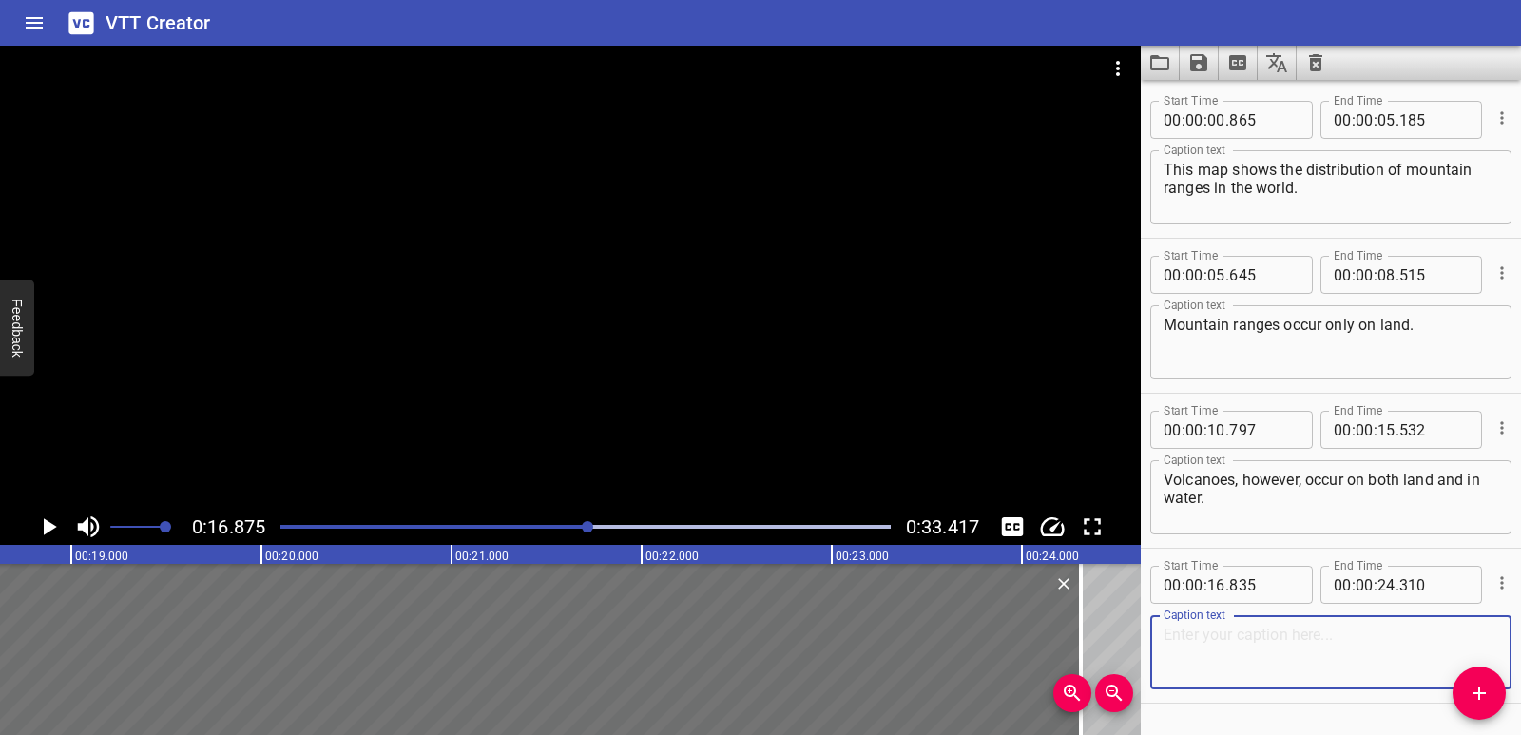
paste textarea "Earthquakes are a sudden, quick shaking of the ground, and they can happen on l…"
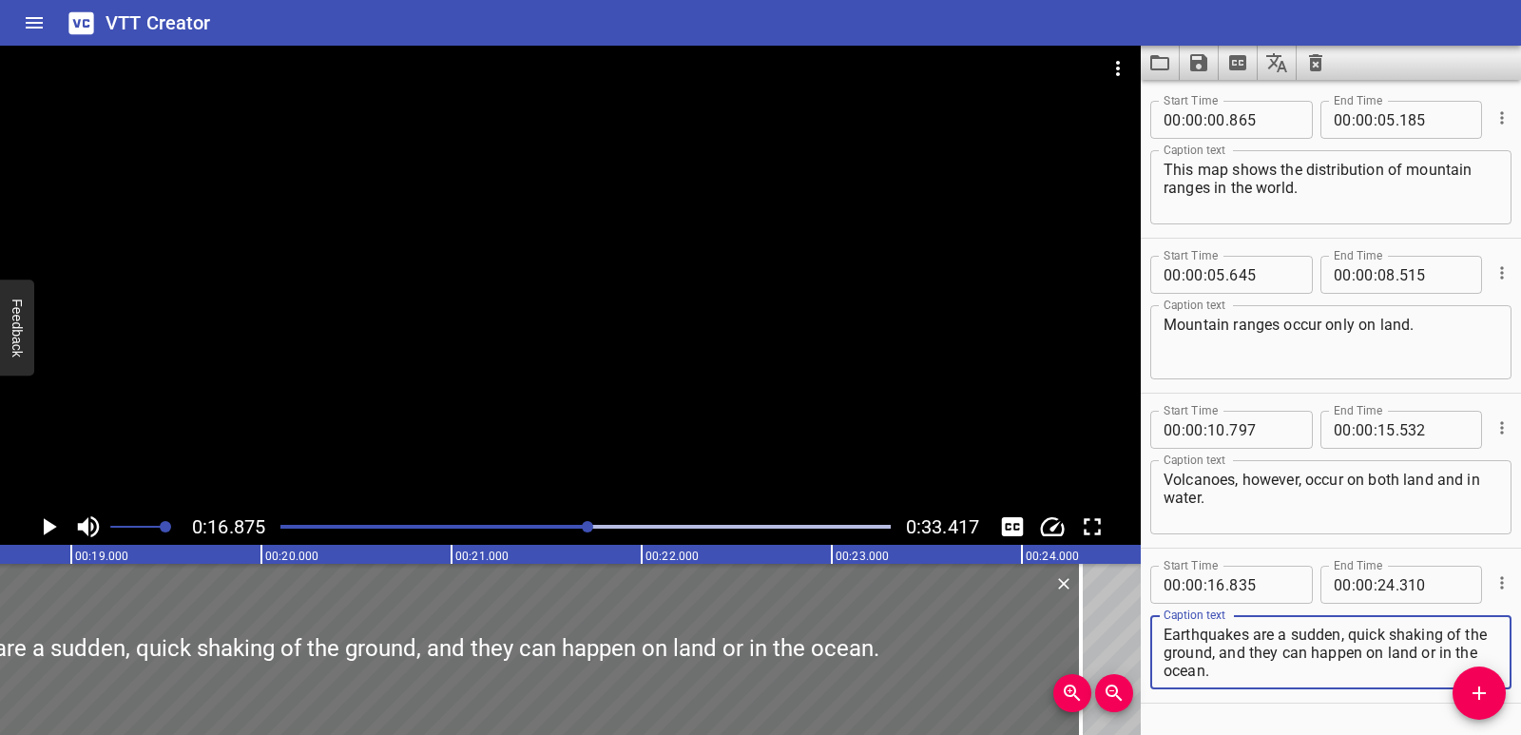
type textarea "Earthquakes are a sudden, quick shaking of the ground, and they can happen on l…"
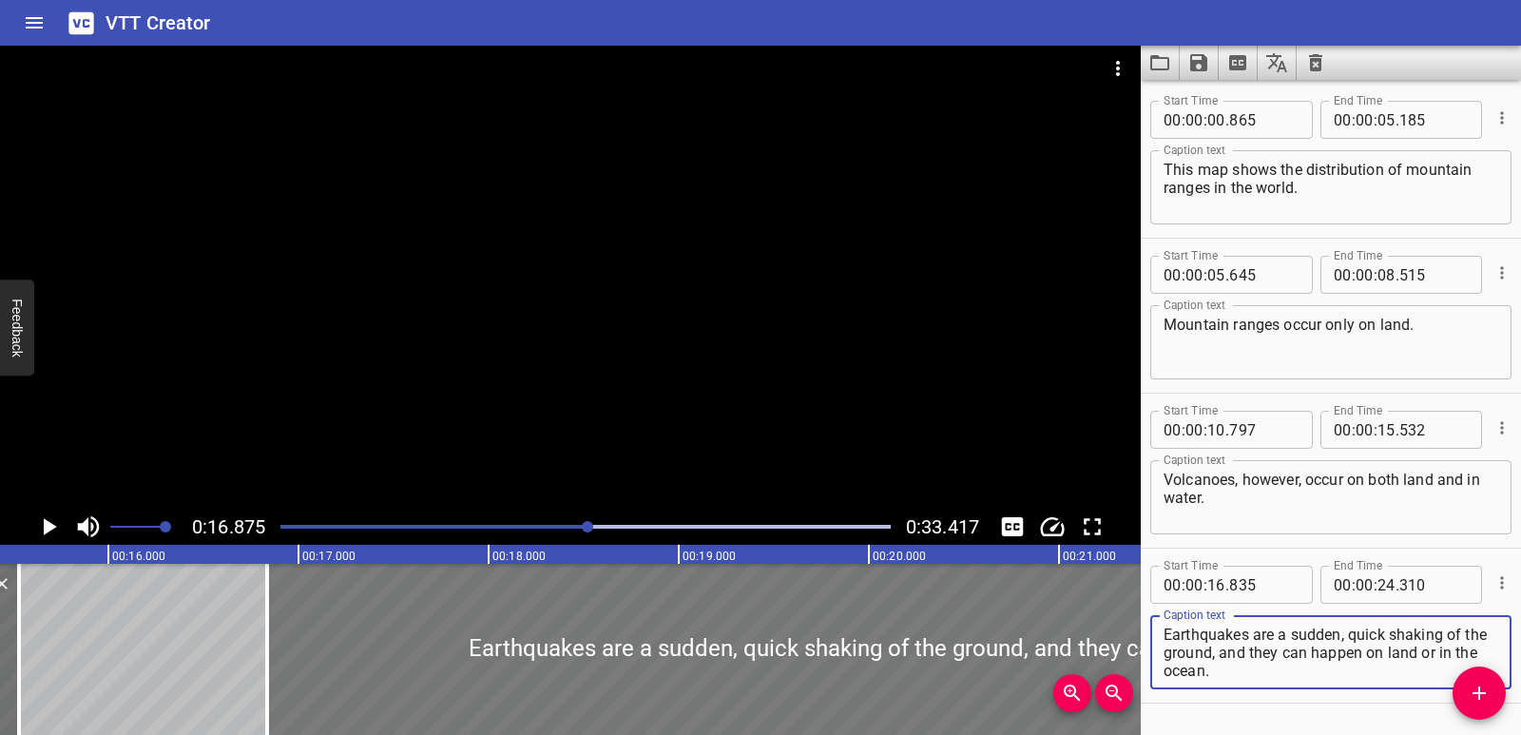
scroll to position [0, 2925]
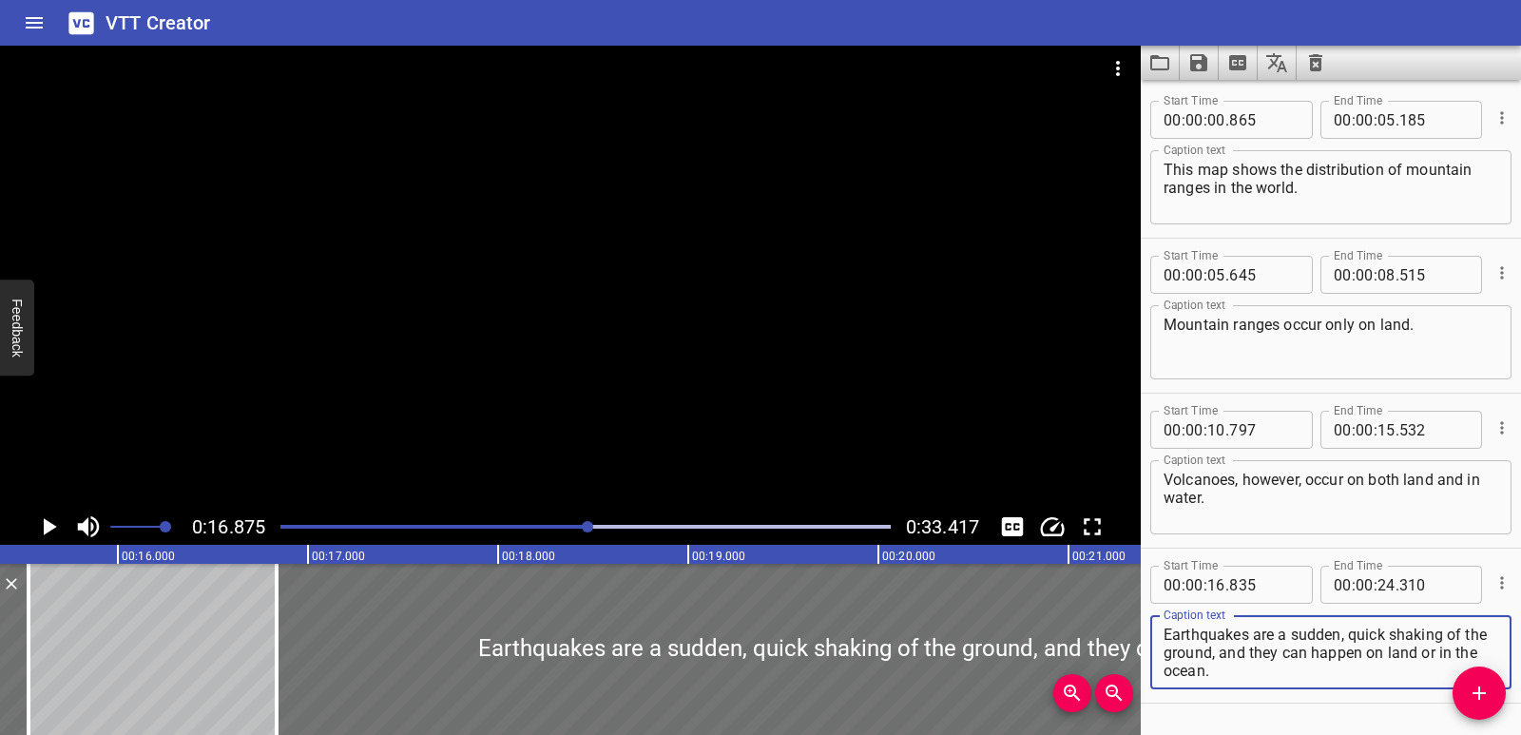
click at [55, 519] on icon "Play/Pause" at bounding box center [48, 526] width 29 height 29
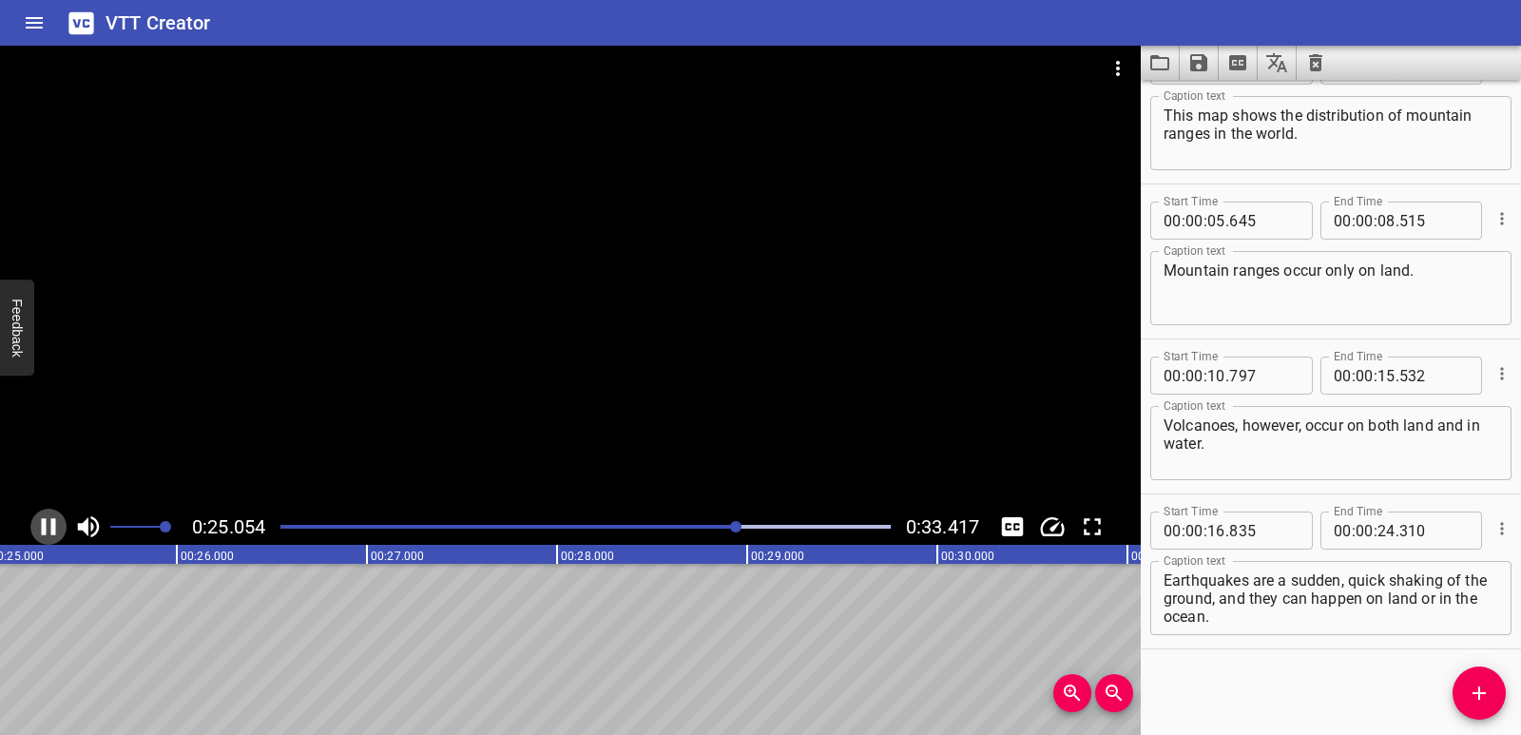
click at [62, 523] on icon "Play/Pause" at bounding box center [48, 526] width 29 height 29
drag, startPoint x: 1500, startPoint y: 689, endPoint x: 1367, endPoint y: 670, distance: 134.5
click at [1500, 690] on span "Add Cue" at bounding box center [1479, 693] width 53 height 23
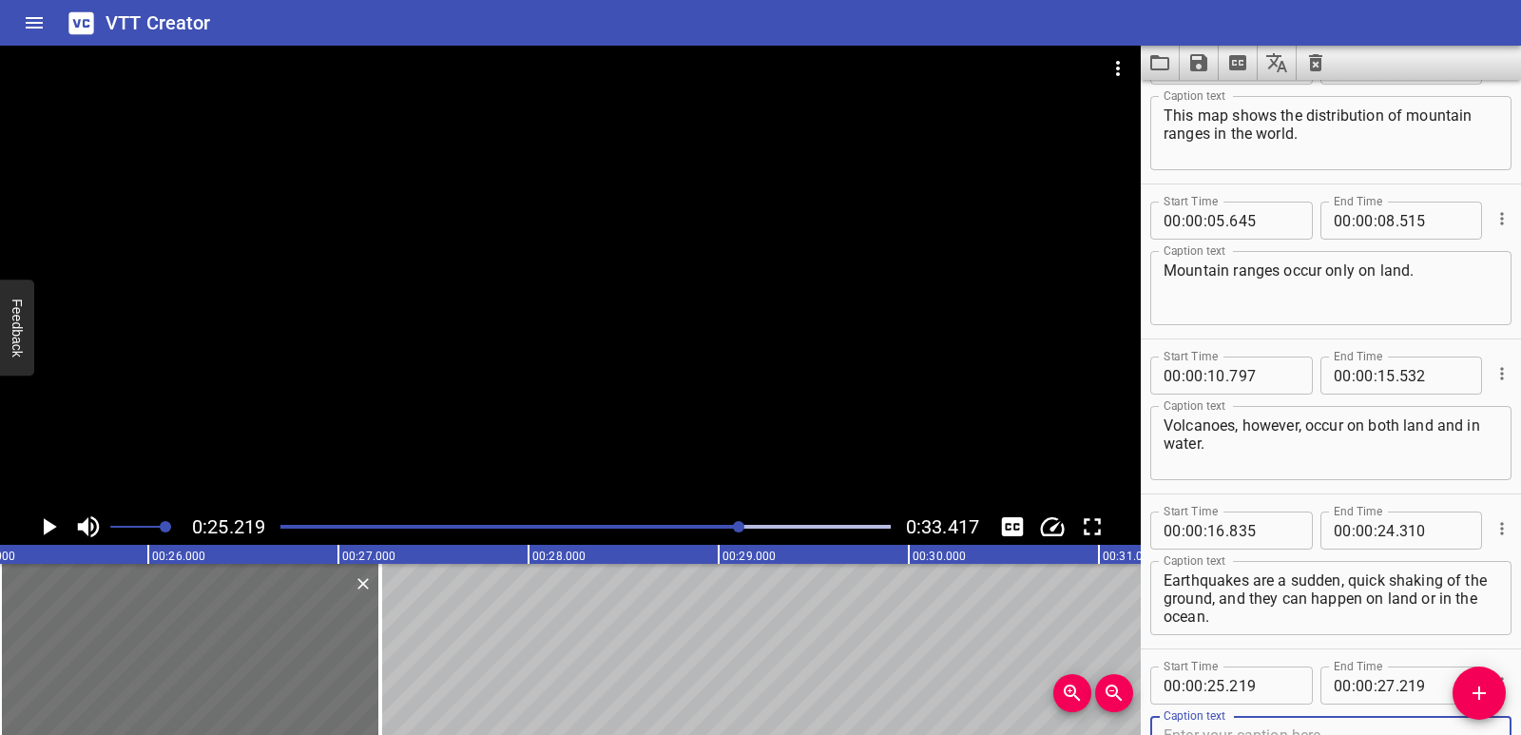
scroll to position [64, 0]
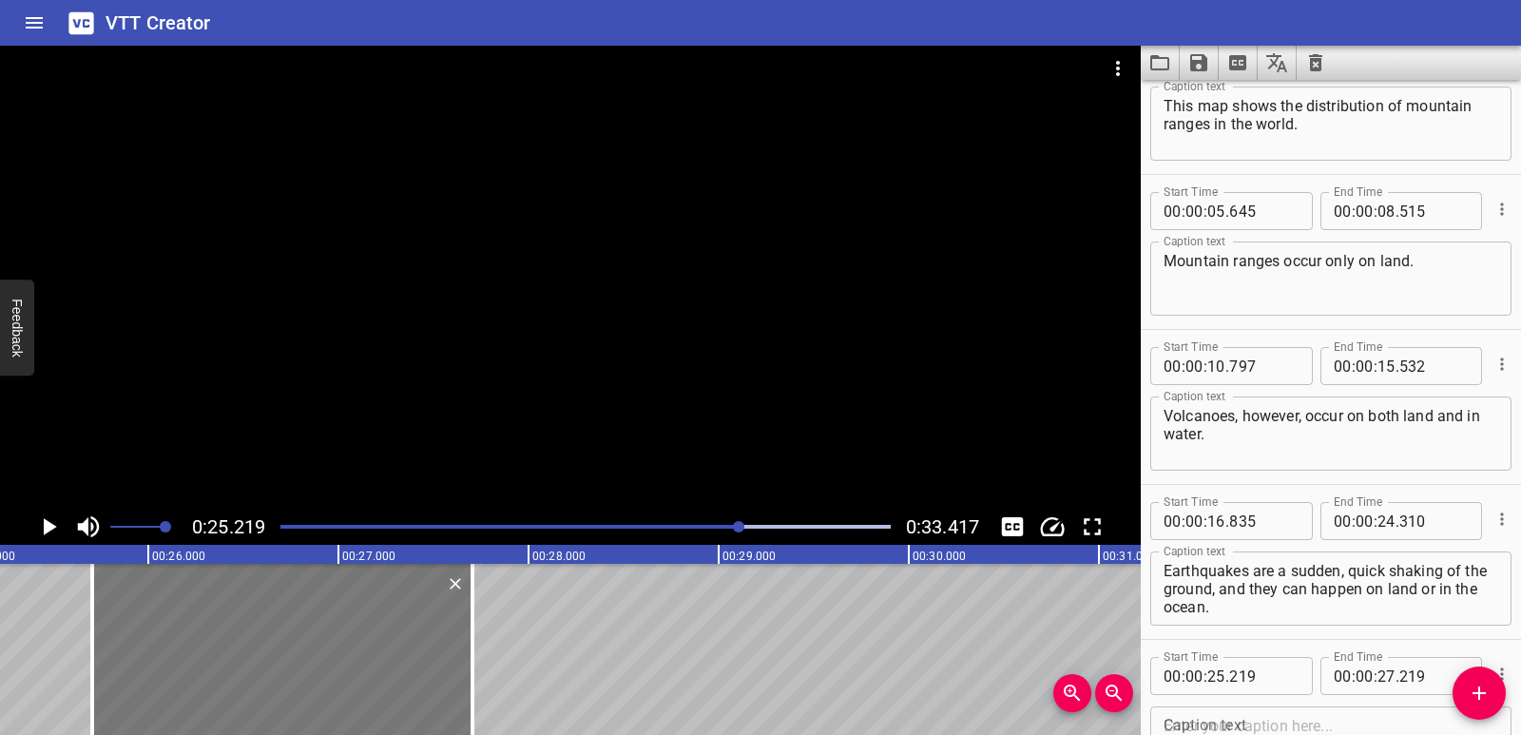
drag, startPoint x: 235, startPoint y: 667, endPoint x: 324, endPoint y: 640, distance: 93.5
click at [324, 640] on div at bounding box center [282, 649] width 380 height 171
type input "704"
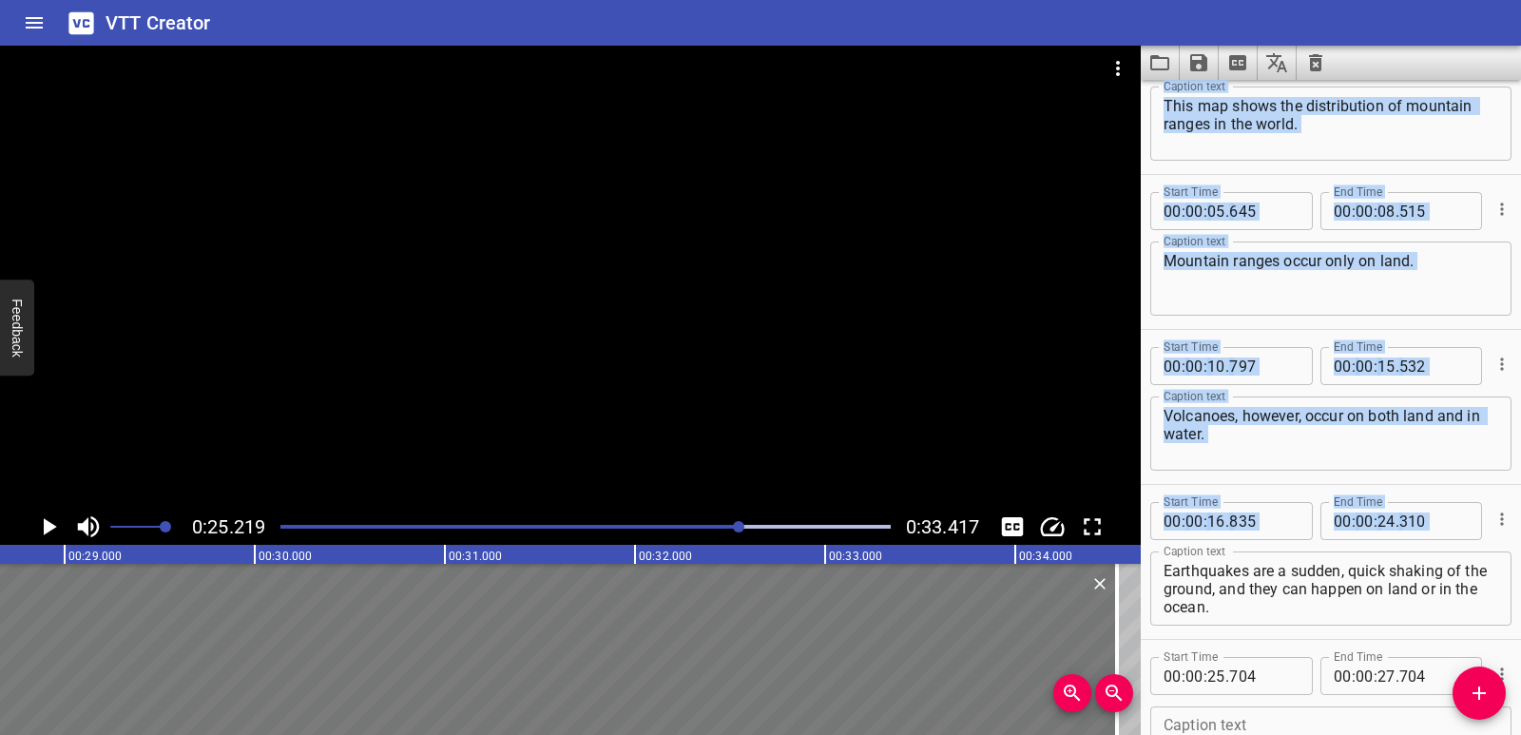
scroll to position [0, 5452]
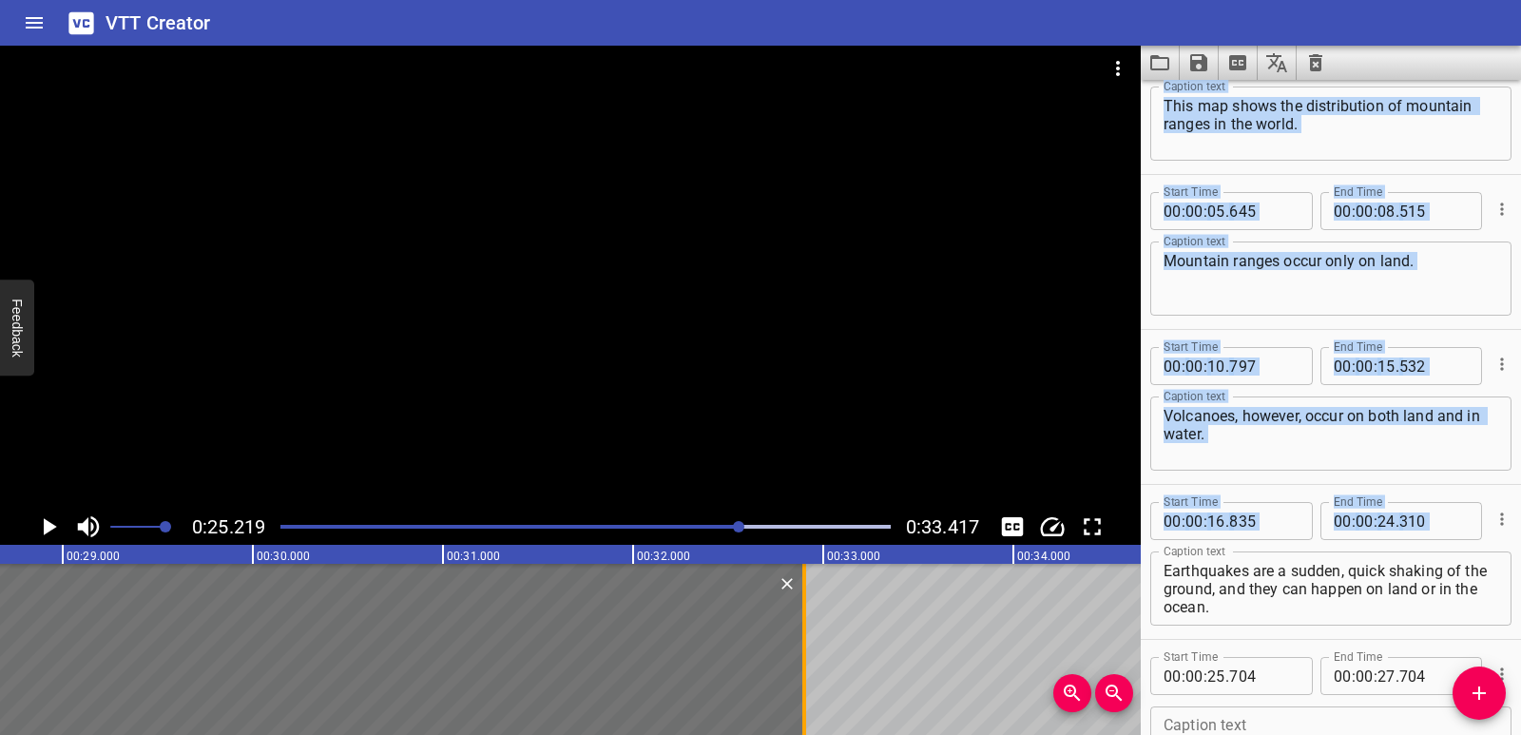
drag, startPoint x: 476, startPoint y: 636, endPoint x: 808, endPoint y: 609, distance: 332.9
click at [808, 609] on div at bounding box center [804, 649] width 19 height 171
type input "32"
type input "899"
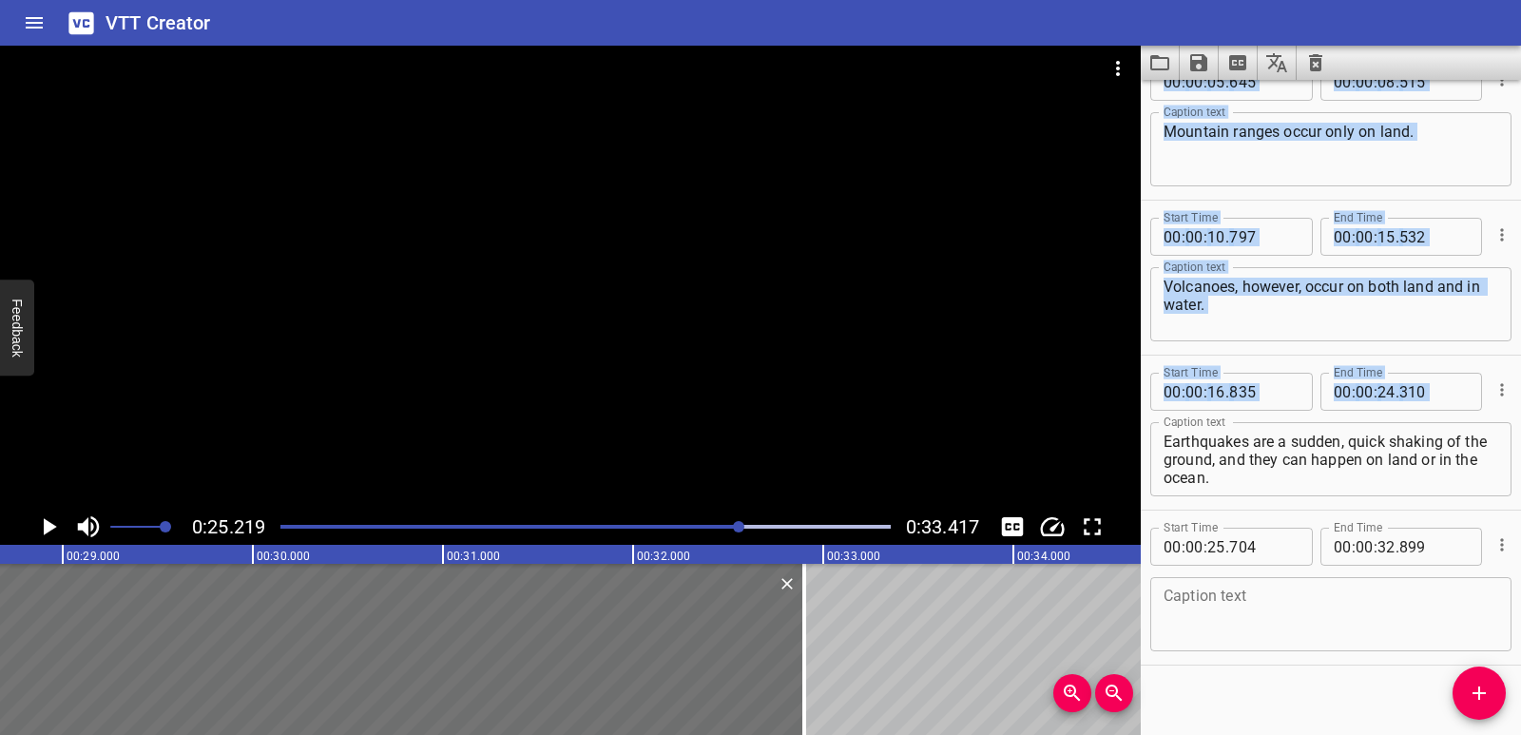
scroll to position [209, 0]
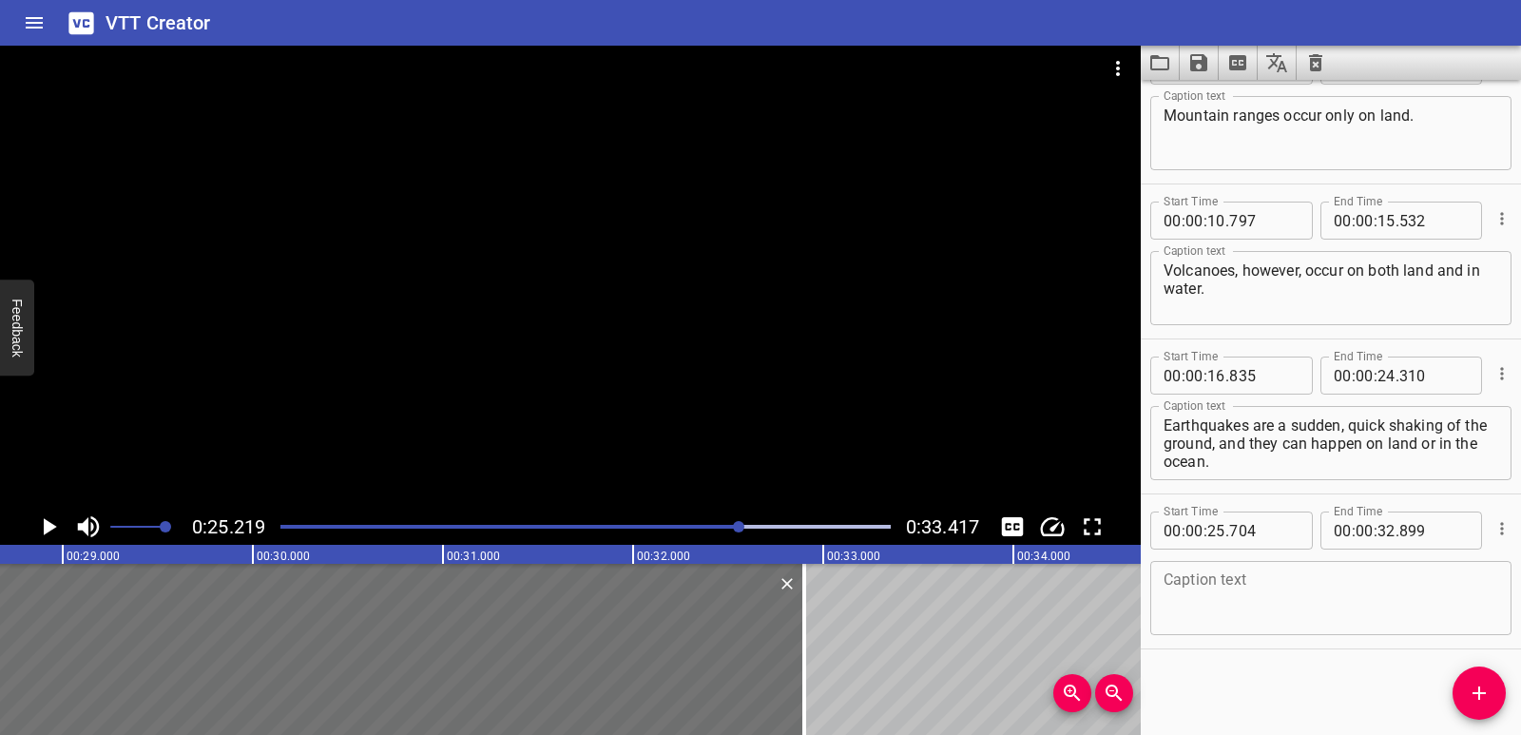
click at [1283, 599] on textarea at bounding box center [1331, 598] width 335 height 54
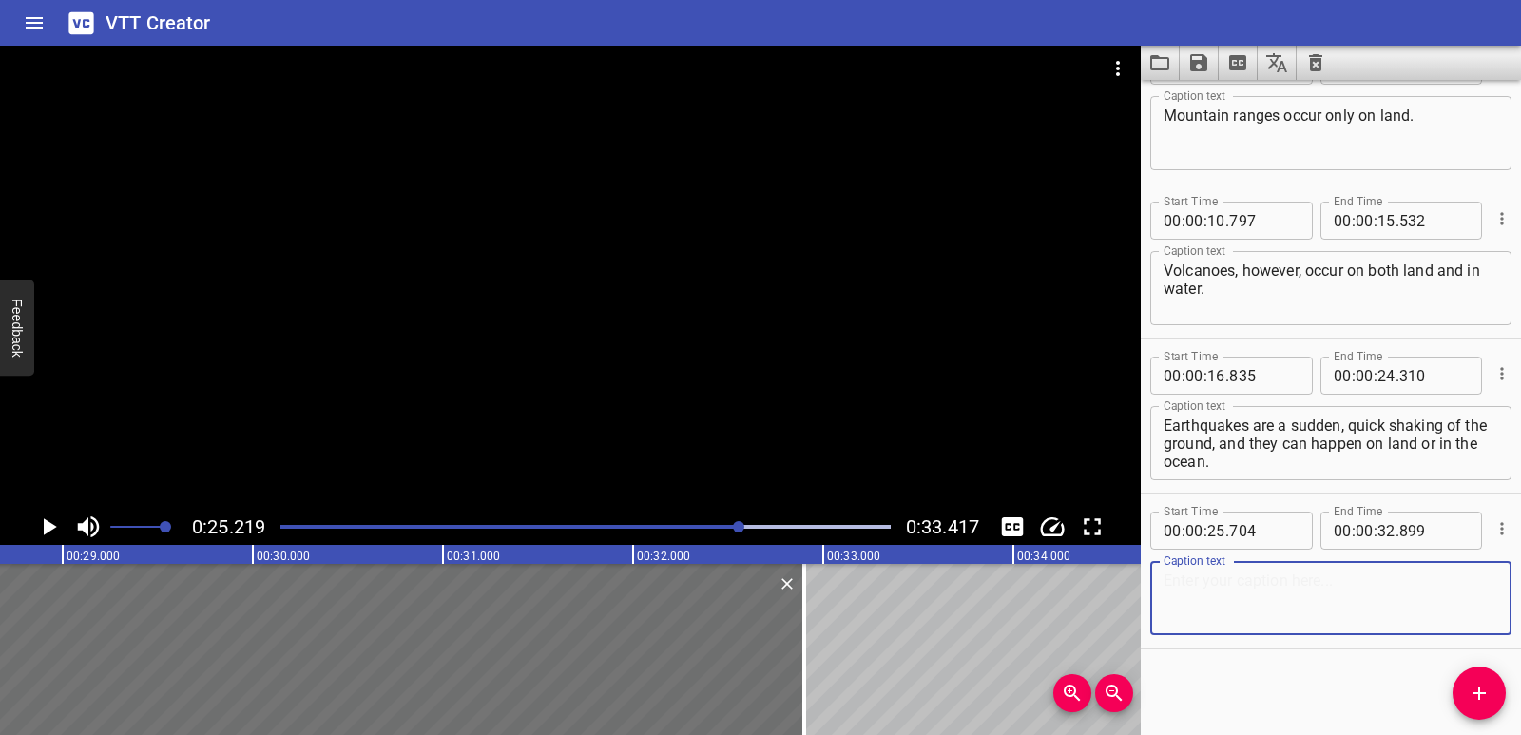
paste textarea "narrow areas in the ocean, so they are only found in the ocean."
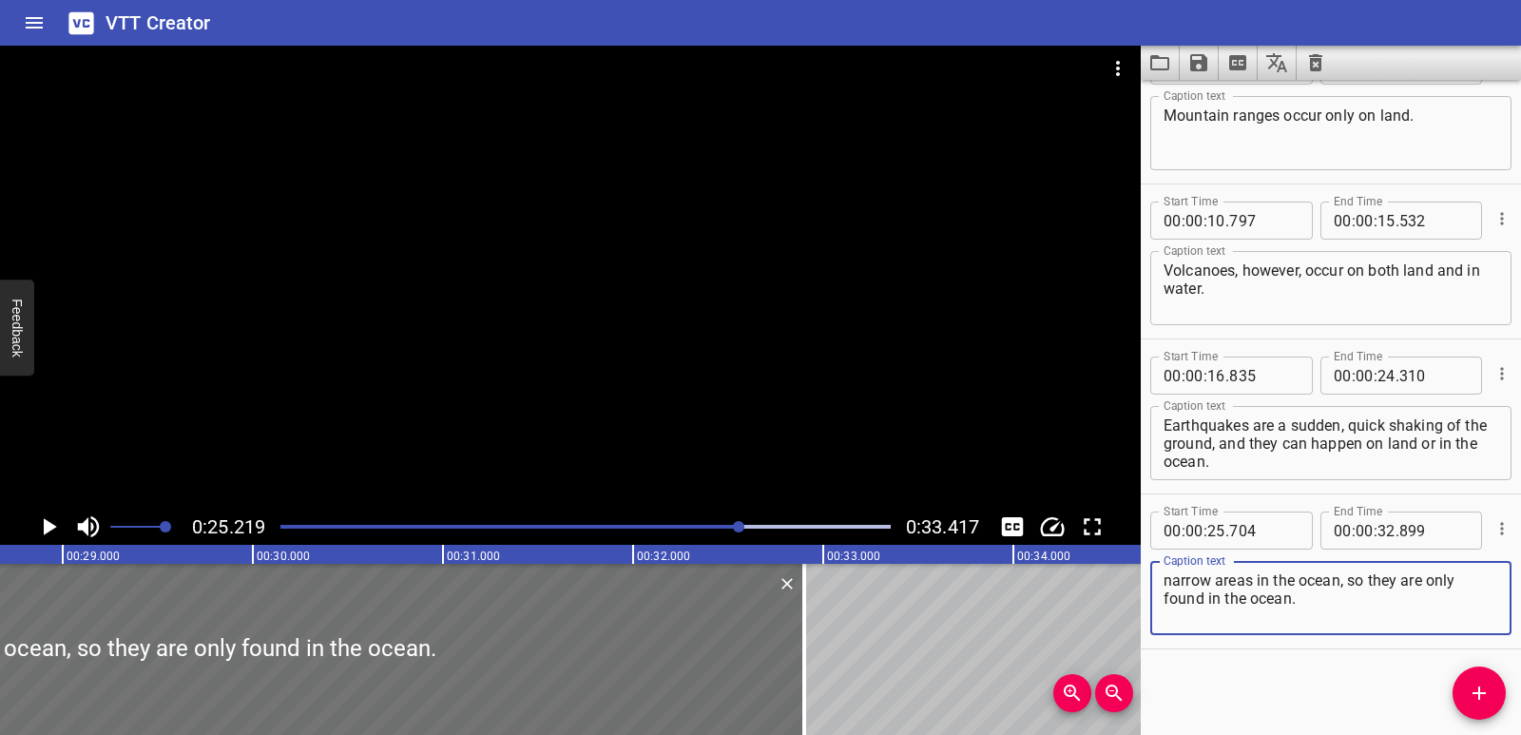
click at [1168, 577] on textarea "narrow areas in the ocean, so they are only found in the ocean." at bounding box center [1331, 598] width 335 height 54
paste textarea "Ocean trenches are deep"
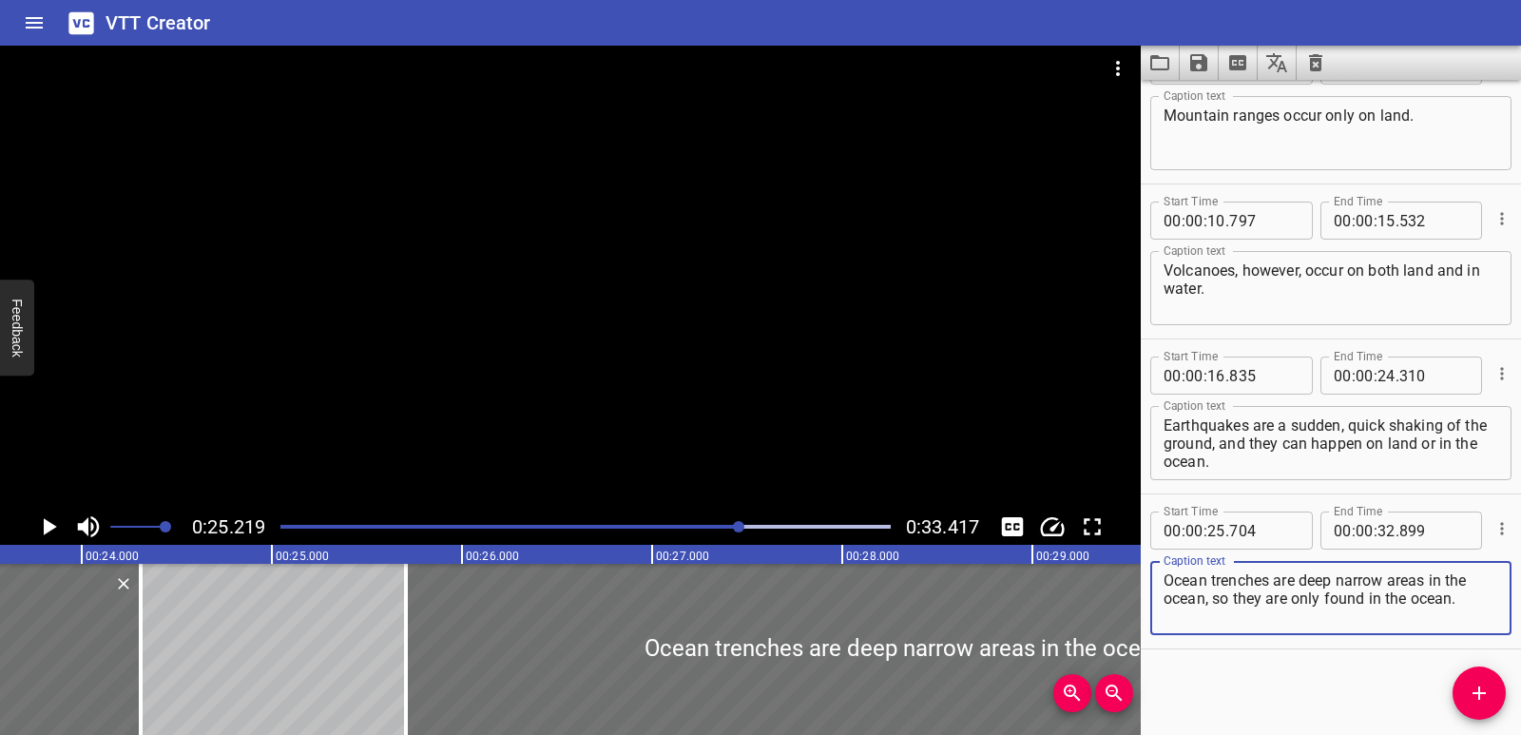
scroll to position [0, 4473]
type textarea "Ocean trenches are deep narrow areas in the ocean, so they are only found in th…"
click at [63, 531] on button "Play/Pause" at bounding box center [48, 527] width 36 height 36
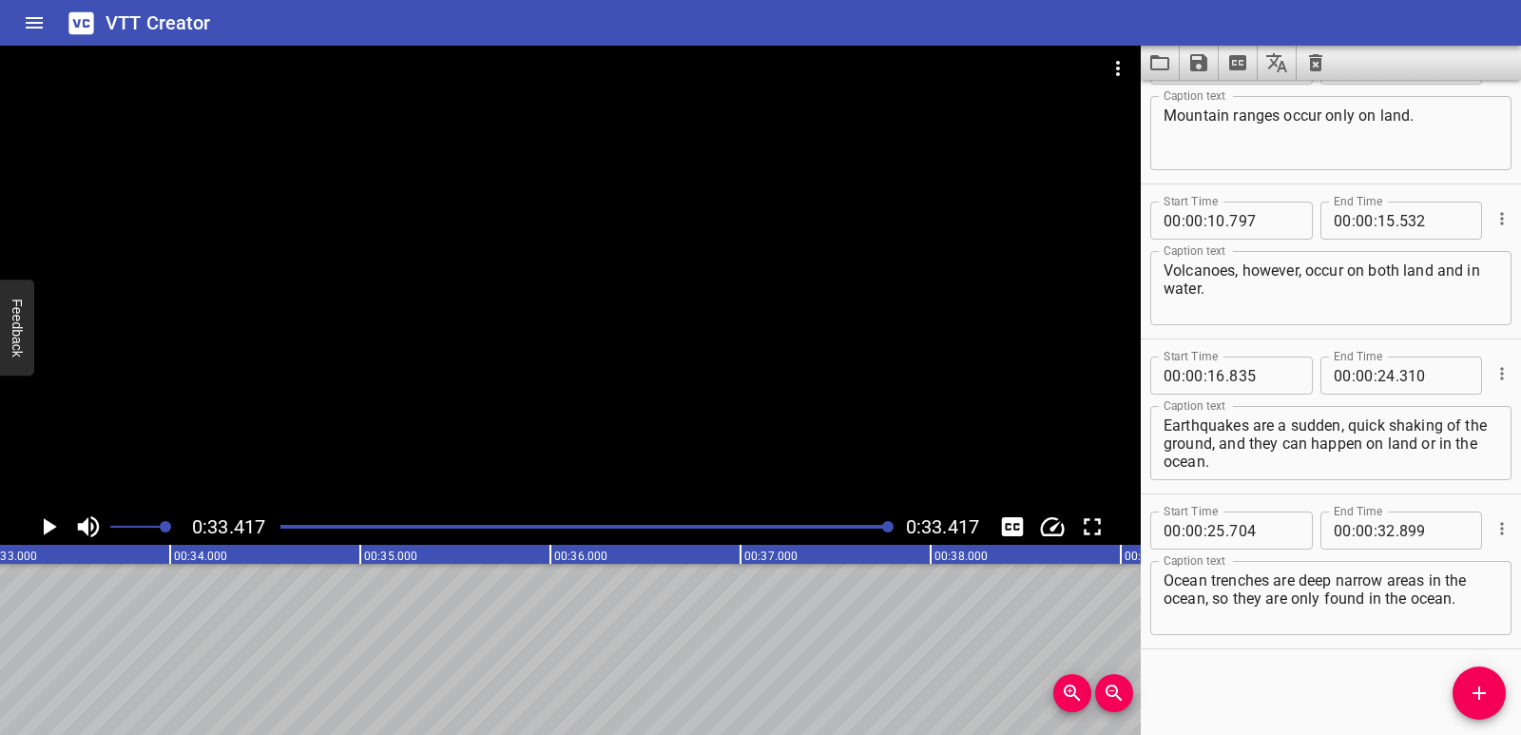
scroll to position [0, 6354]
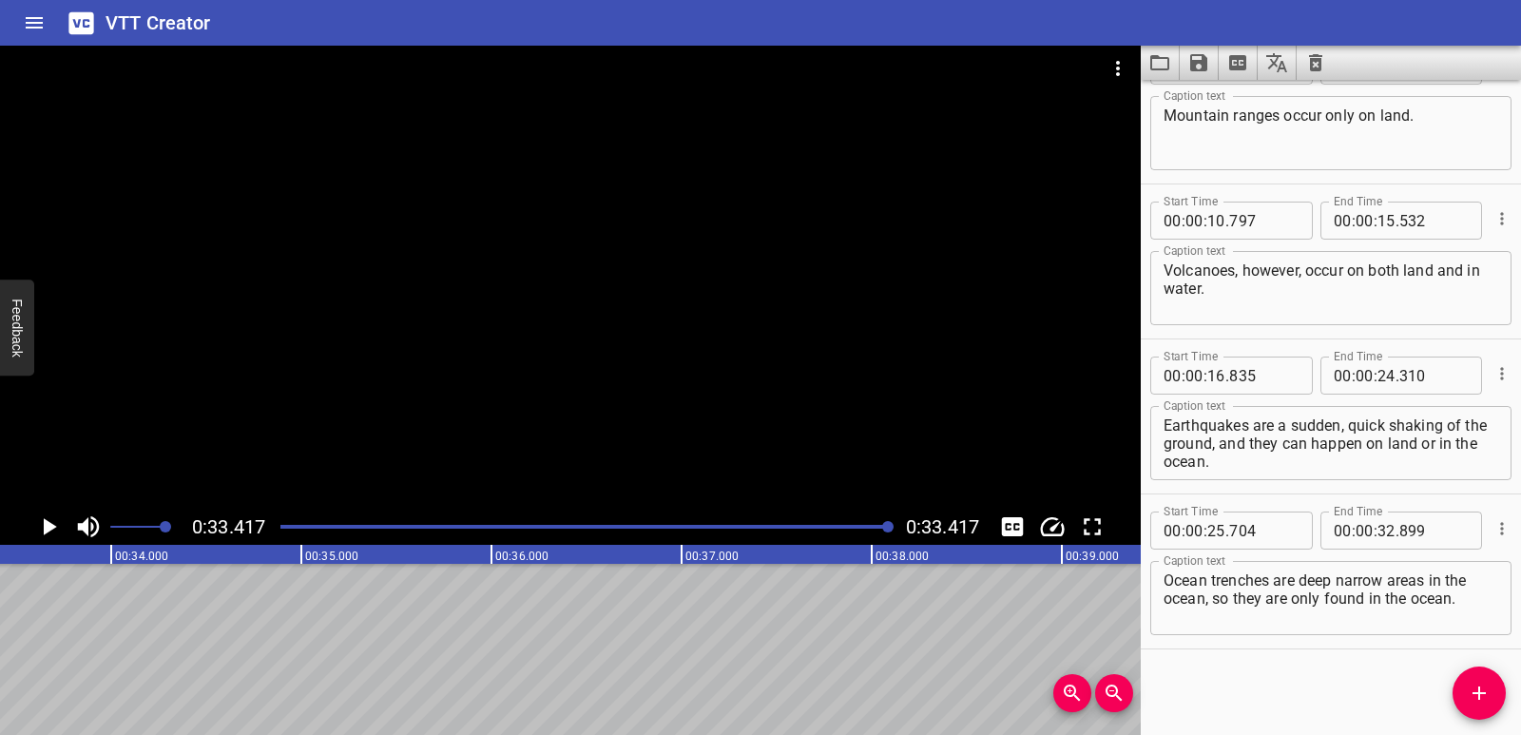
click at [1201, 51] on button "Save captions to file" at bounding box center [1199, 63] width 39 height 34
click at [1216, 95] on li "Save to VTT file" at bounding box center [1250, 104] width 140 height 34
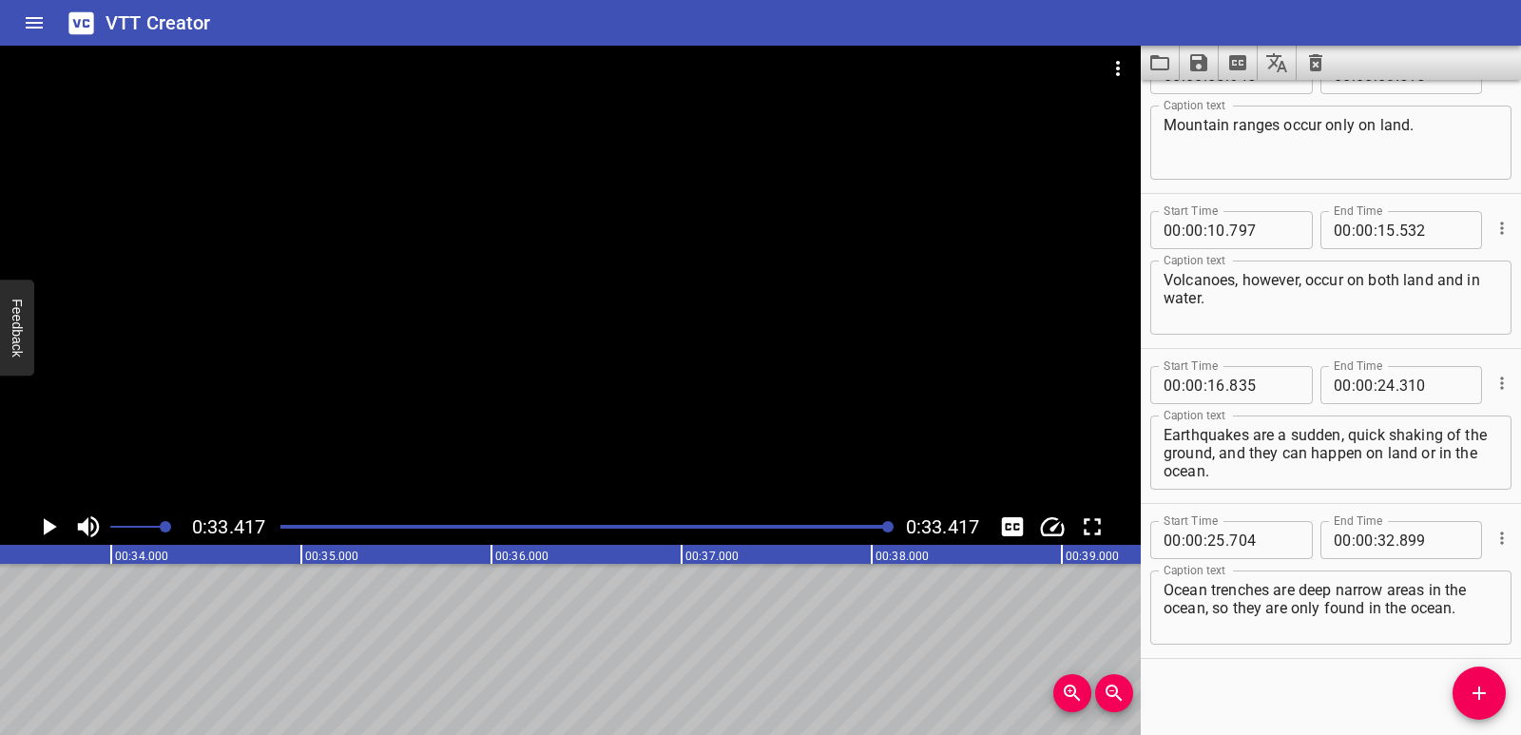
scroll to position [209, 0]
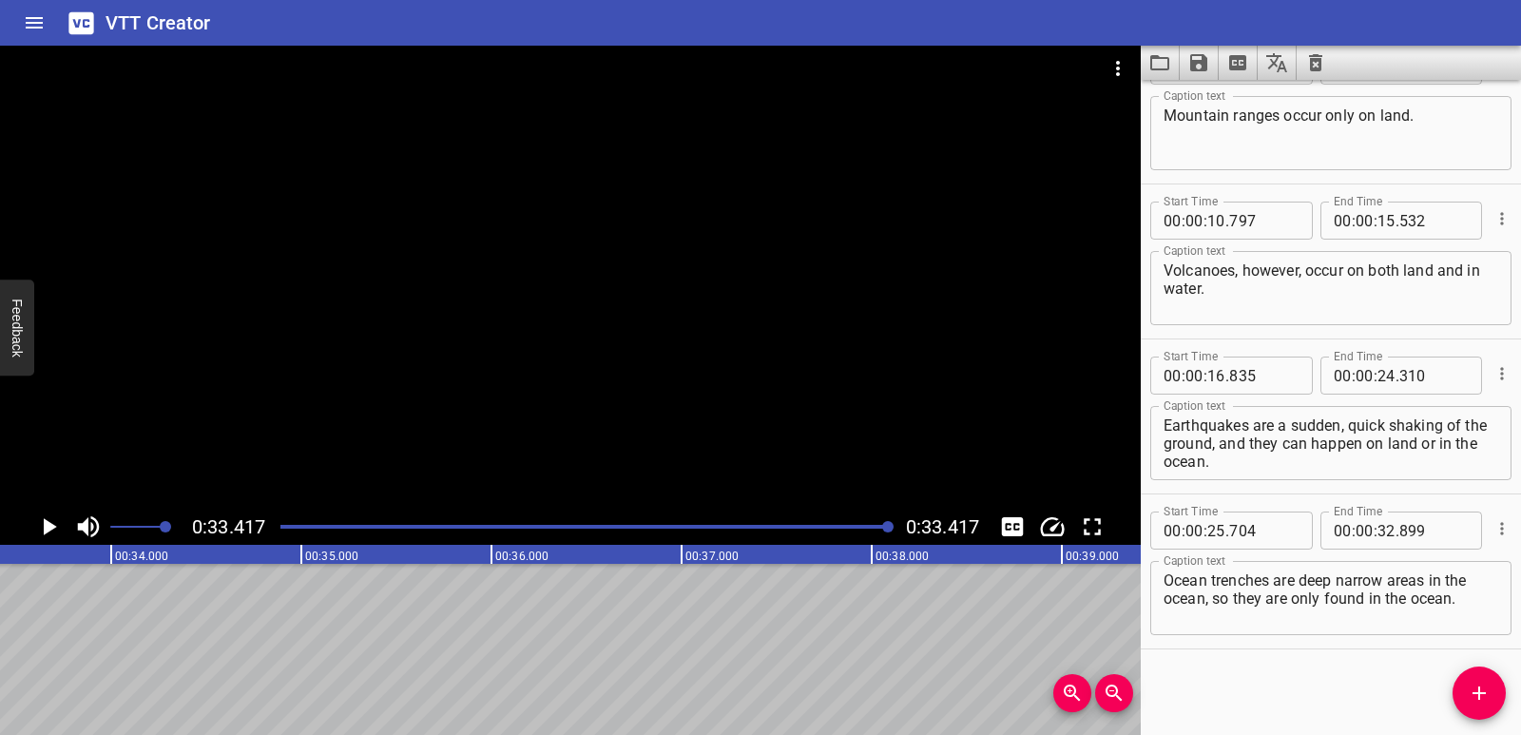
click at [1382, 591] on textarea "Ocean trenches are deep narrow areas in the ocean, so they are only found in th…" at bounding box center [1331, 598] width 335 height 54
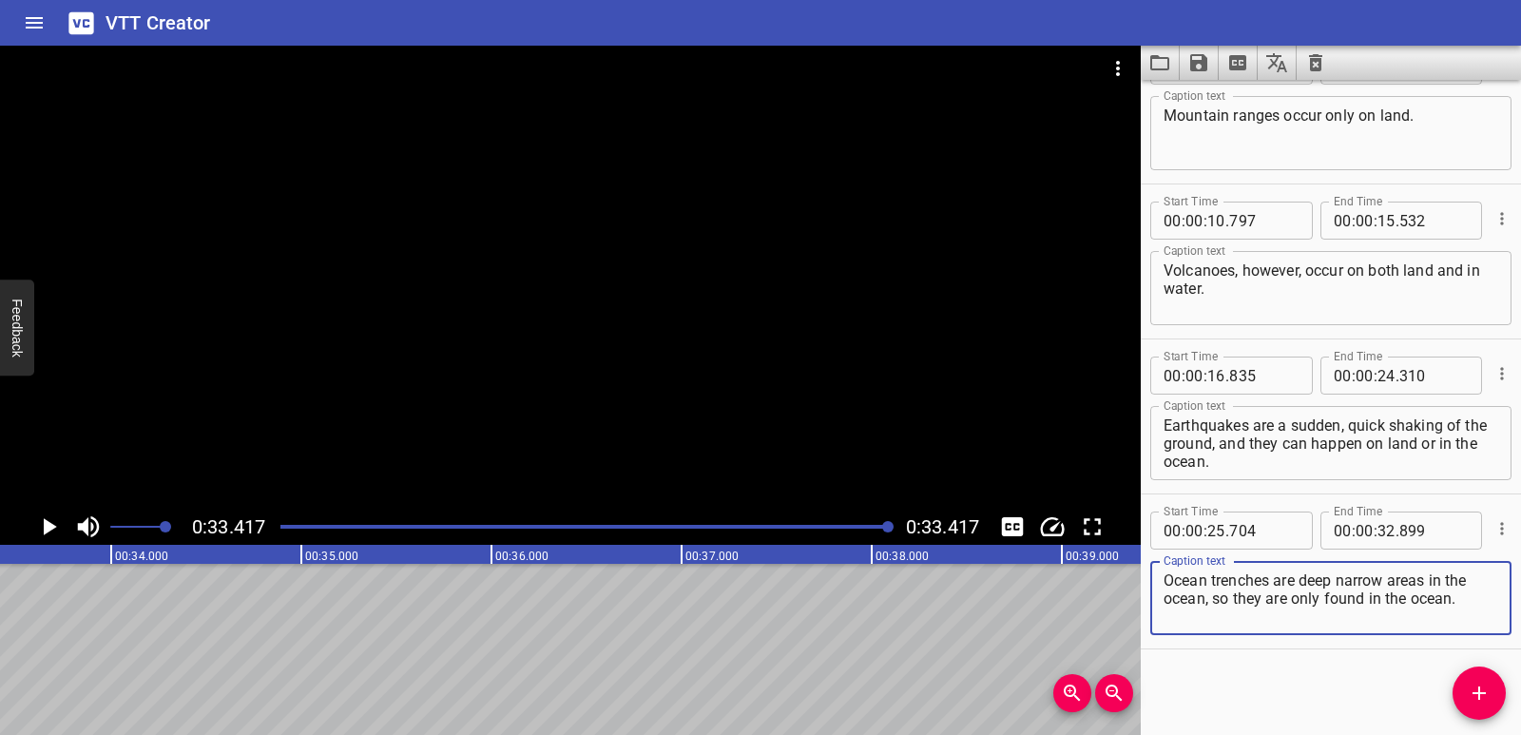
click at [1463, 599] on textarea "Ocean trenches are deep narrow areas in the ocean, so they are only found in th…" at bounding box center [1331, 598] width 335 height 54
drag, startPoint x: 1463, startPoint y: 600, endPoint x: 1167, endPoint y: 582, distance: 297.2
click at [1167, 582] on textarea "Ocean trenches are deep narrow areas in the ocean, so they are only found in th…" at bounding box center [1331, 598] width 335 height 54
click at [1234, 595] on textarea "Ocean trenches are deep narrow areas in the ocean, so they are only found in th…" at bounding box center [1331, 598] width 335 height 54
click at [1362, 615] on textarea "Ocean trenches are deep narrow areas in the ocean, so they are only found in th…" at bounding box center [1331, 598] width 335 height 54
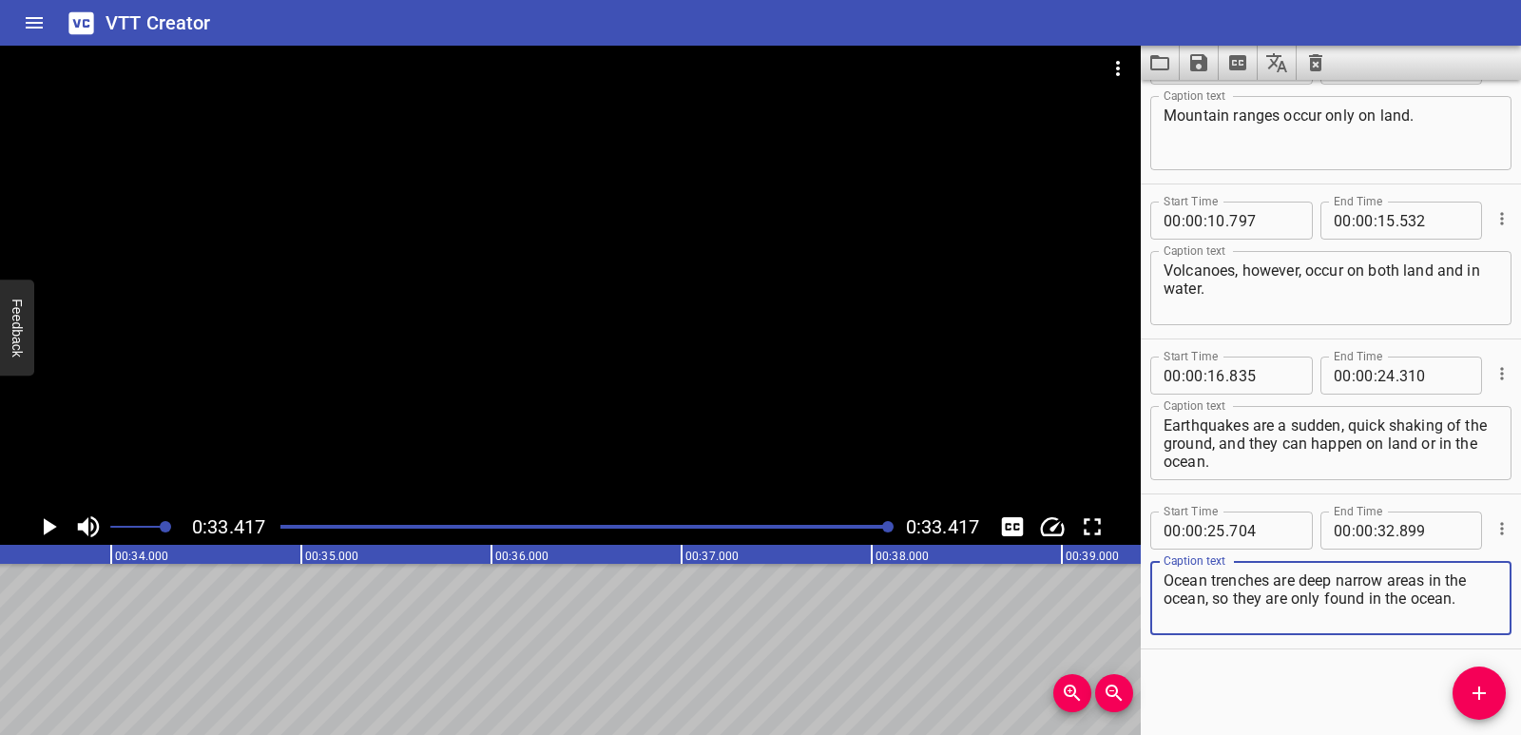
click at [1462, 607] on textarea "Ocean trenches are deep narrow areas in the ocean, so they are only found in th…" at bounding box center [1331, 598] width 335 height 54
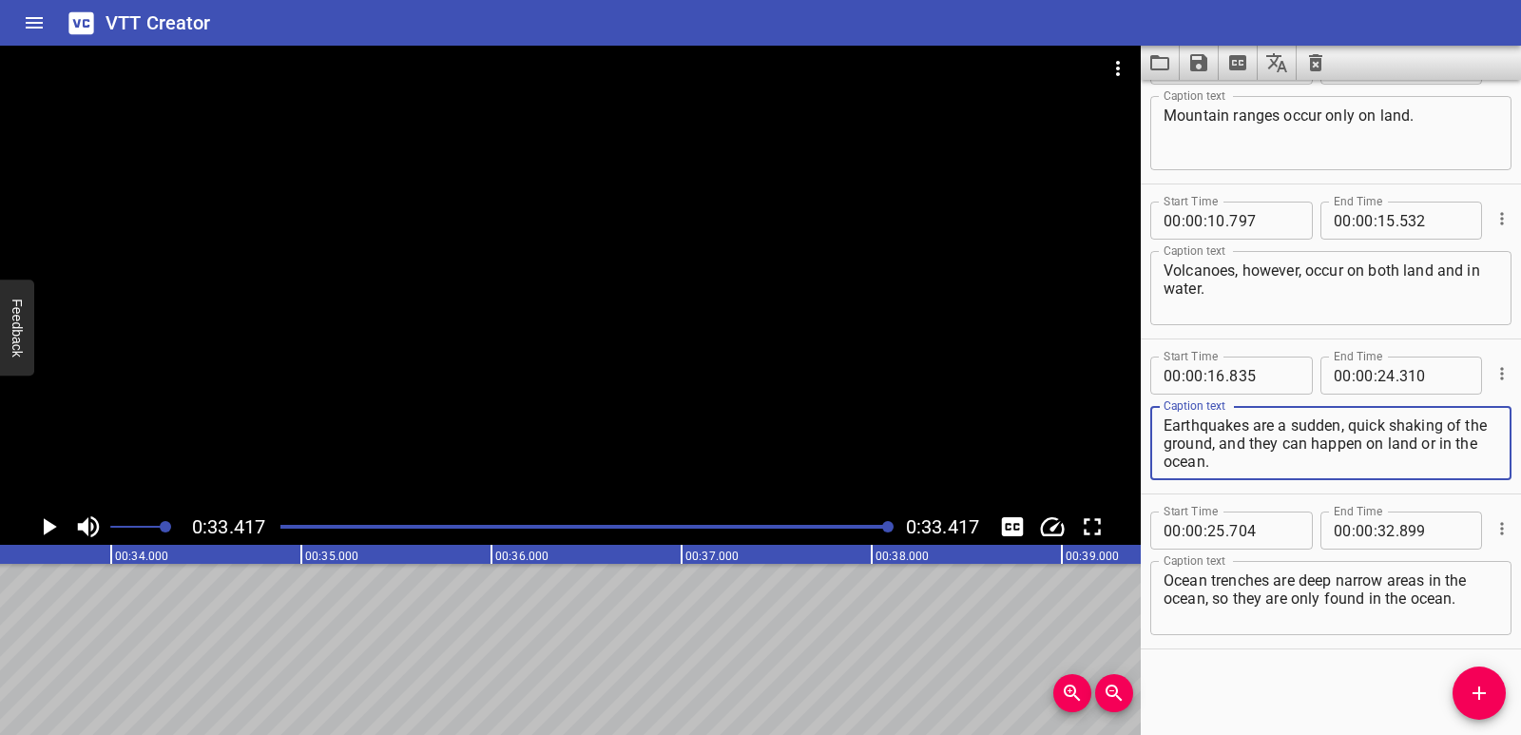
click at [1248, 470] on textarea "Earthquakes are a sudden, quick shaking of the ground, and they can happen on l…" at bounding box center [1331, 443] width 335 height 54
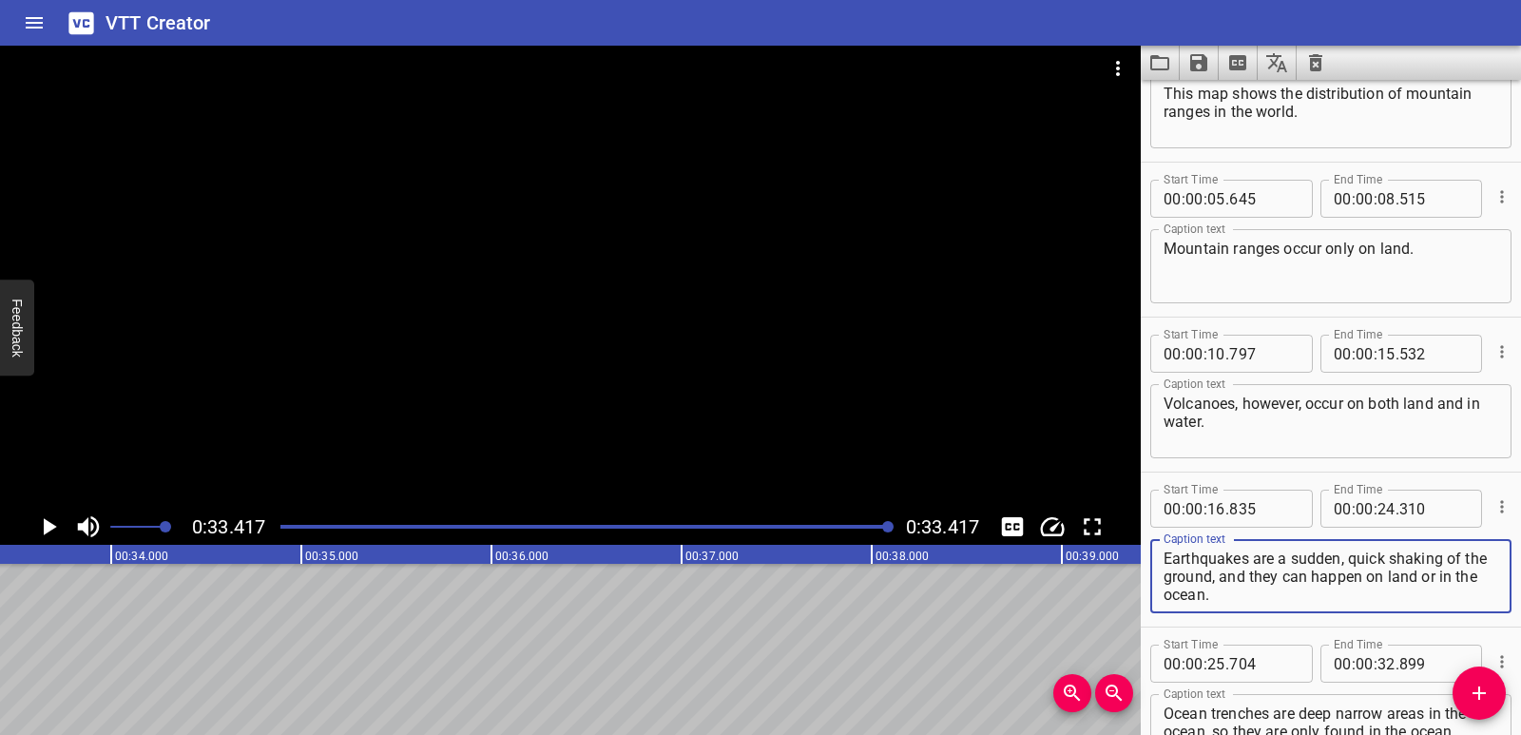
scroll to position [19, 0]
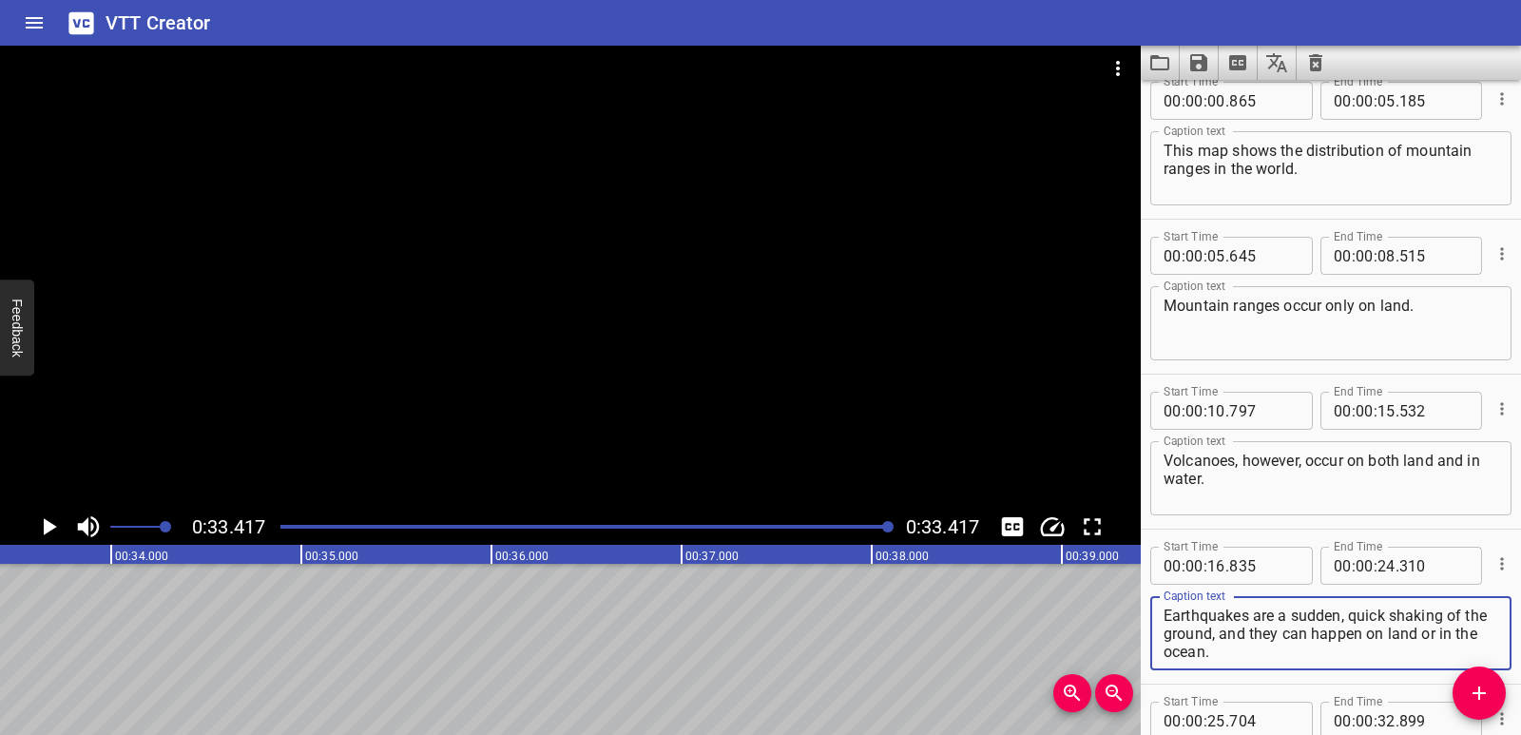
click at [1256, 473] on textarea "Volcanoes, however, occur on both land and in water." at bounding box center [1331, 479] width 335 height 54
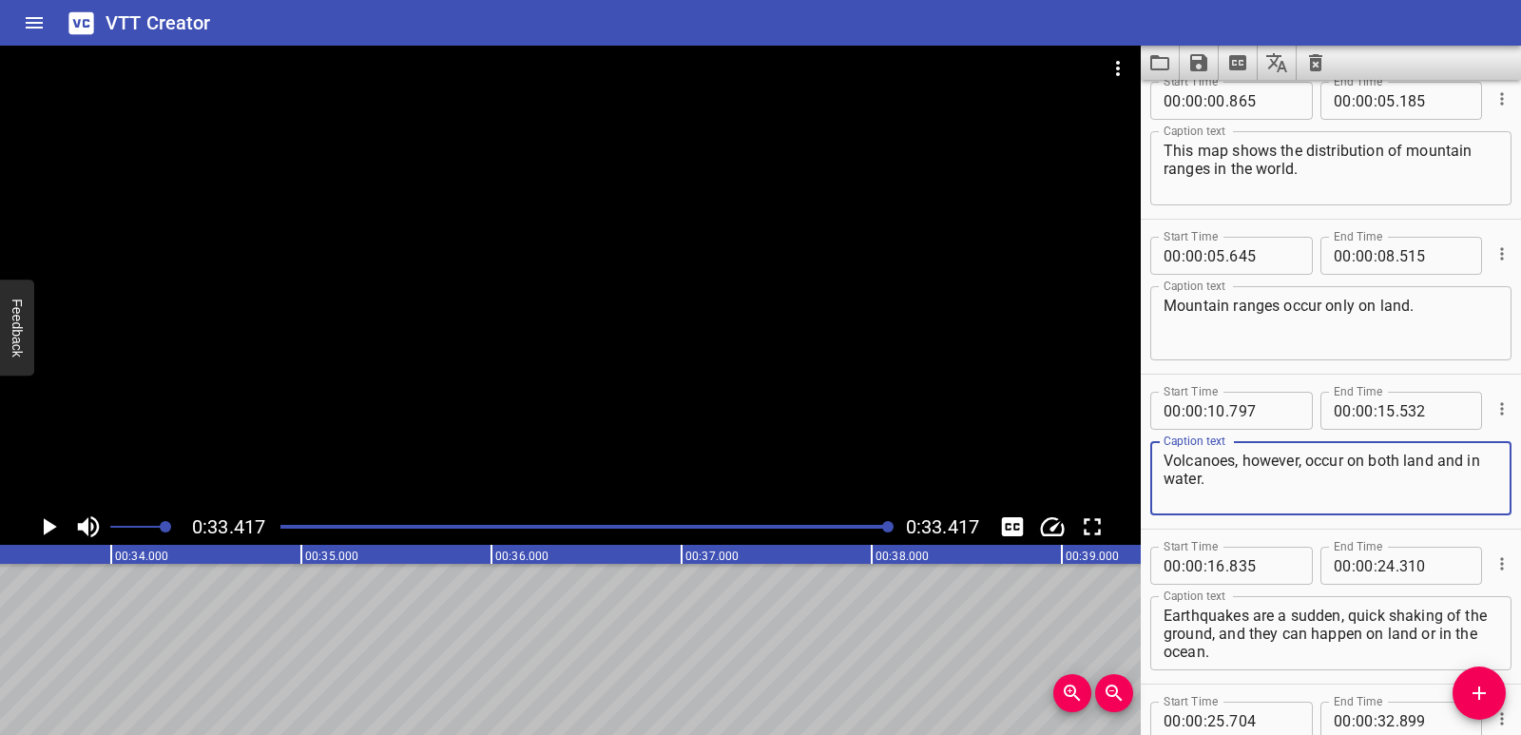
type textarea "Volcanoes, however, occur on both land and in water."
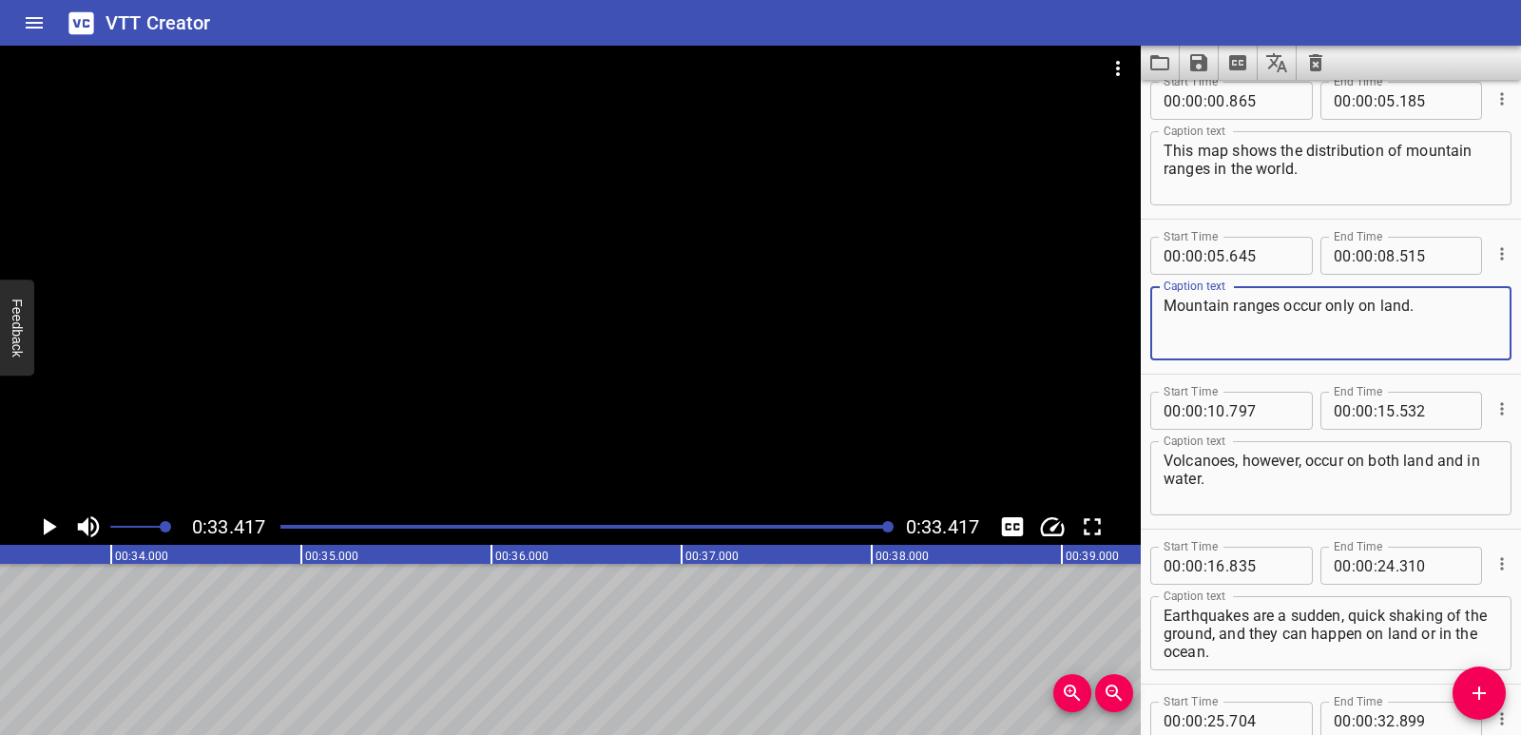
click at [1462, 313] on textarea "Mountain ranges occur only on land." at bounding box center [1331, 324] width 335 height 54
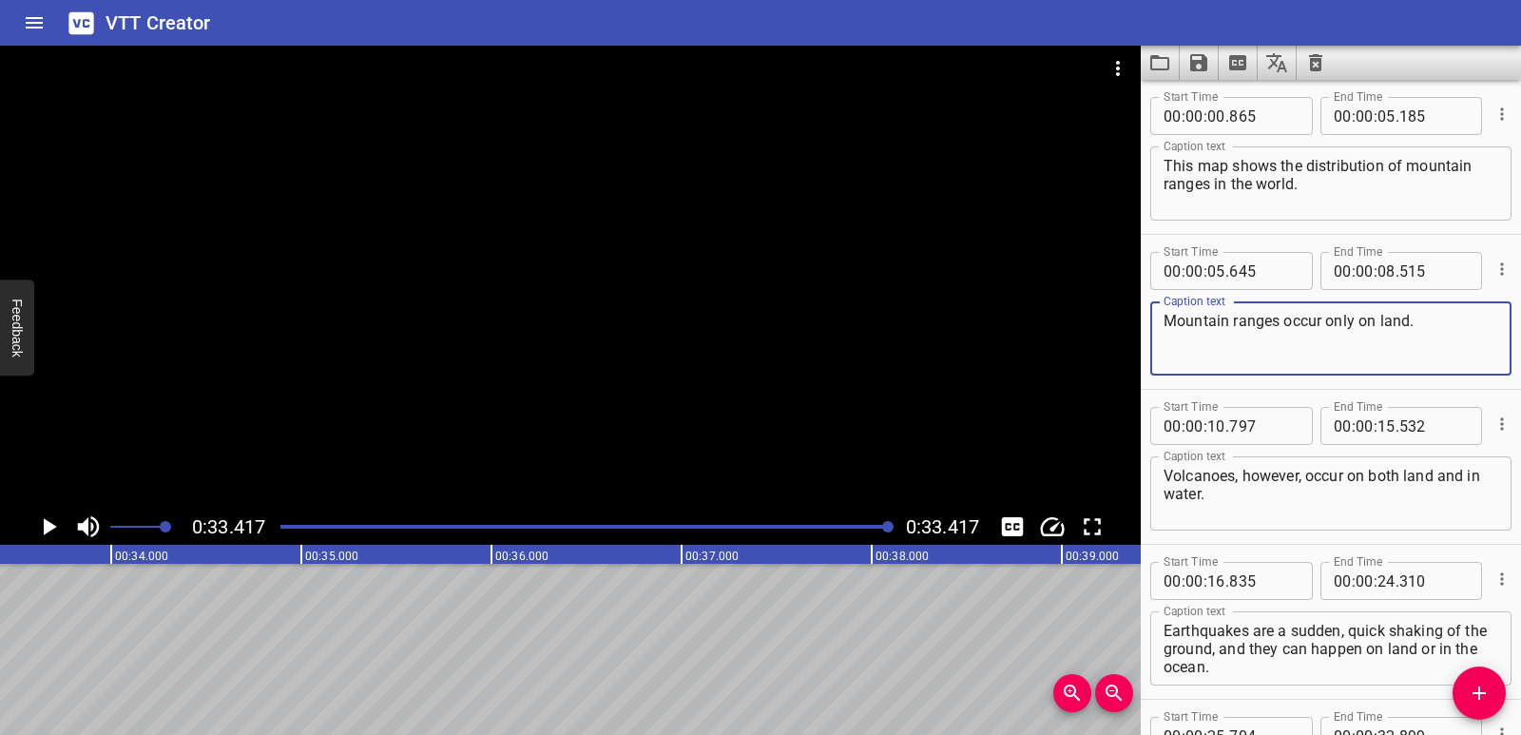
scroll to position [0, 0]
type textarea "Mountain ranges occur only on land."
click at [1310, 175] on textarea "This map shows the distribution of mountain ranges in the world." at bounding box center [1331, 188] width 335 height 54
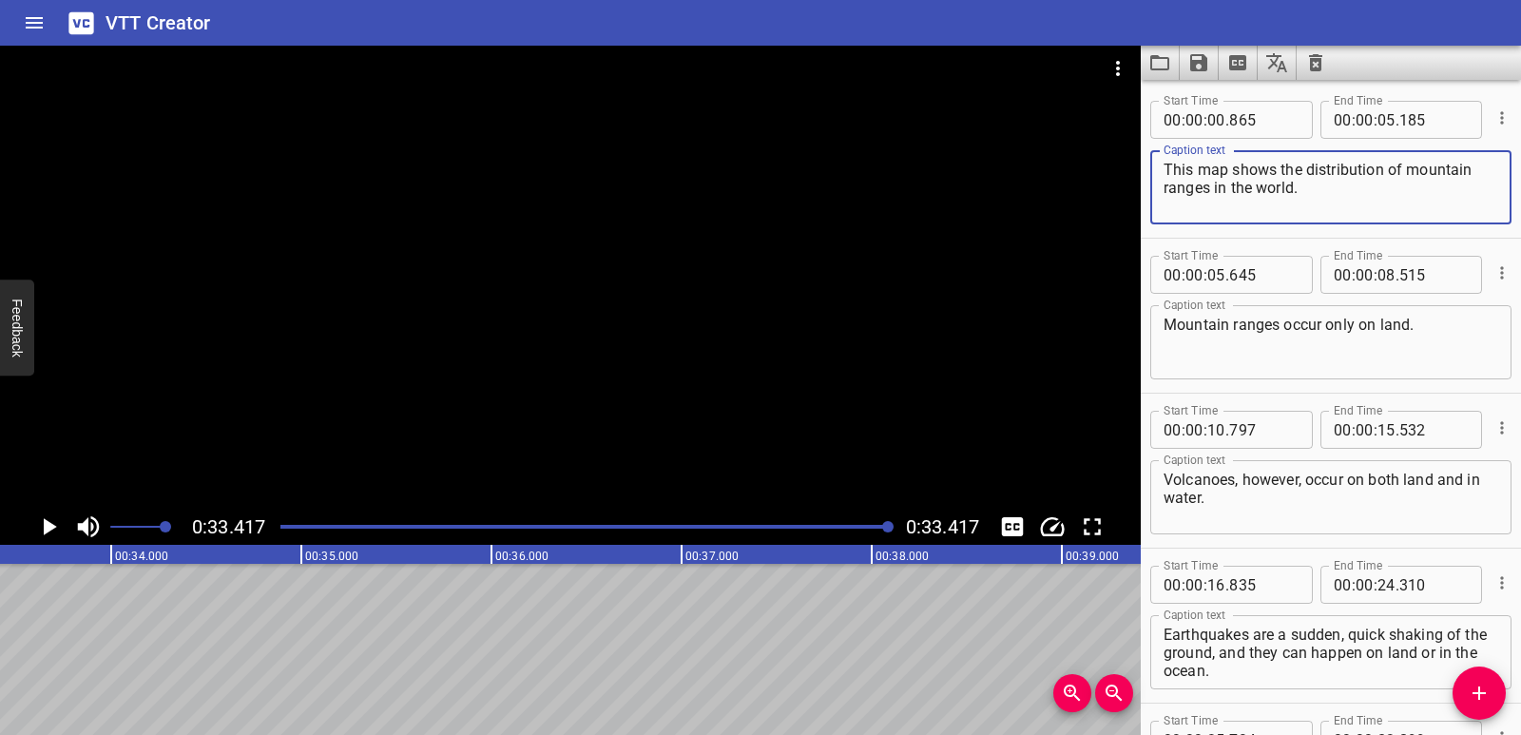
click at [1308, 200] on textarea "This map shows the distribution of mountain ranges in the world." at bounding box center [1331, 188] width 335 height 54
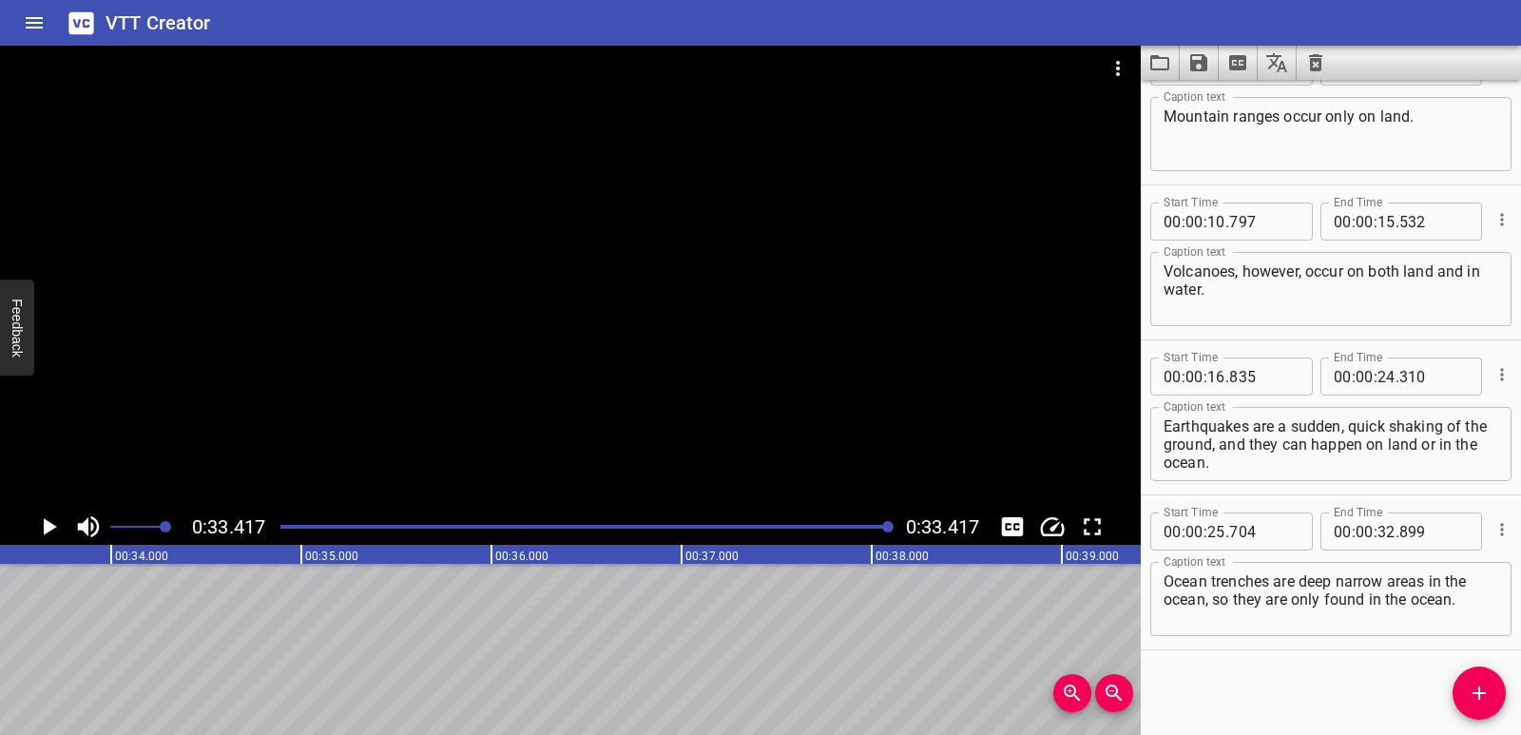
scroll to position [209, 0]
click at [1259, 385] on input "number" at bounding box center [1263, 376] width 69 height 38
type input "835"
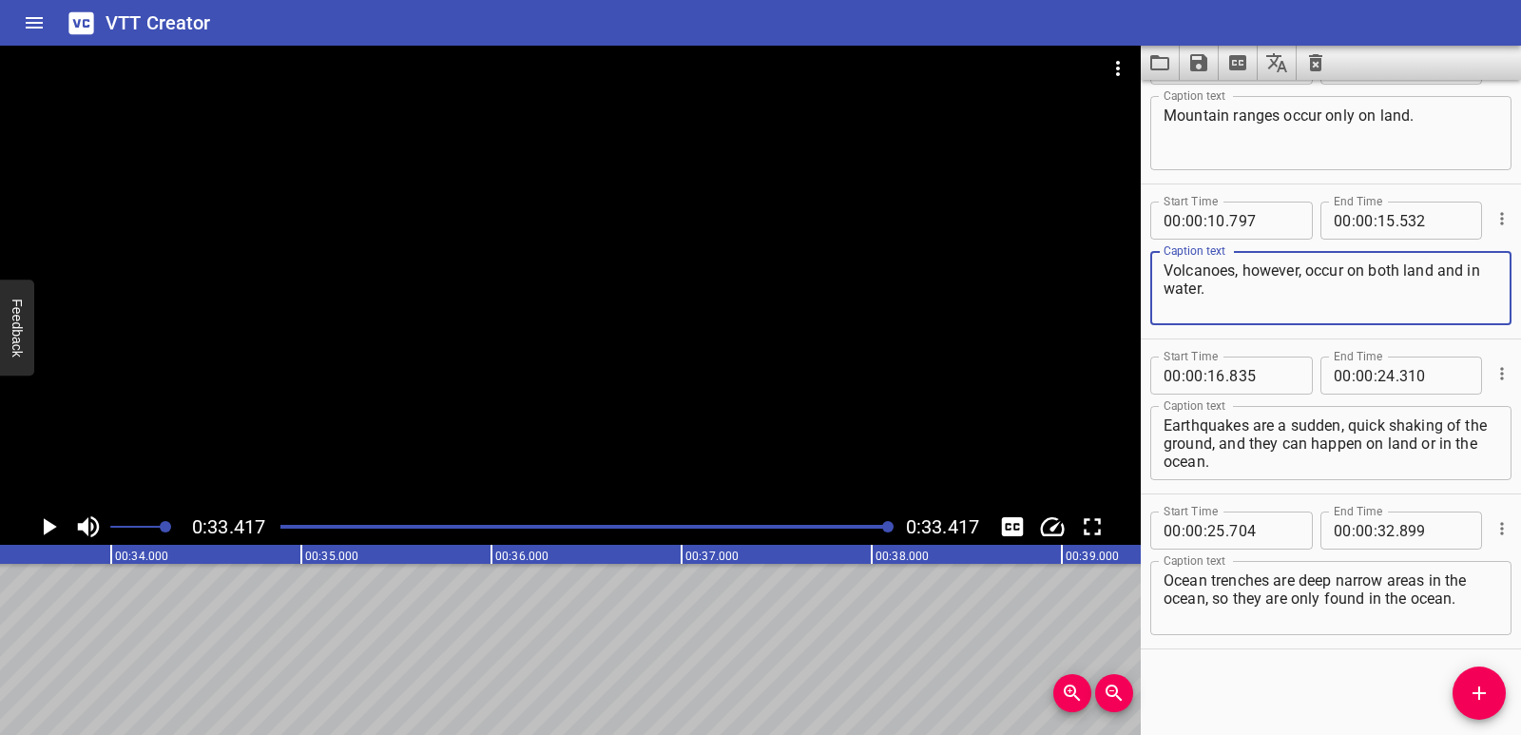
click at [1291, 280] on textarea "Volcanoes, however, occur on both land and in water." at bounding box center [1331, 288] width 335 height 54
click at [1471, 604] on textarea "Ocean trenches are deep narrow areas in the ocean, so they are only found in th…" at bounding box center [1331, 598] width 335 height 54
click at [1305, 714] on div "Start Time 00 : 00 : 00 . 865 Start Time End Time 00 : 00 : 05 . 185 End Time C…" at bounding box center [1331, 407] width 380 height 655
click at [1393, 683] on div "Start Time 00 : 00 : 00 . 865 Start Time End Time 00 : 00 : 05 . 185 End Time C…" at bounding box center [1331, 407] width 380 height 655
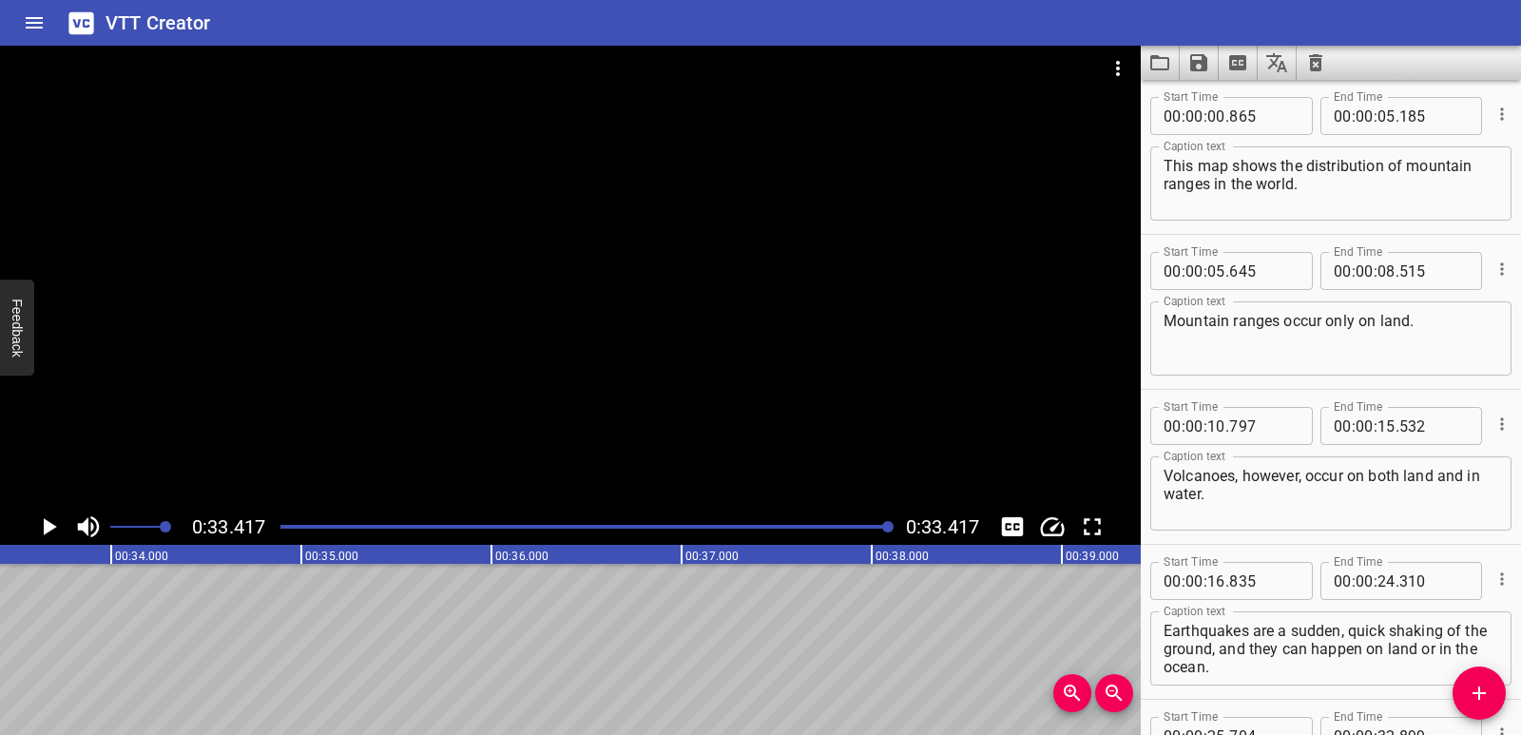
scroll to position [0, 0]
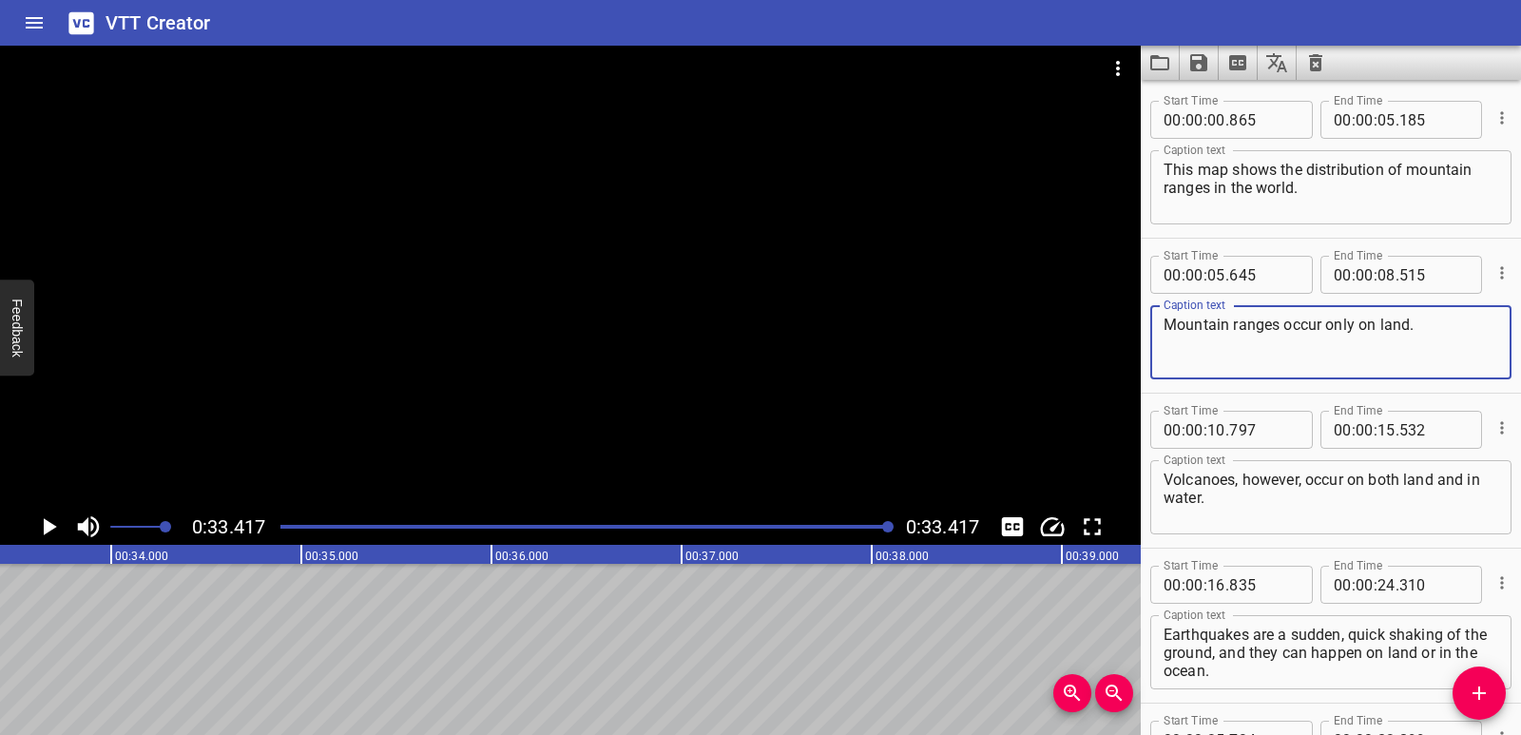
click at [1437, 347] on textarea "Mountain ranges occur only on land." at bounding box center [1331, 343] width 335 height 54
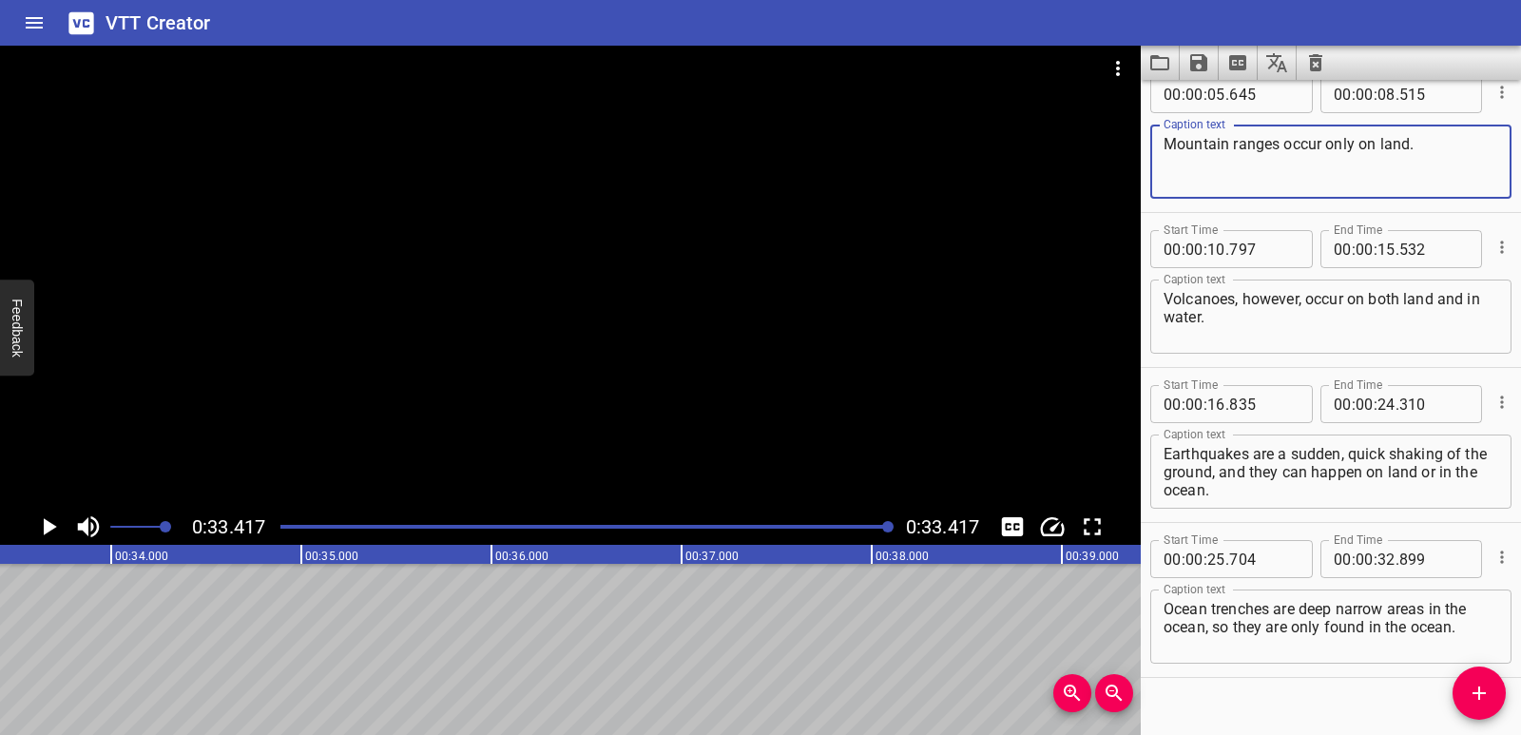
scroll to position [209, 0]
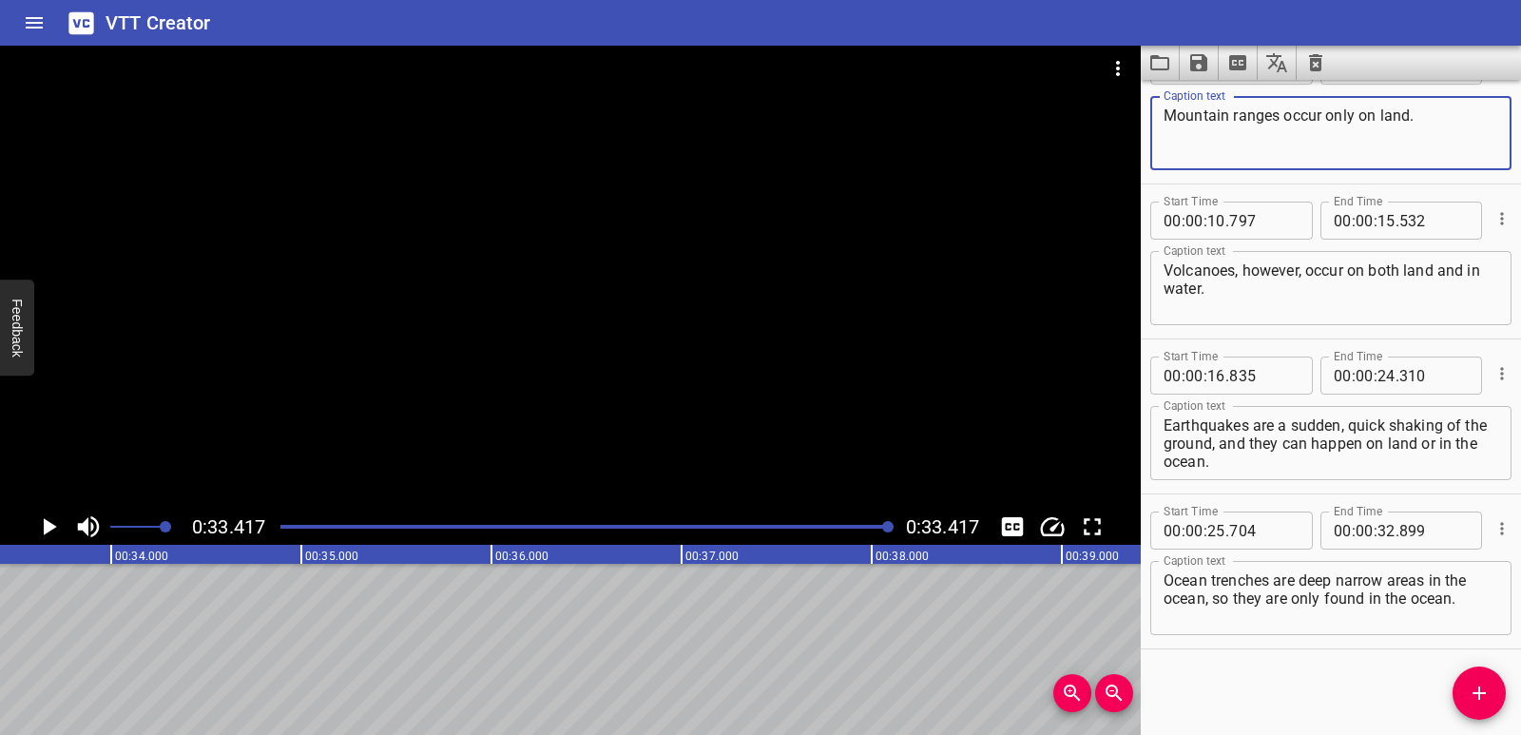
click at [1464, 608] on textarea "Ocean trenches are deep narrow areas in the ocean, so they are only found in th…" at bounding box center [1331, 598] width 335 height 54
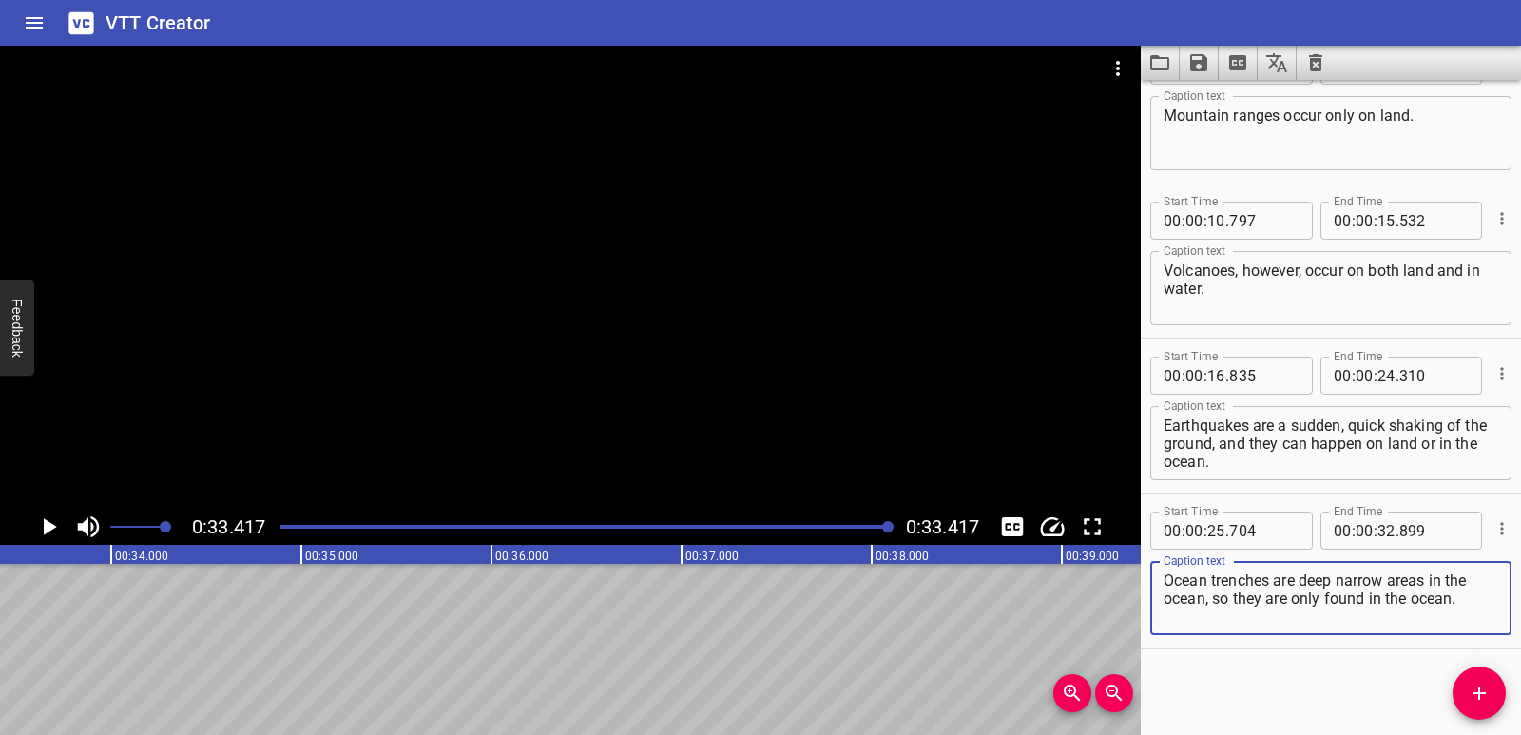
click at [1247, 585] on textarea "Ocean trenches are deep narrow areas in the ocean, so they are only found in th…" at bounding box center [1331, 598] width 335 height 54
click at [1247, 586] on textarea "Ocean trenches are deep narrow areas in the ocean, so they are only found in th…" at bounding box center [1331, 598] width 335 height 54
click at [1281, 584] on textarea "Ocean trenches are deep narrow areas in the ocean, so they are only found in th…" at bounding box center [1331, 598] width 335 height 54
click at [1281, 585] on textarea "Ocean trenches are deep narrow areas in the ocean, so they are only found in th…" at bounding box center [1331, 598] width 335 height 54
click at [1316, 578] on textarea "Ocean trenches are deep narrow areas in the ocean, so they are only found in th…" at bounding box center [1331, 598] width 335 height 54
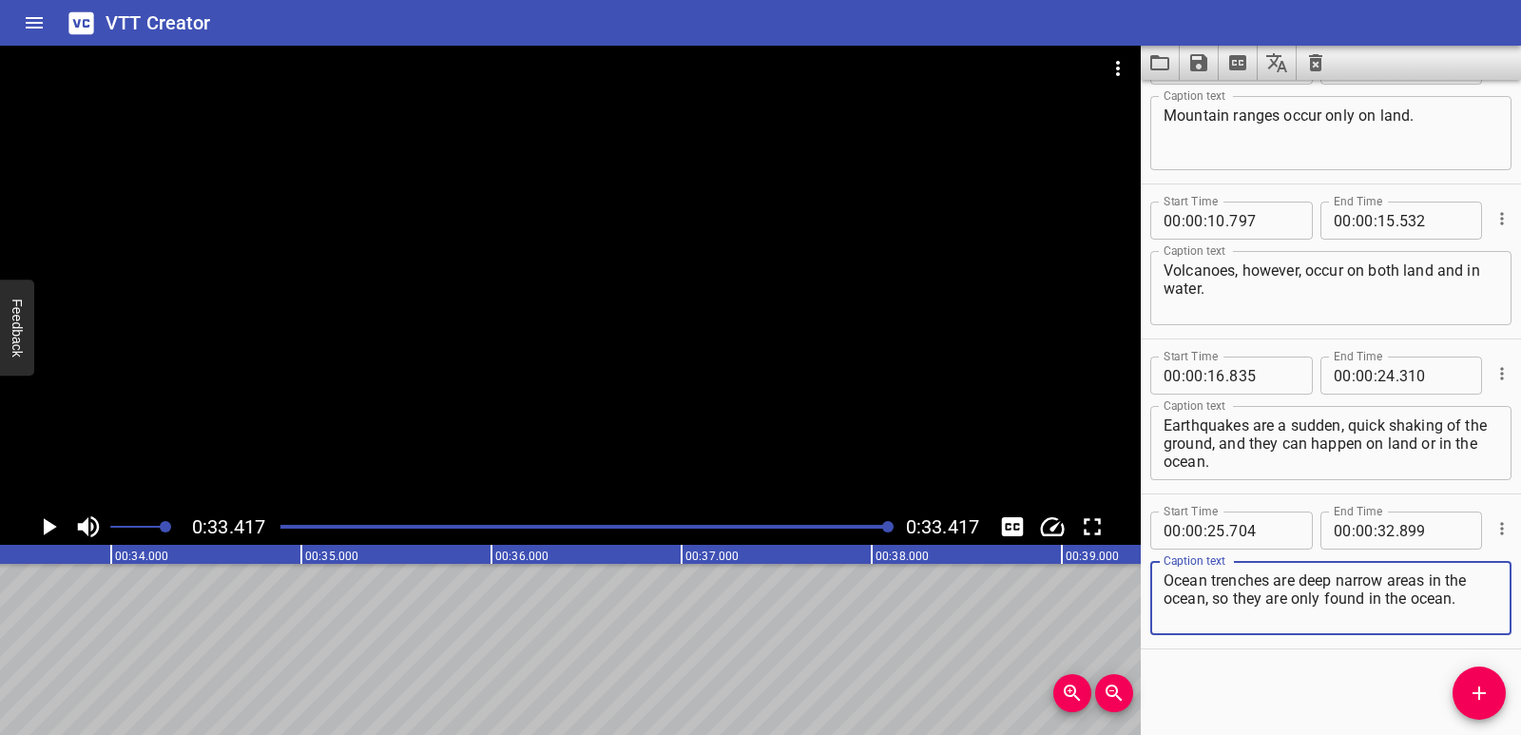
click at [1316, 578] on textarea "Ocean trenches are deep narrow areas in the ocean, so they are only found in th…" at bounding box center [1331, 598] width 335 height 54
click at [1374, 577] on textarea "Ocean trenches are deep narrow areas in the ocean, so they are only found in th…" at bounding box center [1331, 598] width 335 height 54
click at [1373, 581] on textarea "Ocean trenches are deep narrow areas in the ocean, so they are only found in th…" at bounding box center [1331, 598] width 335 height 54
click at [1376, 584] on textarea "Ocean trenches are deep narrow areas in the ocean, so they are only found in th…" at bounding box center [1331, 598] width 335 height 54
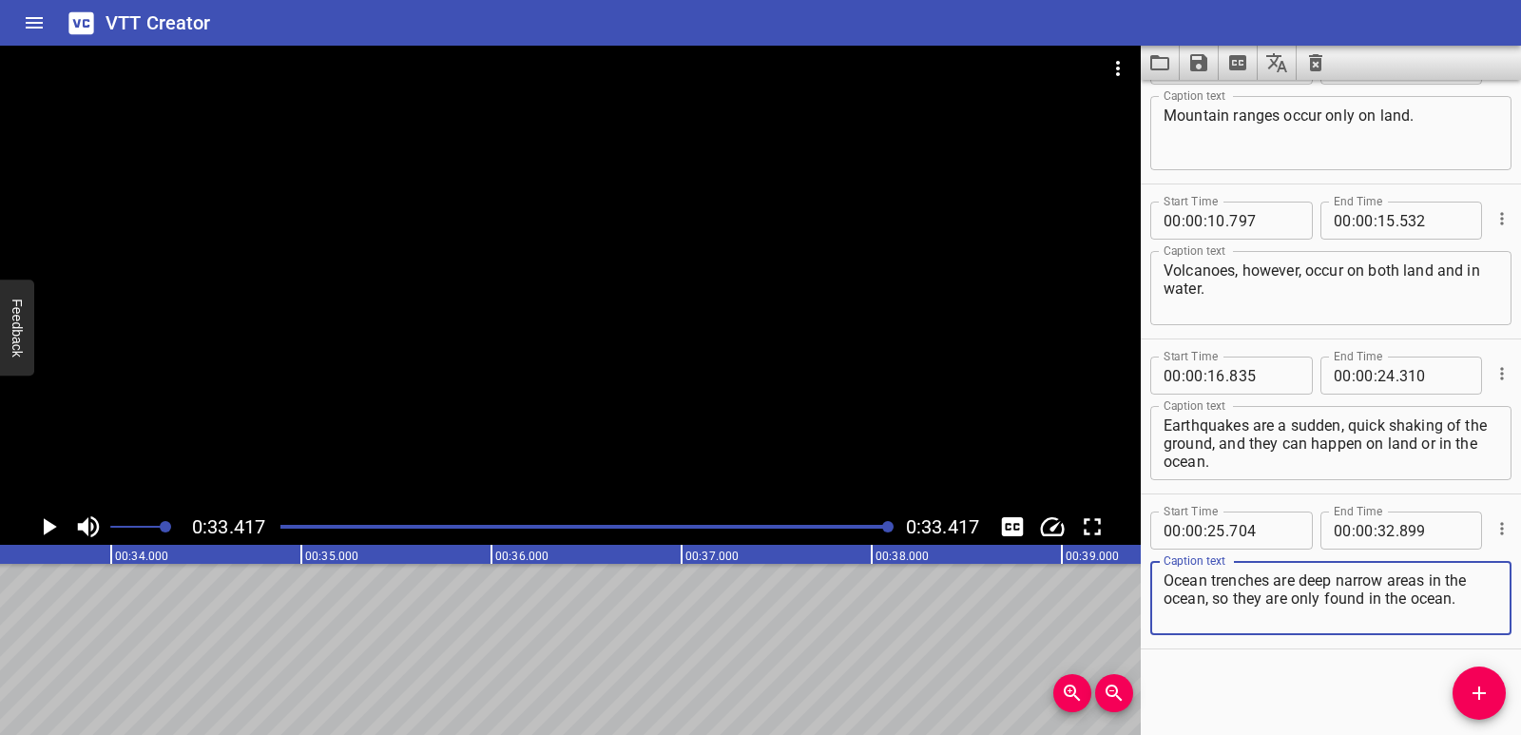
click at [1407, 586] on textarea "Ocean trenches are deep narrow areas in the ocean, so they are only found in th…" at bounding box center [1331, 598] width 335 height 54
click at [1407, 587] on textarea "Ocean trenches are deep narrow areas in the ocean, so they are only found in th…" at bounding box center [1331, 598] width 335 height 54
click at [1421, 581] on textarea "Ocean trenches are deep narrow areas in the ocean, so they are only found in th…" at bounding box center [1331, 598] width 335 height 54
click at [1421, 587] on textarea "Ocean trenches are deep narrow areas in the ocean, so they are only found in th…" at bounding box center [1331, 598] width 335 height 54
click at [1438, 588] on textarea "Ocean trenches are deep narrow areas in the ocean, so they are only found in th…" at bounding box center [1331, 598] width 335 height 54
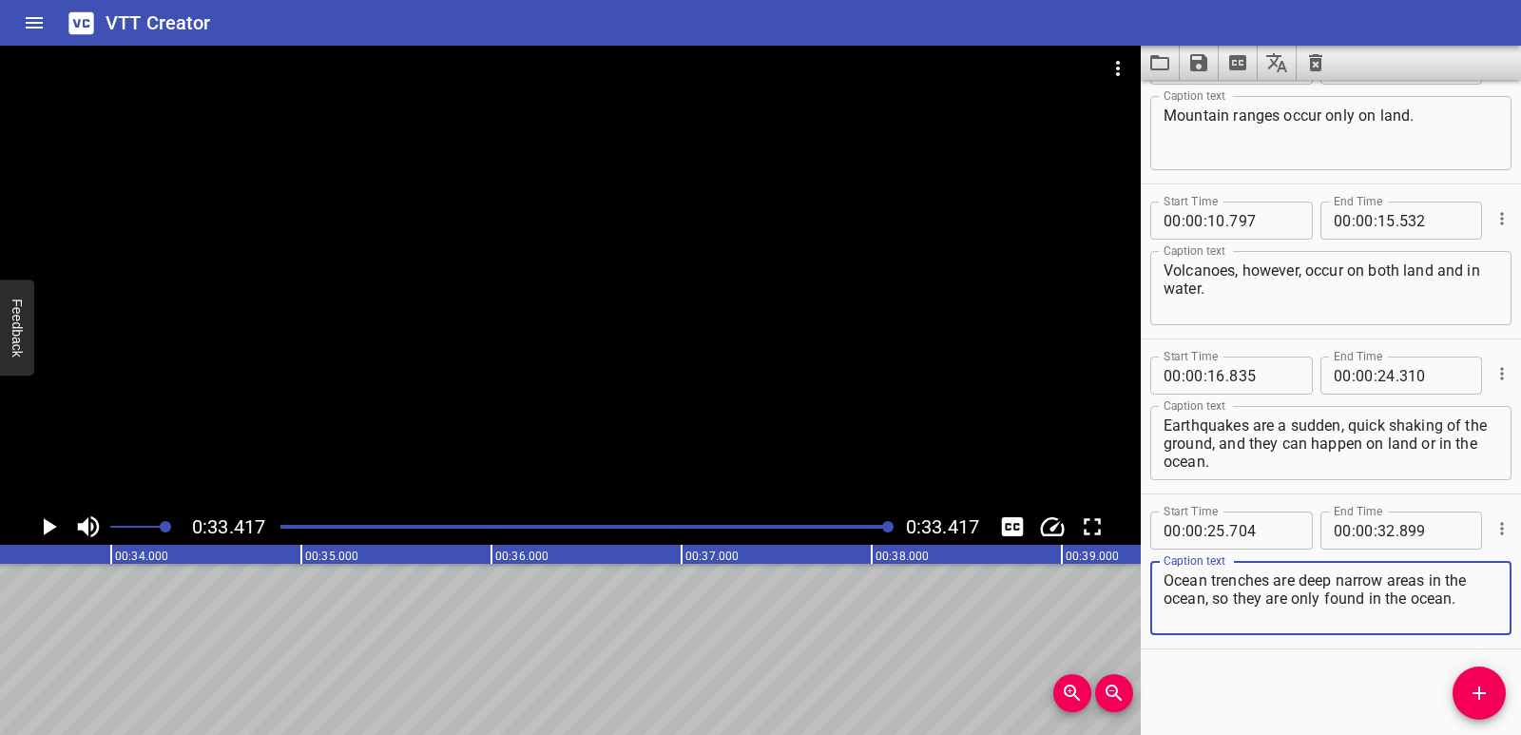
click at [1438, 589] on textarea "Ocean trenches are deep narrow areas in the ocean, so they are only found in th…" at bounding box center [1331, 598] width 335 height 54
click at [1452, 586] on textarea "Ocean trenches are deep narrow areas in the ocean, so they are only found in th…" at bounding box center [1331, 598] width 335 height 54
click at [1452, 588] on textarea "Ocean trenches are deep narrow areas in the ocean, so they are only found in th…" at bounding box center [1331, 598] width 335 height 54
click at [1203, 607] on textarea "Ocean trenches are deep narrow areas in the ocean, so they are only found in th…" at bounding box center [1331, 598] width 335 height 54
click at [1201, 608] on textarea "Ocean trenches are deep narrow areas in the ocean, so they are only found in th…" at bounding box center [1331, 598] width 335 height 54
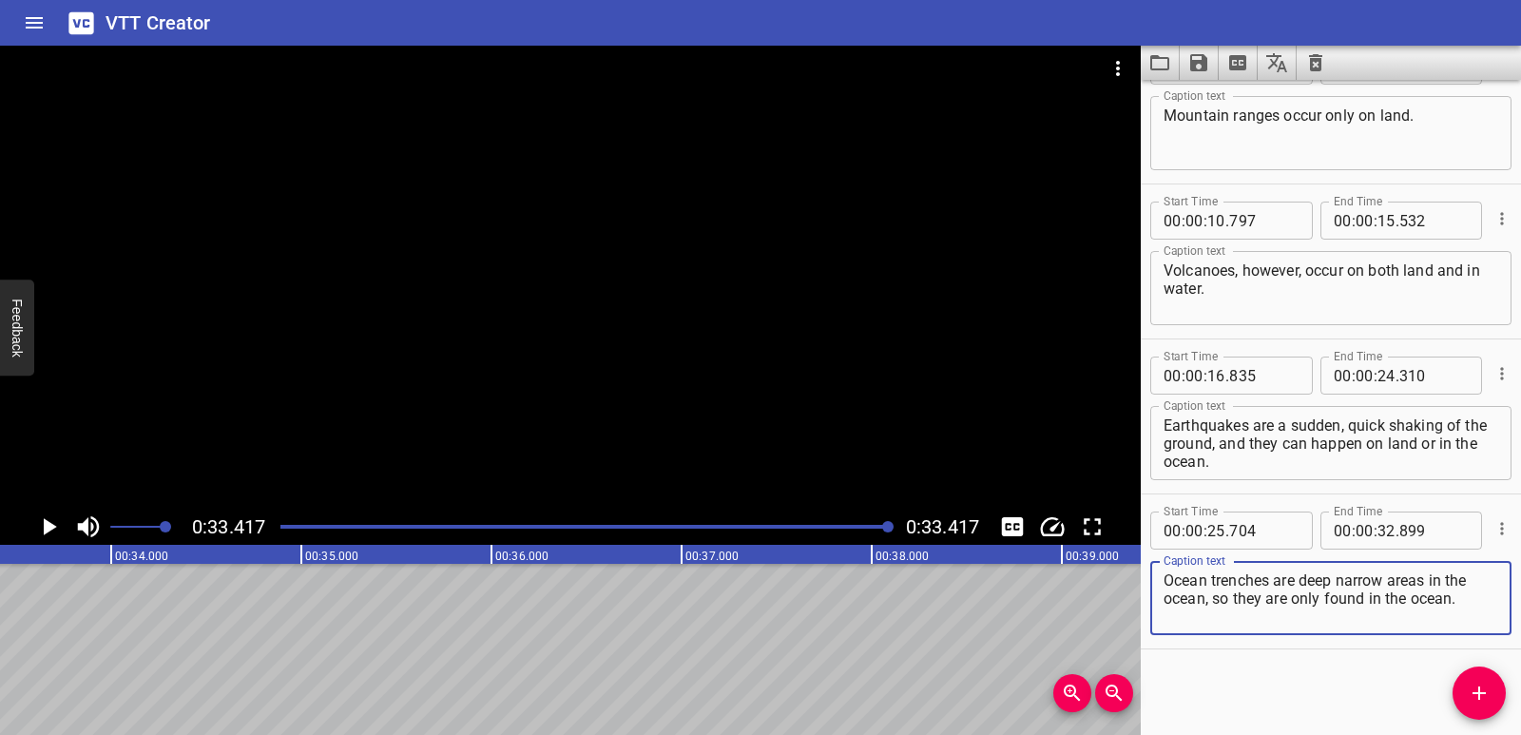
click at [1214, 607] on textarea "Ocean trenches are deep narrow areas in the ocean, so they are only found in th…" at bounding box center [1331, 598] width 335 height 54
click at [1214, 608] on textarea "Ocean trenches are deep narrow areas in the ocean, so they are only found in th…" at bounding box center [1331, 598] width 335 height 54
click at [1250, 602] on textarea "Ocean trenches are deep narrow areas in the ocean, so they are only found in th…" at bounding box center [1331, 598] width 335 height 54
click at [1250, 603] on textarea "Ocean trenches are deep narrow areas in the ocean, so they are only found in th…" at bounding box center [1331, 598] width 335 height 54
click at [1280, 603] on textarea "Ocean trenches are deep narrow areas in the ocean, so they are only found in th…" at bounding box center [1331, 598] width 335 height 54
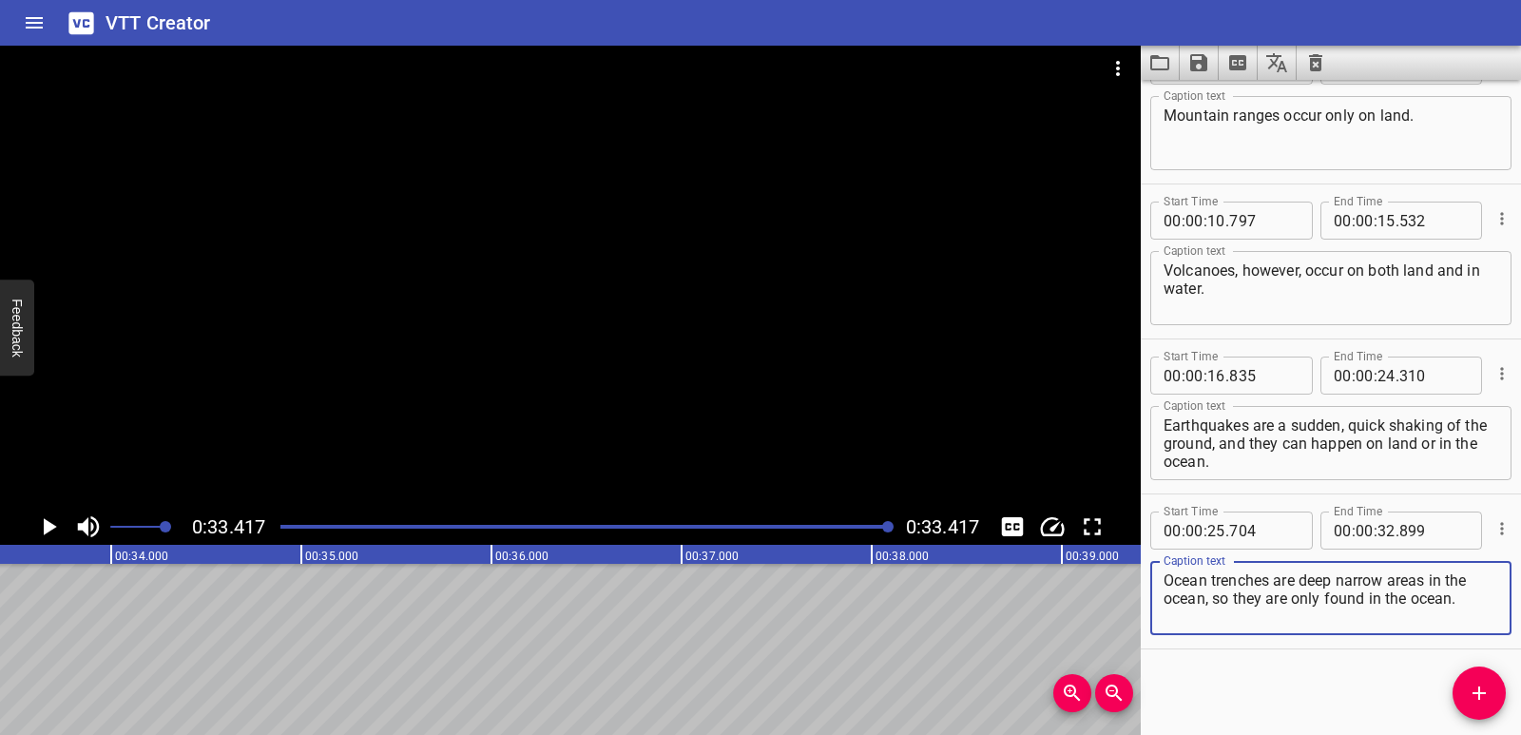
click at [1280, 604] on textarea "Ocean trenches are deep narrow areas in the ocean, so they are only found in th…" at bounding box center [1331, 598] width 335 height 54
click at [1314, 602] on textarea "Ocean trenches are deep narrow areas in the ocean, so they are only found in th…" at bounding box center [1331, 598] width 335 height 54
click at [1314, 603] on textarea "Ocean trenches are deep narrow areas in the ocean, so they are only found in th…" at bounding box center [1331, 598] width 335 height 54
click at [1343, 603] on textarea "Ocean trenches are deep narrow areas in the ocean, so they are only found in th…" at bounding box center [1331, 598] width 335 height 54
click at [1343, 604] on textarea "Ocean trenches are deep narrow areas in the ocean, so they are only found in th…" at bounding box center [1331, 598] width 335 height 54
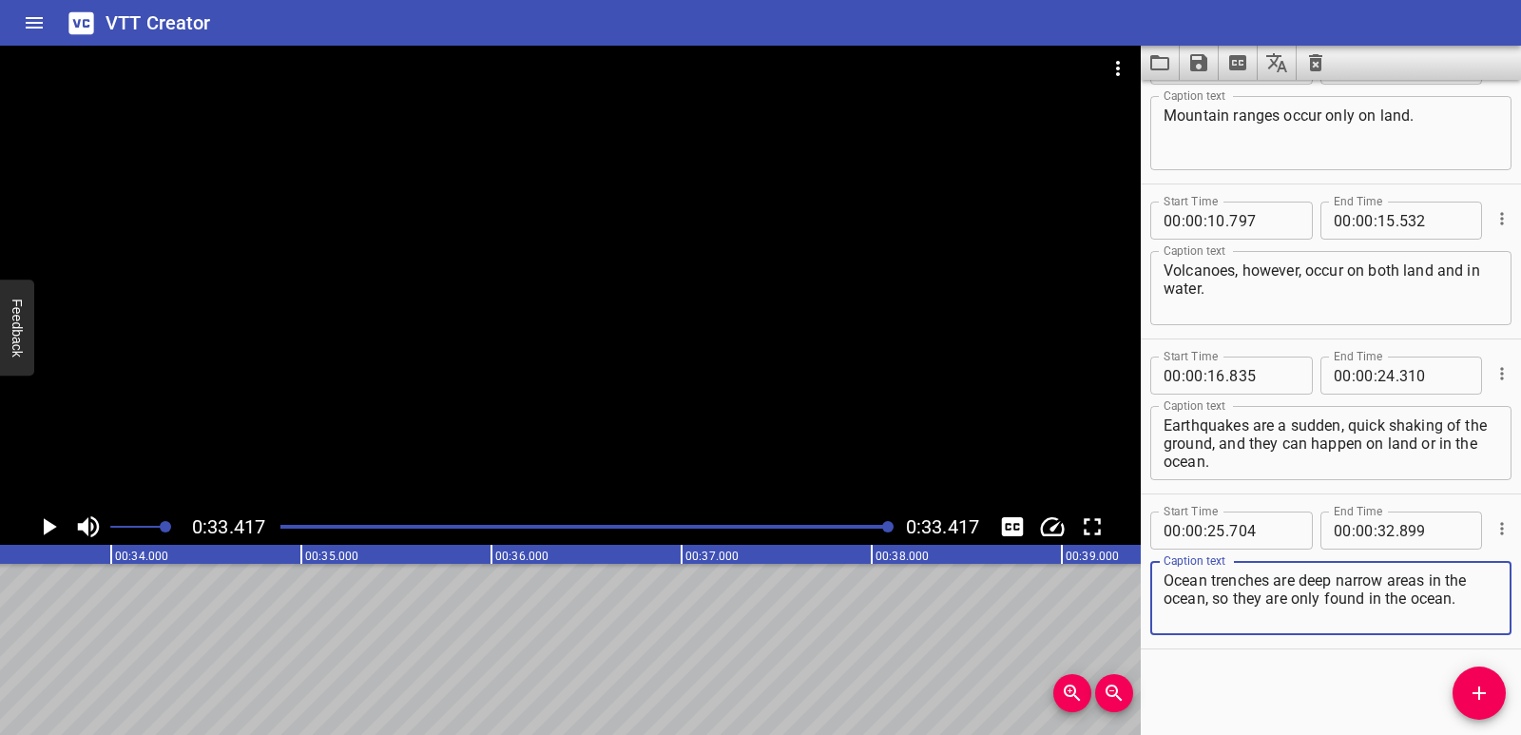
click at [1381, 604] on textarea "Ocean trenches are deep narrow areas in the ocean, so they are only found in th…" at bounding box center [1331, 598] width 335 height 54
click at [1376, 606] on textarea "Ocean trenches are deep narrow areas in the ocean, so they are only found in th…" at bounding box center [1331, 598] width 335 height 54
click at [1376, 607] on textarea "Ocean trenches are deep narrow areas in the ocean, so they are only found in th…" at bounding box center [1331, 598] width 335 height 54
click at [1390, 607] on textarea "Ocean trenches are deep narrow areas in the ocean, so they are only found in th…" at bounding box center [1331, 598] width 335 height 54
click at [1391, 608] on textarea "Ocean trenches are deep narrow areas in the ocean, so they are only found in th…" at bounding box center [1331, 598] width 335 height 54
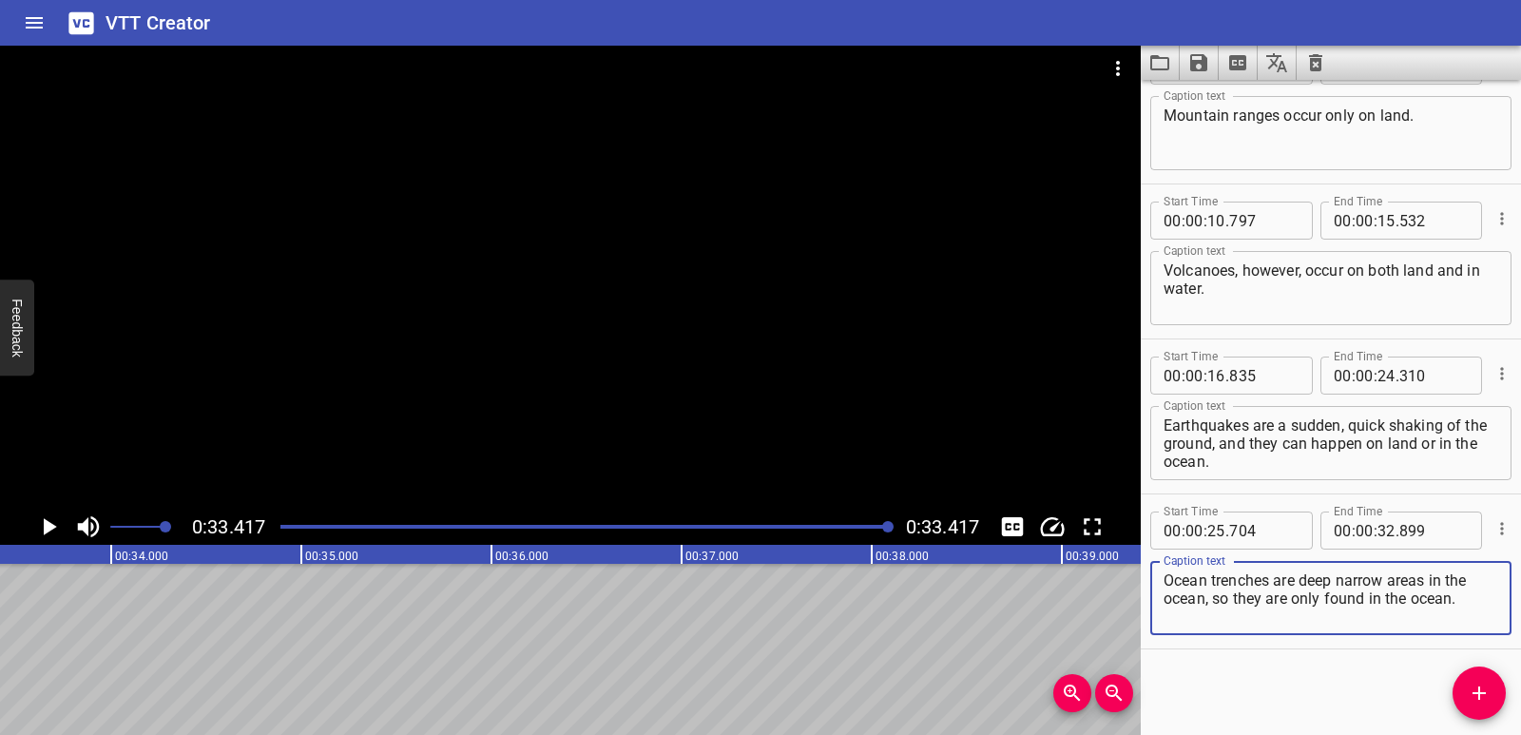
click at [1435, 600] on textarea "Ocean trenches are deep narrow areas in the ocean, so they are only found in th…" at bounding box center [1331, 598] width 335 height 54
click at [1435, 601] on textarea "Ocean trenches are deep narrow areas in the ocean, so they are only found in th…" at bounding box center [1331, 598] width 335 height 54
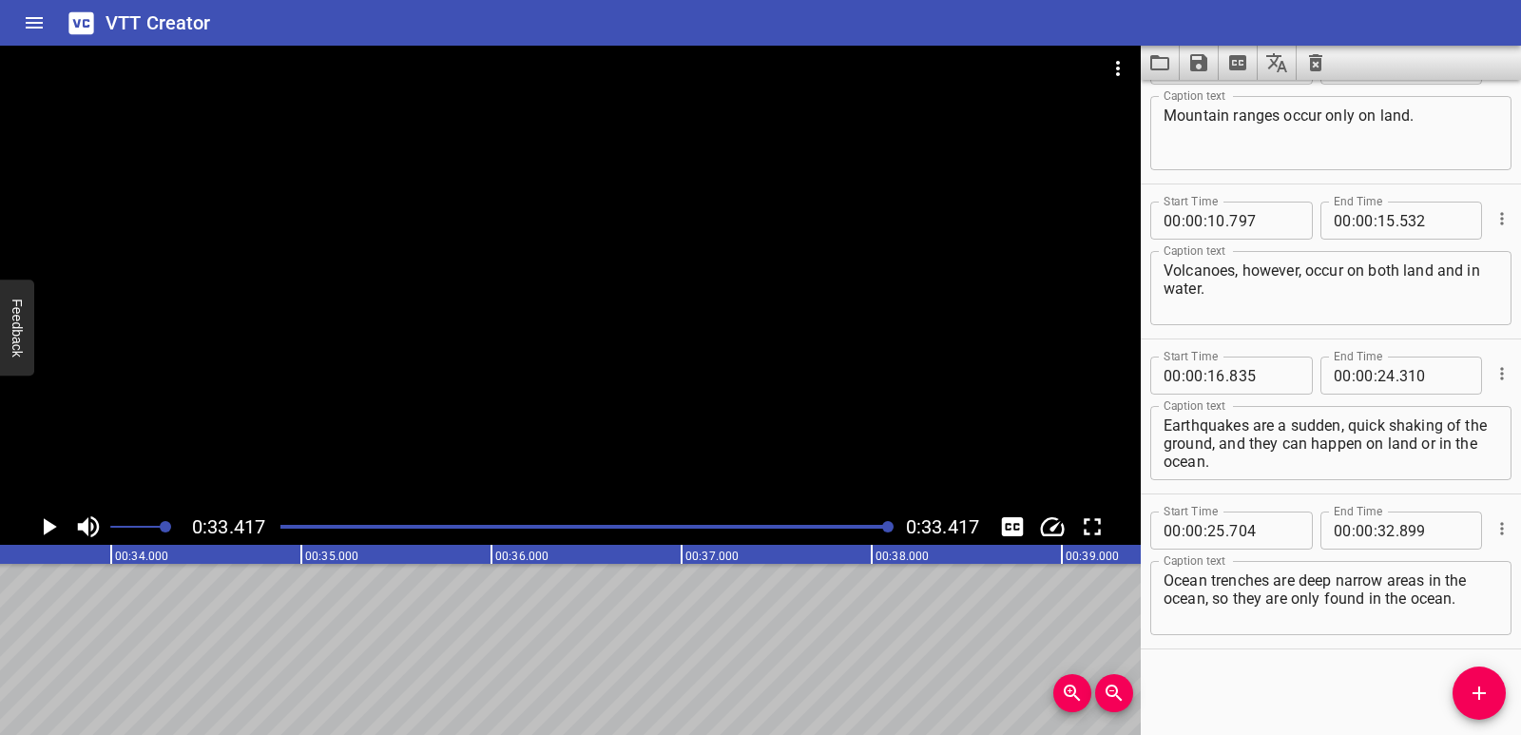
drag, startPoint x: 1238, startPoint y: 472, endPoint x: 1185, endPoint y: 445, distance: 59.5
click at [1185, 445] on div "Earthquakes are a sudden, quick shaking of the ground, and they can happen on l…" at bounding box center [1330, 443] width 361 height 74
drag, startPoint x: 1259, startPoint y: 471, endPoint x: 1163, endPoint y: 426, distance: 105.9
click at [1163, 426] on div "Earthquakes are a sudden, quick shaking of the ground, and they can happen on l…" at bounding box center [1330, 443] width 361 height 74
click at [1245, 453] on textarea "Earthquakes are a sudden, quick shaking of the ground, and they can happen on l…" at bounding box center [1331, 443] width 335 height 54
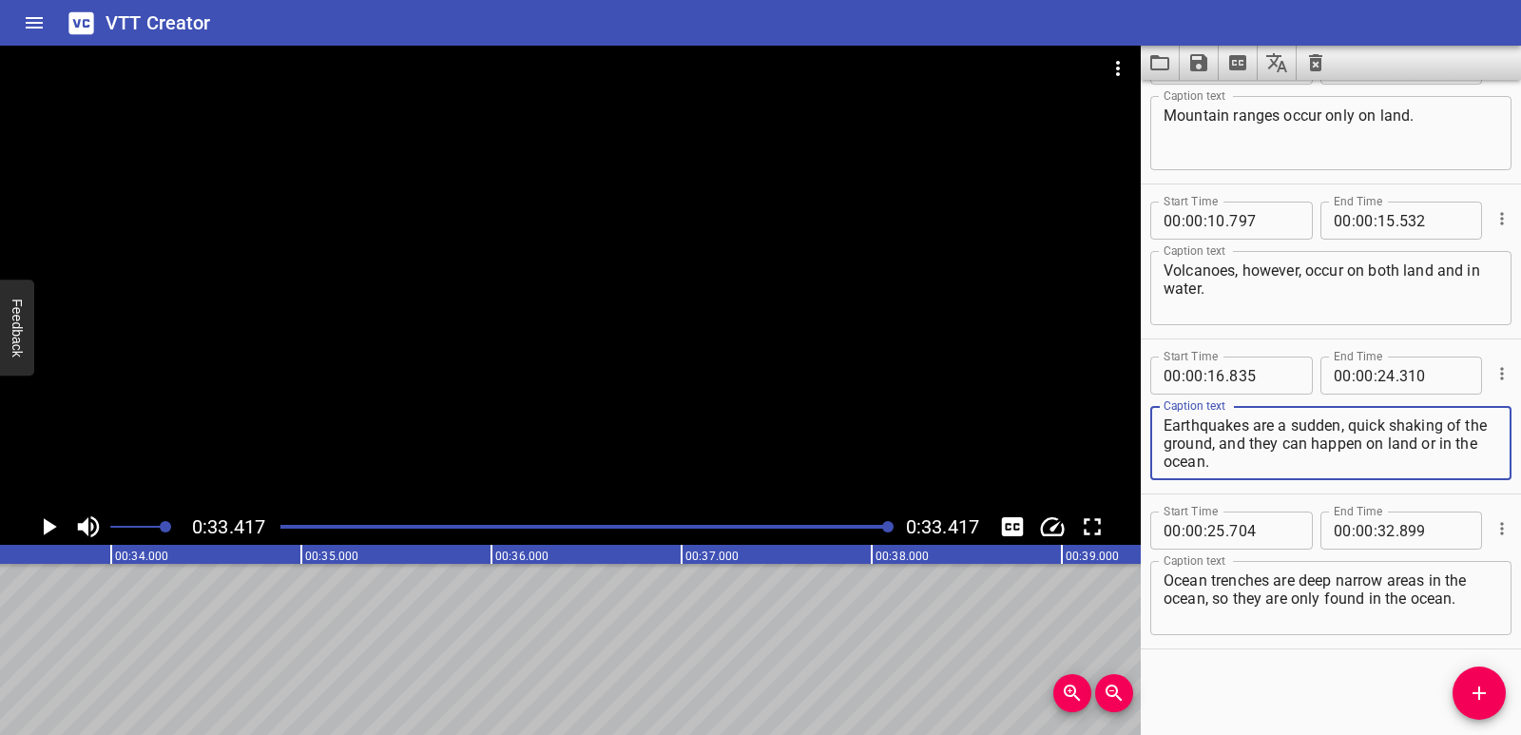
click at [1253, 465] on textarea "Earthquakes are a sudden, quick shaking of the ground, and they can happen on l…" at bounding box center [1331, 443] width 335 height 54
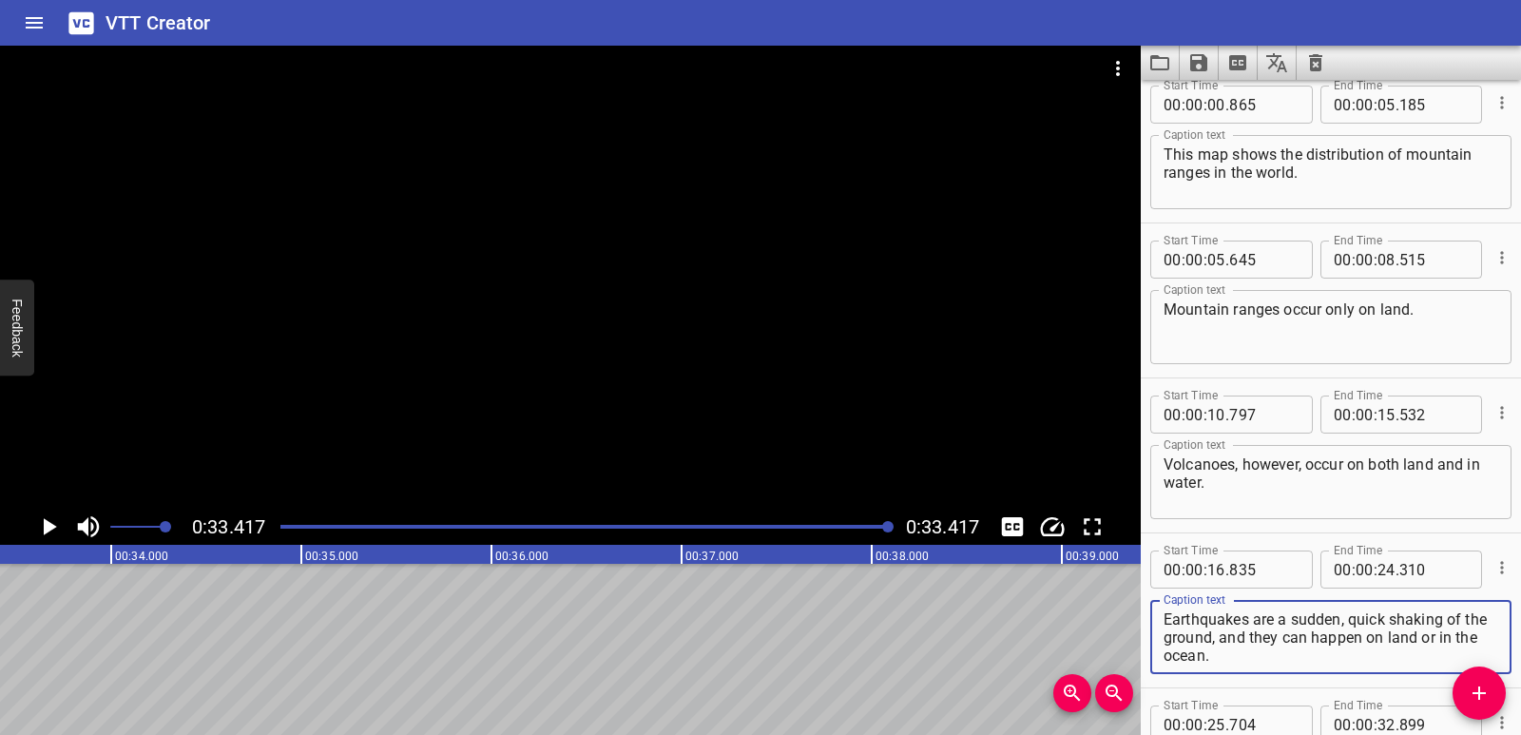
scroll to position [0, 0]
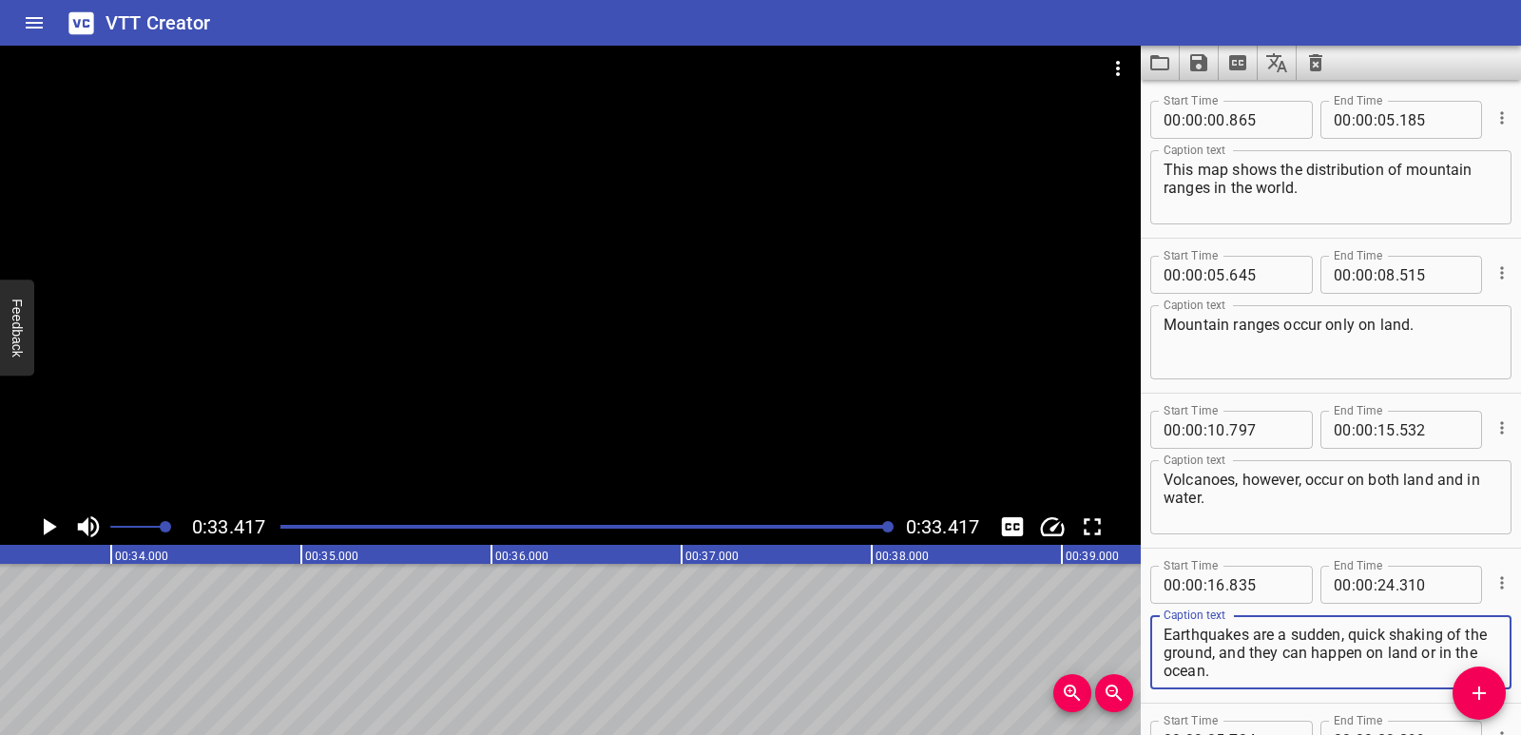
click at [1198, 339] on textarea "Mountain ranges occur only on land." at bounding box center [1331, 343] width 335 height 54
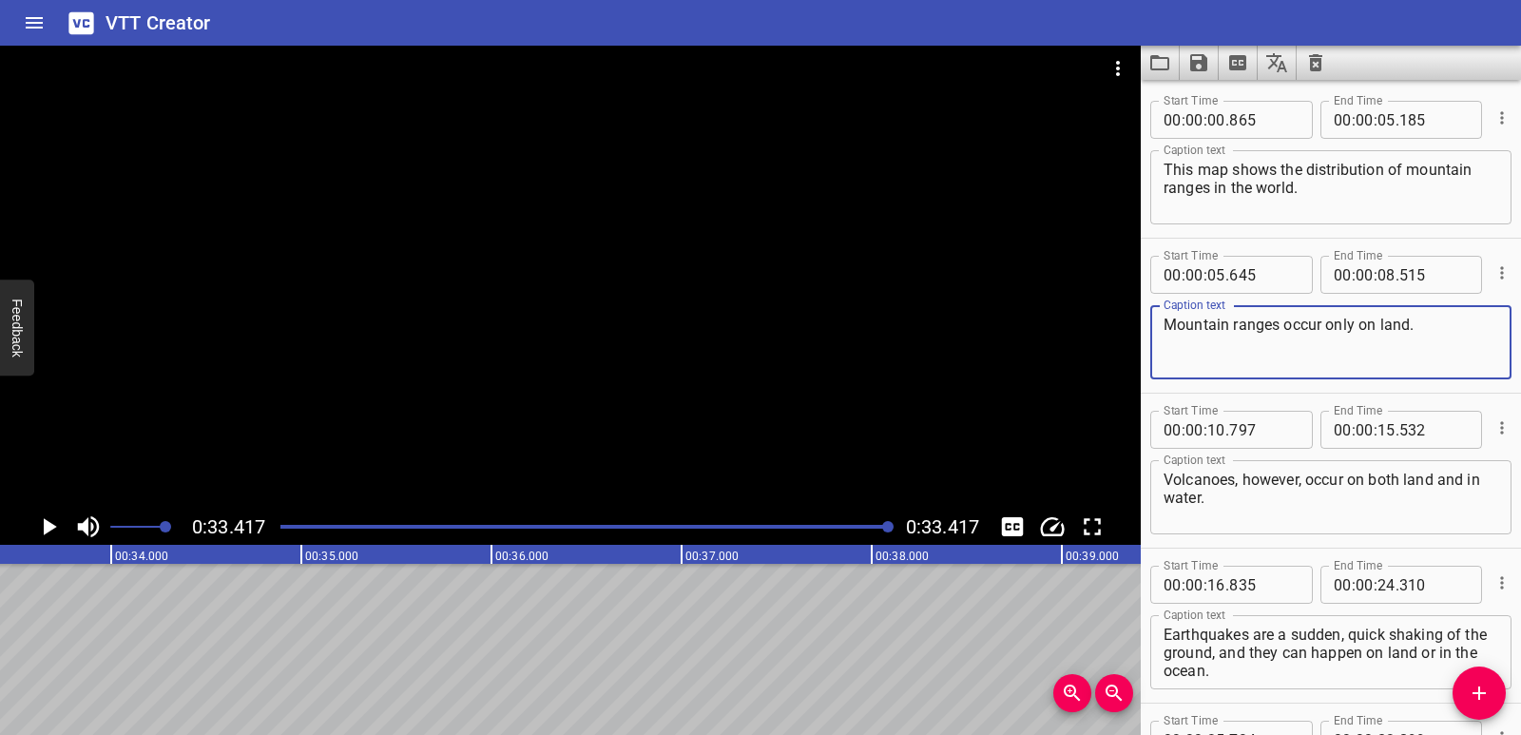
click at [1198, 341] on textarea "Mountain ranges occur only on land." at bounding box center [1331, 343] width 335 height 54
click at [1205, 333] on textarea "Mountain ranges occur only on land." at bounding box center [1331, 343] width 335 height 54
click at [1205, 335] on textarea "Mountain ranges occur only on land." at bounding box center [1331, 343] width 335 height 54
drag, startPoint x: 1195, startPoint y: 301, endPoint x: 1199, endPoint y: 312, distance: 11.1
click at [1195, 305] on div "Caption text Mountain ranges occur only on land. Caption text" at bounding box center [1330, 341] width 361 height 86
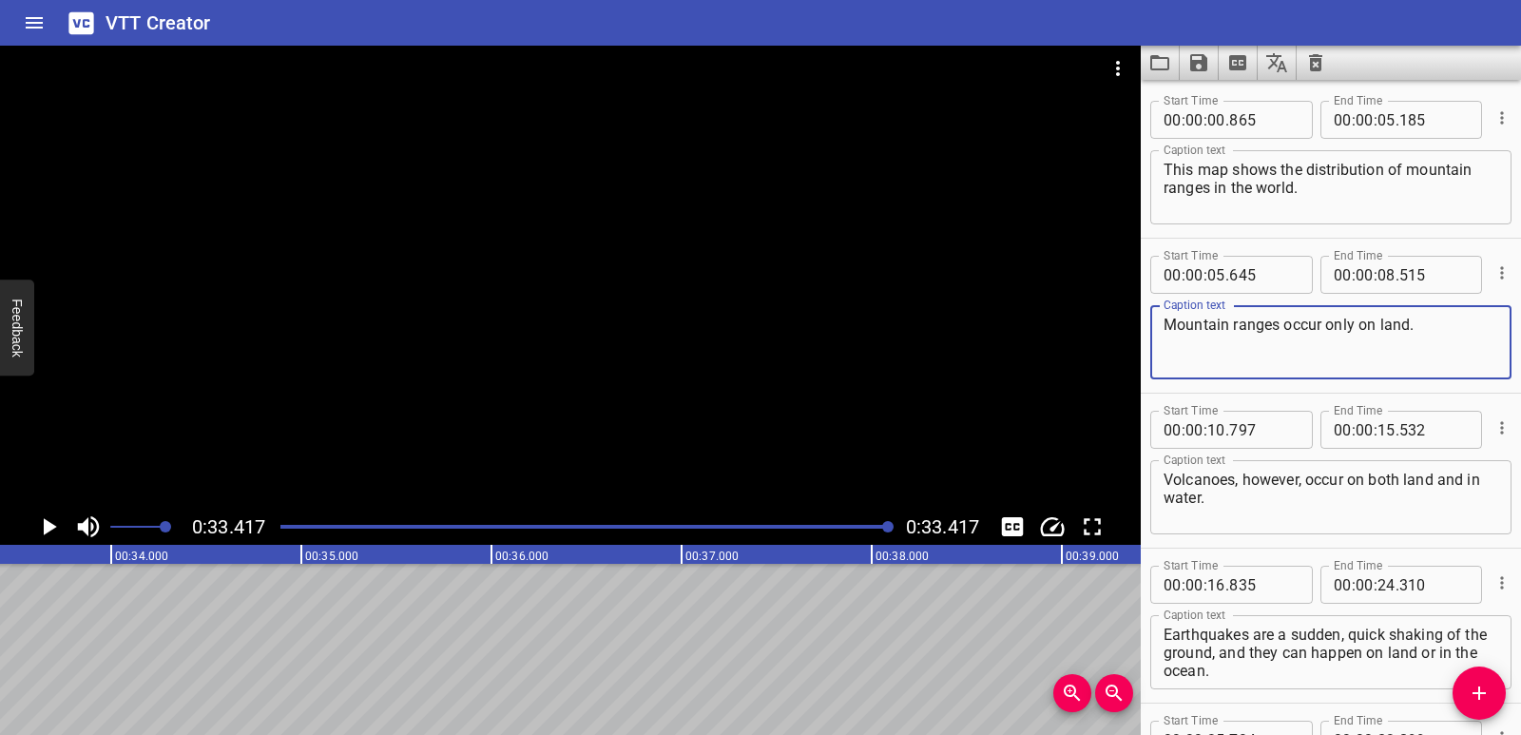
click at [1199, 321] on textarea "Mountain ranges occur only on land." at bounding box center [1331, 343] width 335 height 54
click at [1199, 324] on textarea "Mountain ranges occur only on land." at bounding box center [1331, 343] width 335 height 54
click at [1237, 331] on textarea "Mountain ranges occur only on land." at bounding box center [1331, 343] width 335 height 54
click at [1237, 332] on textarea "Mountain ranges occur only on land." at bounding box center [1331, 343] width 335 height 54
click at [1292, 330] on textarea "Mountain ranges occur only on land." at bounding box center [1331, 343] width 335 height 54
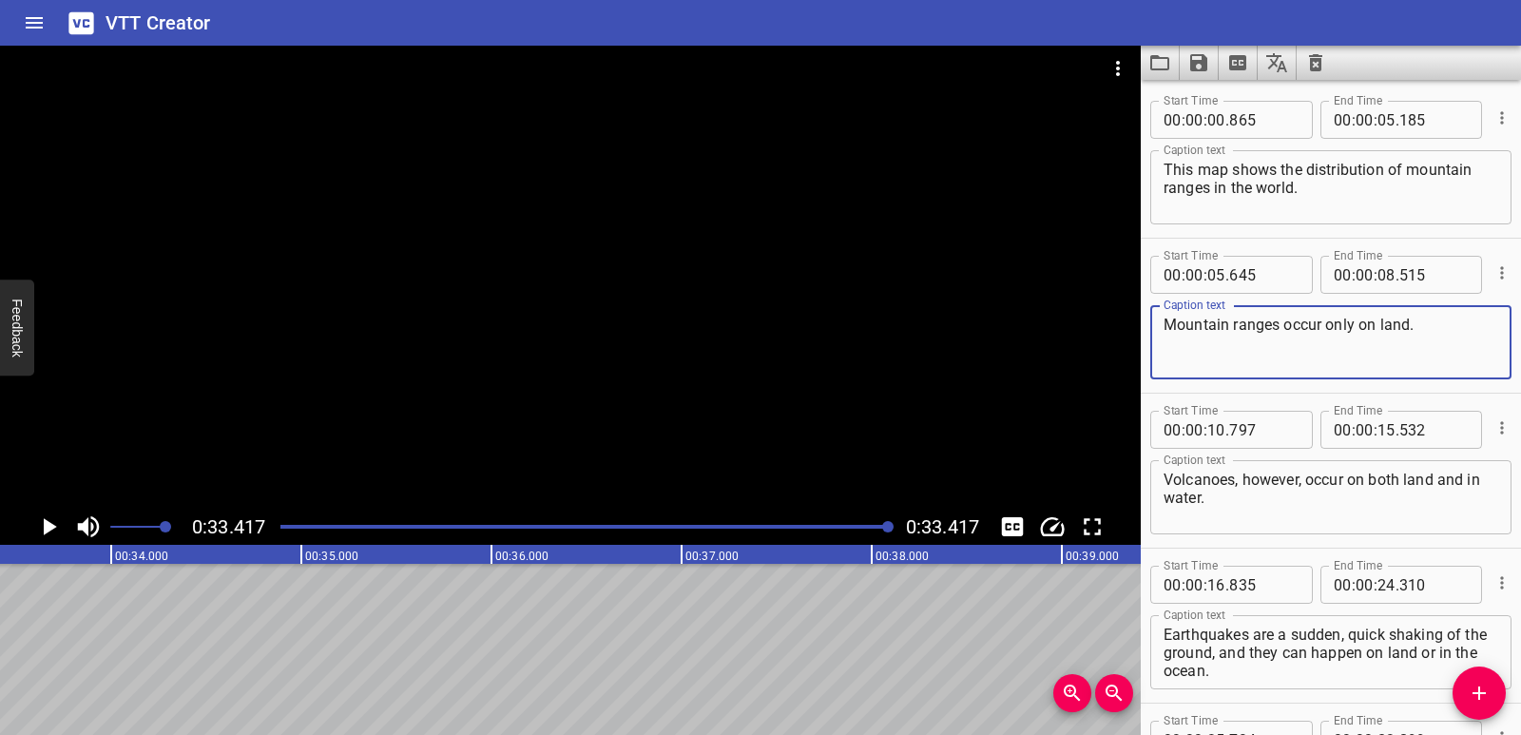
click at [1292, 331] on textarea "Mountain ranges occur only on land." at bounding box center [1331, 343] width 335 height 54
click at [1332, 330] on textarea "Mountain ranges occur only on land." at bounding box center [1331, 343] width 335 height 54
click at [1332, 331] on textarea "Mountain ranges occur only on land." at bounding box center [1331, 343] width 335 height 54
click at [1359, 327] on textarea "Mountain ranges occur only on land." at bounding box center [1331, 343] width 335 height 54
click at [1363, 330] on textarea "Mountain ranges occur only on land." at bounding box center [1331, 343] width 335 height 54
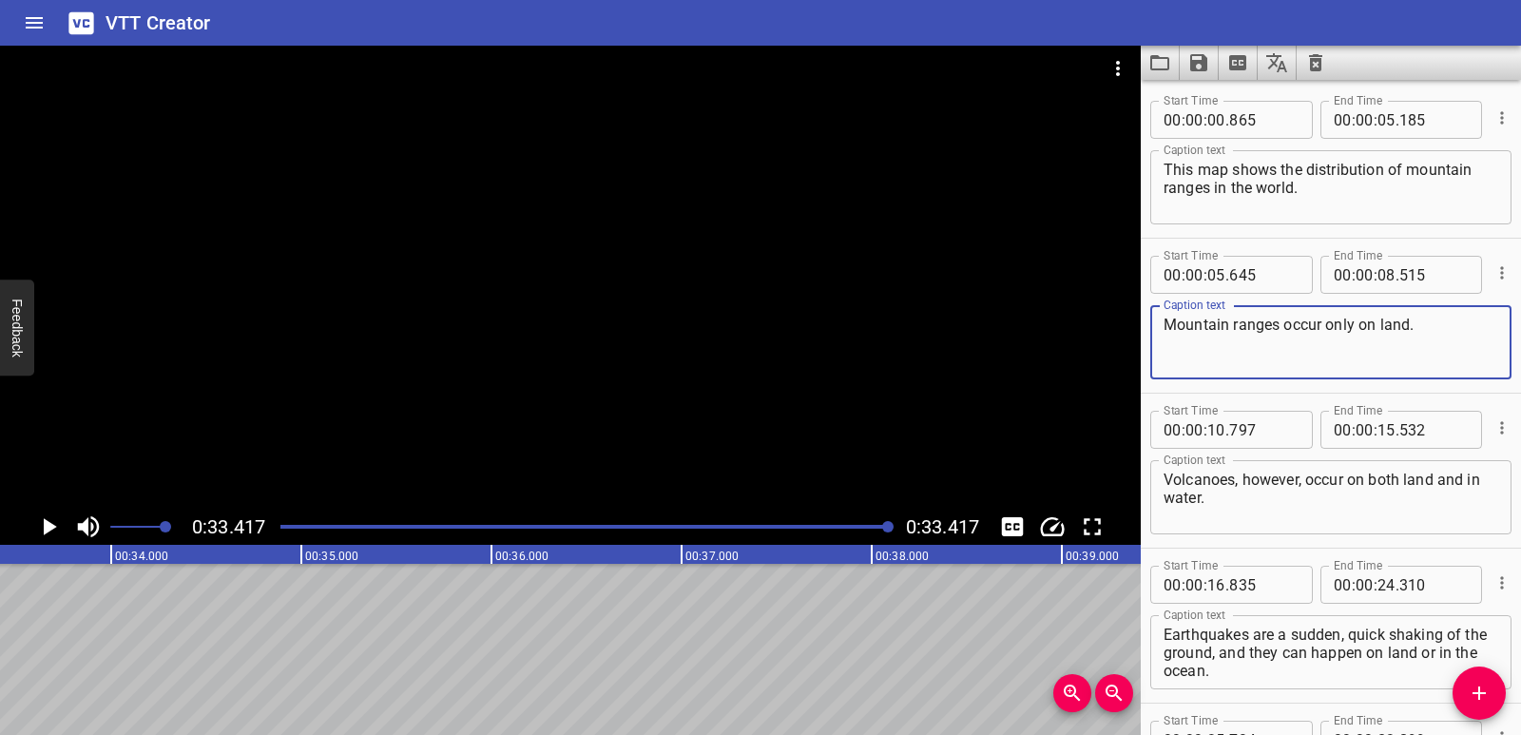
click at [1363, 333] on textarea "Mountain ranges occur only on land." at bounding box center [1331, 343] width 335 height 54
click at [1363, 335] on textarea "Mountain ranges occur only on land." at bounding box center [1331, 343] width 335 height 54
click at [1386, 327] on textarea "Mountain ranges occur only on land." at bounding box center [1331, 343] width 335 height 54
click at [1386, 328] on textarea "Mountain ranges occur only on land." at bounding box center [1331, 343] width 335 height 54
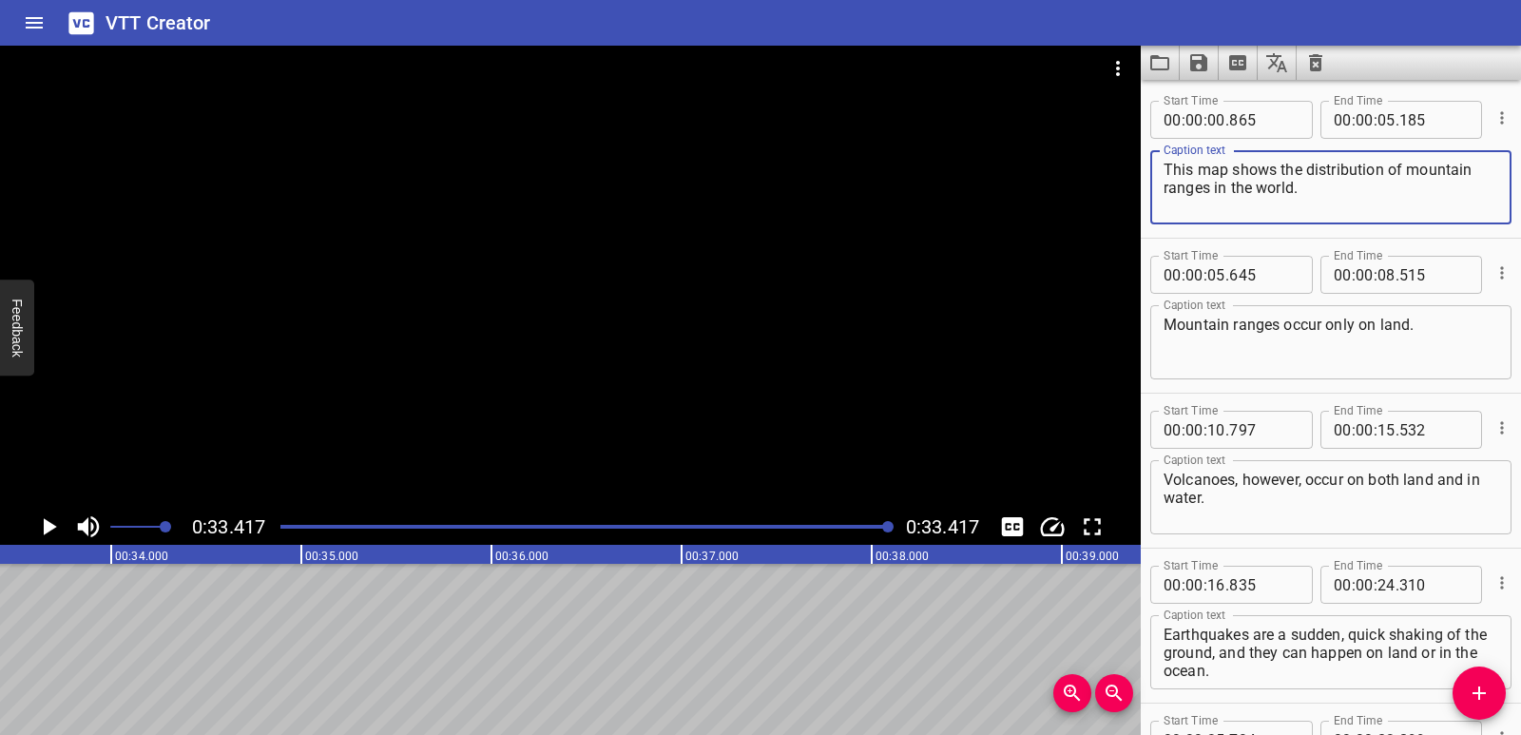
drag, startPoint x: 1316, startPoint y: 189, endPoint x: 1166, endPoint y: 172, distance: 151.2
click at [1166, 172] on textarea "This map shows the distribution of mountain ranges in the world." at bounding box center [1331, 188] width 335 height 54
click at [1354, 201] on textarea "This map shows the distribution of mountain ranges in the world." at bounding box center [1331, 188] width 335 height 54
click at [1275, 187] on textarea "This map shows the distribution of mountain ranges in the world." at bounding box center [1331, 188] width 335 height 54
click at [1309, 198] on textarea "This map shows the distribution of mountain ranges in the world." at bounding box center [1331, 188] width 335 height 54
